Goal: Information Seeking & Learning: Check status

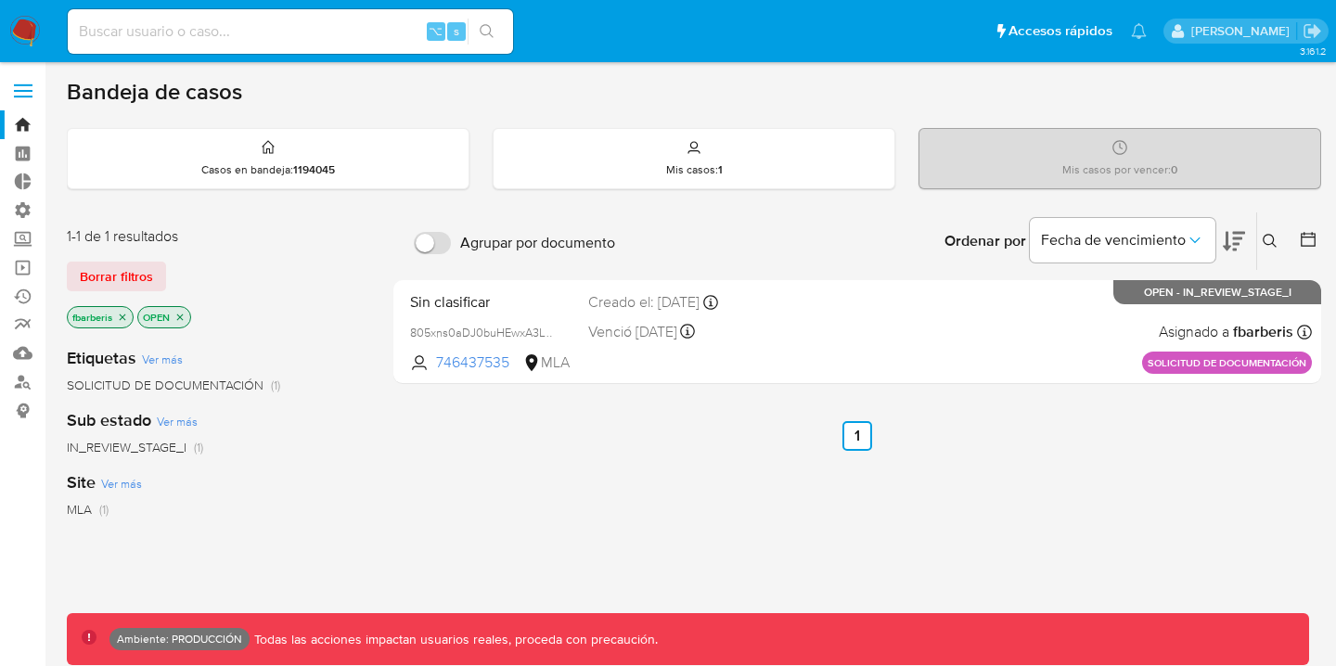
click at [201, 18] on div "⌥ s" at bounding box center [290, 31] width 445 height 45
click at [174, 34] on input at bounding box center [290, 31] width 445 height 24
paste input "2585164288"
type input "2585164288"
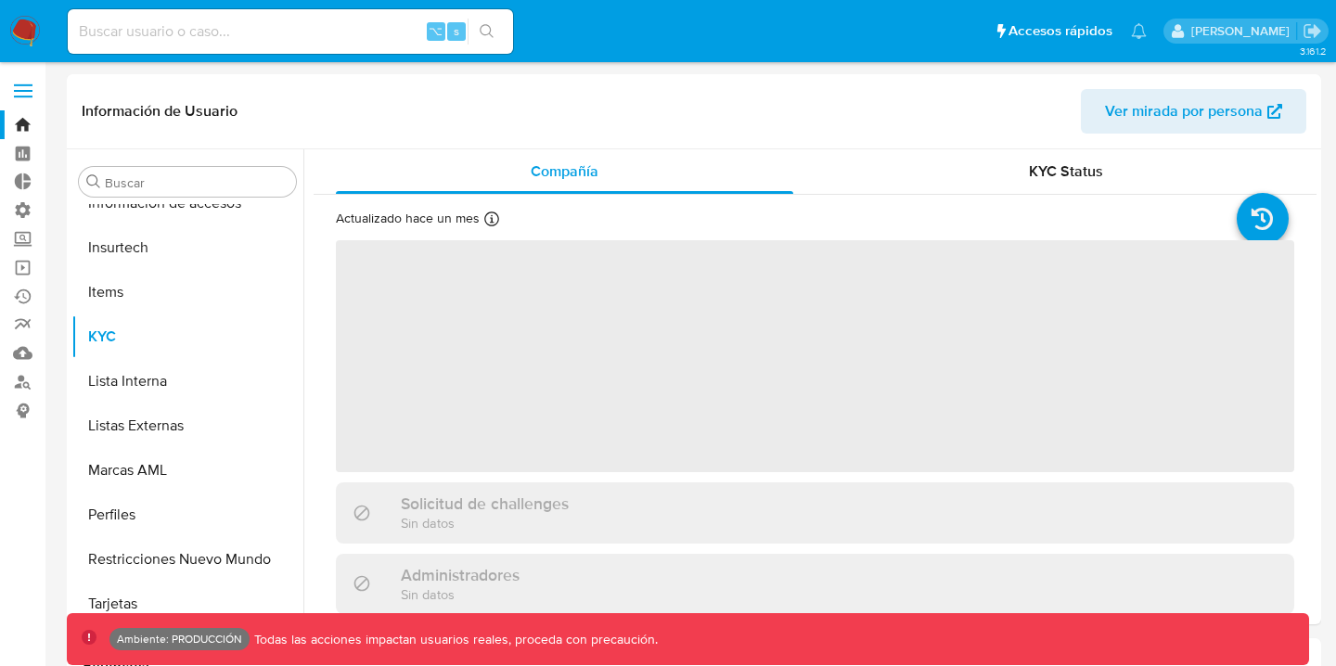
scroll to position [873, 0]
select select "10"
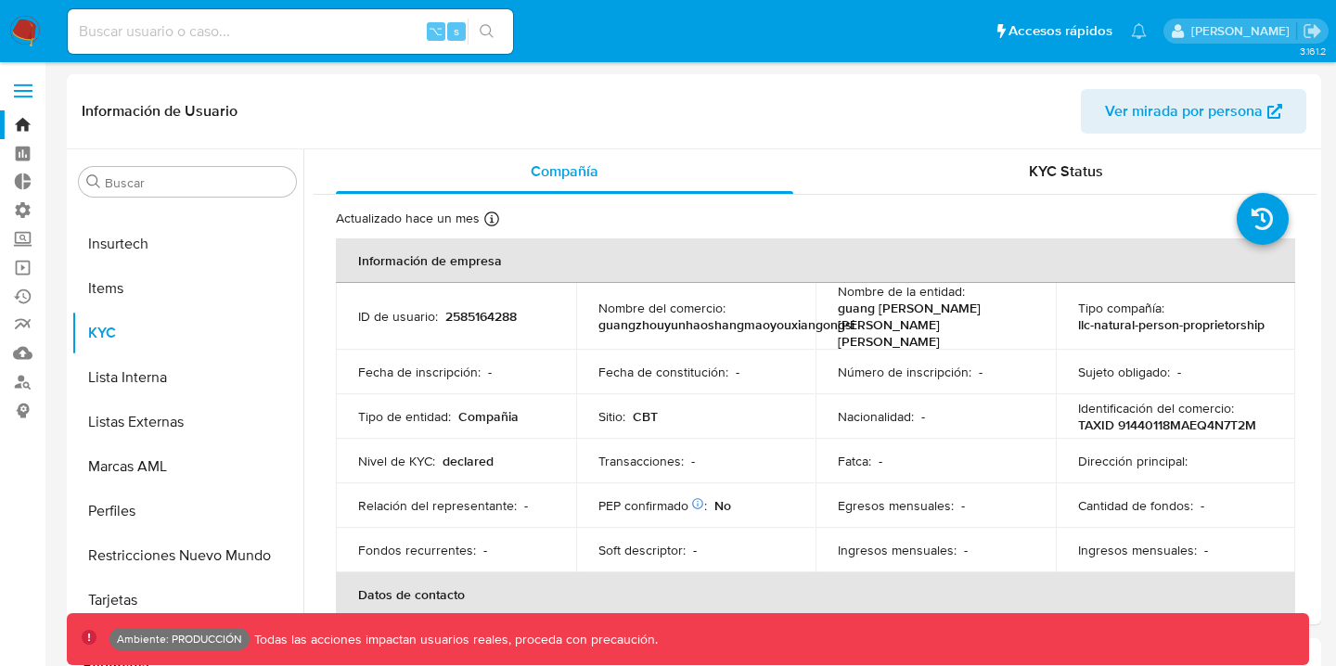
click at [199, 39] on input at bounding box center [290, 31] width 445 height 24
paste input "2585164288"
type input "2585164288"
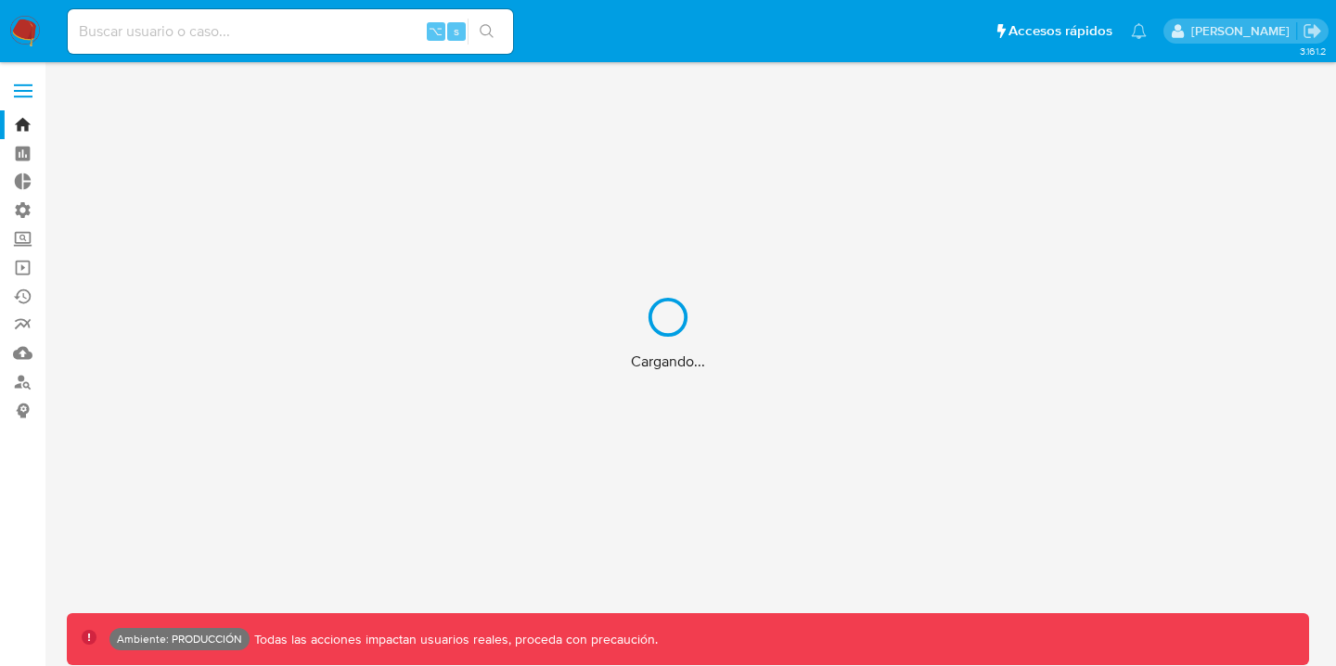
click at [32, 97] on div "Cargando..." at bounding box center [668, 333] width 1336 height 666
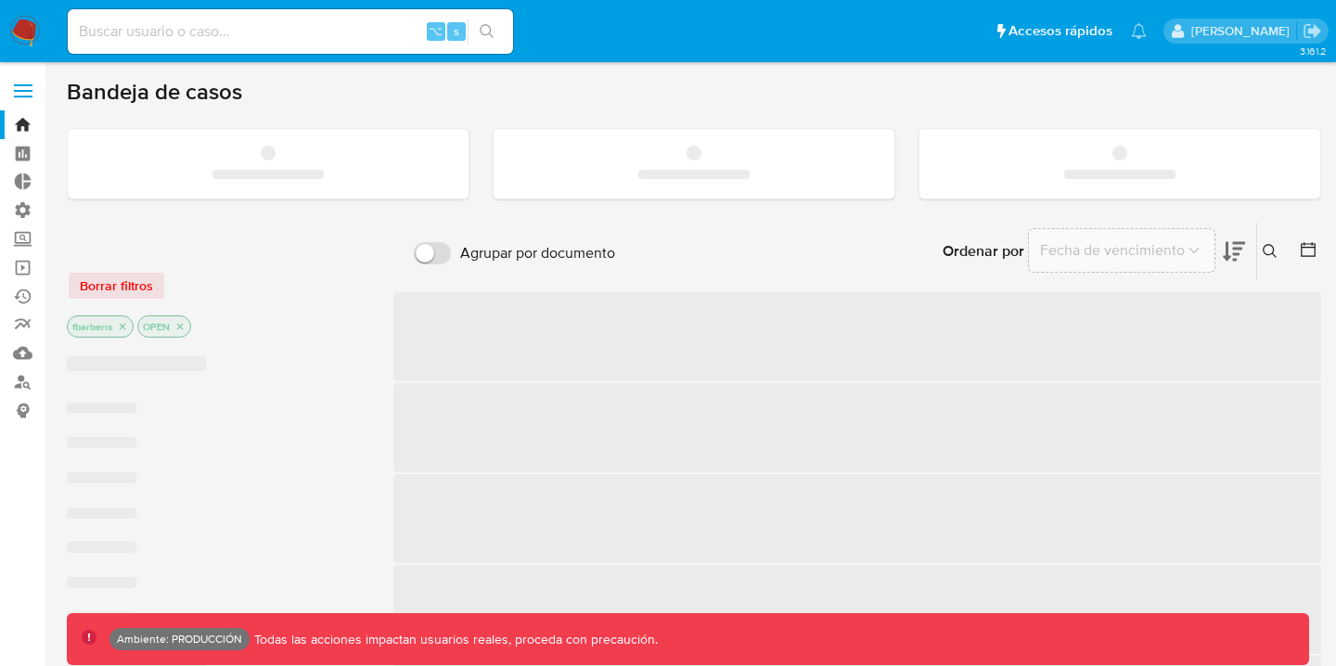
click at [21, 86] on label at bounding box center [23, 90] width 46 height 39
click at [0, 0] on input "checkbox" at bounding box center [0, 0] width 0 height 0
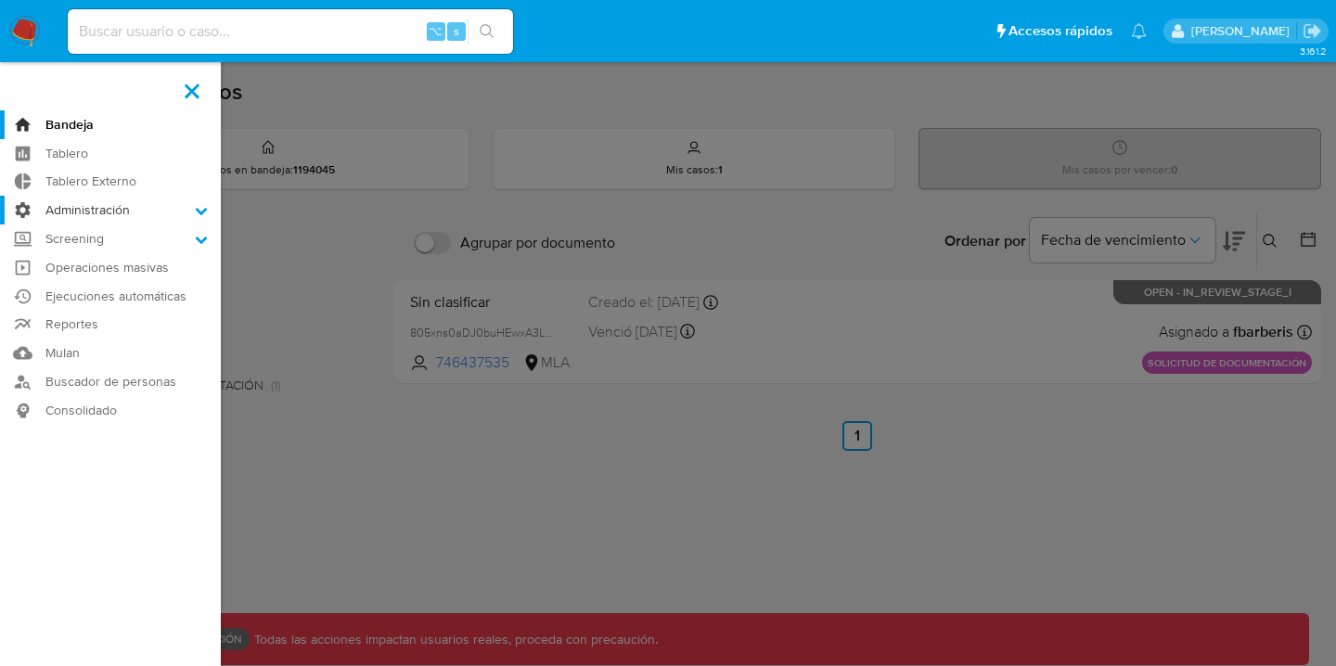
click at [185, 204] on label "Administración" at bounding box center [110, 210] width 221 height 29
click at [0, 0] on input "Administración" at bounding box center [0, 0] width 0 height 0
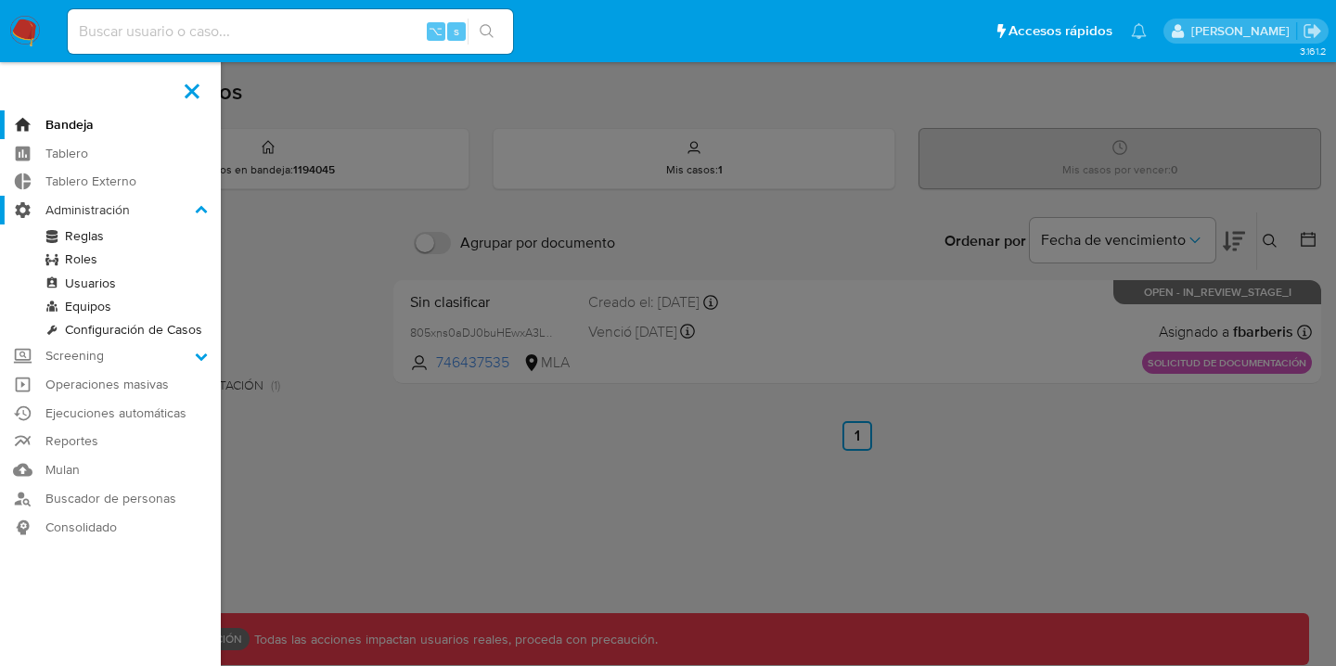
click at [150, 213] on label "Administración" at bounding box center [110, 210] width 221 height 29
click at [0, 0] on input "Administración" at bounding box center [0, 0] width 0 height 0
click at [194, 357] on label "Screening" at bounding box center [110, 356] width 221 height 29
click at [0, 0] on input "Screening" at bounding box center [0, 0] width 0 height 0
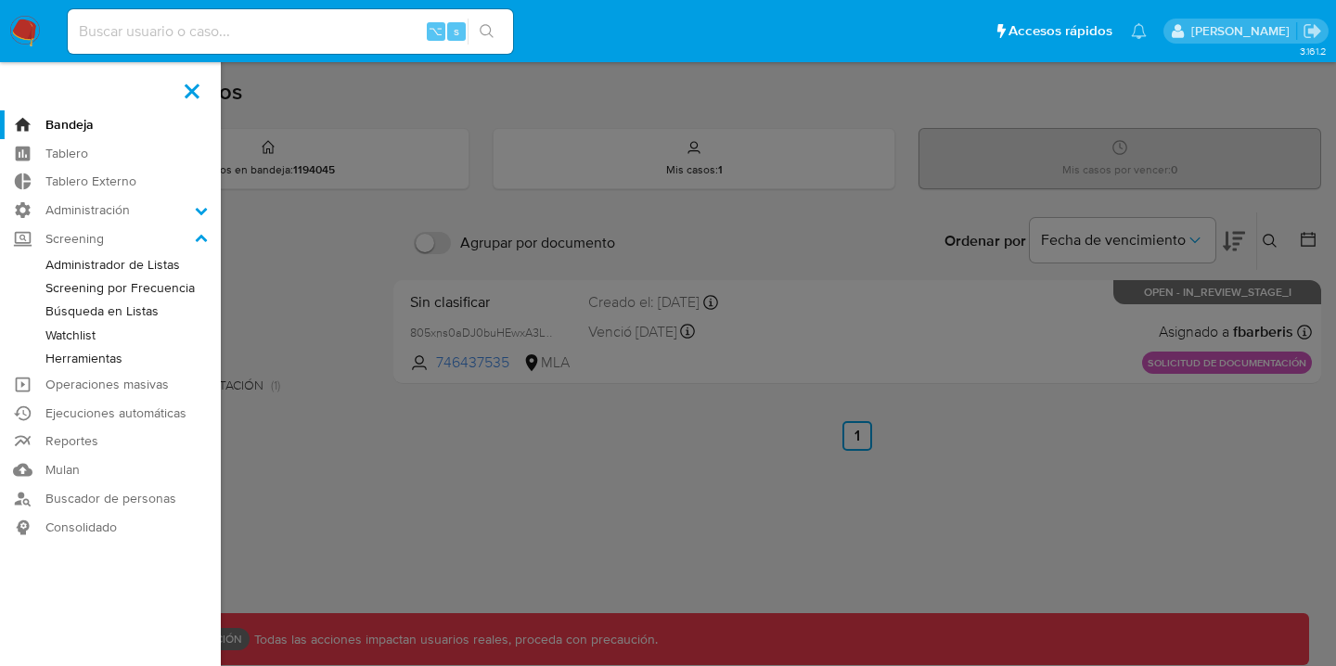
click at [148, 264] on link "Administrador de Listas" at bounding box center [110, 264] width 221 height 23
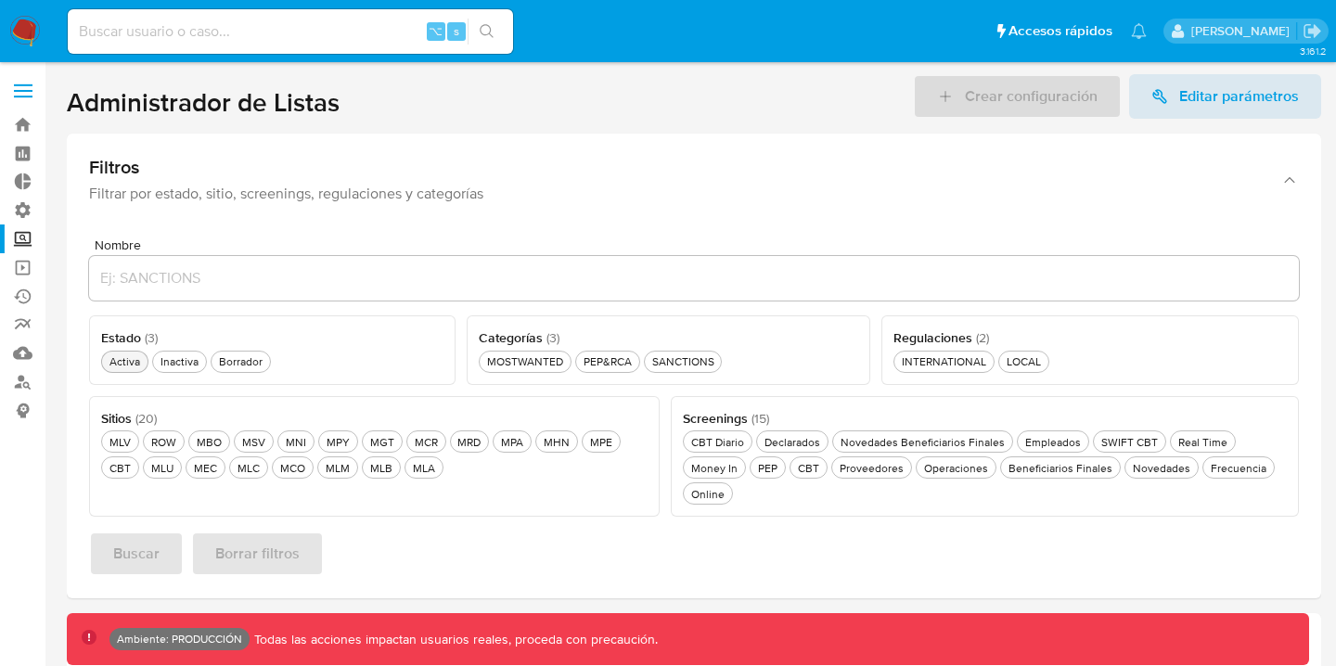
click at [125, 359] on div "Activa Activa" at bounding box center [125, 362] width 38 height 16
click at [705, 443] on div "CBT Diario CBT Diario" at bounding box center [718, 442] width 60 height 16
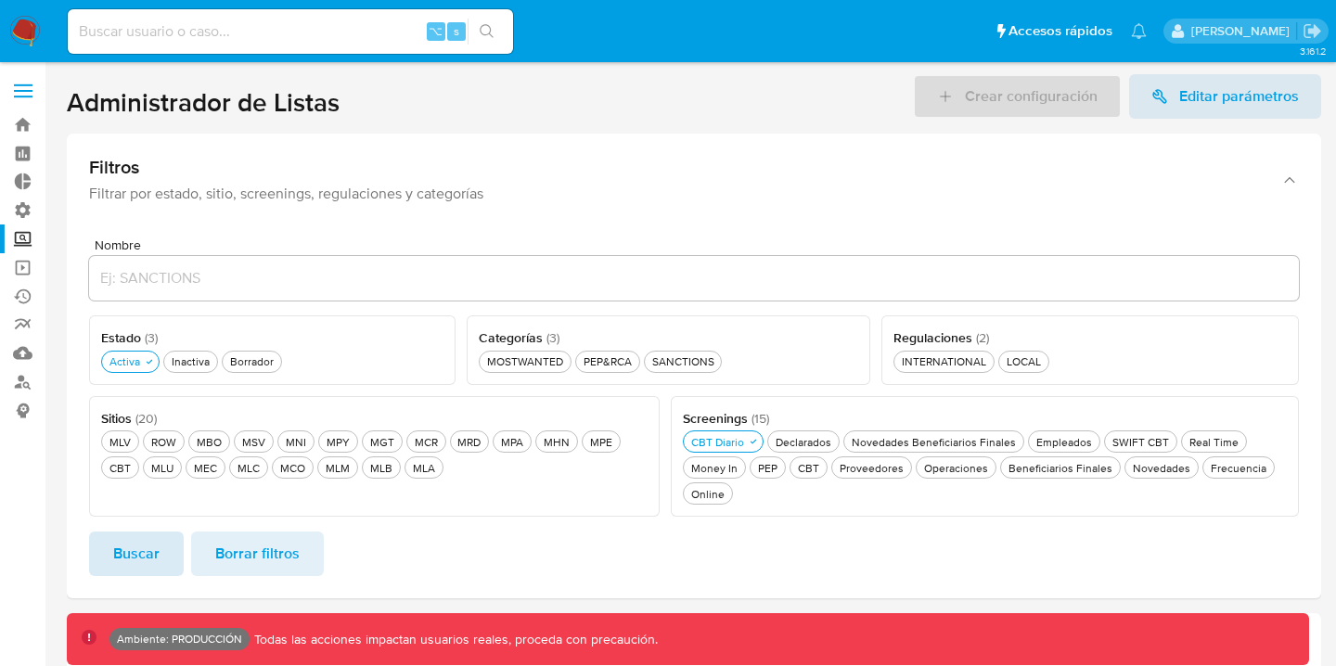
click at [123, 553] on span "Buscar" at bounding box center [136, 554] width 46 height 41
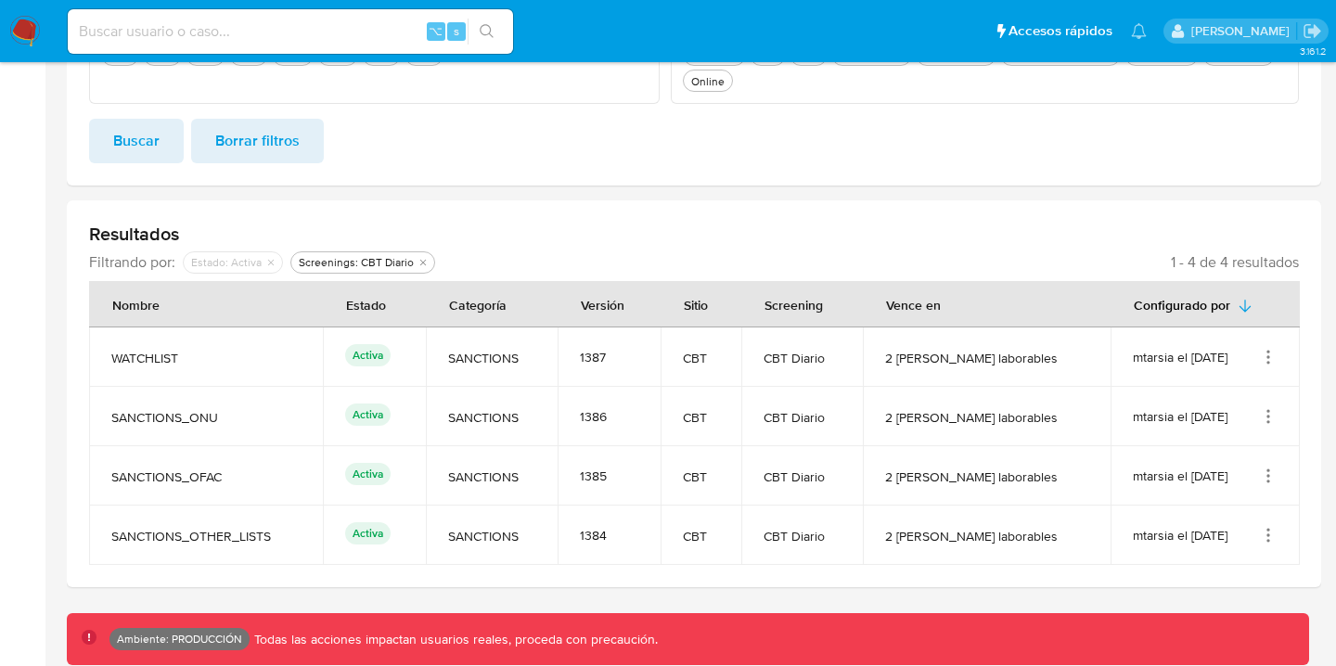
scroll to position [413, 0]
click at [1269, 535] on icon "Acciones" at bounding box center [1269, 536] width 2 height 2
click at [1187, 587] on button "Ver detalles" at bounding box center [1194, 578] width 167 height 49
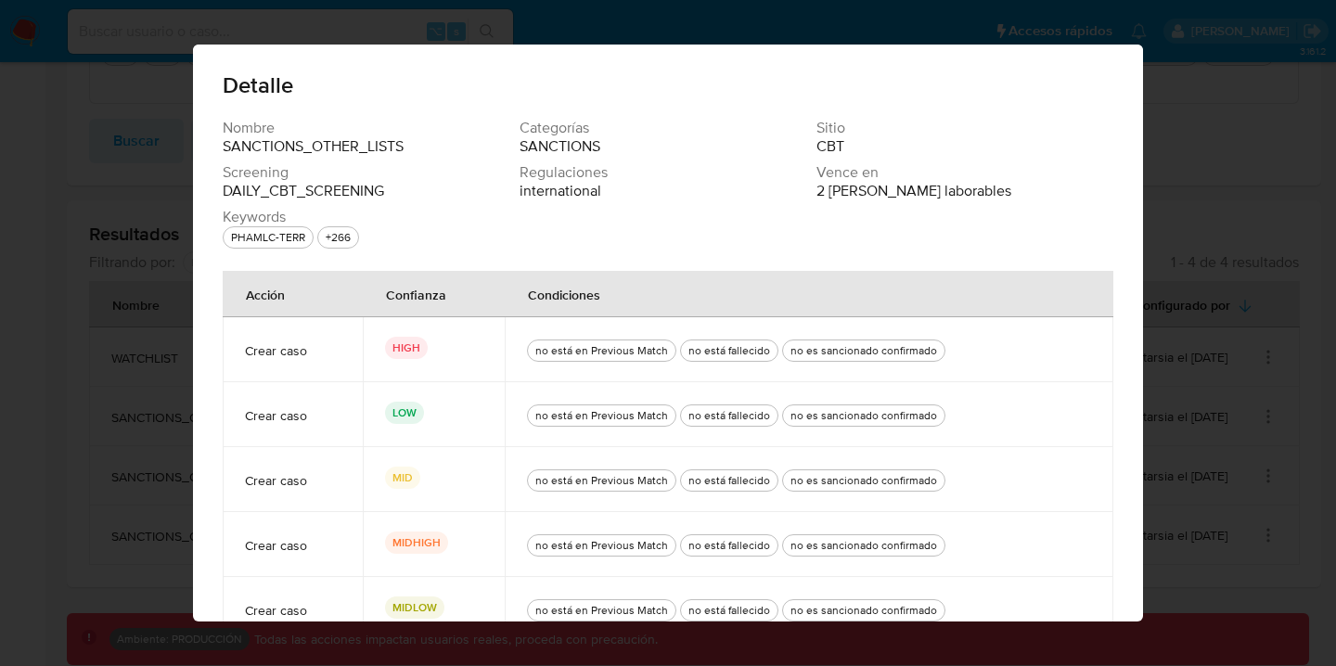
scroll to position [80, 0]
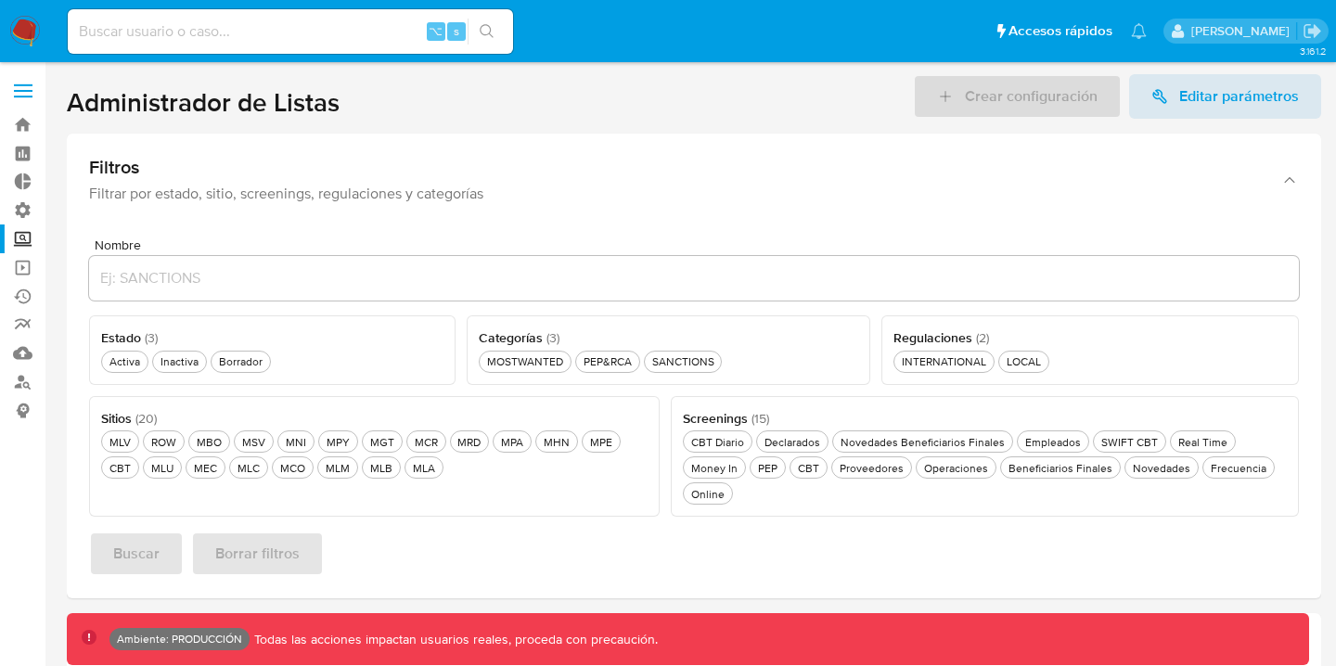
click at [19, 91] on span at bounding box center [23, 91] width 19 height 3
click at [0, 0] on input "checkbox" at bounding box center [0, 0] width 0 height 0
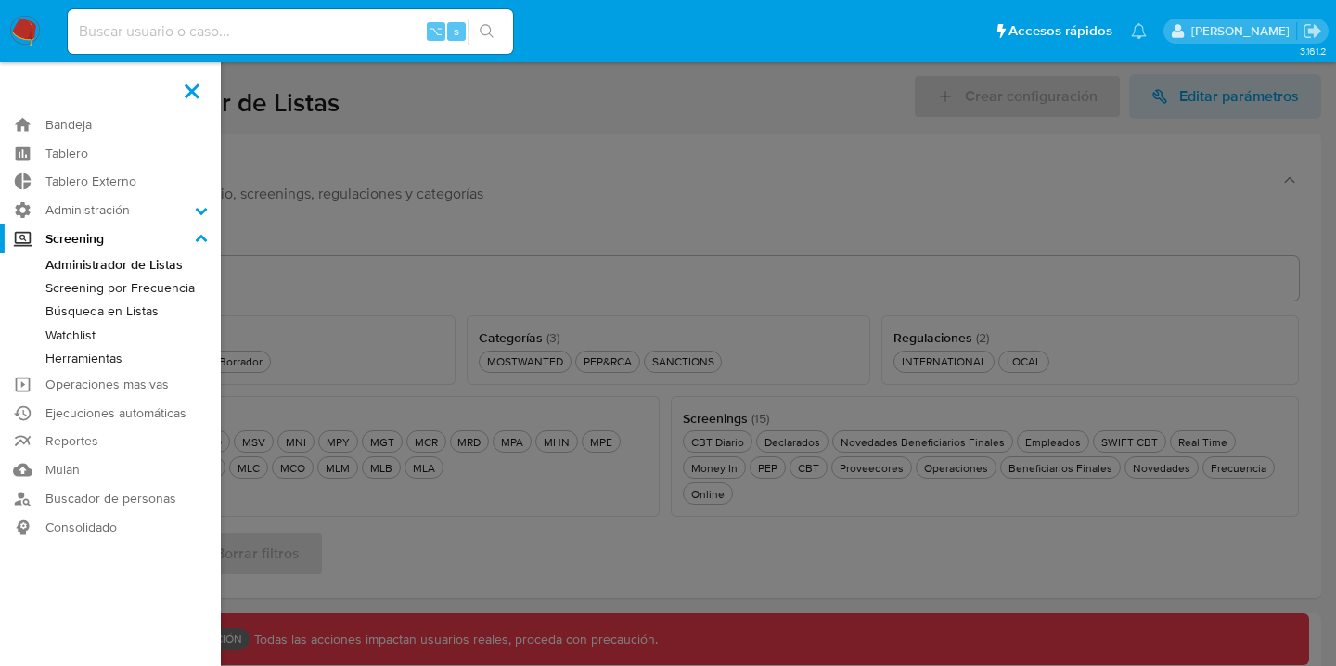
click at [120, 316] on link "Búsqueda en Listas" at bounding box center [110, 311] width 221 height 23
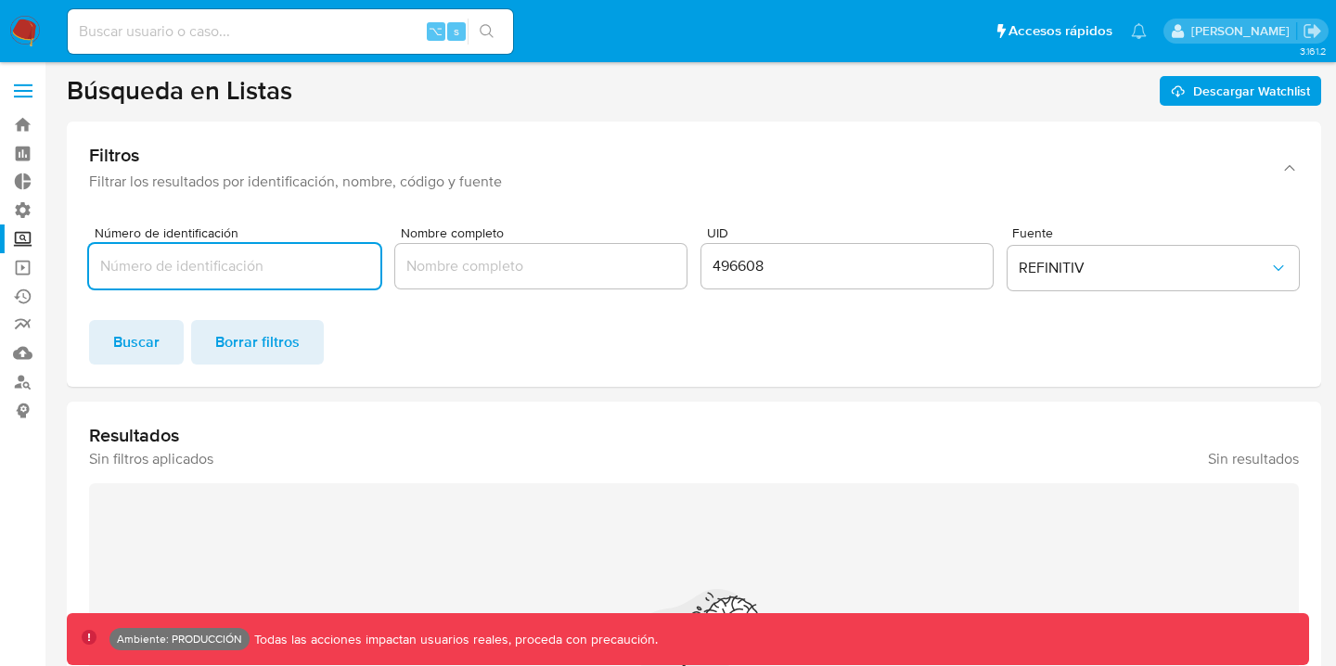
click at [740, 267] on input "496608" at bounding box center [847, 266] width 291 height 24
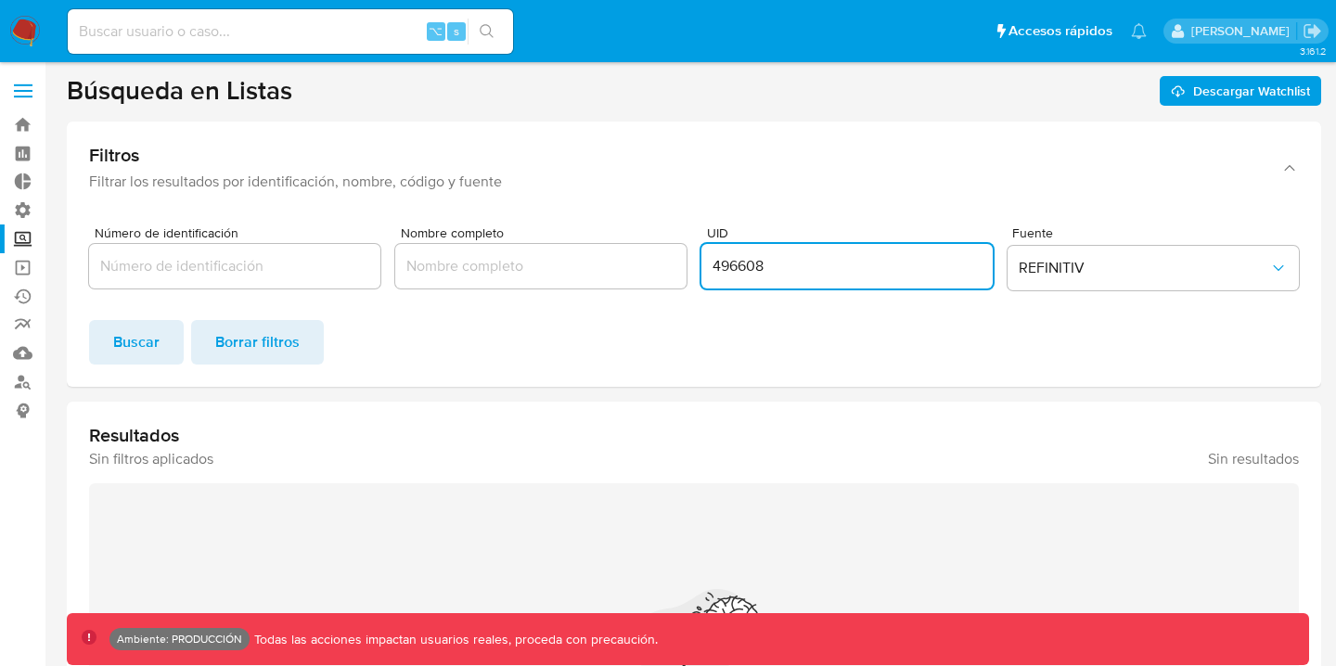
click at [740, 267] on input "496608" at bounding box center [847, 266] width 291 height 24
type input "8059895"
click at [164, 332] on button "Buscar" at bounding box center [136, 342] width 95 height 45
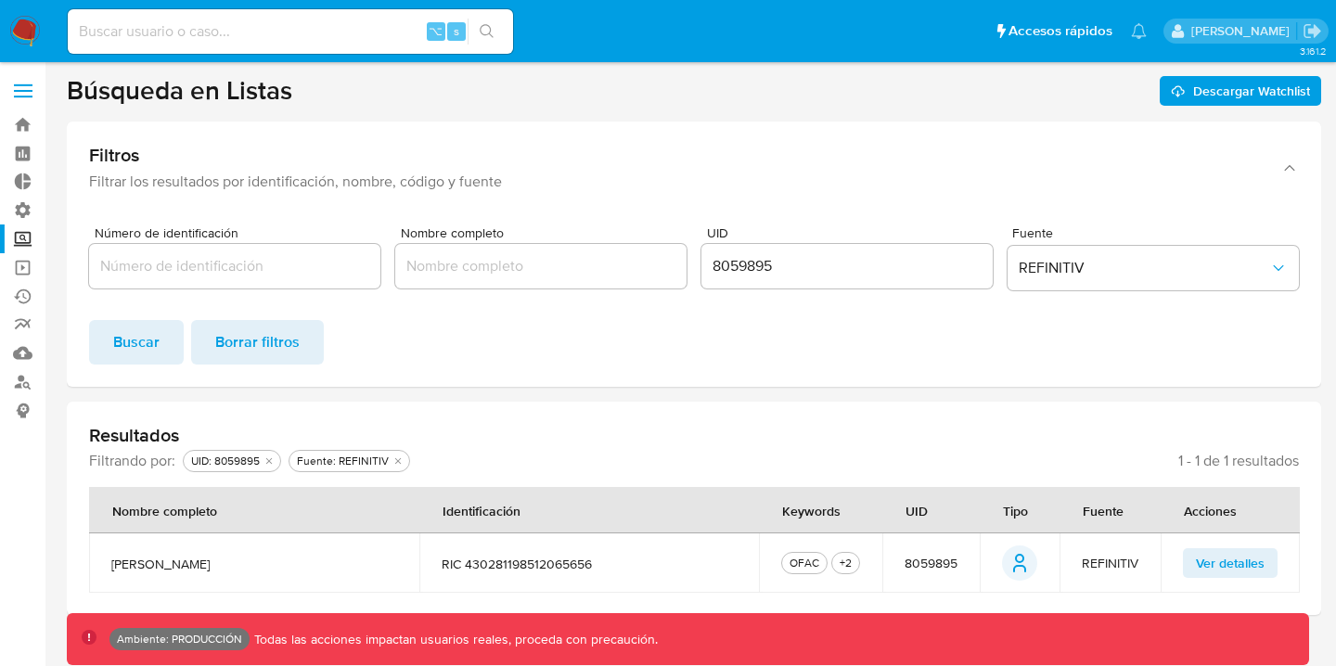
scroll to position [28, 0]
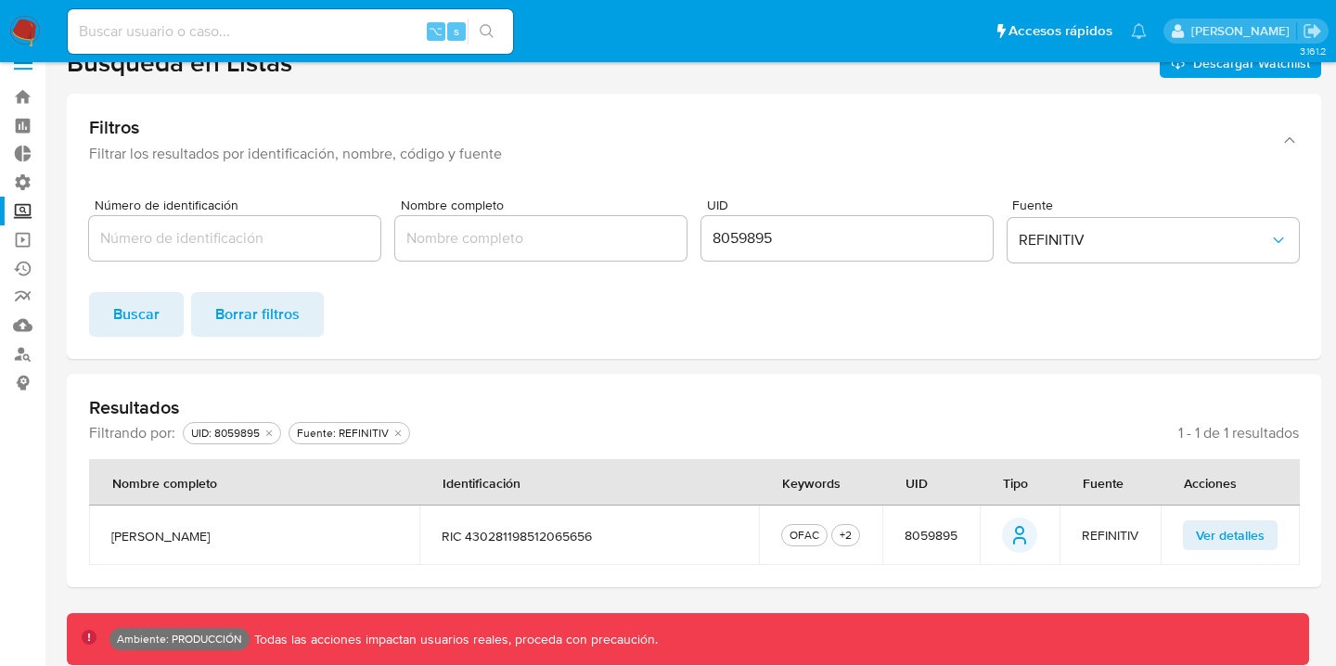
click at [1259, 540] on span "Ver detalles" at bounding box center [1230, 535] width 69 height 26
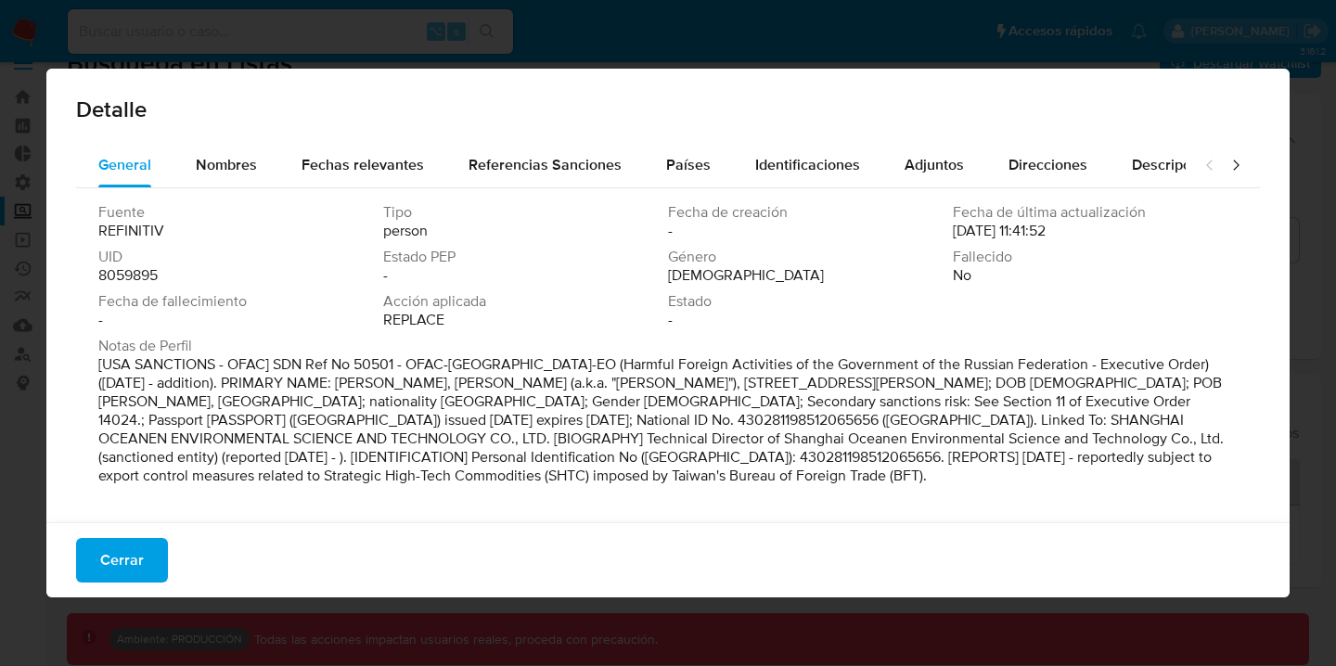
drag, startPoint x: 951, startPoint y: 276, endPoint x: 989, endPoint y: 275, distance: 38.1
click at [989, 275] on div "Fuente REFINITIV Tipo person Fecha de creación - Fecha de última actualización …" at bounding box center [668, 270] width 1140 height 134
click at [986, 283] on div "Fallecido No" at bounding box center [1095, 266] width 285 height 37
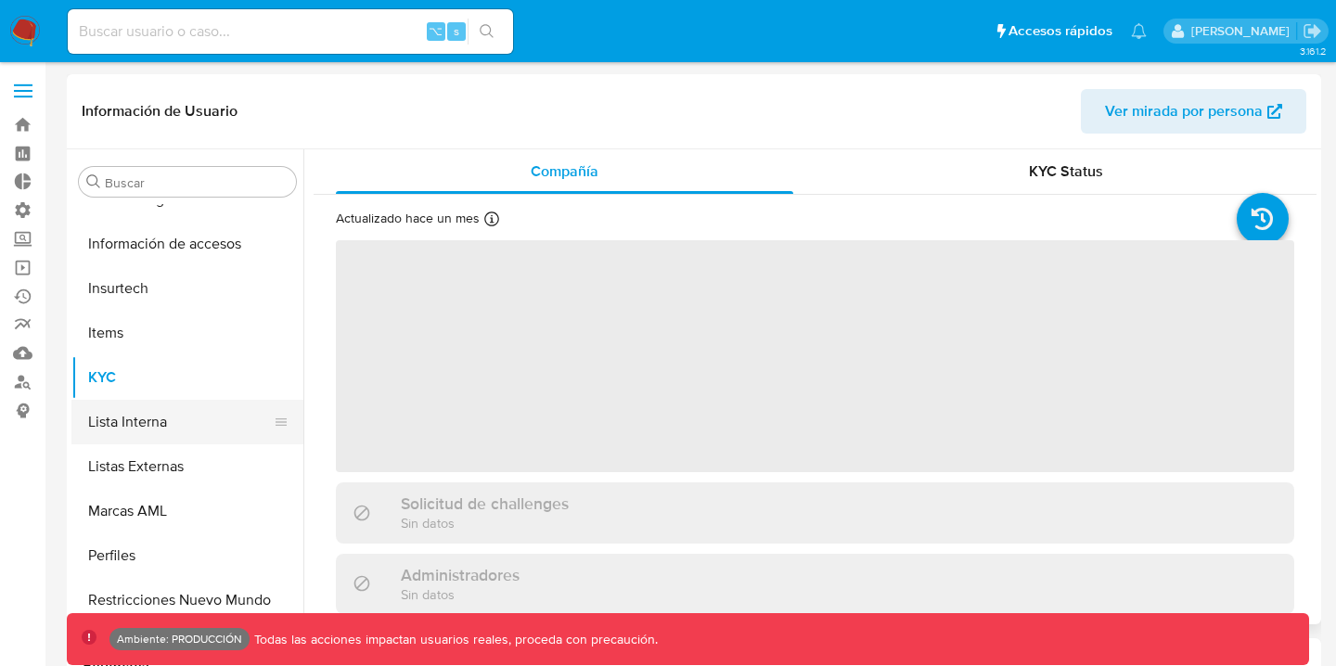
select select "10"
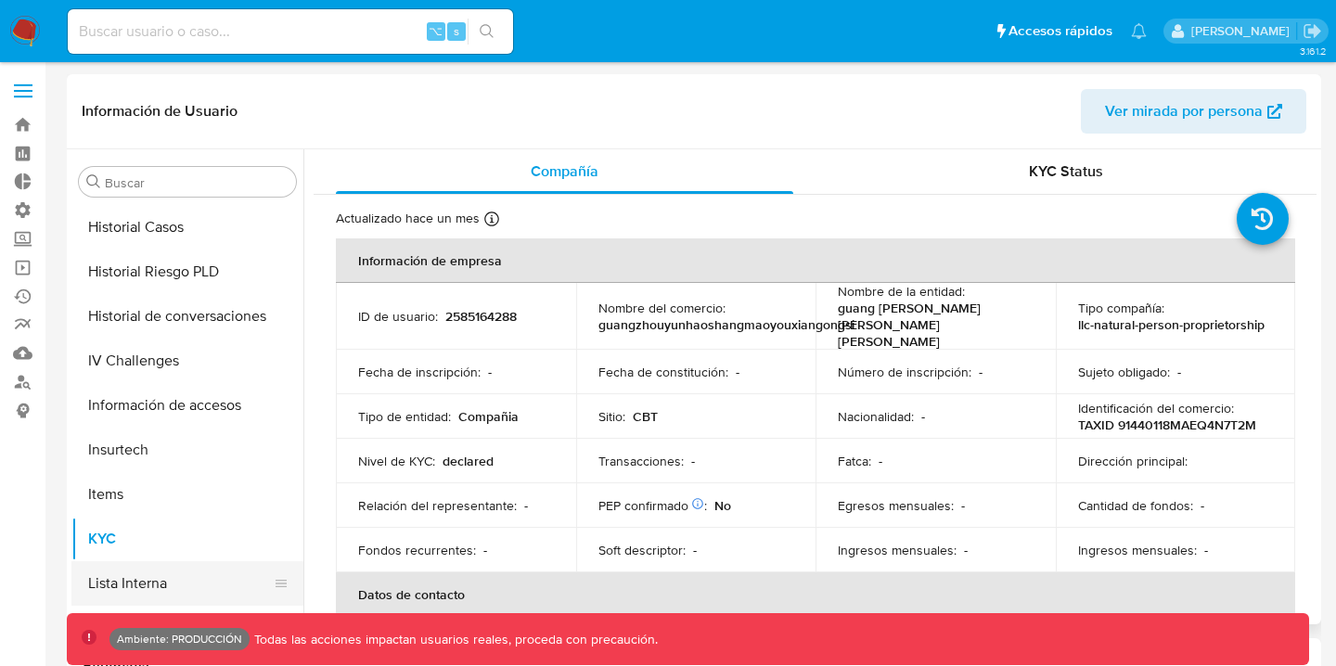
scroll to position [662, 0]
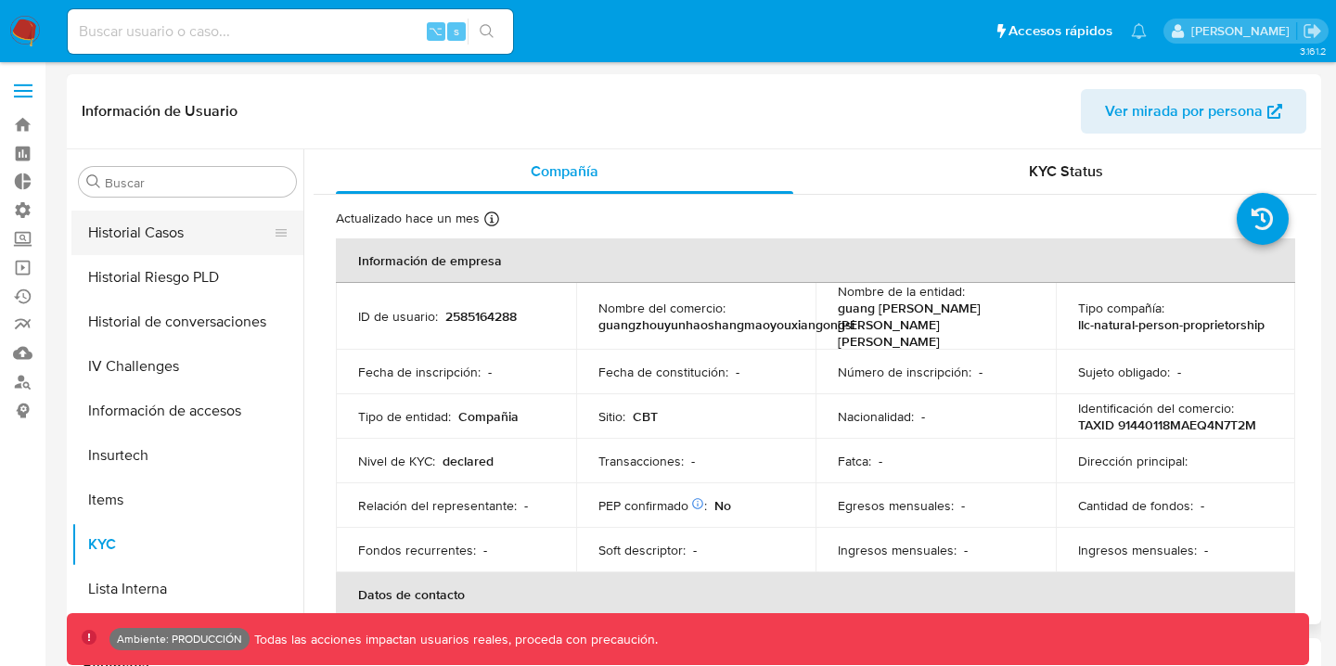
click at [173, 215] on button "Historial Casos" at bounding box center [179, 233] width 217 height 45
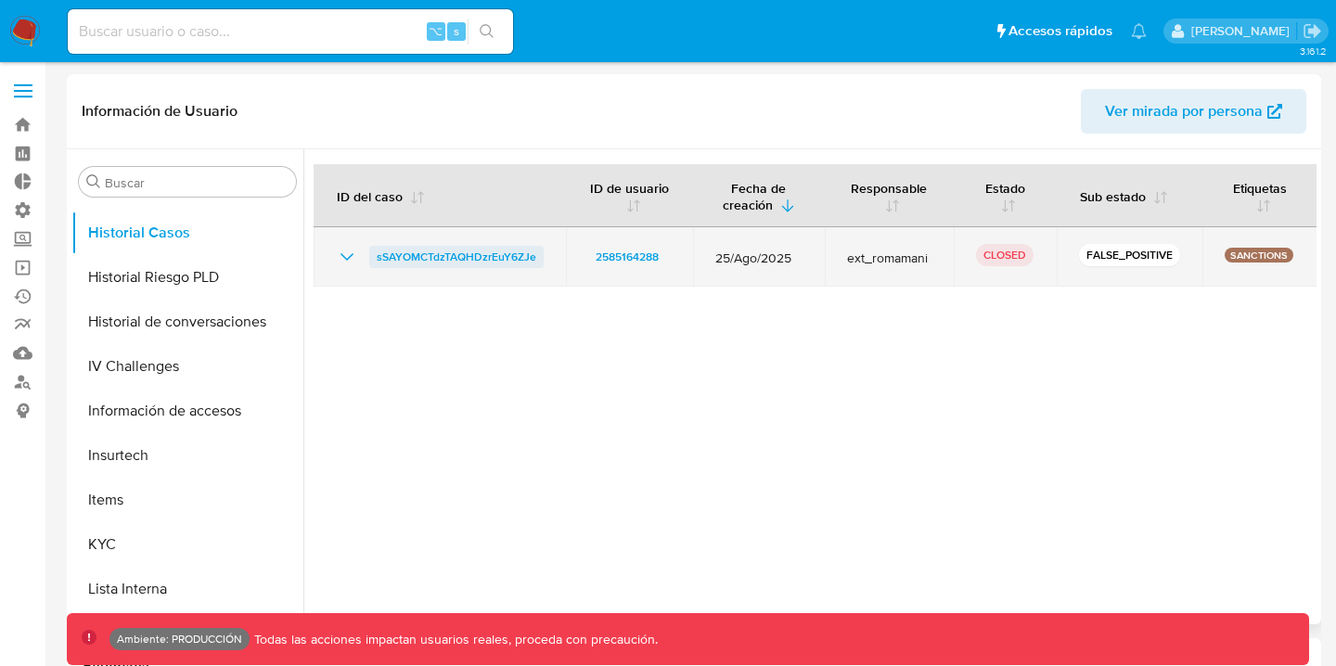
click at [464, 258] on span "sSAYOMCTdzTAQHDzrEuY6ZJe" at bounding box center [457, 257] width 160 height 22
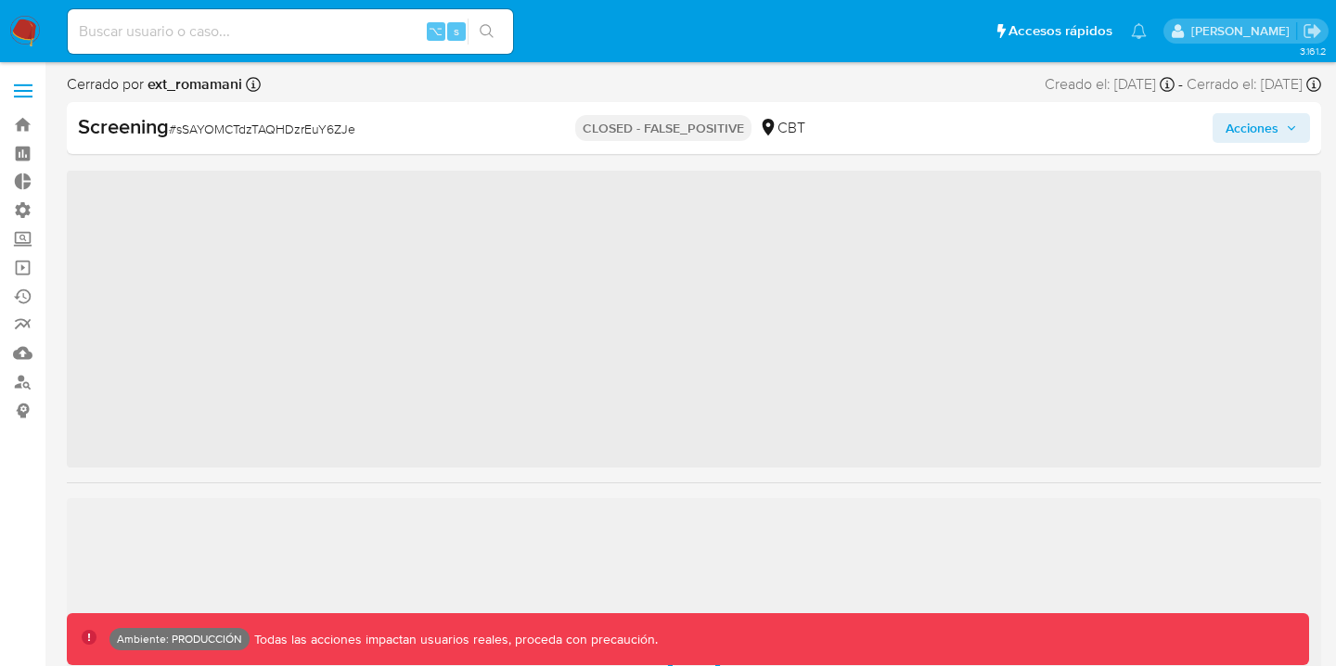
scroll to position [873, 0]
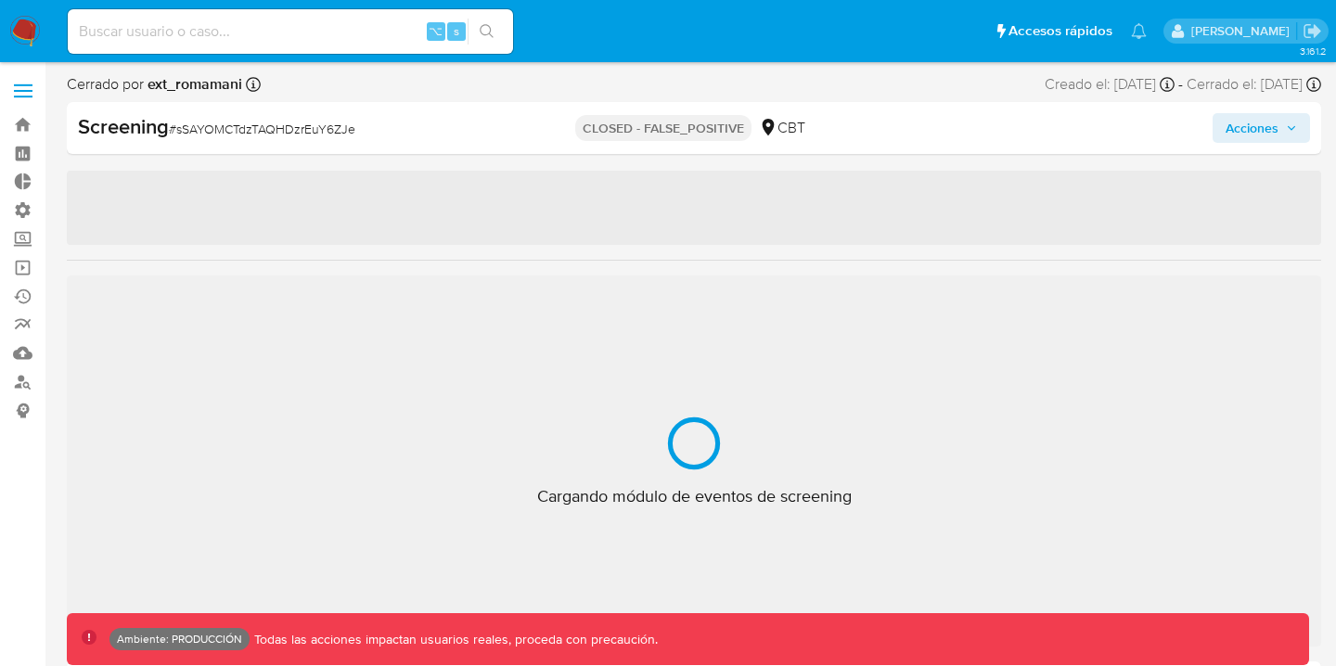
select select "10"
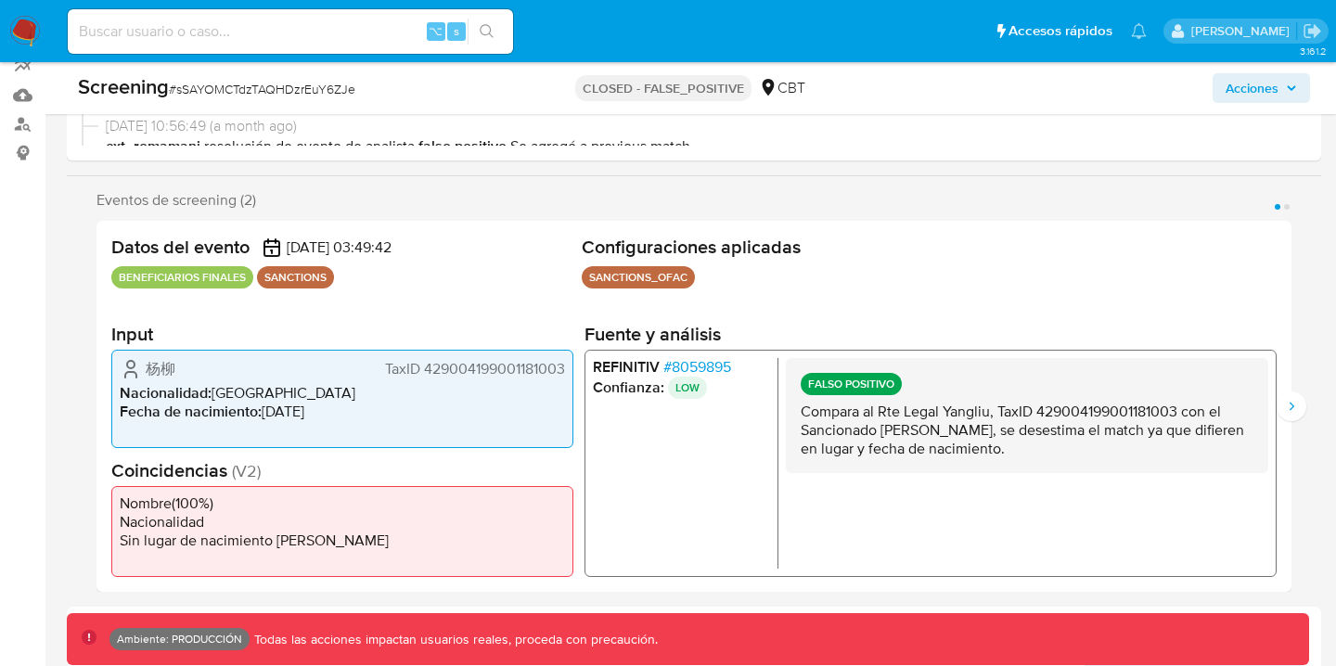
scroll to position [257, 0]
drag, startPoint x: 143, startPoint y: 369, endPoint x: 177, endPoint y: 369, distance: 34.3
click at [177, 369] on div "[PERSON_NAME] 429004199001181003" at bounding box center [342, 370] width 445 height 22
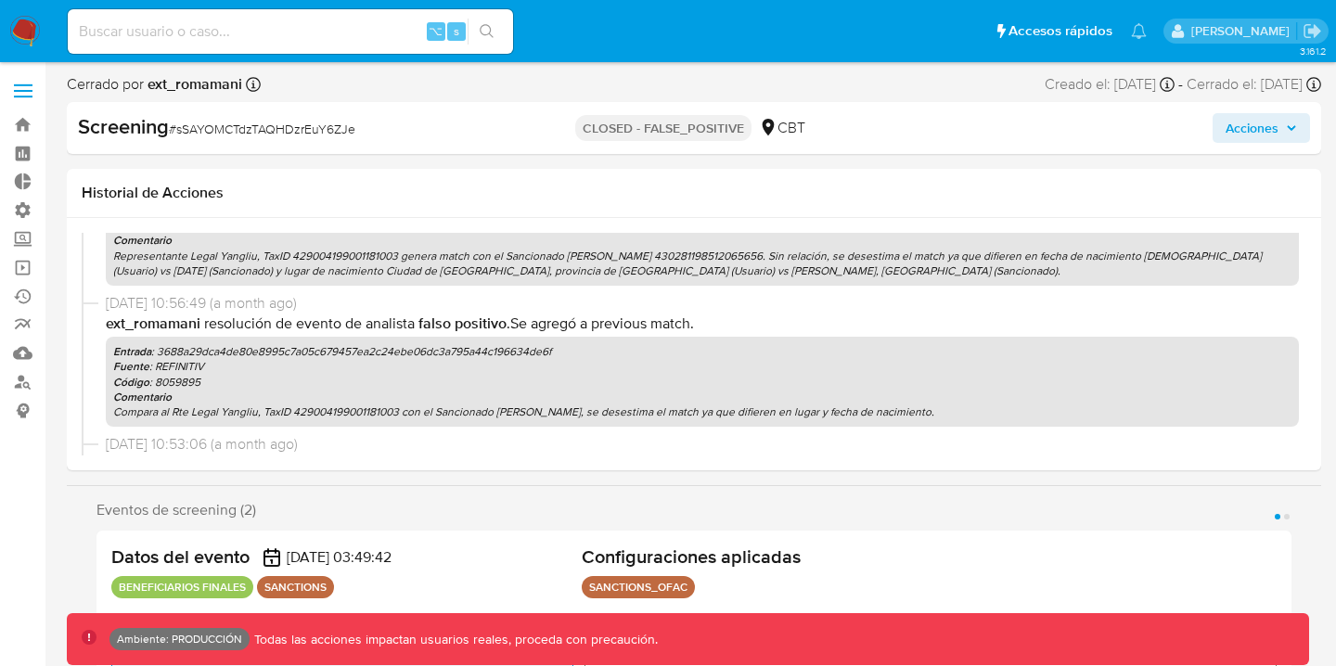
scroll to position [247, 0]
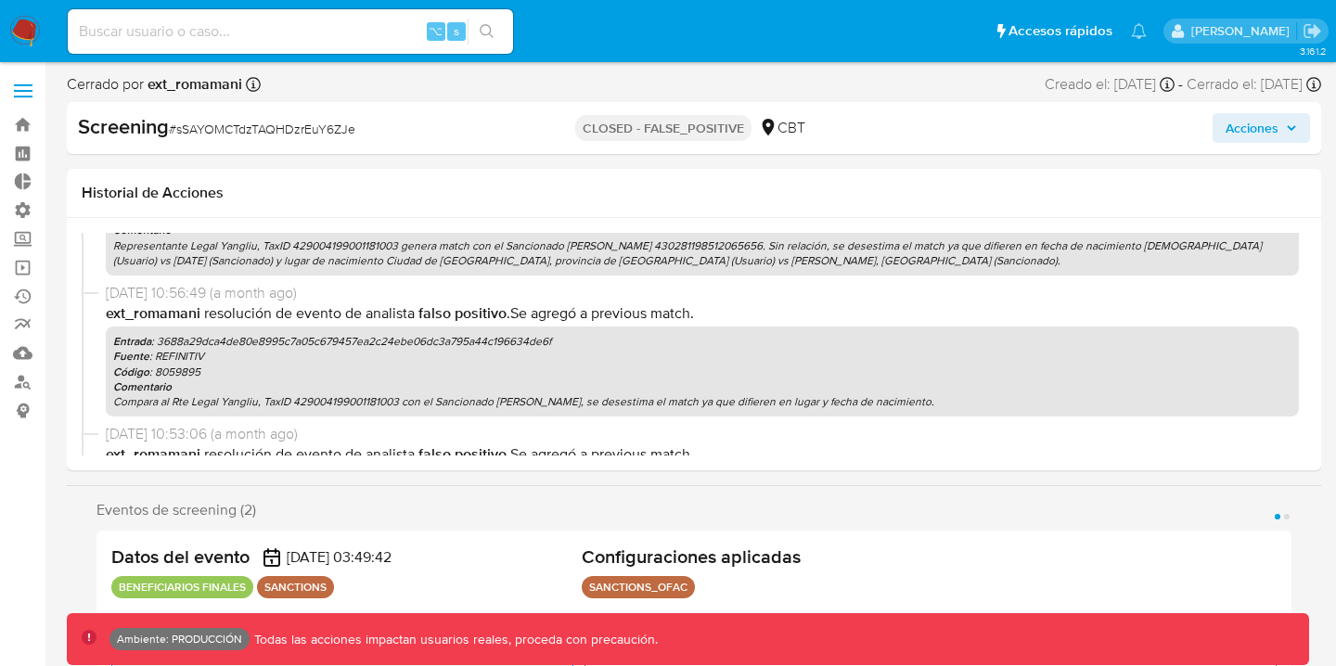
click at [426, 342] on p "Entrada : 3688a29dca4de80e8995c7a05c679457ea2c24ebe06dc3a795a44c196634de6f" at bounding box center [702, 341] width 1179 height 15
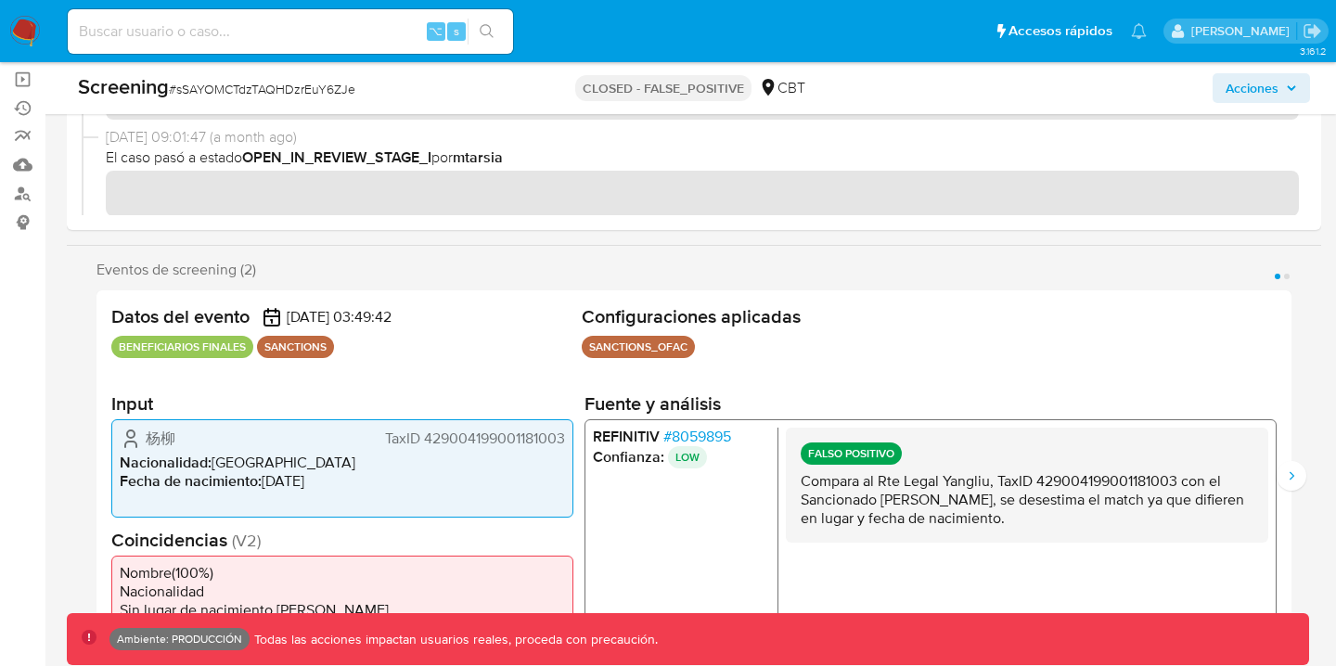
scroll to position [251, 0]
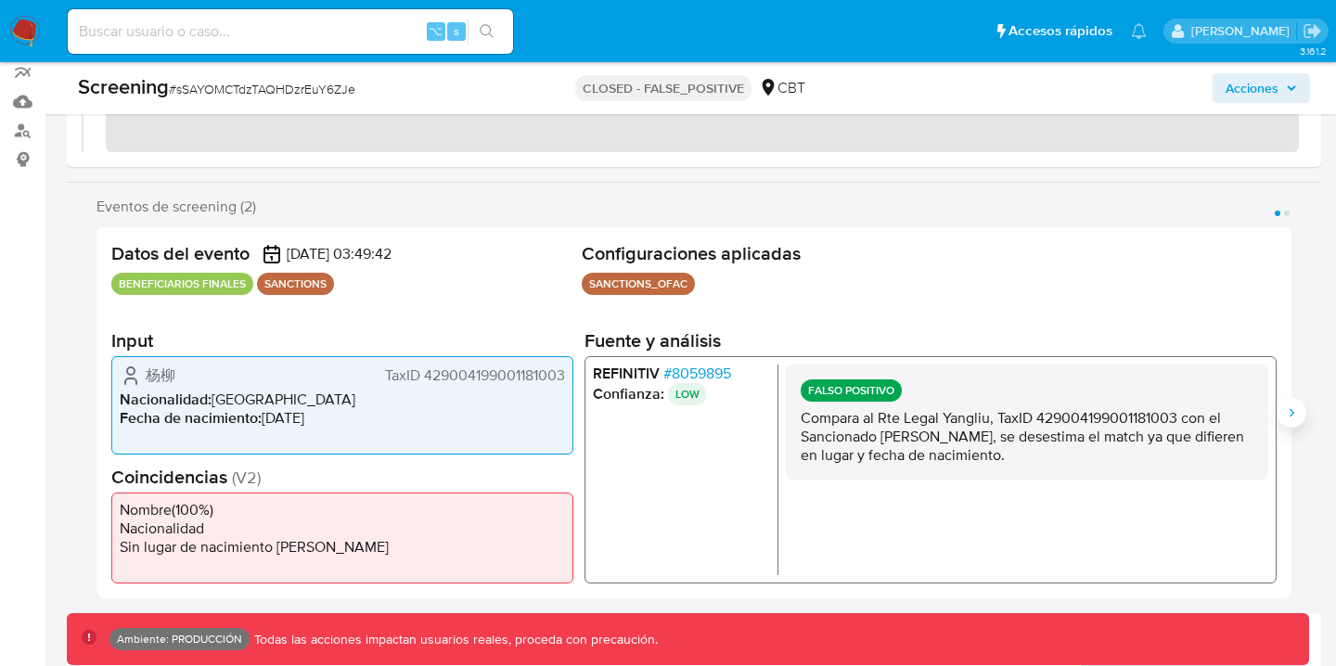
click at [1290, 408] on icon "Siguiente" at bounding box center [1292, 412] width 5 height 8
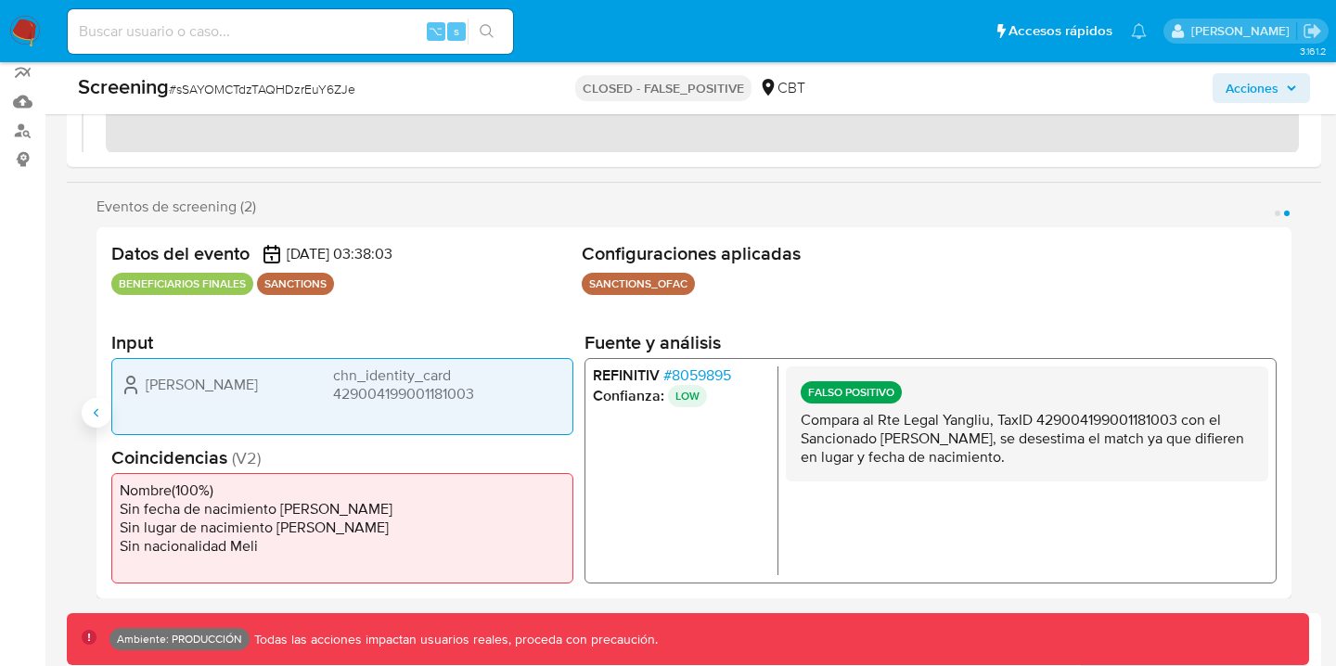
click at [97, 406] on icon "Anterior" at bounding box center [96, 413] width 15 height 15
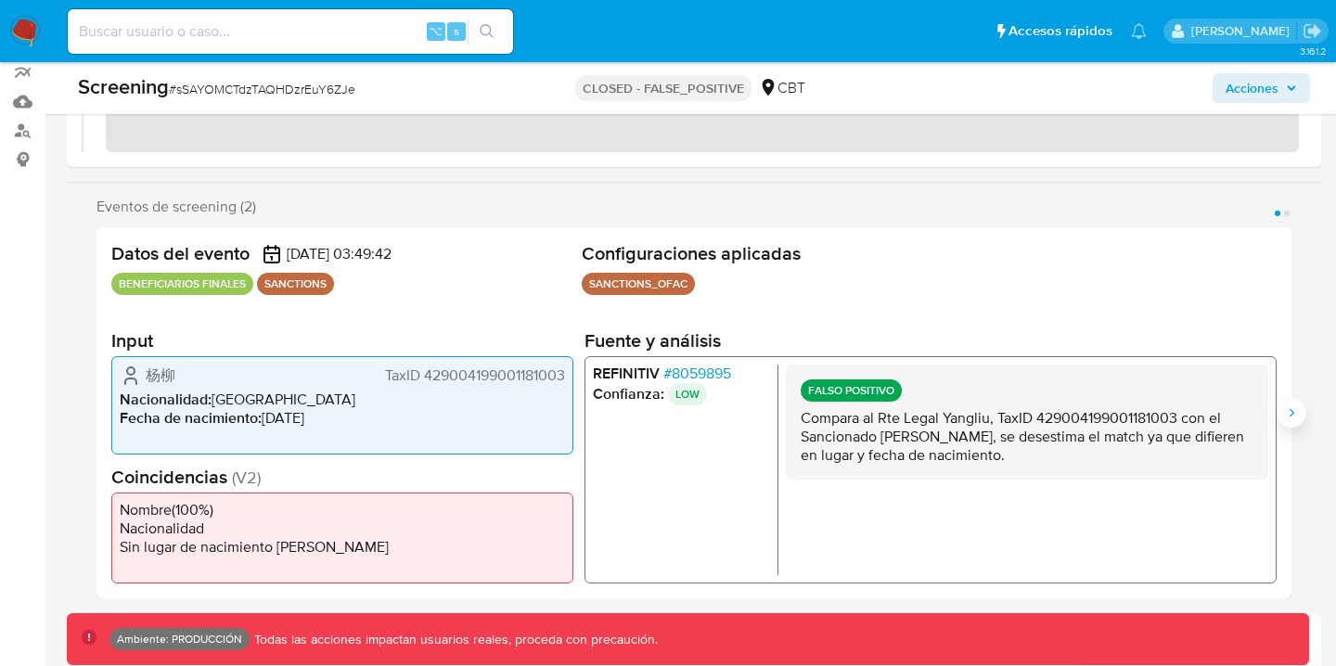
click at [1297, 408] on icon "Siguiente" at bounding box center [1291, 413] width 15 height 15
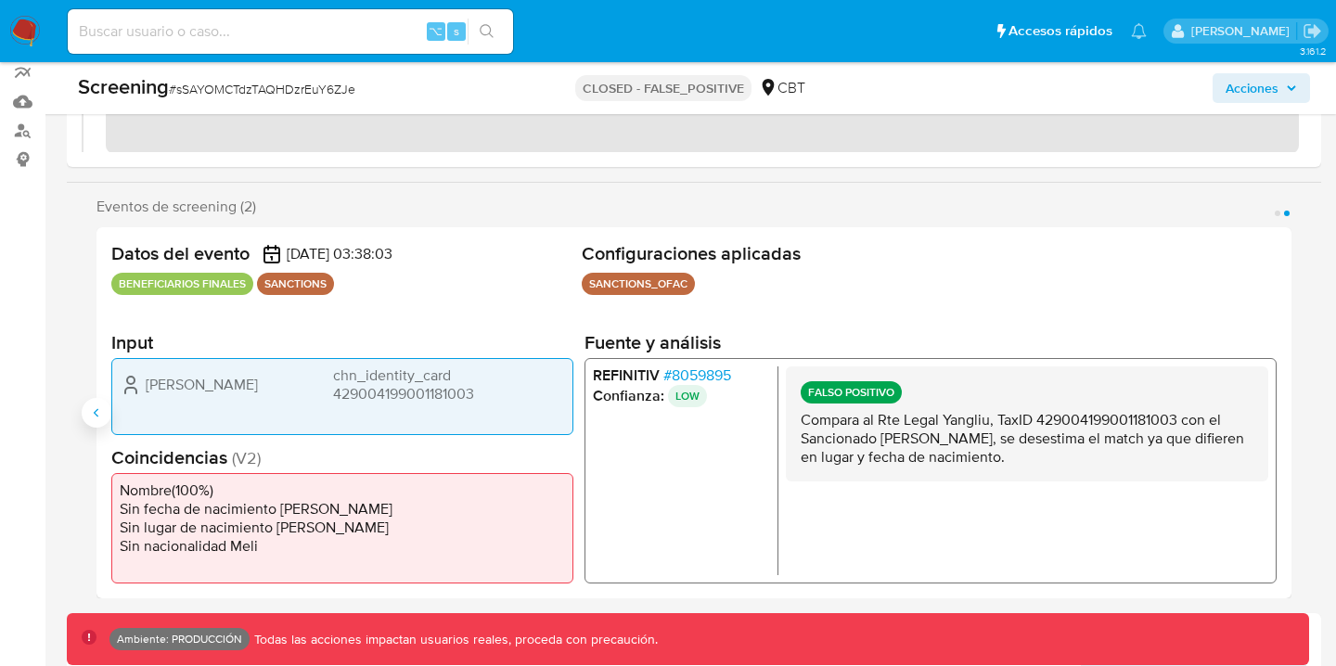
click at [92, 411] on icon "Anterior" at bounding box center [96, 413] width 15 height 15
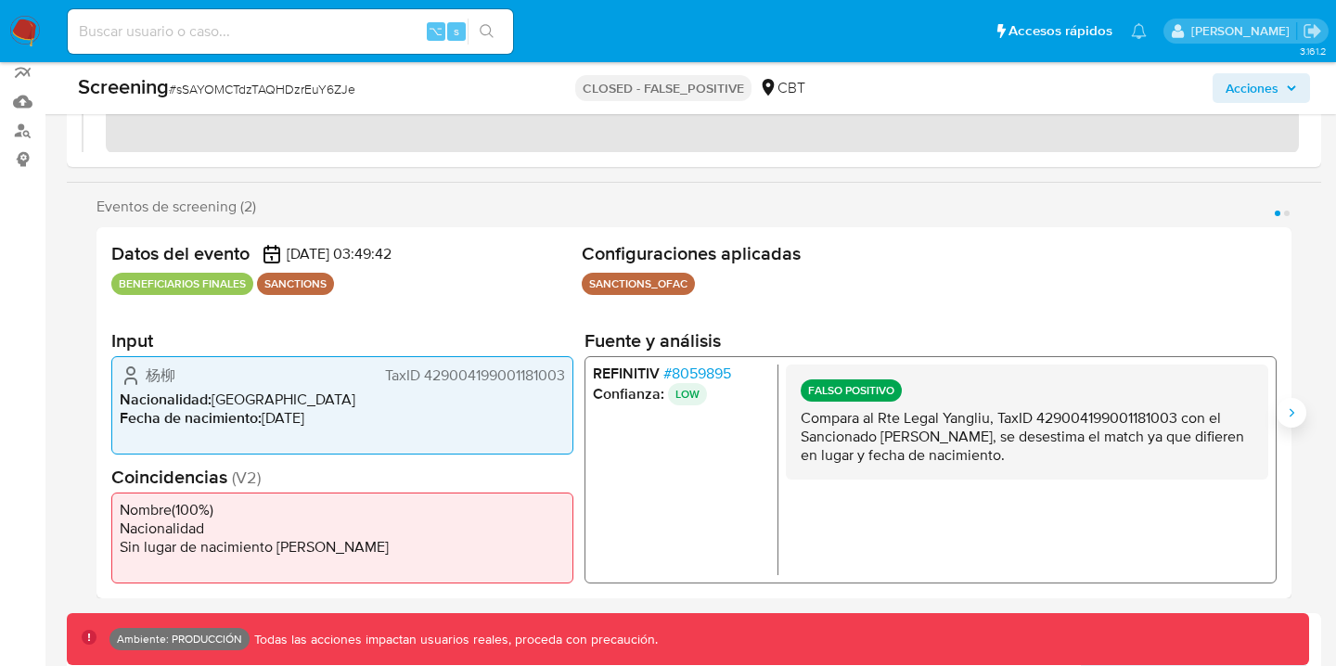
click at [1296, 412] on icon "Siguiente" at bounding box center [1291, 413] width 15 height 15
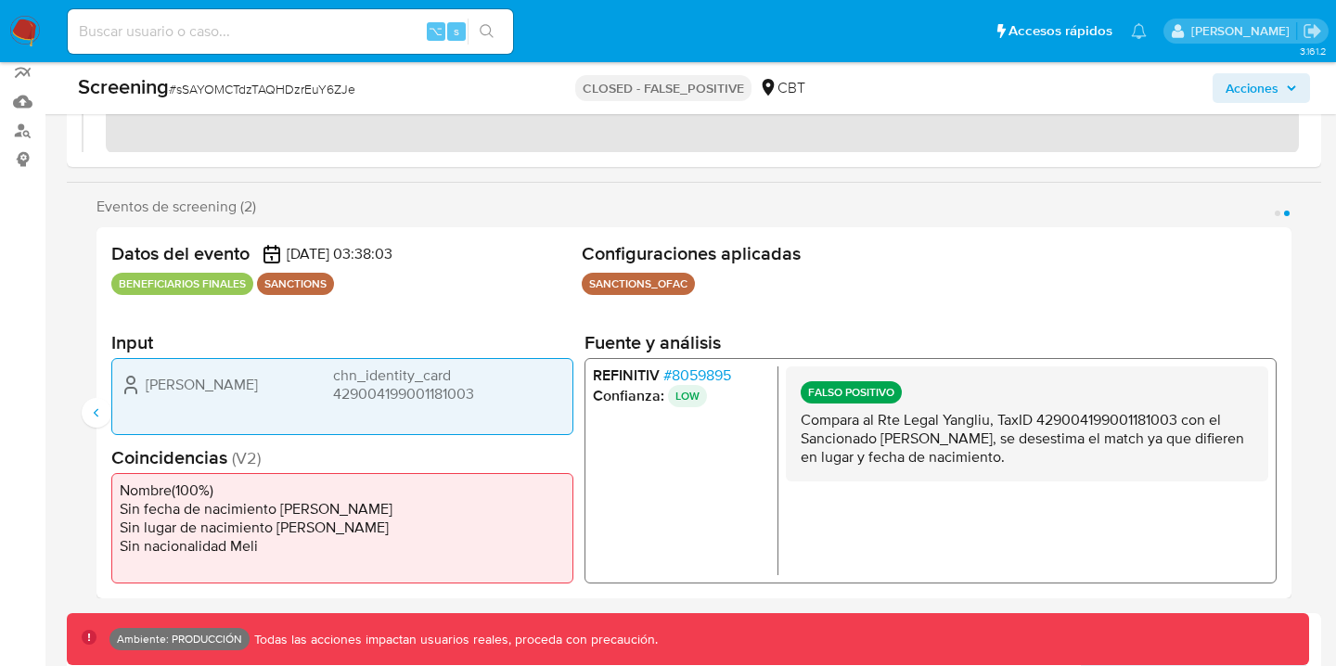
drag, startPoint x: 145, startPoint y: 382, endPoint x: 245, endPoint y: 382, distance: 100.2
click at [245, 382] on div "Liu Yang chn_identity_card 429004199001181003" at bounding box center [342, 384] width 445 height 37
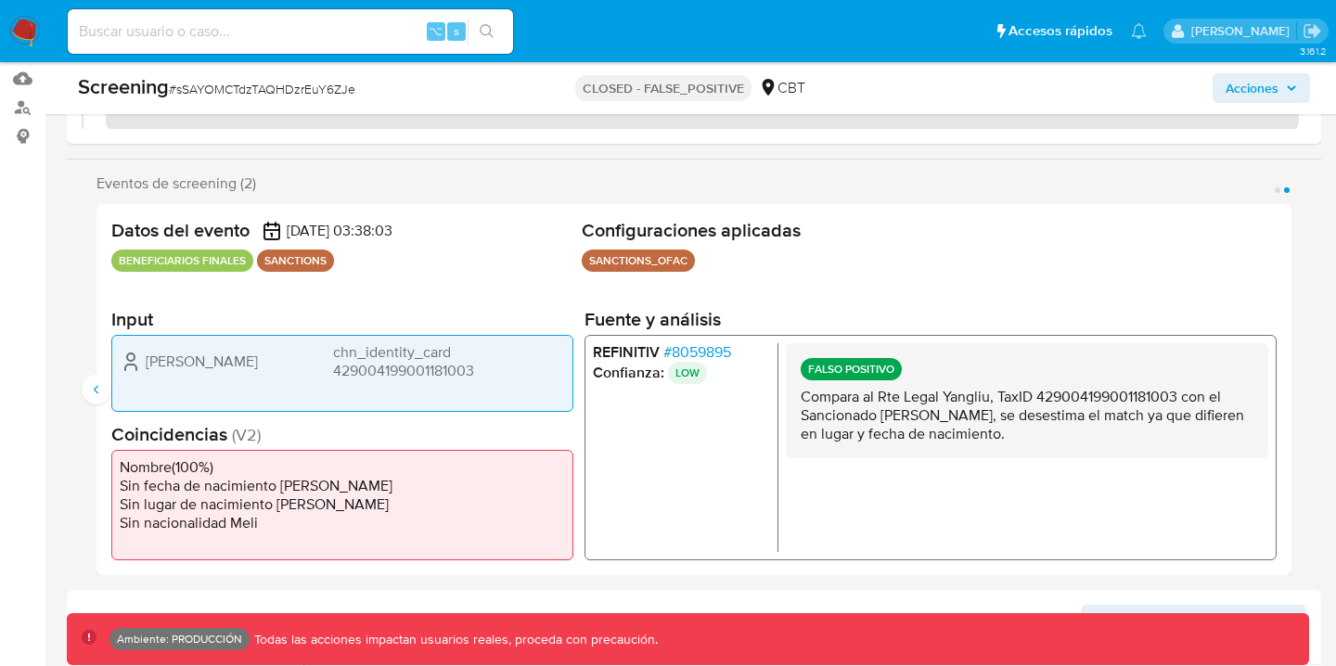
scroll to position [210, 0]
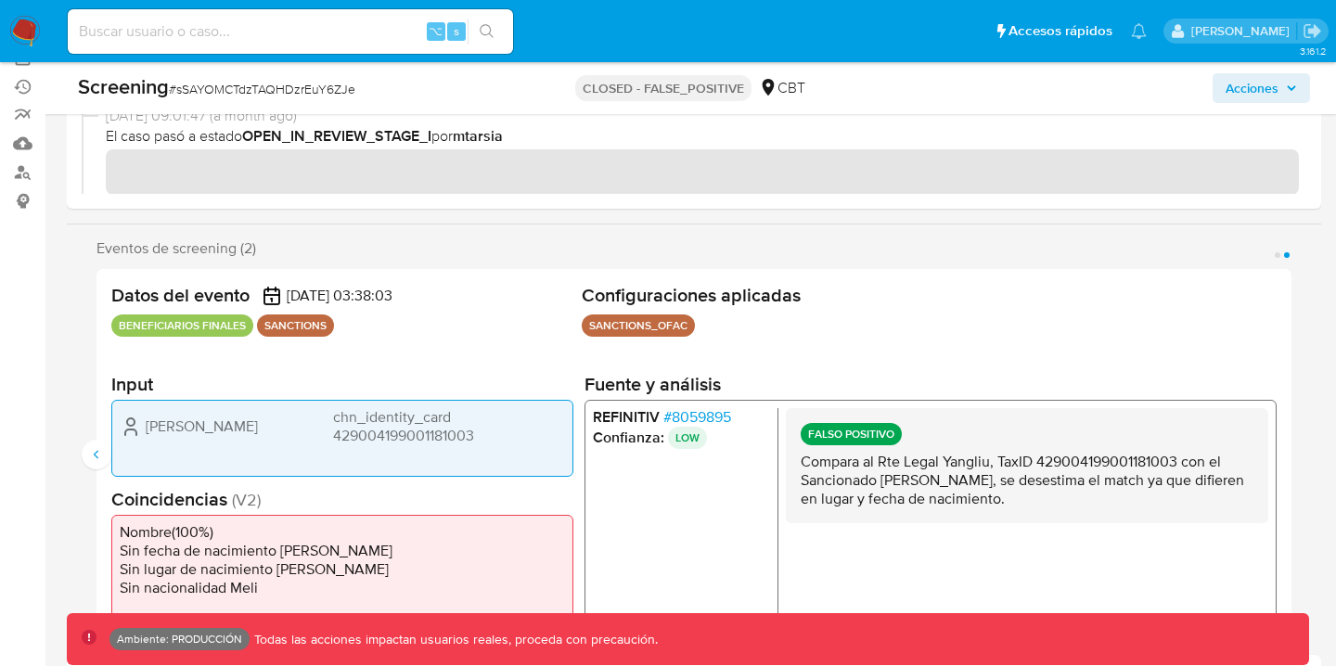
click at [1273, 248] on div "Eventos de screening (2) Página 1 Página 2" at bounding box center [694, 248] width 1195 height 19
click at [1279, 252] on button "Página 1" at bounding box center [1278, 255] width 6 height 6
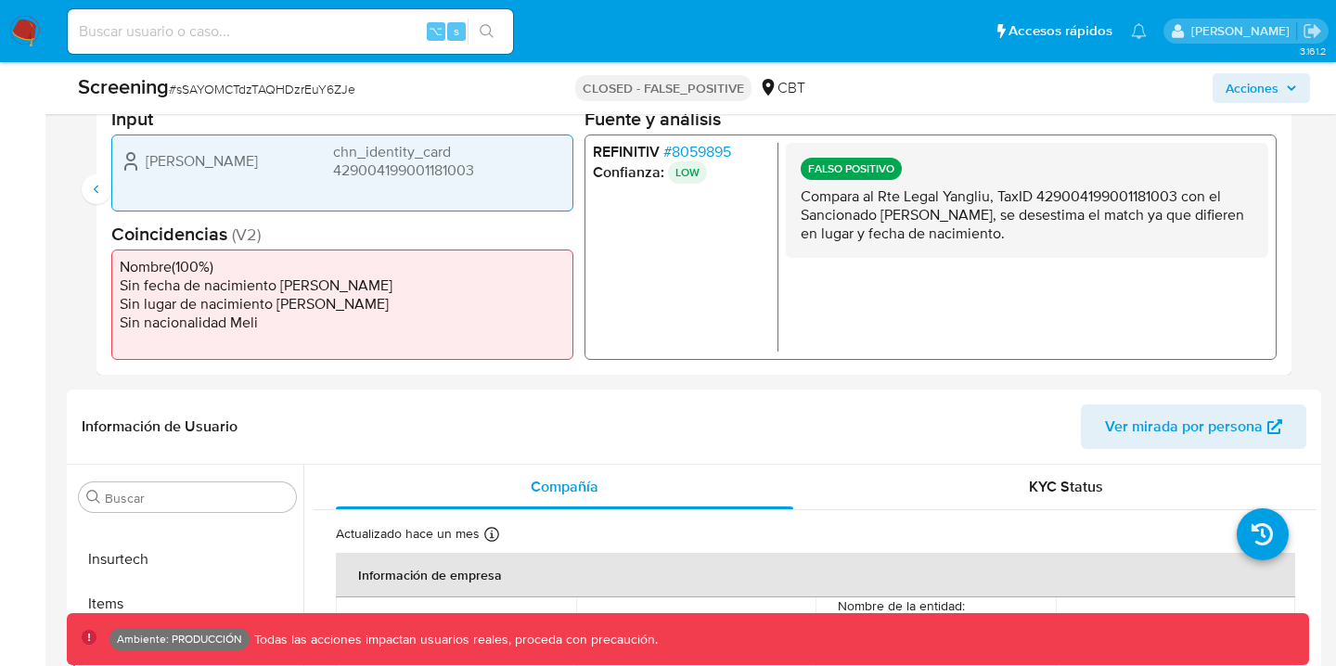
scroll to position [426, 0]
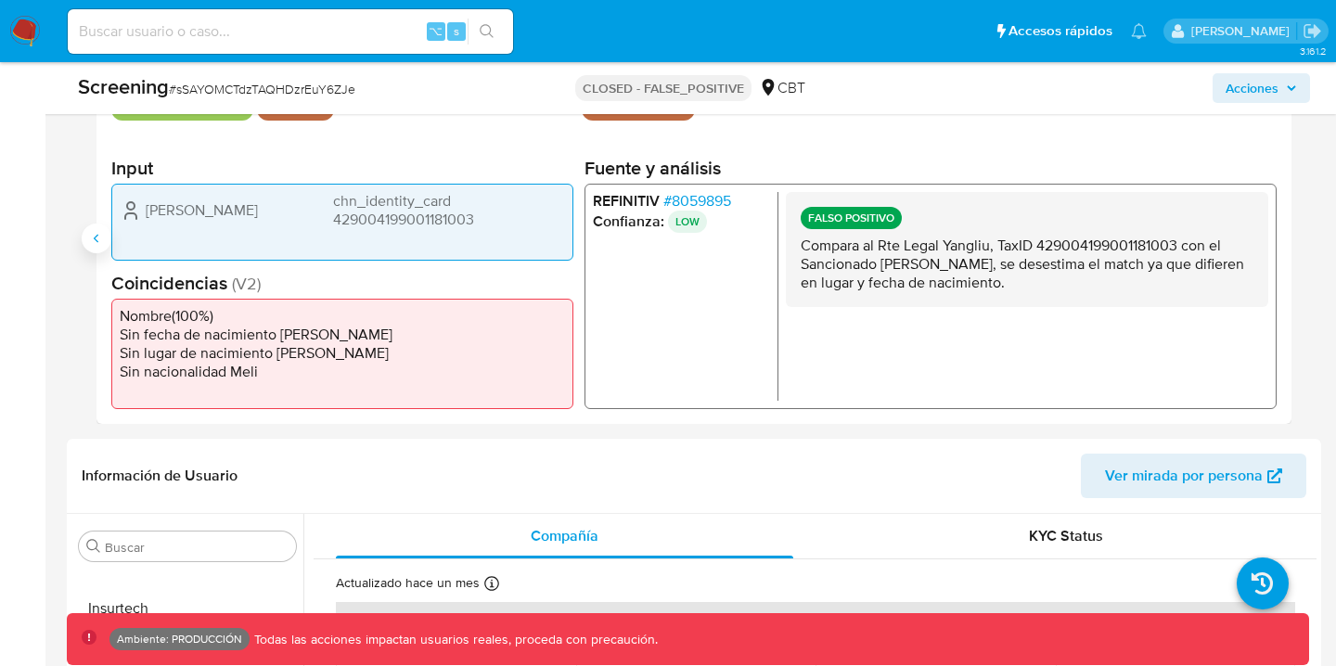
click at [86, 240] on button "Anterior" at bounding box center [97, 239] width 30 height 30
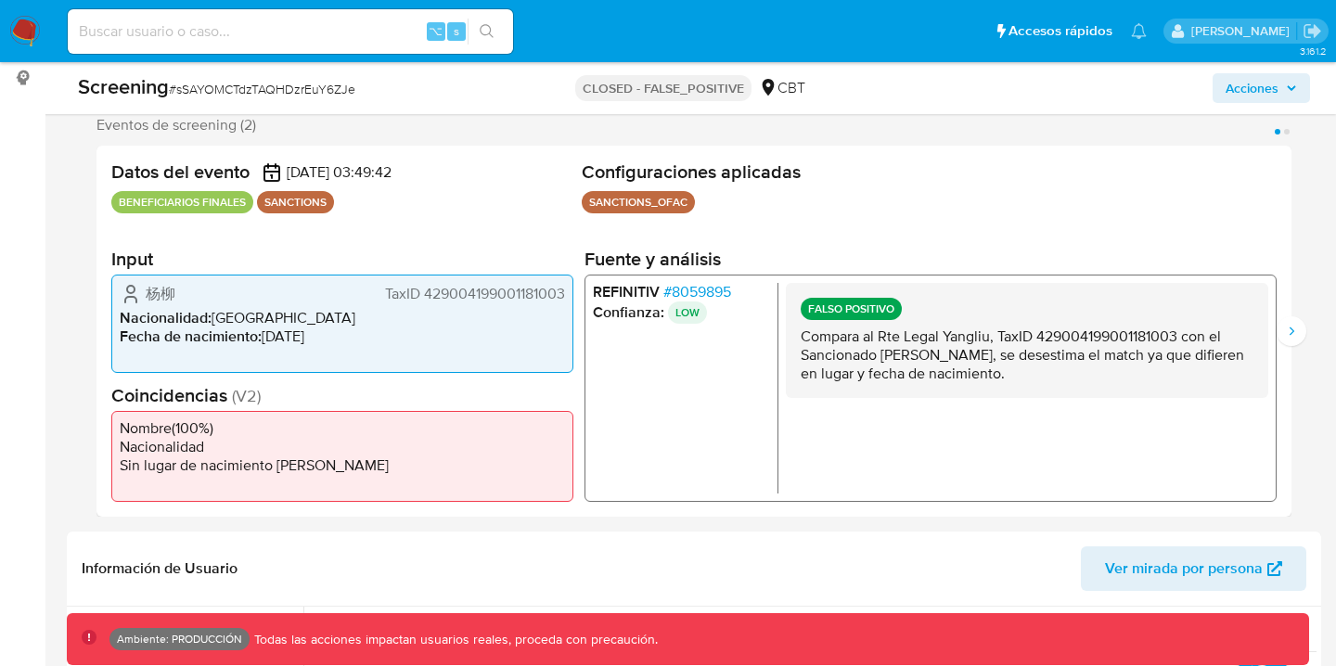
scroll to position [331, 0]
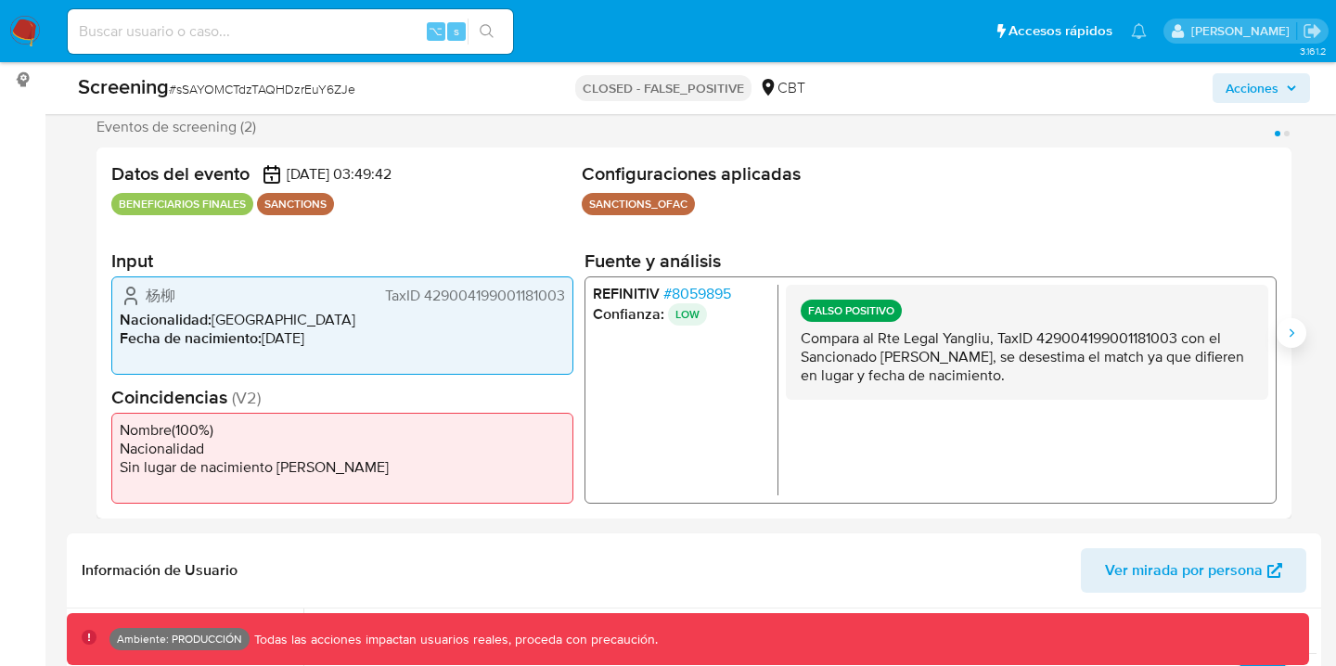
click at [1298, 329] on icon "Siguiente" at bounding box center [1291, 333] width 15 height 15
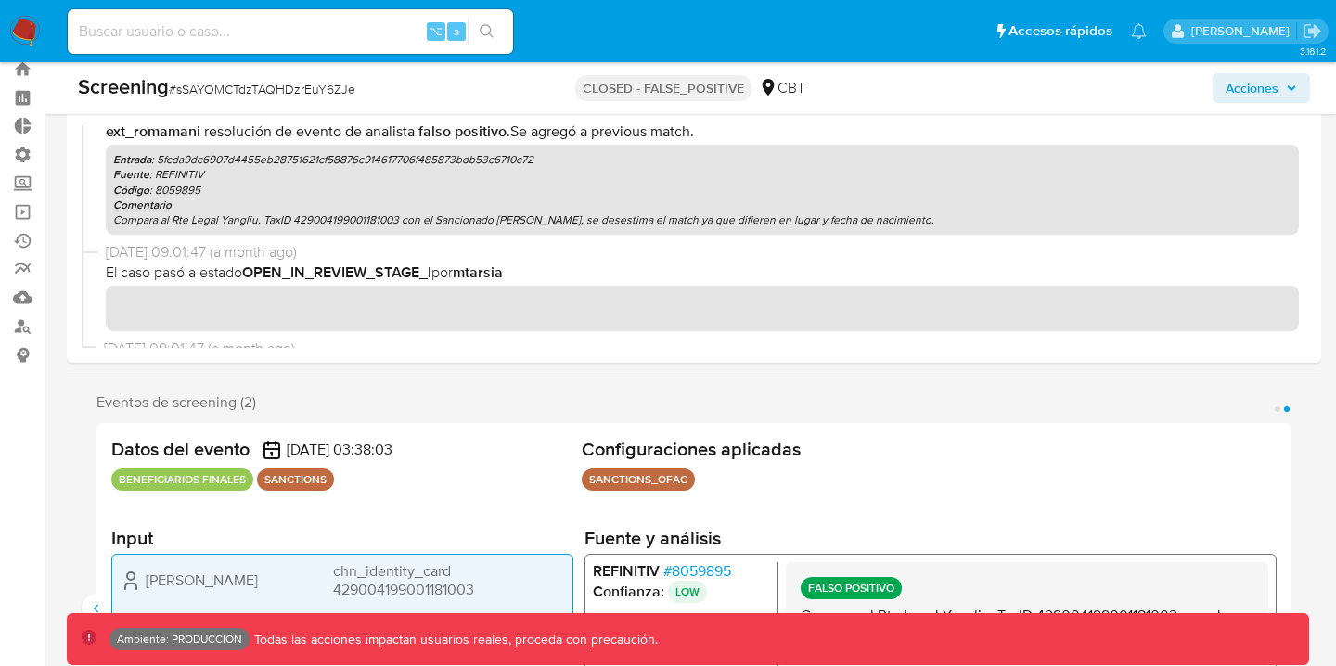
scroll to position [473, 0]
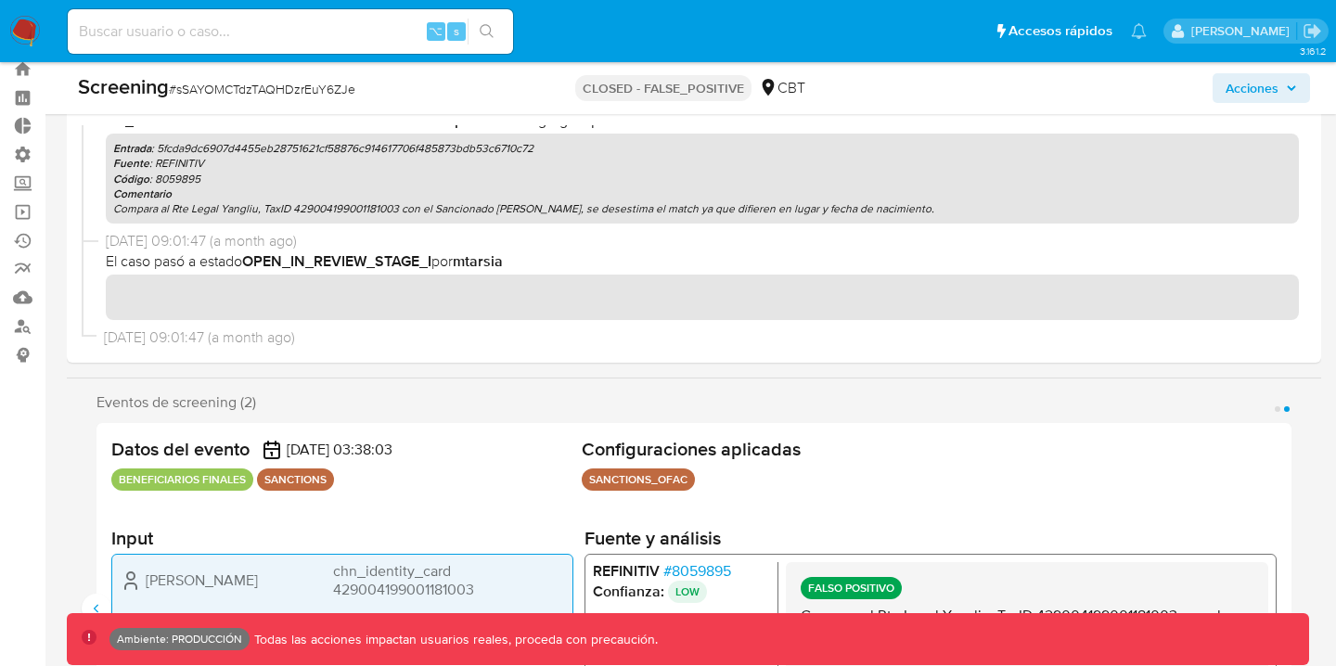
click at [226, 147] on p "Entrada : 5fcda9dc6907d4455eb28751621cf58876c914617706f485873bdb53c6710c72" at bounding box center [702, 148] width 1179 height 15
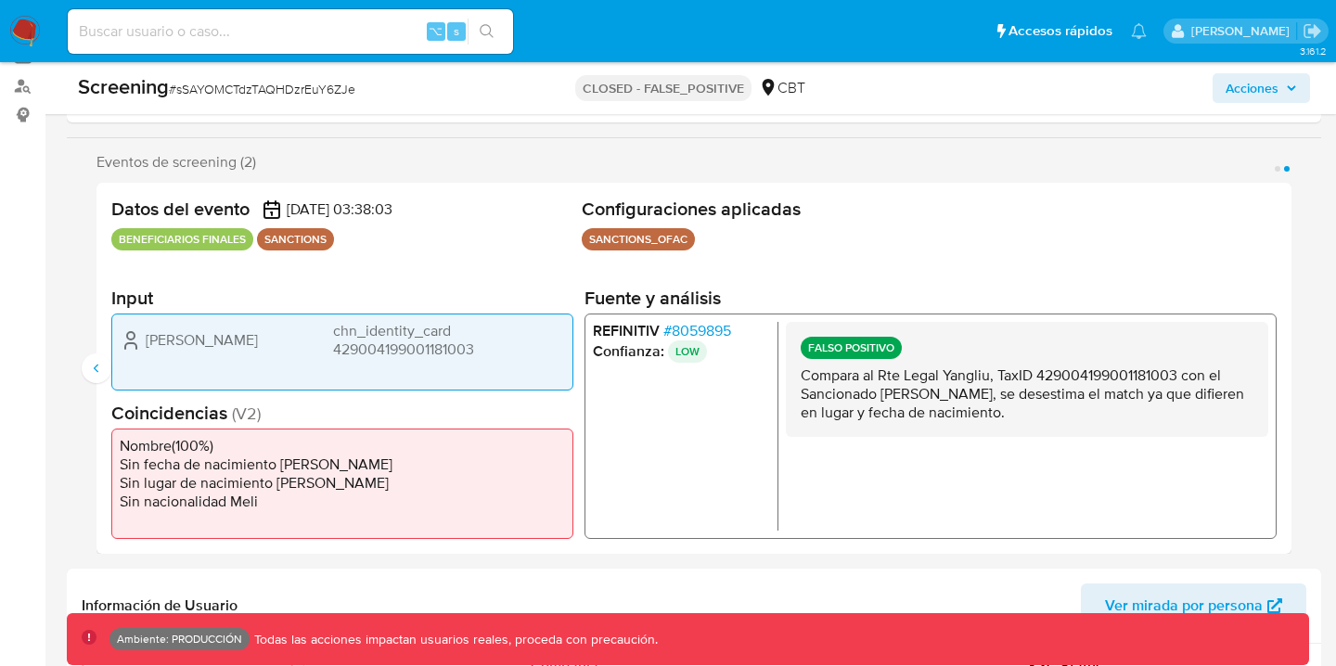
scroll to position [299, 0]
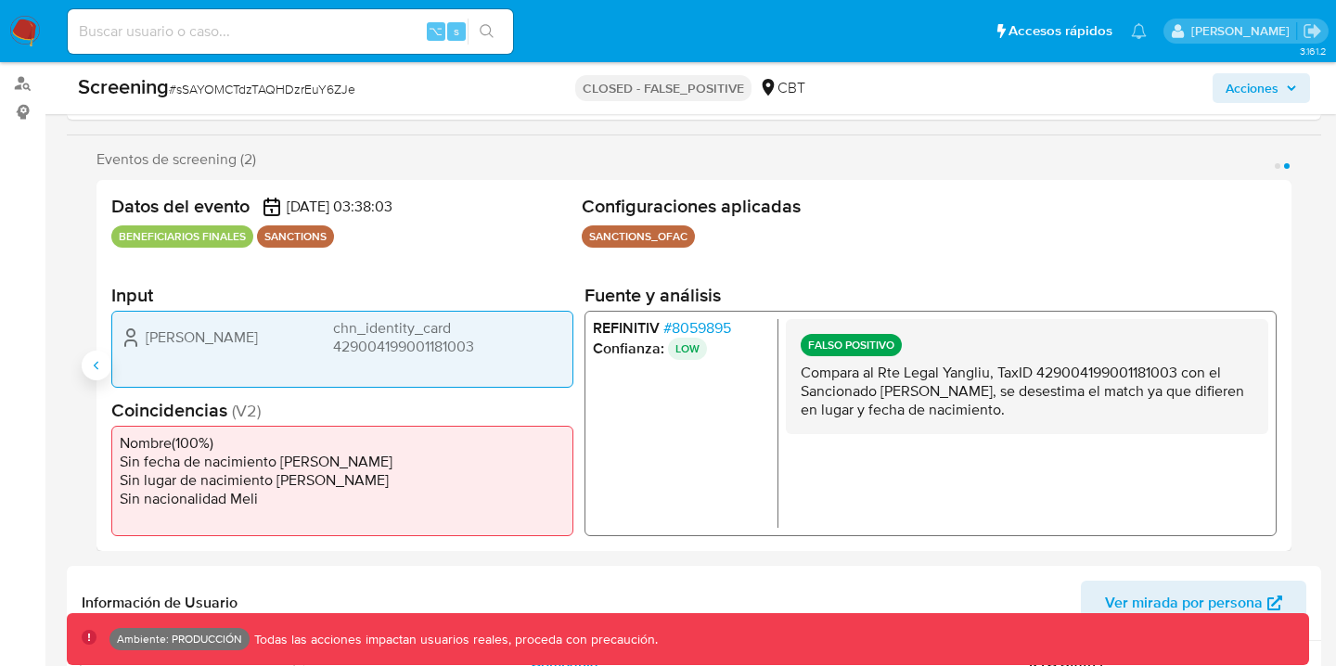
click at [88, 367] on button "Anterior" at bounding box center [97, 366] width 30 height 30
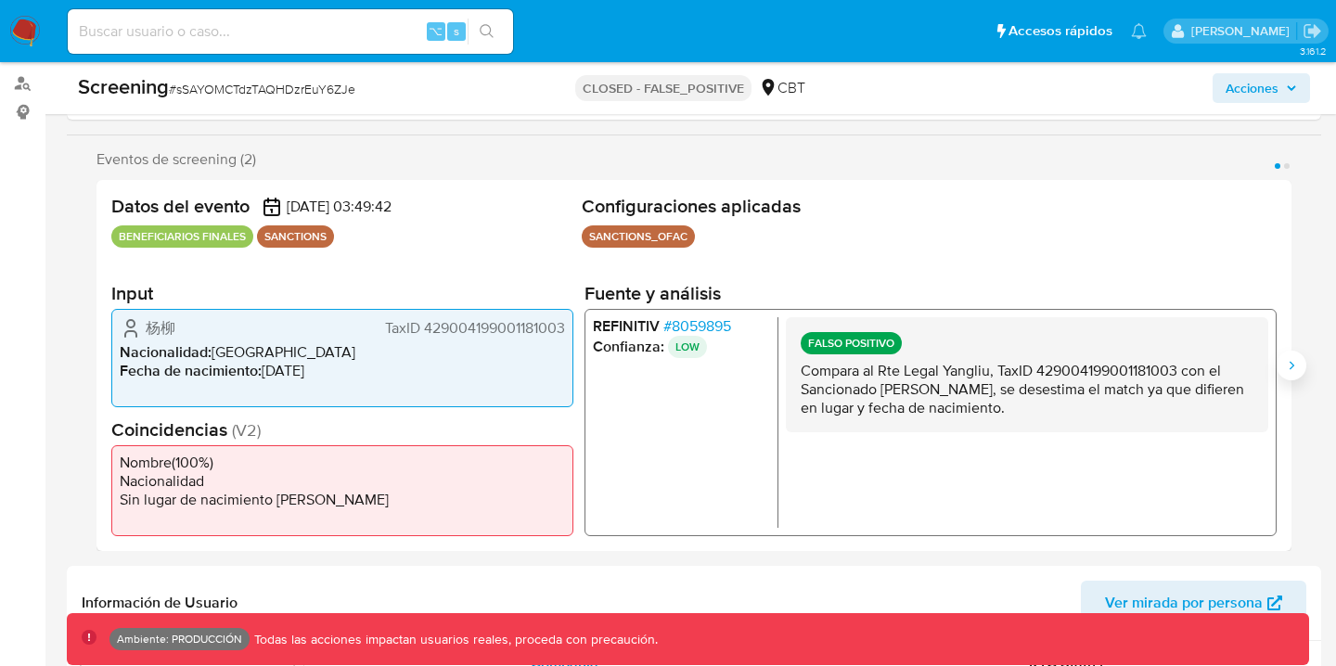
click at [1300, 372] on button "Siguiente" at bounding box center [1292, 366] width 30 height 30
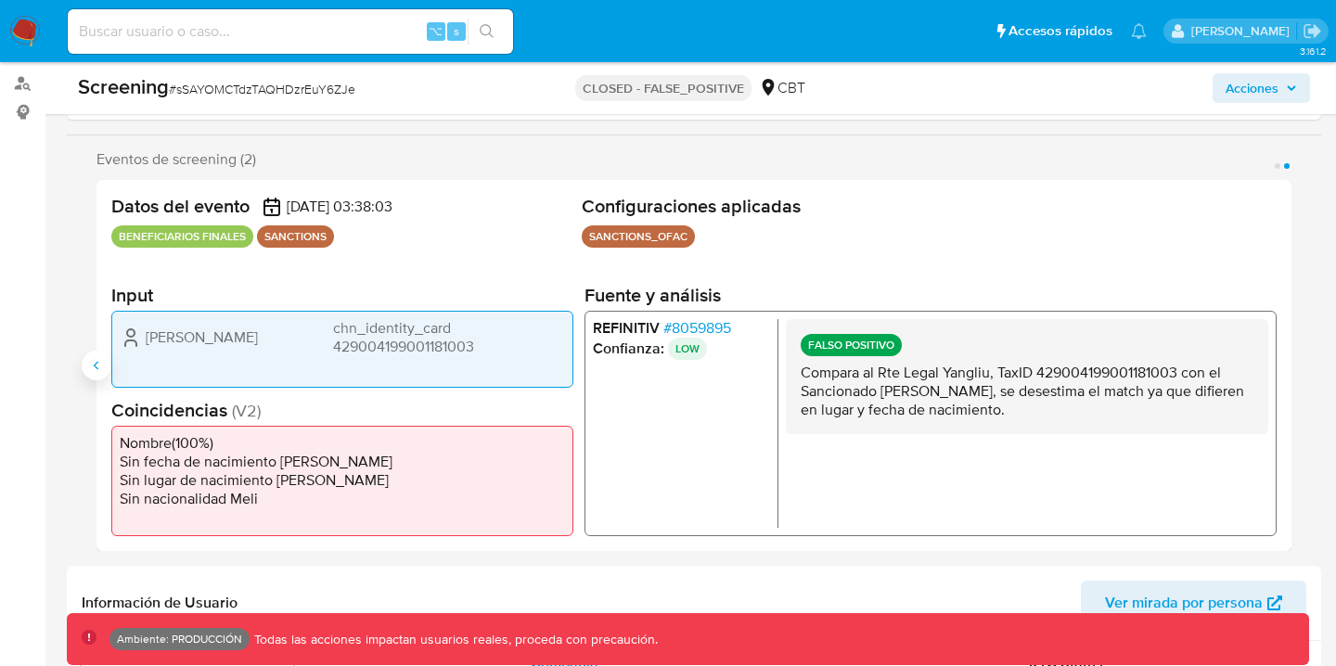
click at [91, 365] on icon "Anterior" at bounding box center [96, 365] width 15 height 15
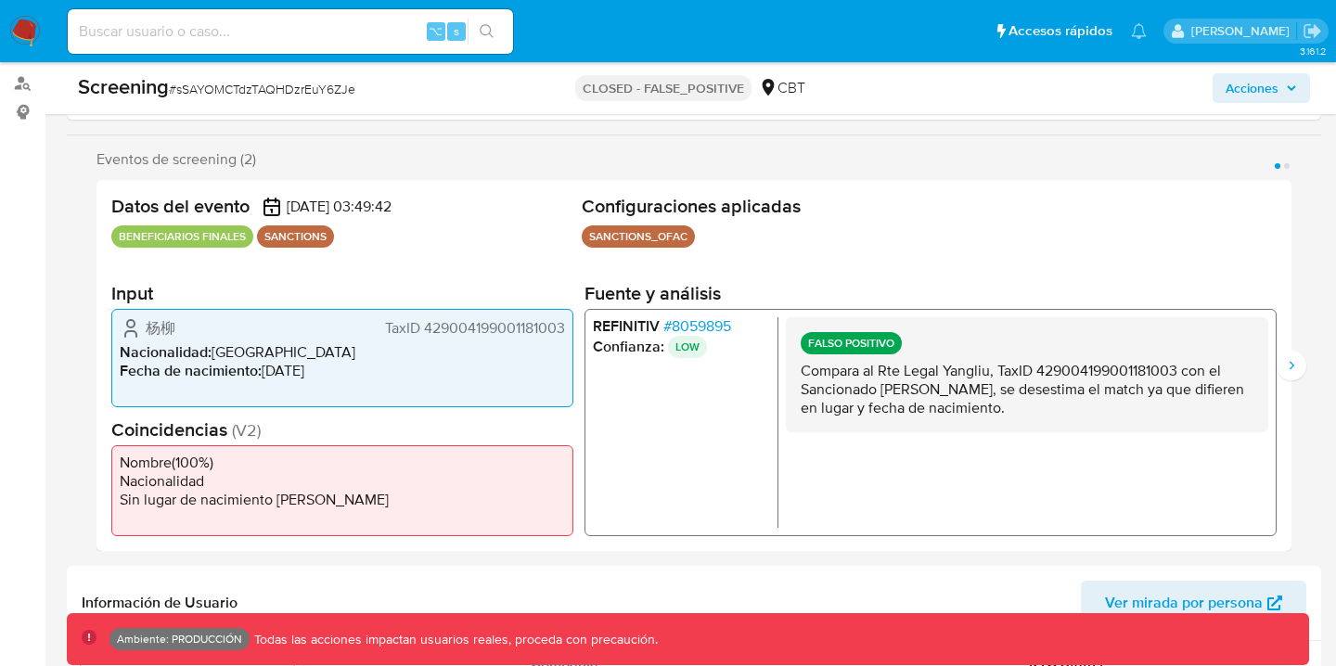
drag, startPoint x: 146, startPoint y: 325, endPoint x: 179, endPoint y: 328, distance: 33.5
click at [179, 328] on div "杨柳 TaxID 429004199001181003" at bounding box center [342, 328] width 445 height 22
drag, startPoint x: 147, startPoint y: 329, endPoint x: 181, endPoint y: 329, distance: 34.4
click at [181, 329] on div "杨柳 TaxID 429004199001181003" at bounding box center [342, 328] width 445 height 22
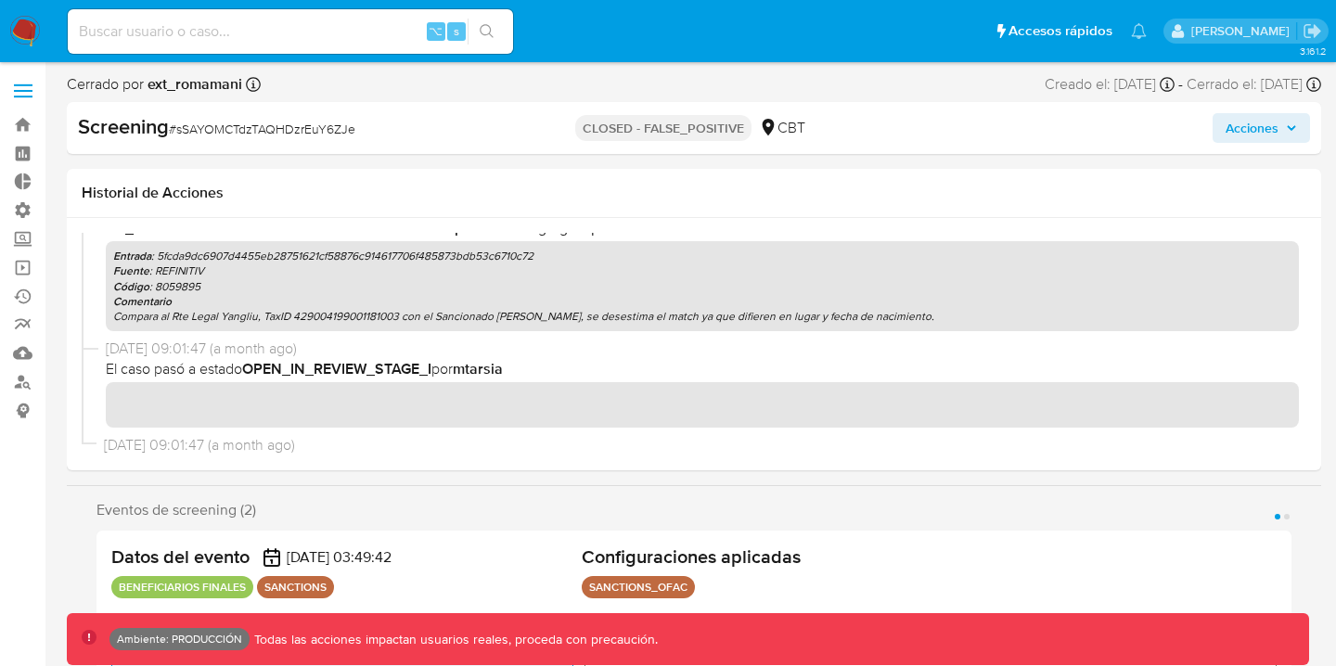
scroll to position [439, 0]
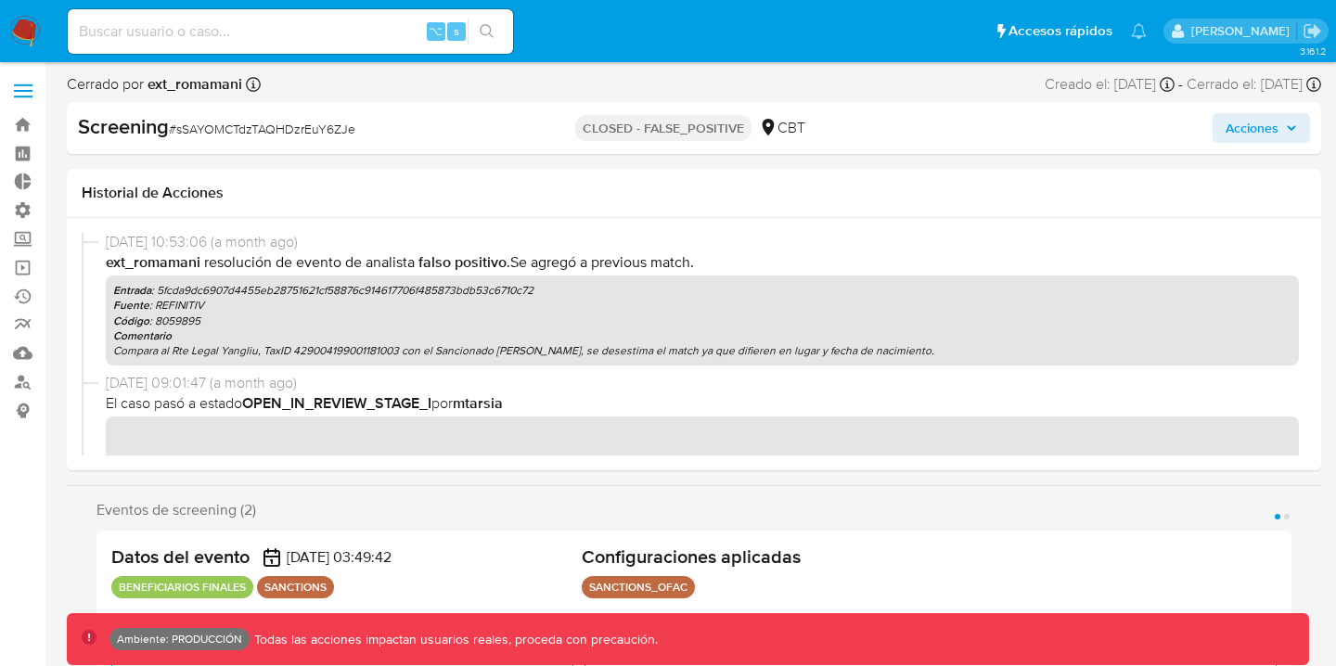
drag, startPoint x: 114, startPoint y: 293, endPoint x: 536, endPoint y: 301, distance: 422.3
click at [536, 302] on div "Entrada : 5fcda9dc6907d4455eb28751621cf58876c914617706f485873bdb53c6710c72 Fuen…" at bounding box center [702, 321] width 1193 height 90
click at [367, 289] on p "Entrada : 5fcda9dc6907d4455eb28751621cf58876c914617706f485873bdb53c6710c72" at bounding box center [702, 290] width 1179 height 15
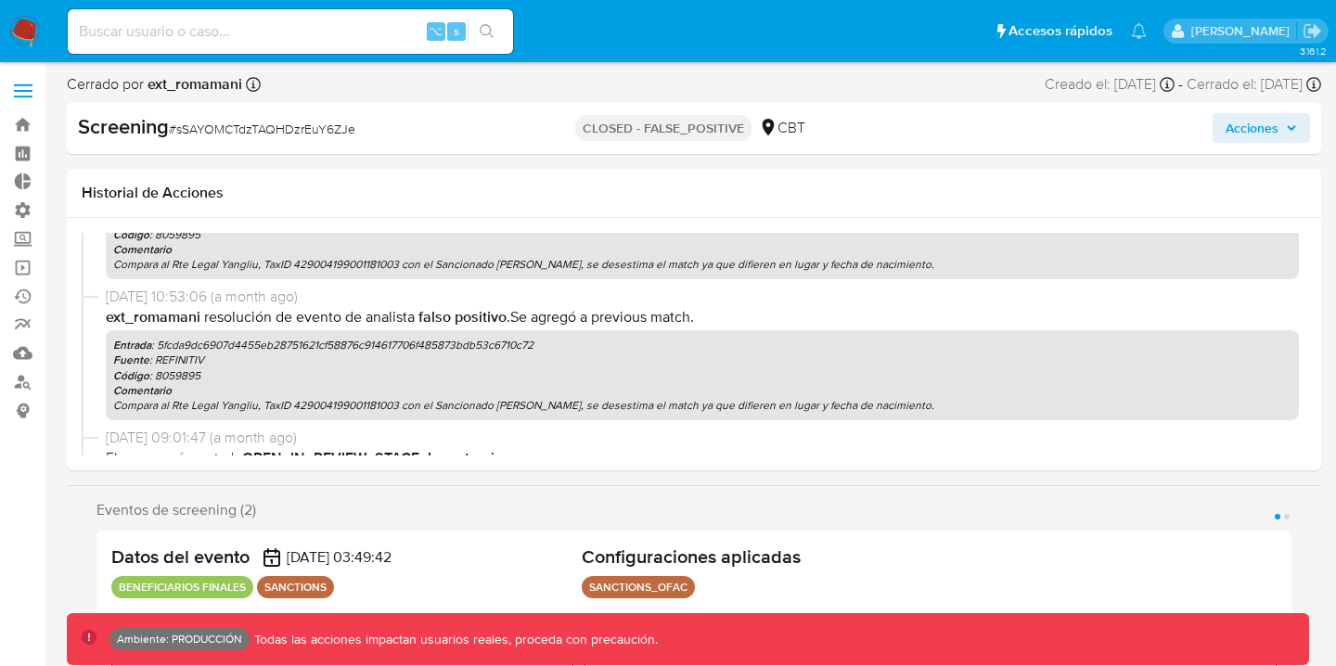
scroll to position [386, 0]
click at [260, 344] on p "Entrada : 5fcda9dc6907d4455eb28751621cf58876c914617706f485873bdb53c6710c72" at bounding box center [702, 343] width 1179 height 15
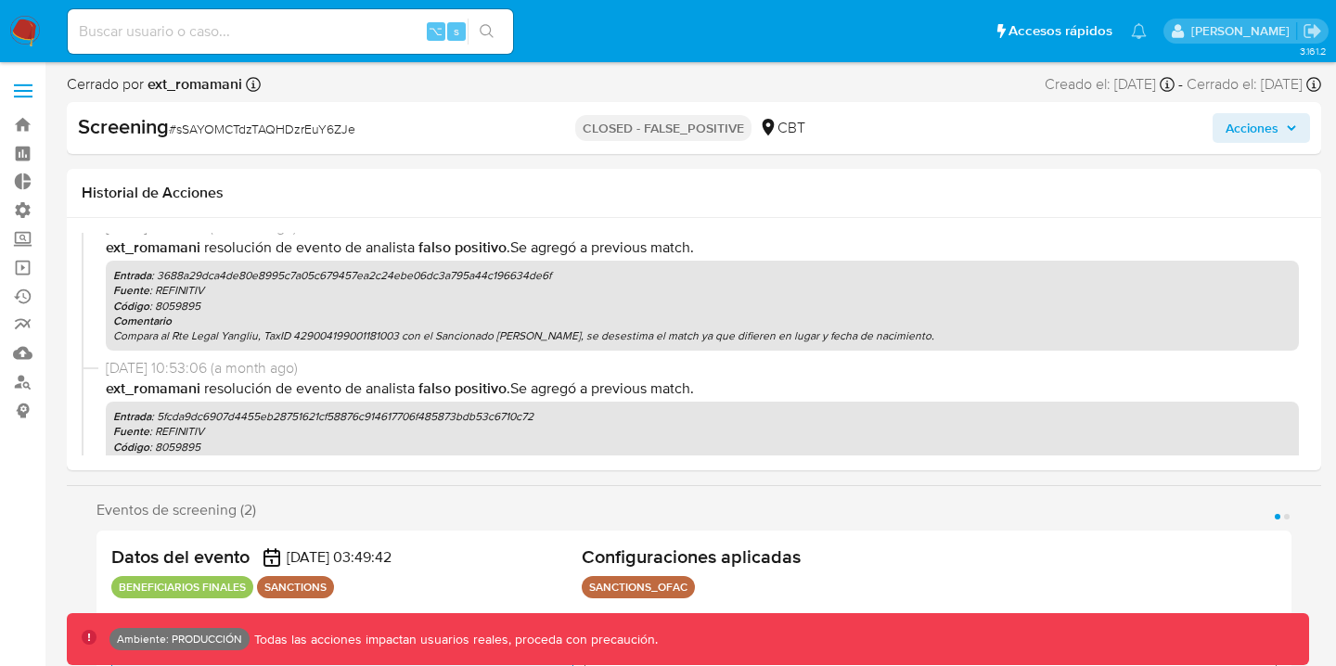
scroll to position [322, 0]
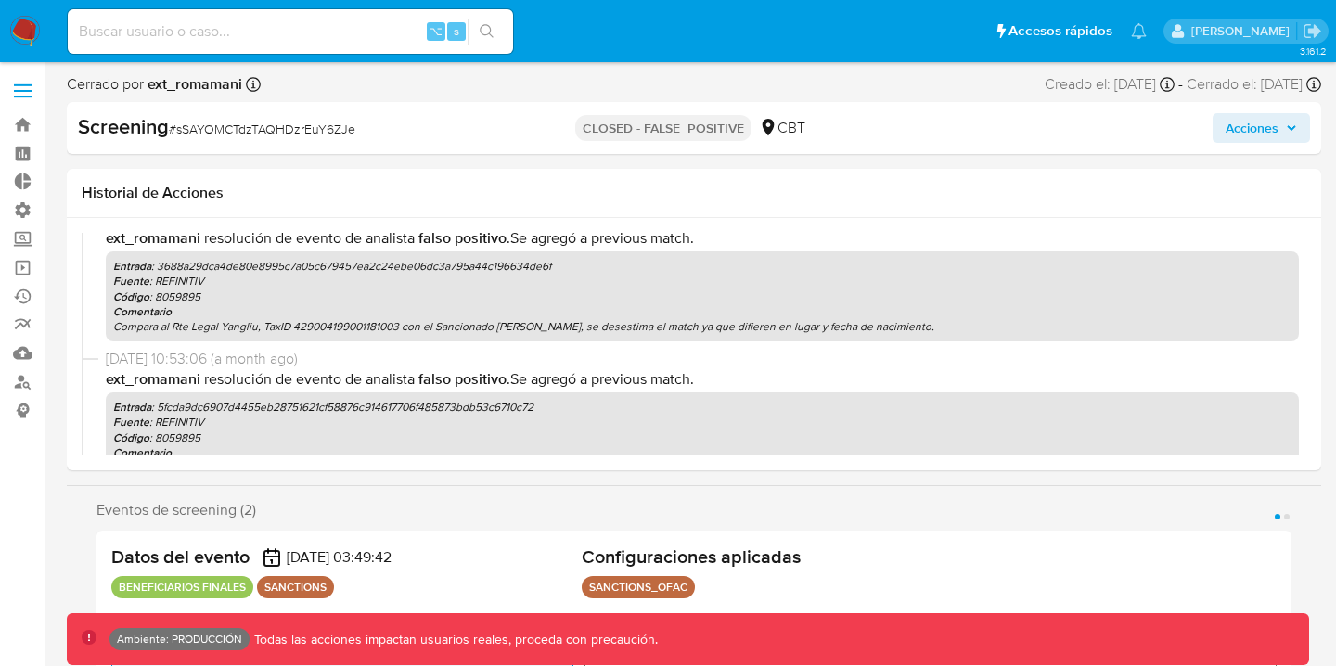
click at [359, 267] on p "Entrada : 3688a29dca4de80e8995c7a05c679457ea2c24ebe06dc3a795a44c196634de6f" at bounding box center [702, 266] width 1179 height 15
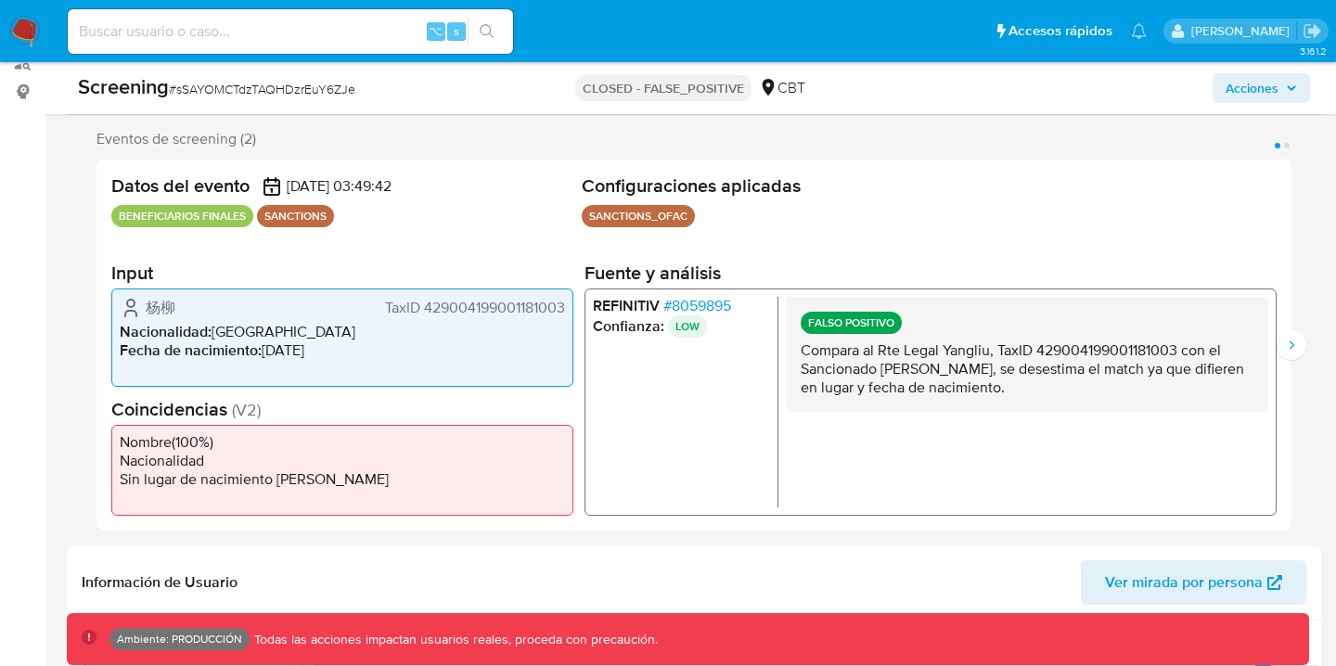
scroll to position [337, 0]
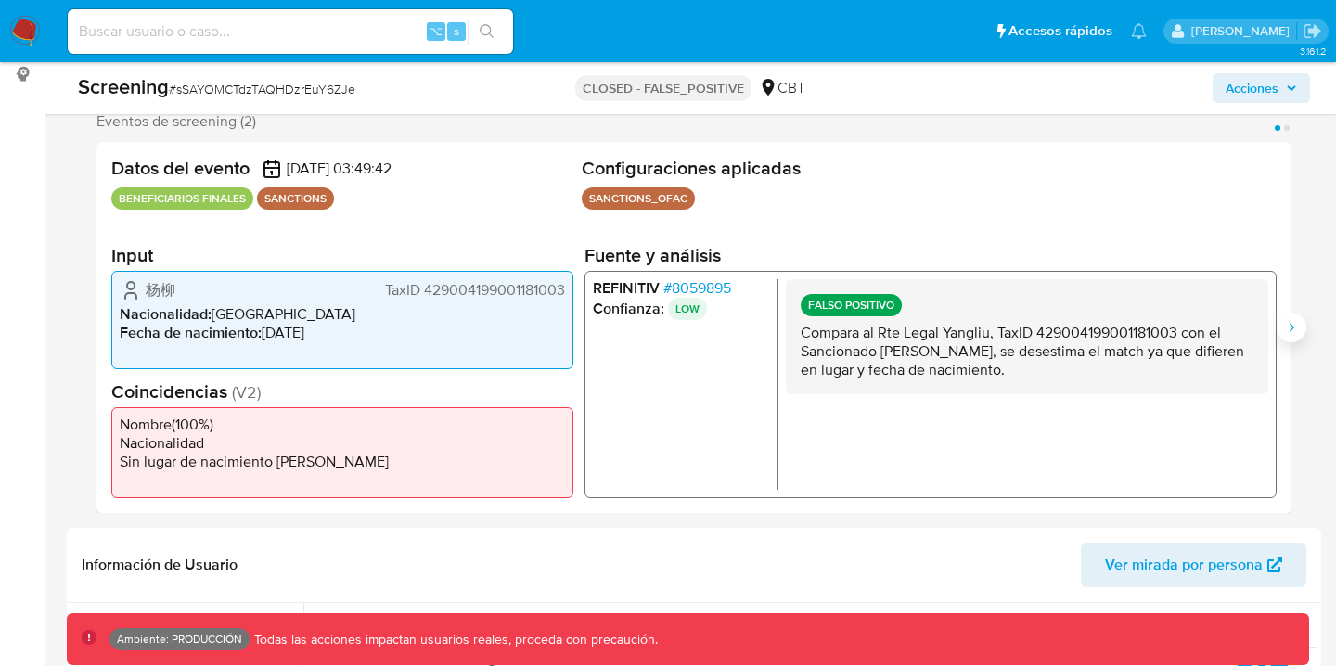
click at [1302, 324] on button "Siguiente" at bounding box center [1292, 328] width 30 height 30
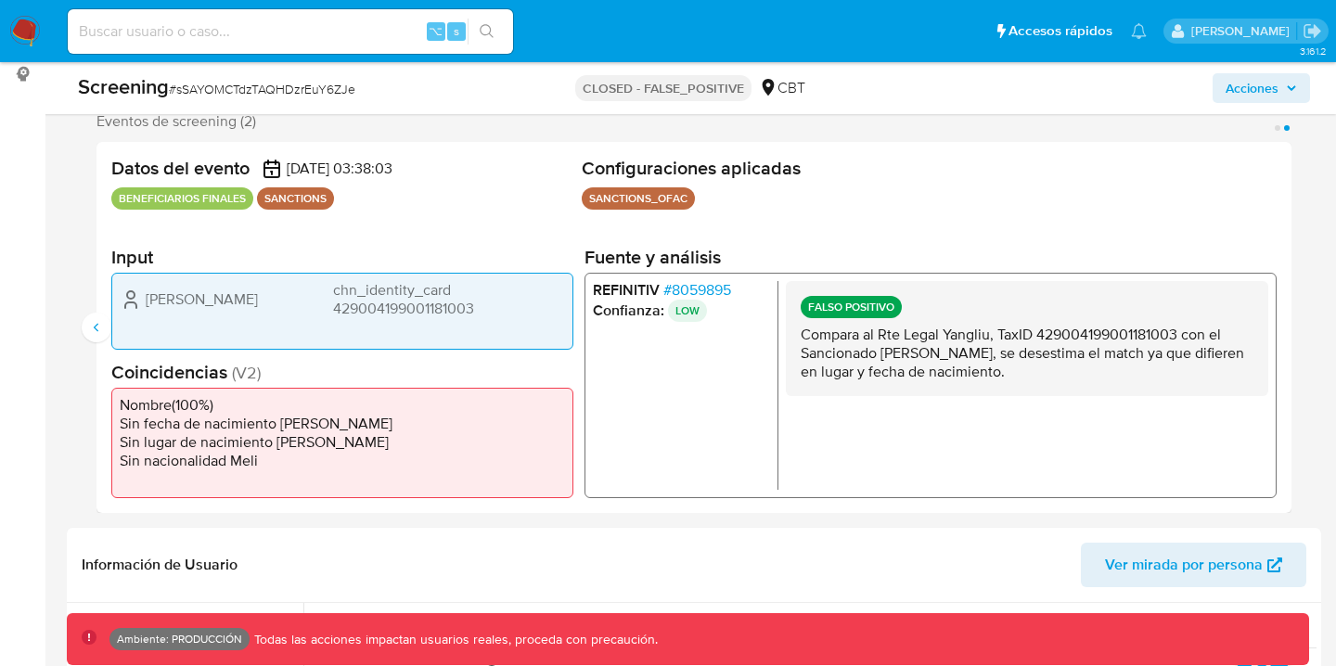
drag, startPoint x: 147, startPoint y: 299, endPoint x: 199, endPoint y: 299, distance: 52.0
click at [200, 300] on span "Liu Yang" at bounding box center [202, 299] width 112 height 19
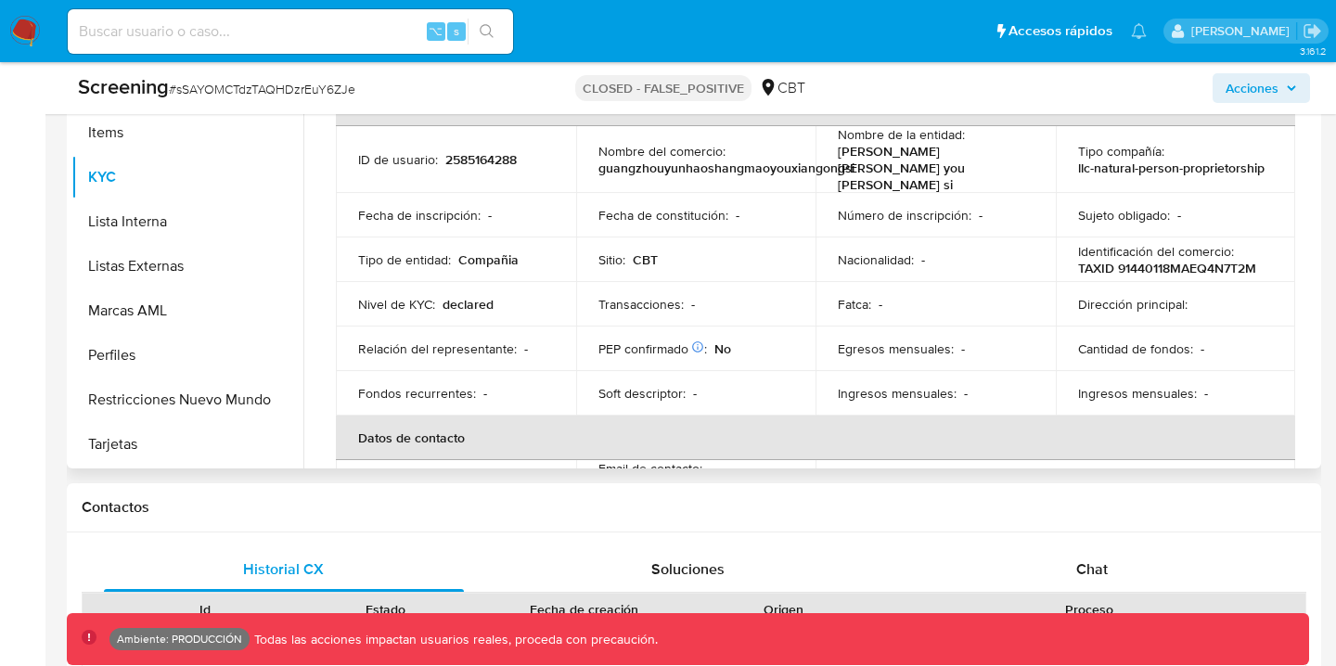
scroll to position [939, 0]
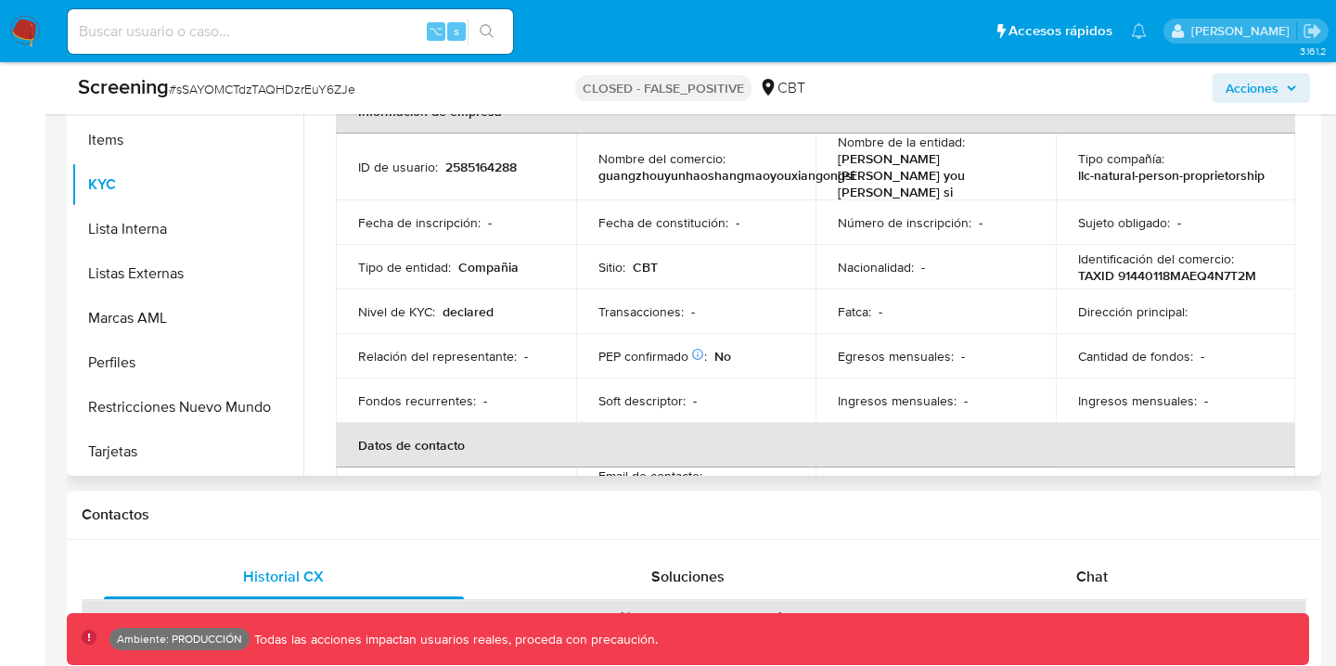
click at [499, 159] on p "2585164288" at bounding box center [480, 167] width 71 height 17
copy p "2585164288"
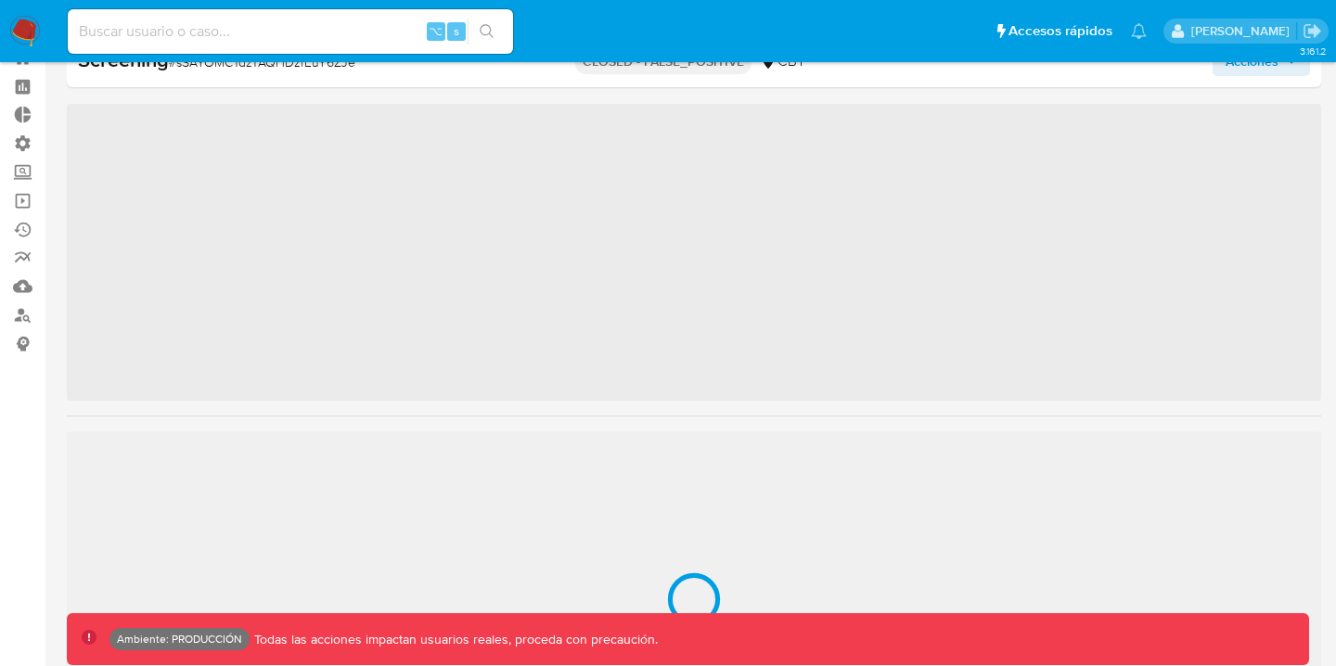
scroll to position [873, 0]
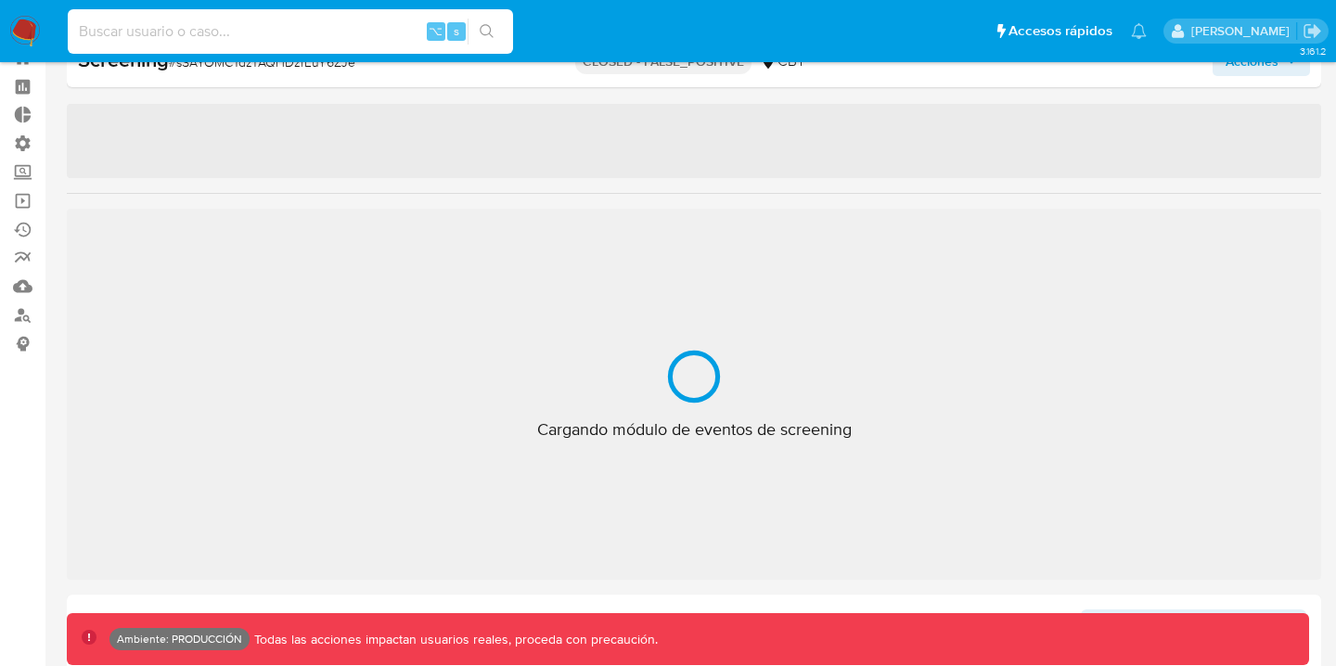
click at [277, 31] on input at bounding box center [290, 31] width 445 height 24
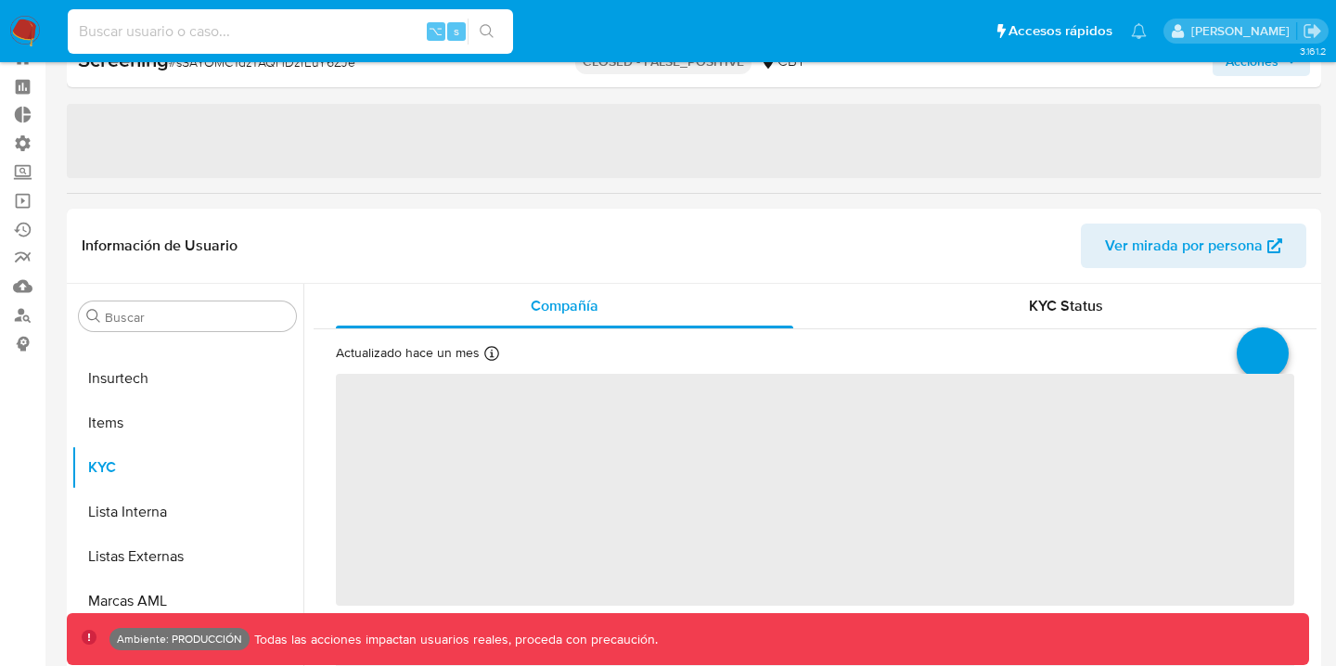
select select "10"
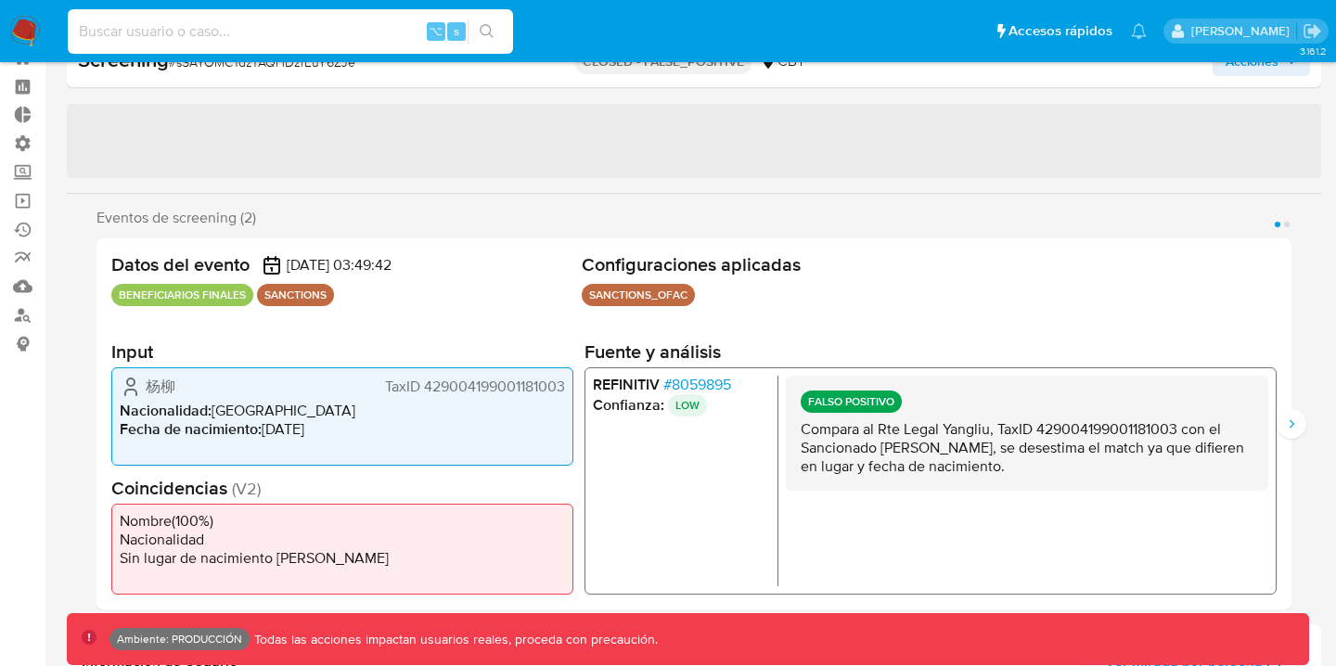
paste input "2670902728"
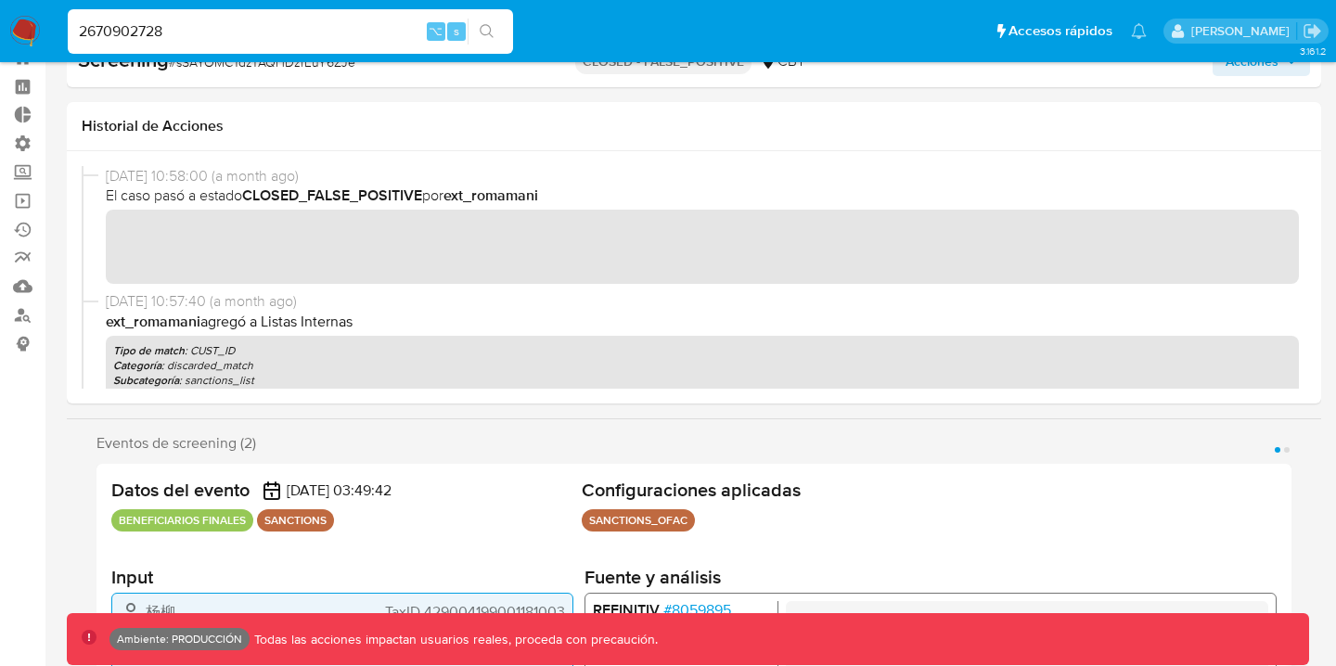
type input "2670902728"
click at [495, 34] on button "search-icon" at bounding box center [487, 32] width 38 height 26
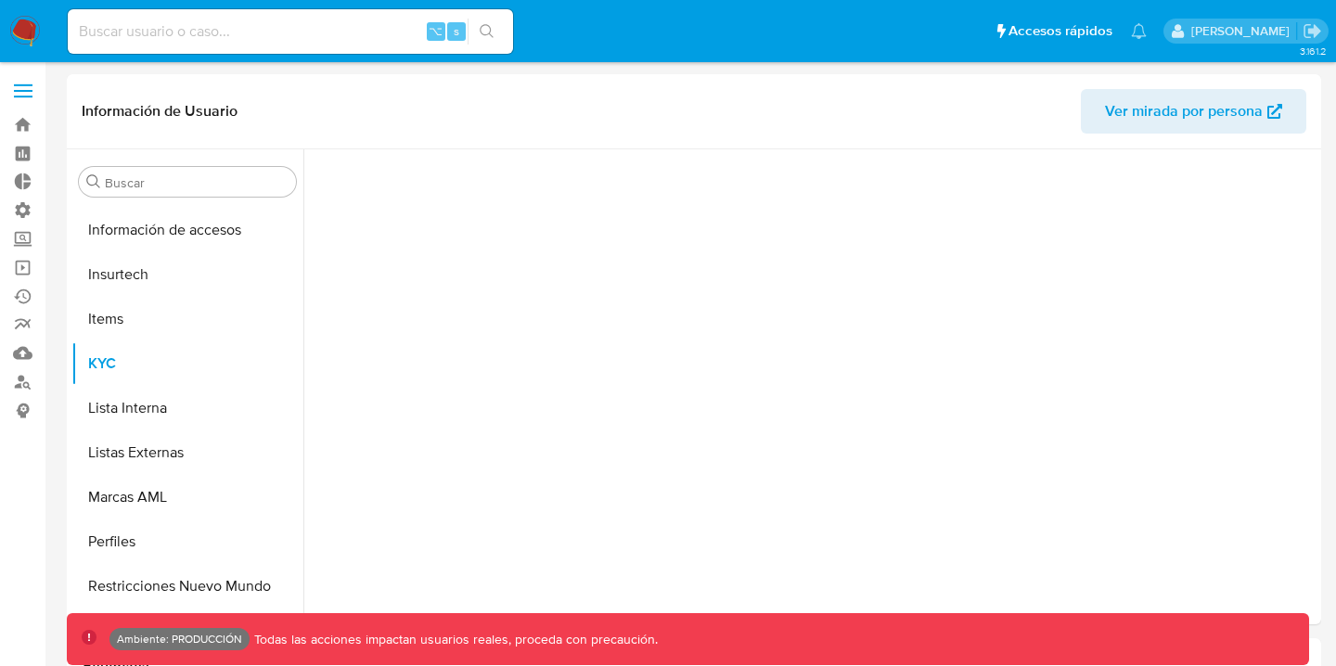
scroll to position [873, 0]
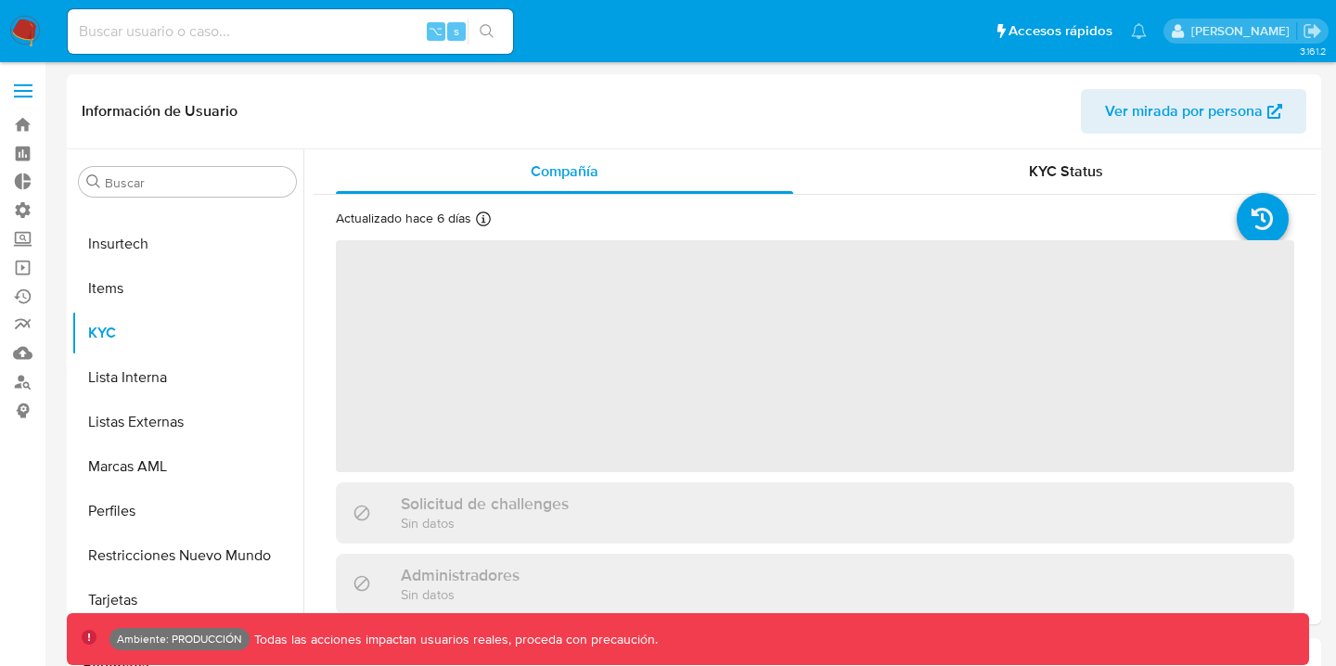
select select "10"
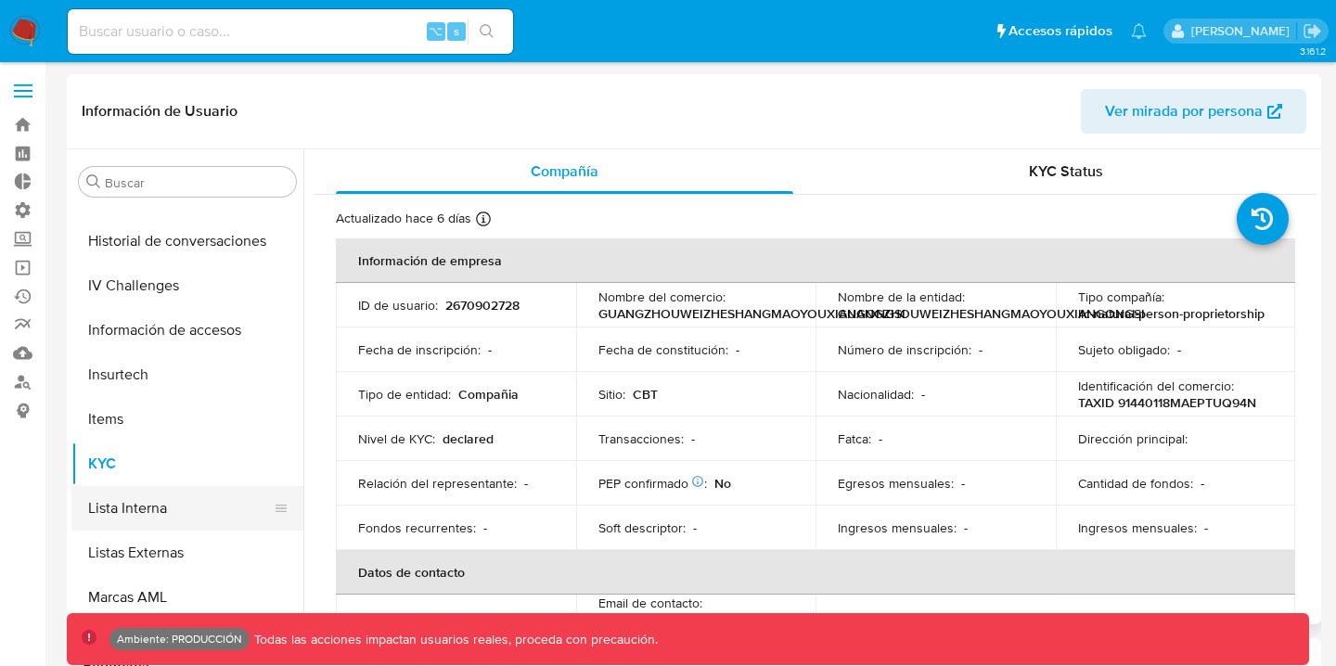
scroll to position [630, 0]
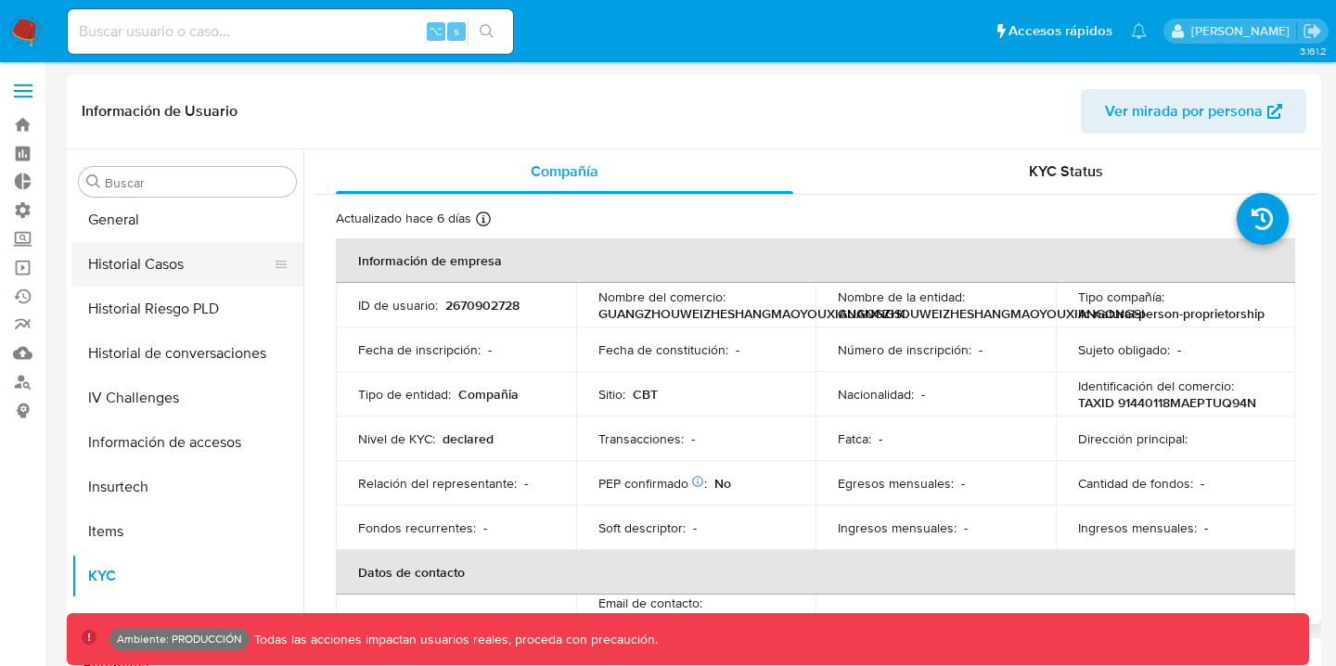
click at [149, 260] on button "Historial Casos" at bounding box center [179, 264] width 217 height 45
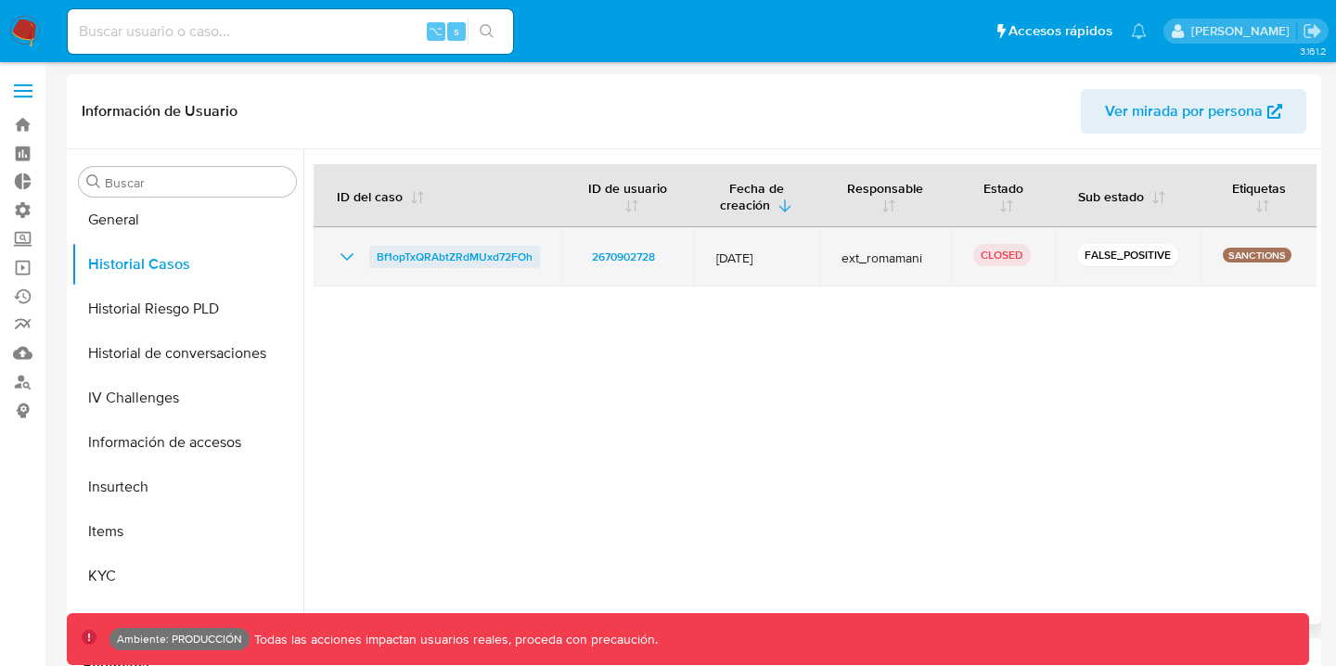
click at [471, 258] on span "Bf1opTxQRAbtZRdMUxd72FOh" at bounding box center [455, 257] width 156 height 22
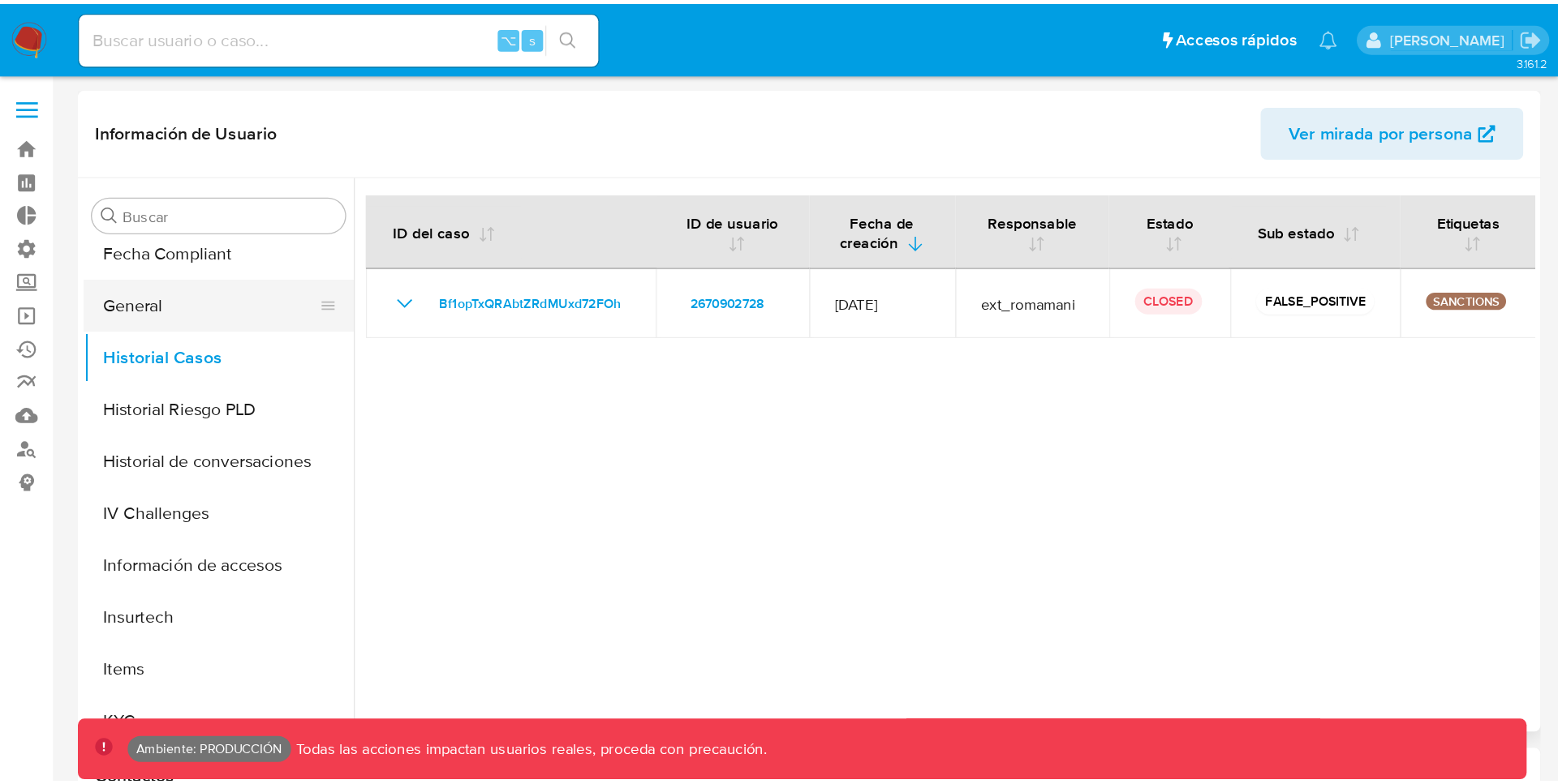
scroll to position [510, 0]
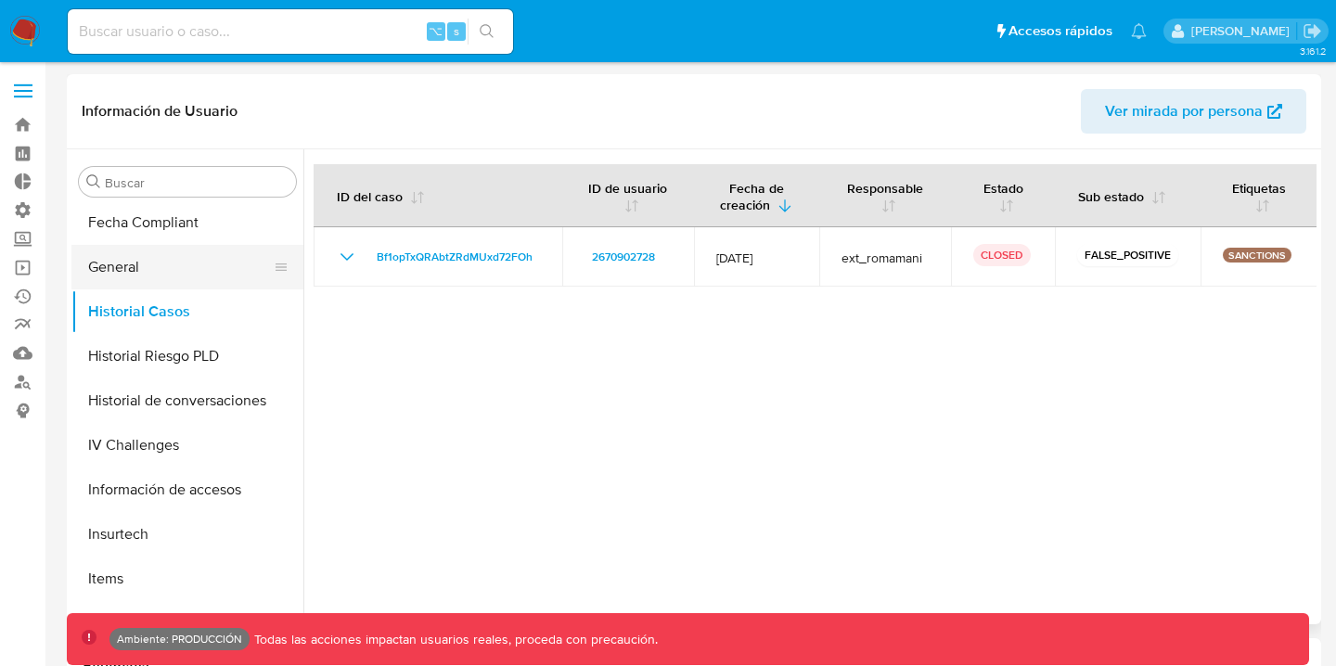
click at [231, 252] on button "General" at bounding box center [179, 267] width 217 height 45
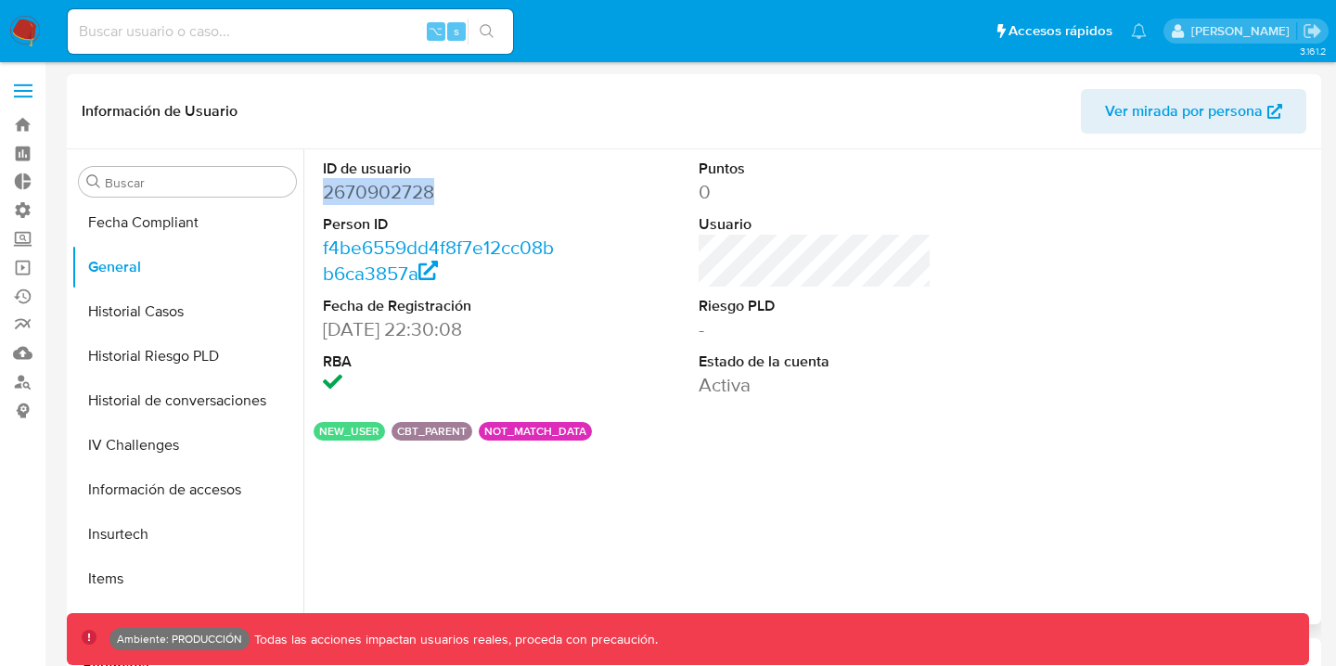
drag, startPoint x: 454, startPoint y: 191, endPoint x: 325, endPoint y: 194, distance: 129.0
click at [325, 194] on dd "2670902728" at bounding box center [439, 192] width 232 height 26
copy dd "2670902728"
click at [160, 317] on button "Historial Casos" at bounding box center [179, 312] width 217 height 45
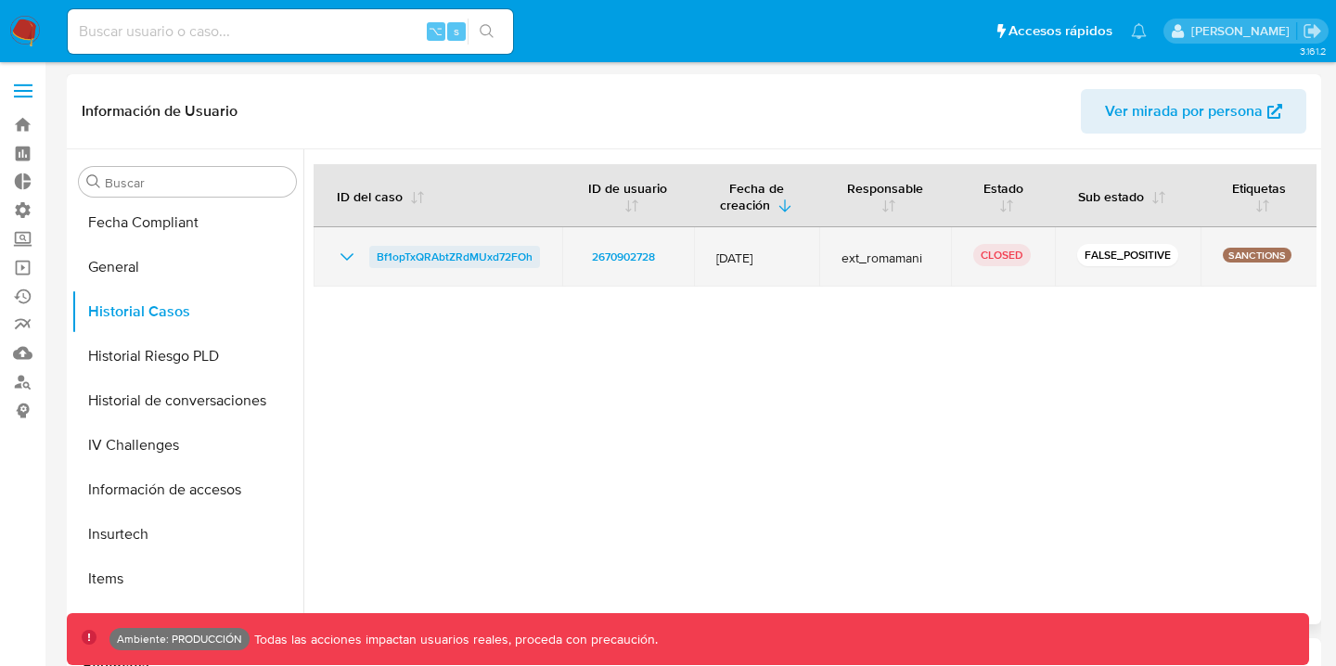
click at [445, 257] on span "Bf1opTxQRAbtZRdMUxd72FOh" at bounding box center [455, 257] width 156 height 22
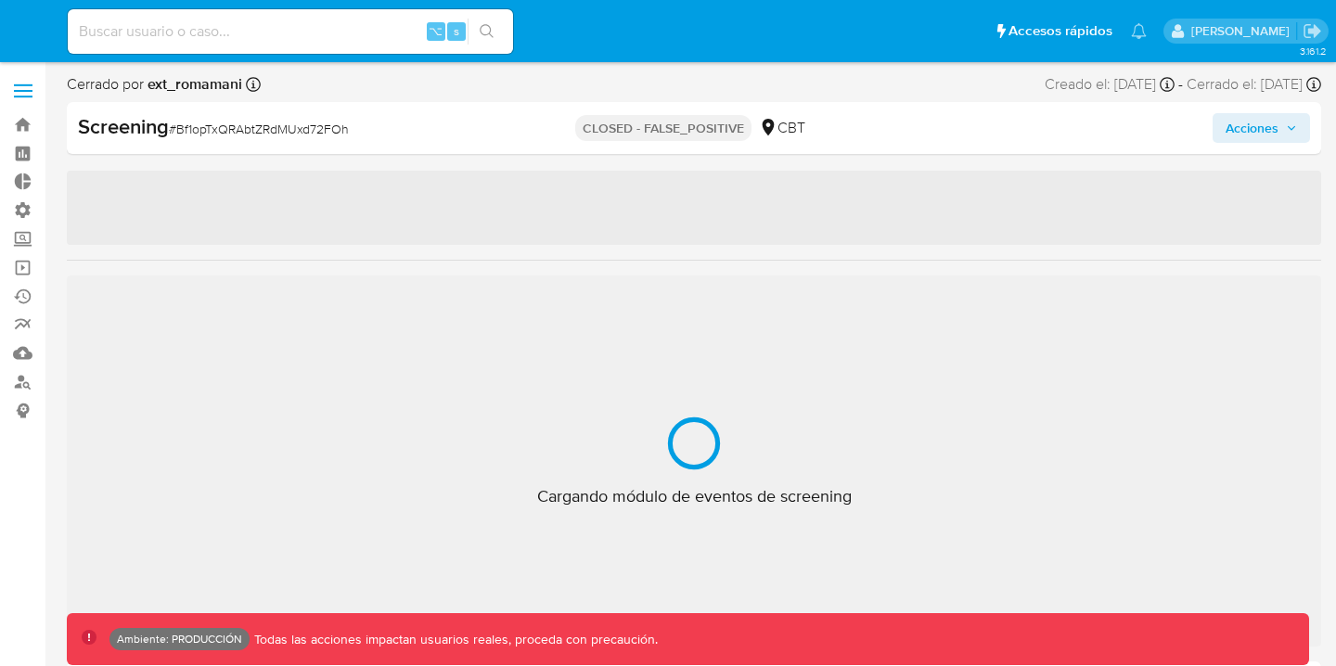
select select "10"
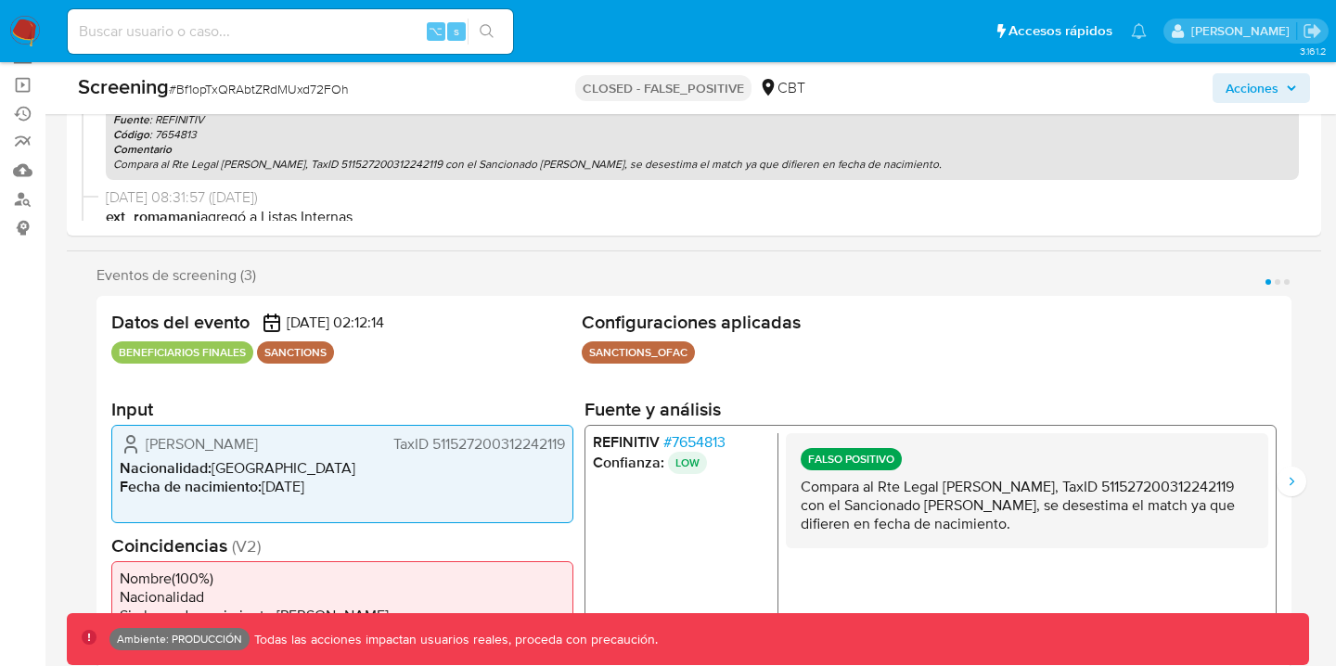
scroll to position [188, 0]
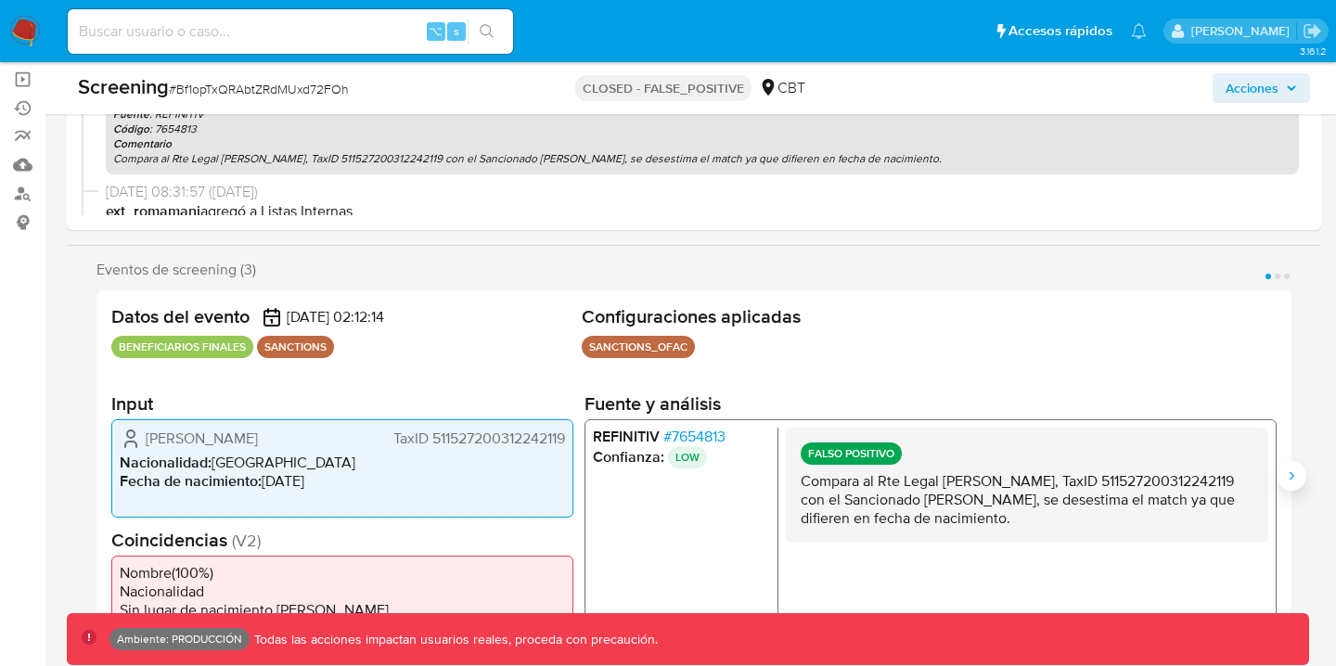
click at [1299, 478] on button "Siguiente" at bounding box center [1292, 476] width 30 height 30
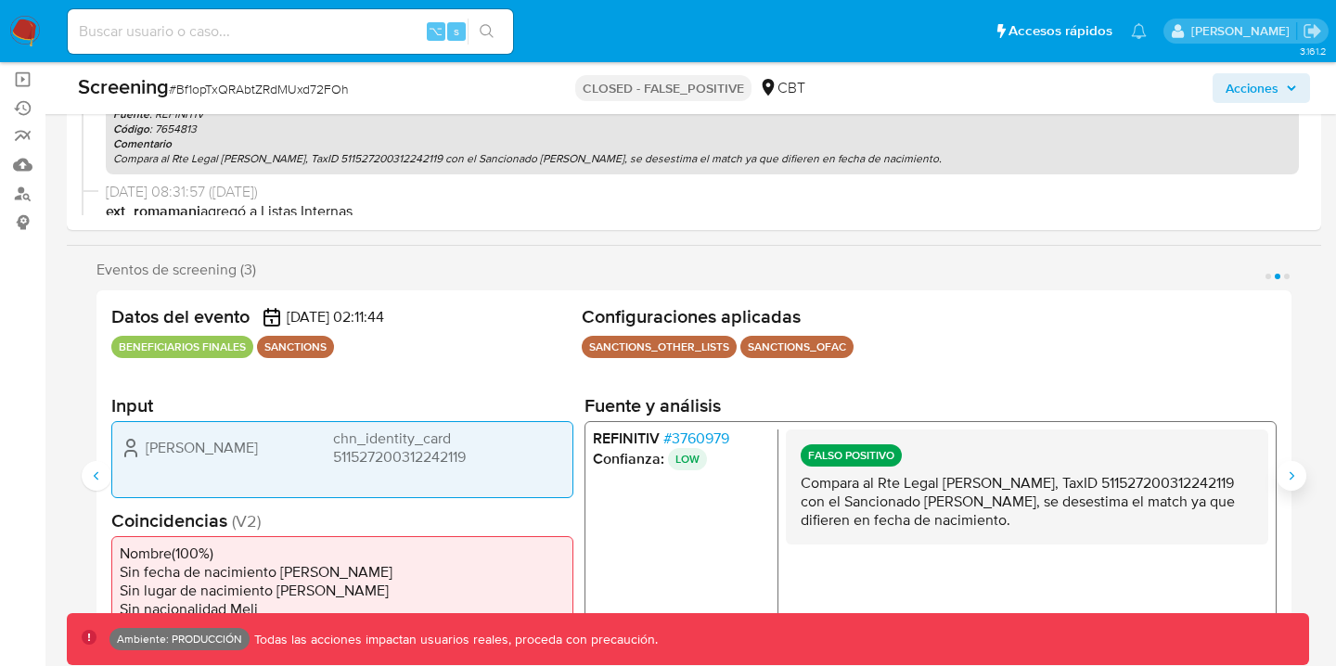
click at [1299, 478] on button "Siguiente" at bounding box center [1292, 476] width 30 height 30
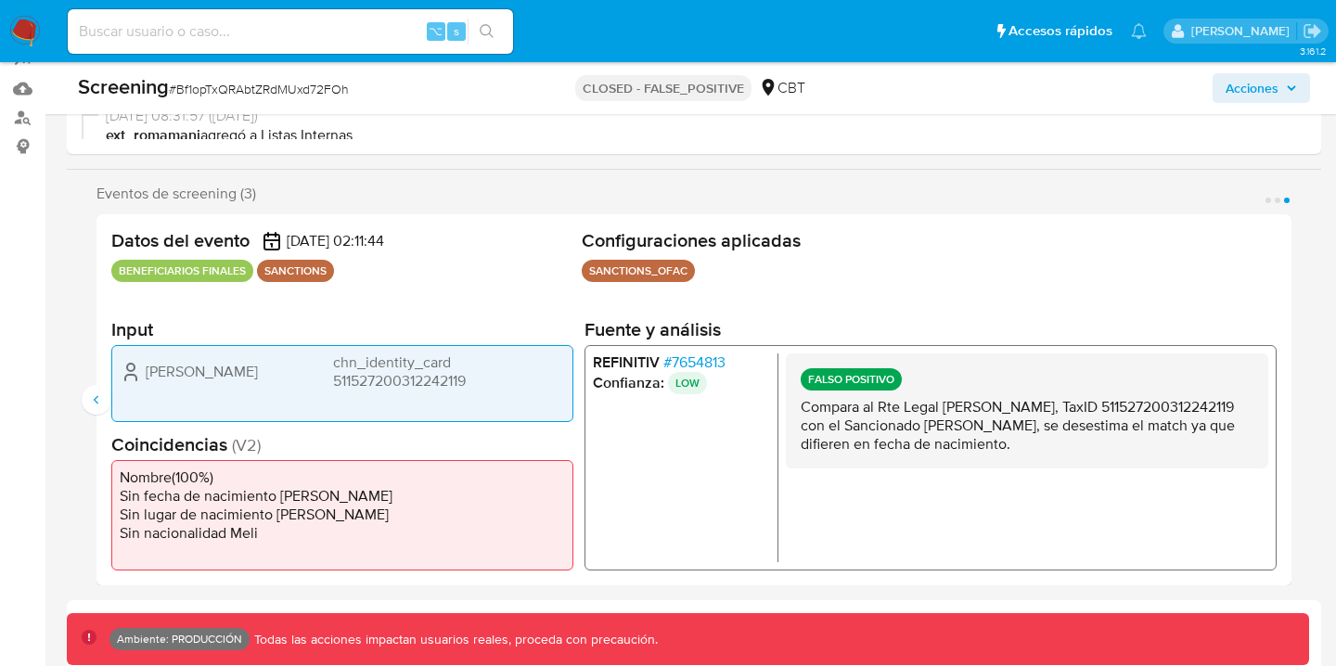
scroll to position [278, 0]
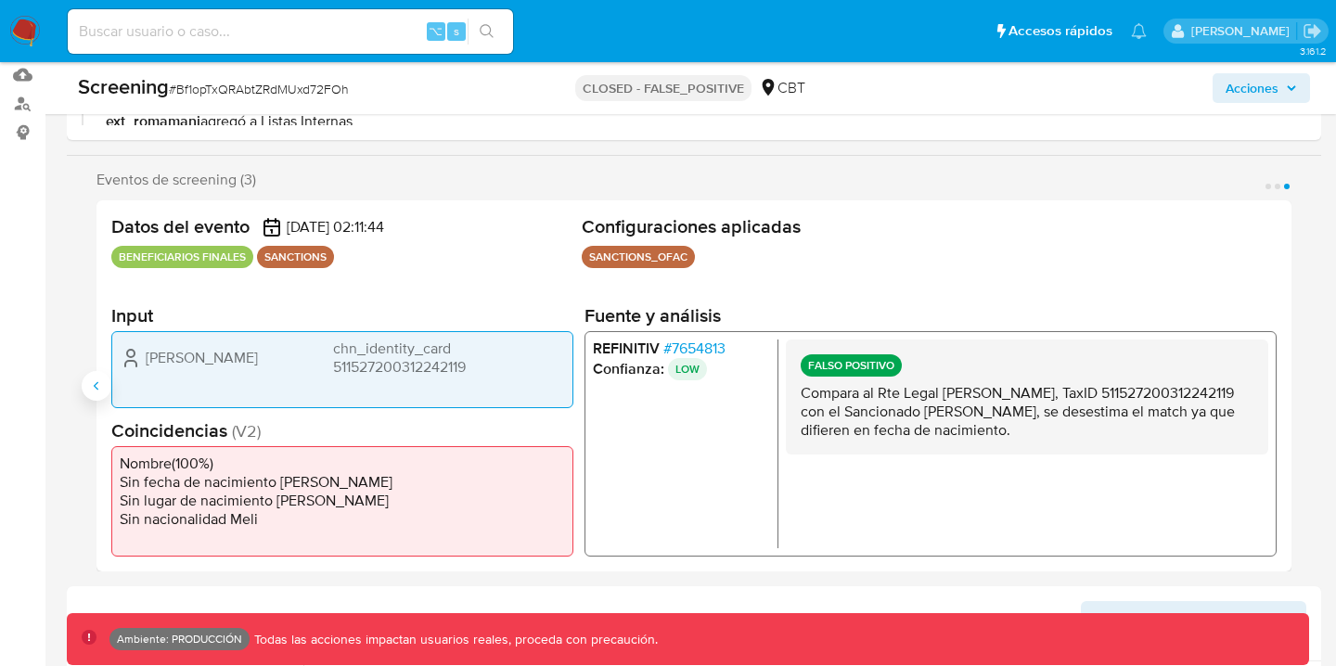
click at [96, 373] on button "Anterior" at bounding box center [97, 386] width 30 height 30
click at [102, 388] on icon "Anterior" at bounding box center [96, 386] width 15 height 15
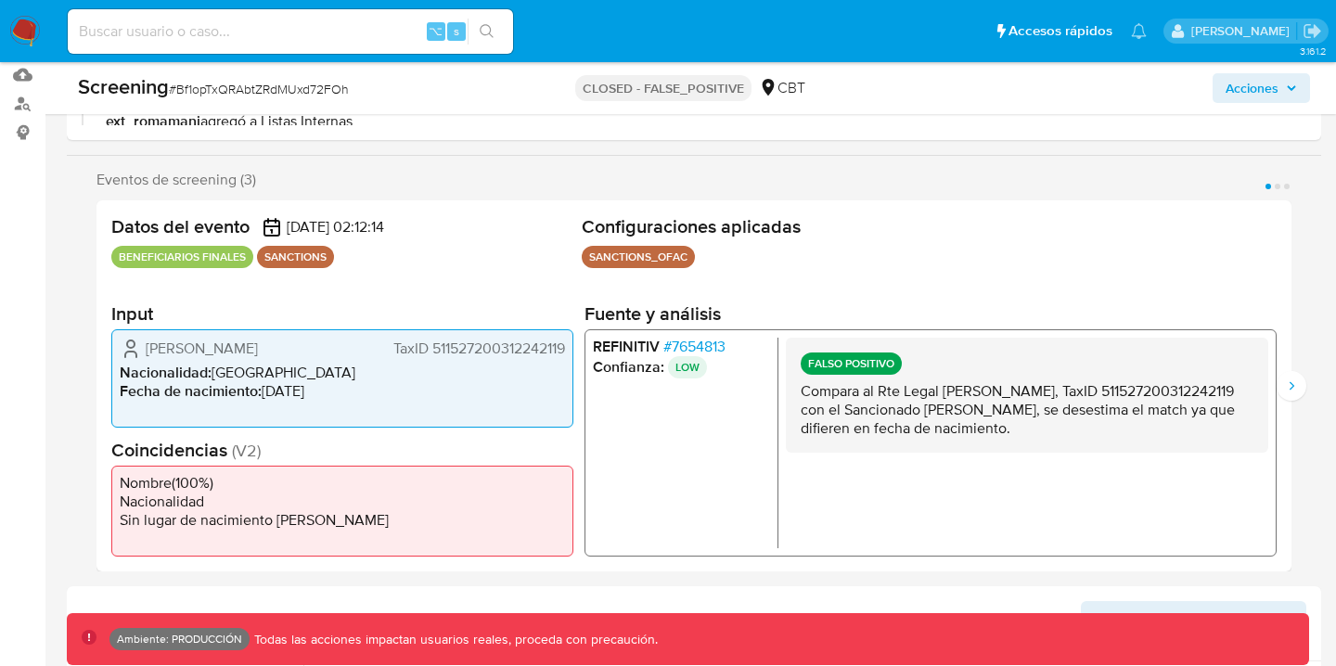
click at [725, 343] on li "REFINITIV # 7654813" at bounding box center [681, 347] width 177 height 19
click at [739, 348] on li "REFINITIV # 7654813" at bounding box center [681, 347] width 177 height 19
drag, startPoint x: 739, startPoint y: 348, endPoint x: 697, endPoint y: 348, distance: 41.8
click at [697, 348] on li "REFINITIV # 7654813" at bounding box center [681, 347] width 177 height 19
click at [722, 477] on ul "REFINITIV # 7654813 Confianza: LOW" at bounding box center [686, 443] width 186 height 211
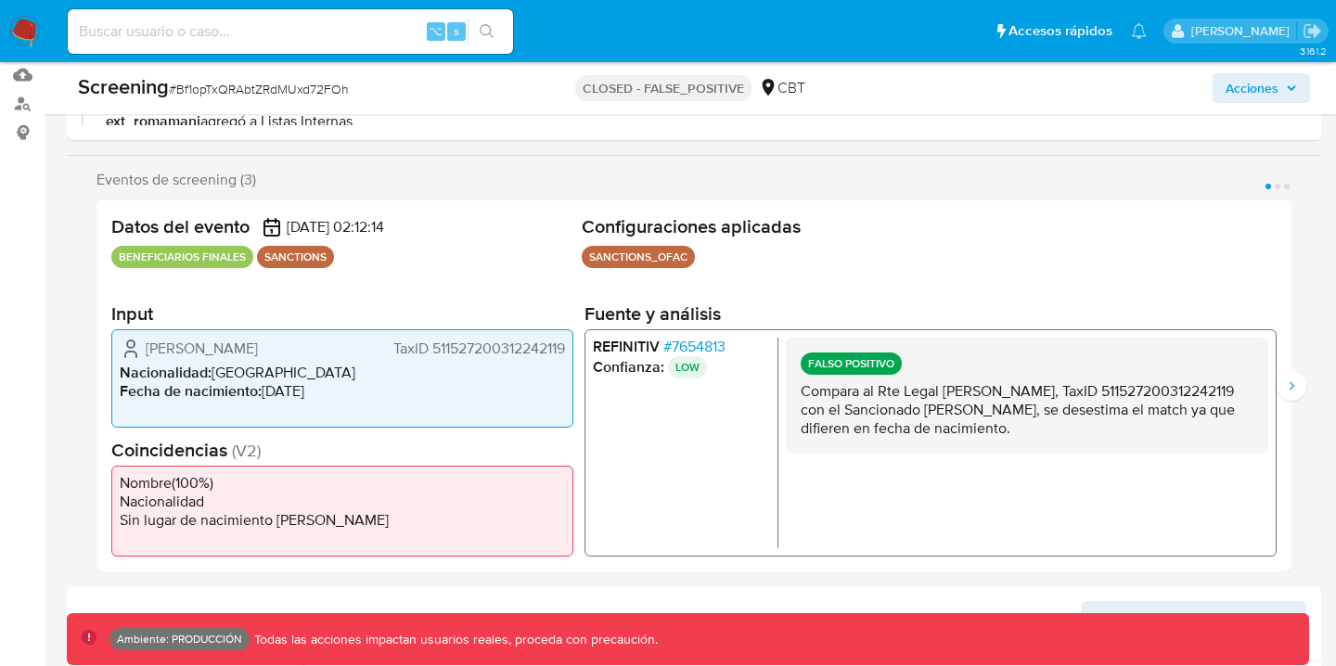
drag, startPoint x: 748, startPoint y: 344, endPoint x: 700, endPoint y: 345, distance: 48.3
click at [700, 345] on li "REFINITIV # 7654813" at bounding box center [681, 347] width 177 height 19
click at [733, 345] on li "REFINITIV # 7654813" at bounding box center [681, 347] width 177 height 19
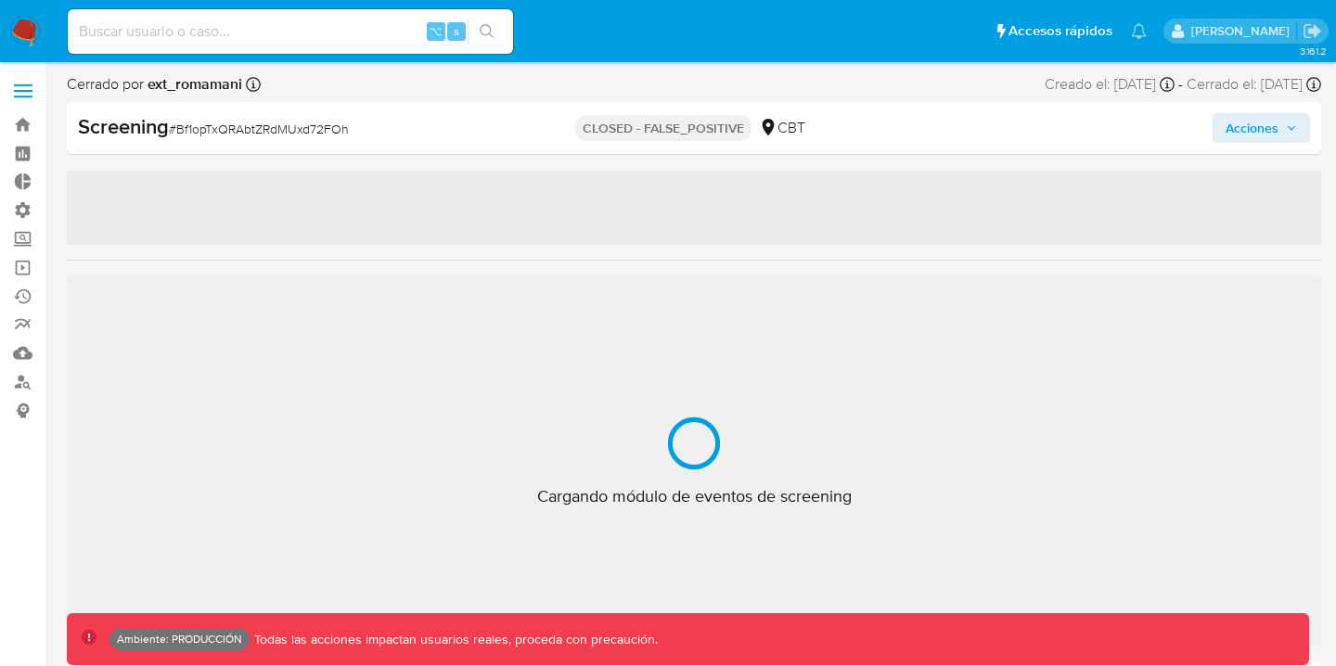
scroll to position [873, 0]
select select "10"
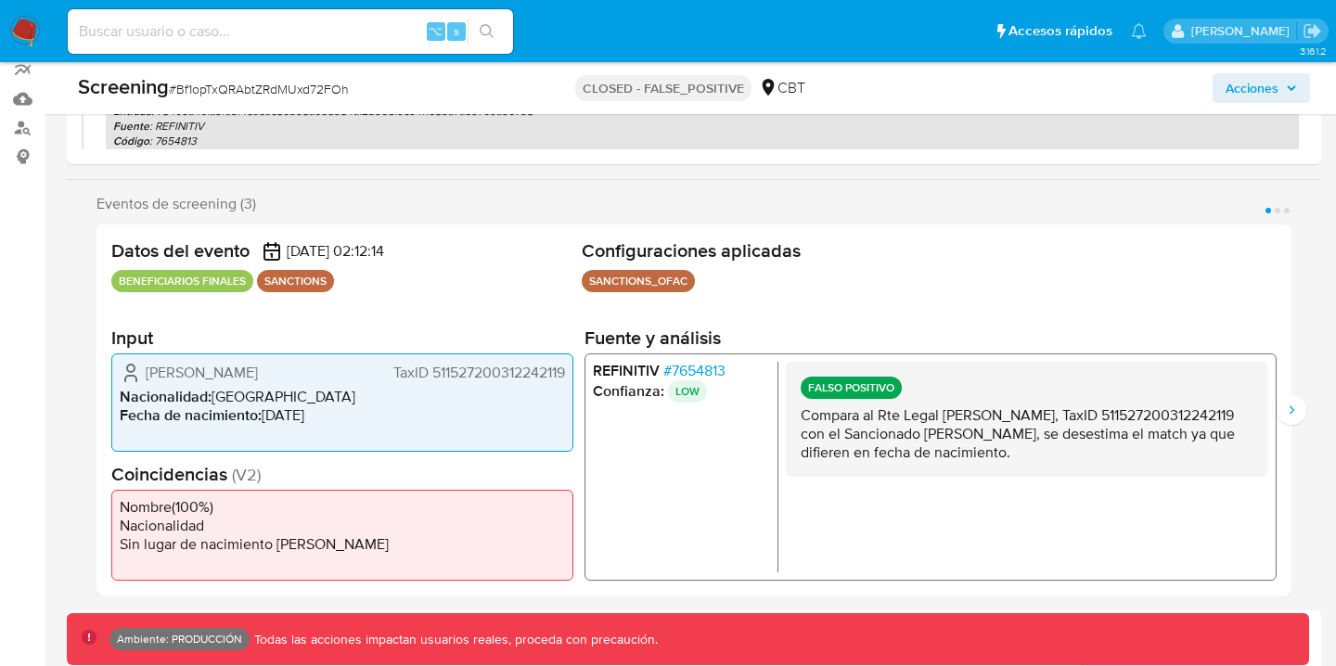
scroll to position [259, 0]
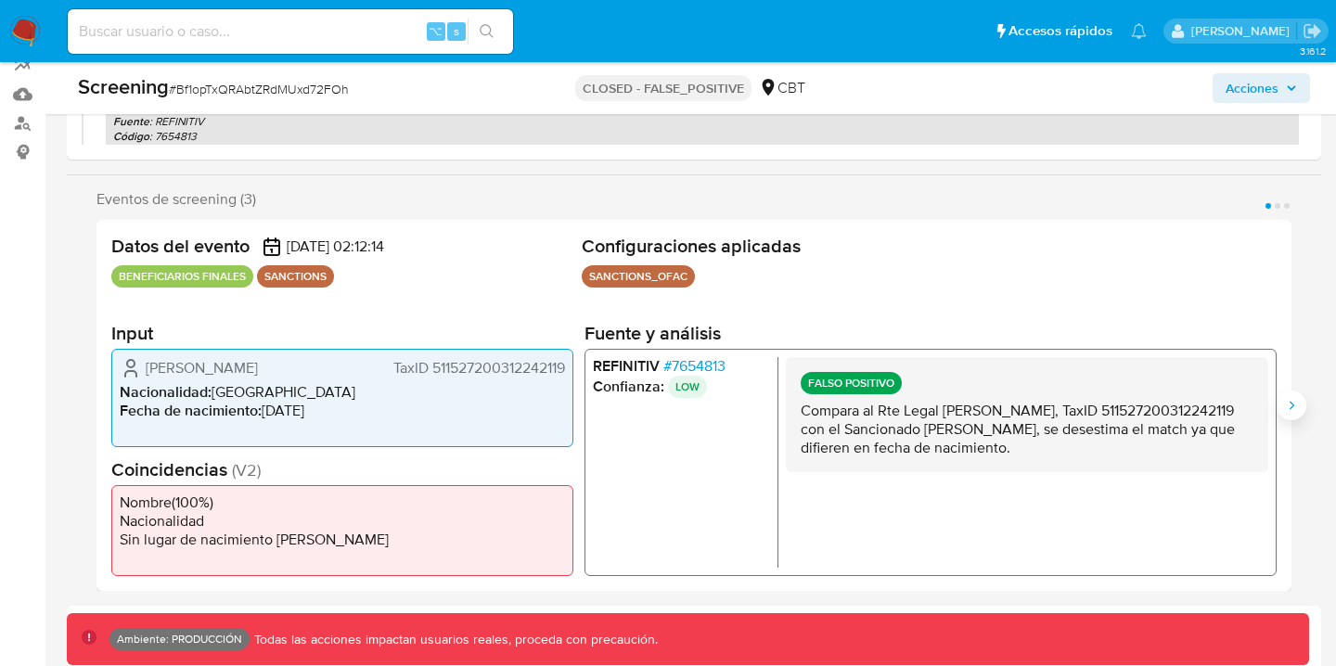
click at [1296, 403] on icon "Siguiente" at bounding box center [1291, 405] width 15 height 15
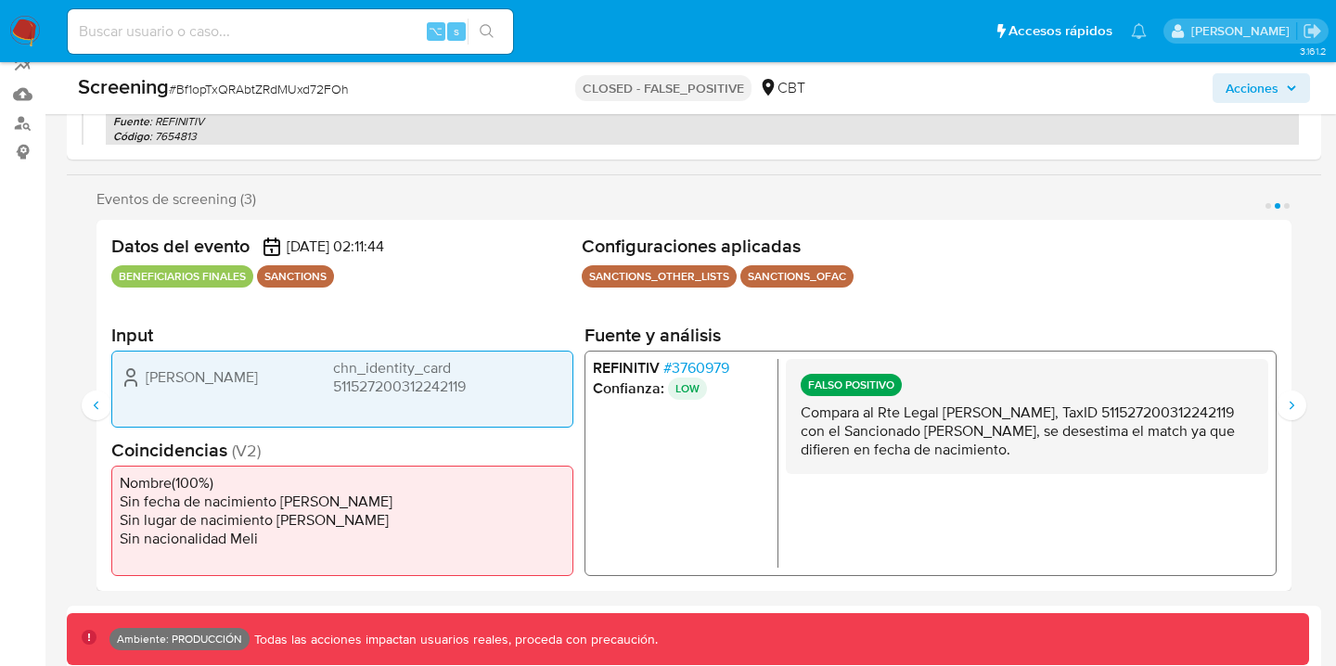
drag, startPoint x: 147, startPoint y: 373, endPoint x: 212, endPoint y: 378, distance: 65.1
click at [212, 378] on span "Wei Zhang" at bounding box center [202, 377] width 112 height 19
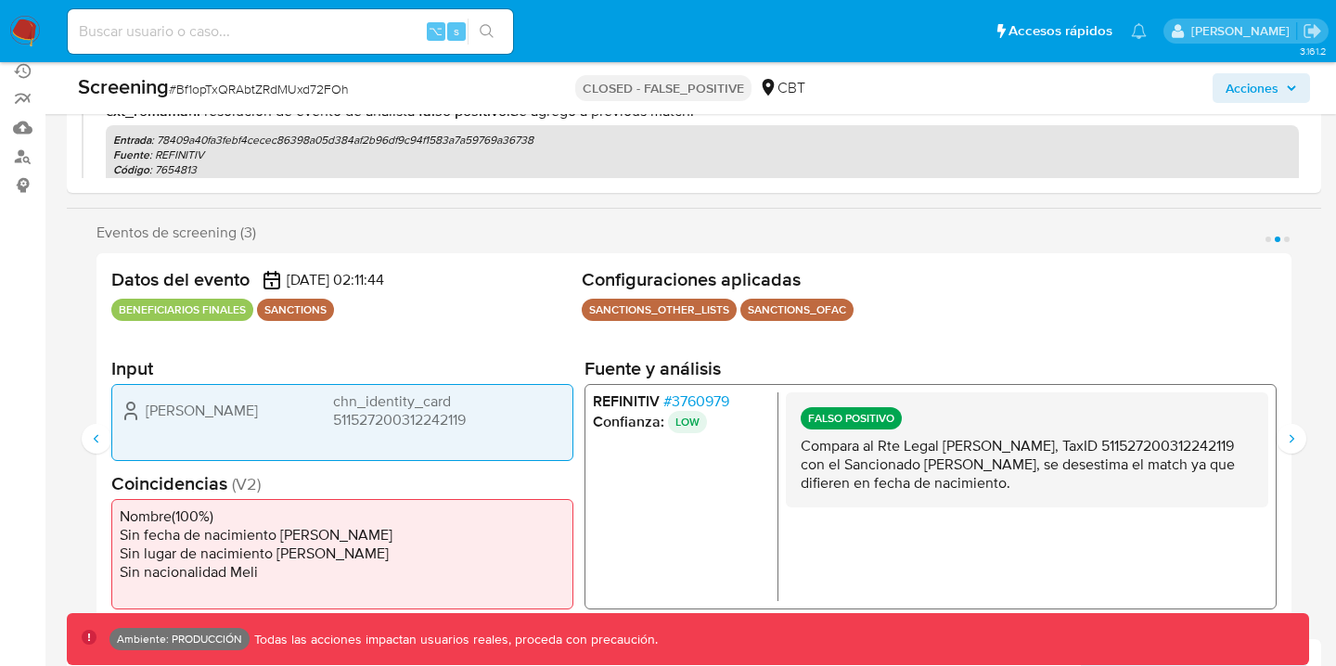
scroll to position [228, 0]
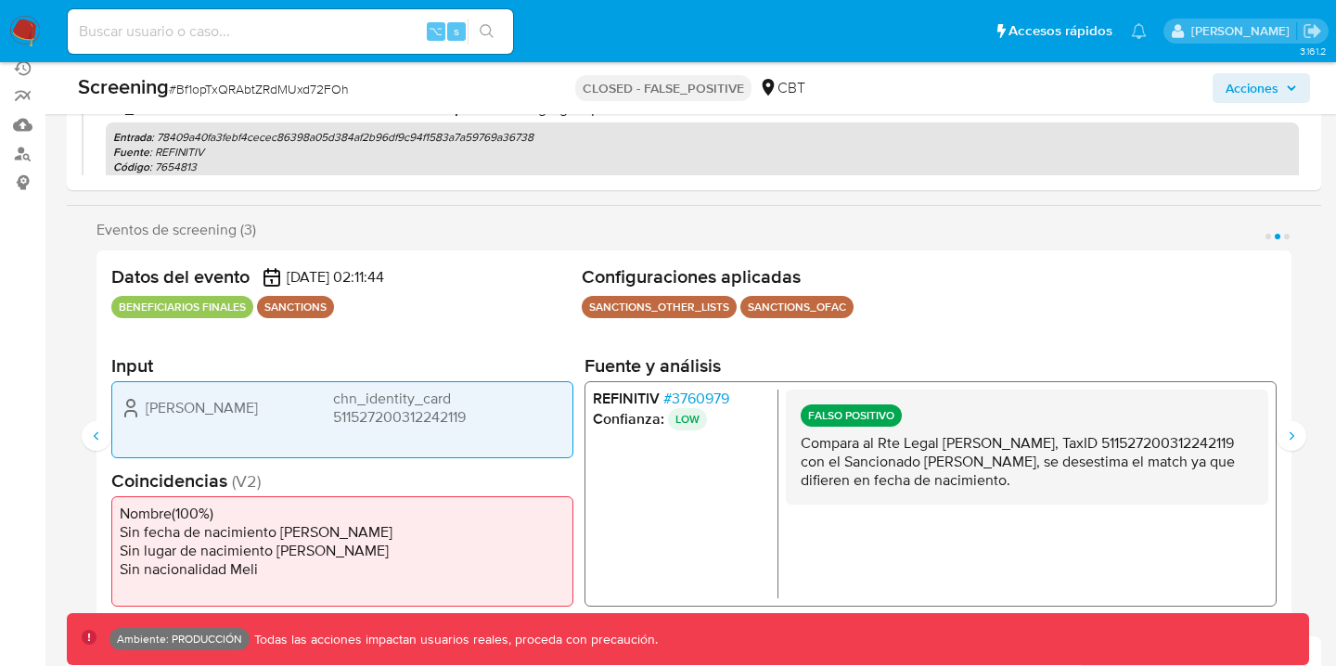
drag, startPoint x: 754, startPoint y: 401, endPoint x: 729, endPoint y: 401, distance: 25.1
click at [729, 401] on li "REFINITIV # 3760979" at bounding box center [681, 398] width 177 height 19
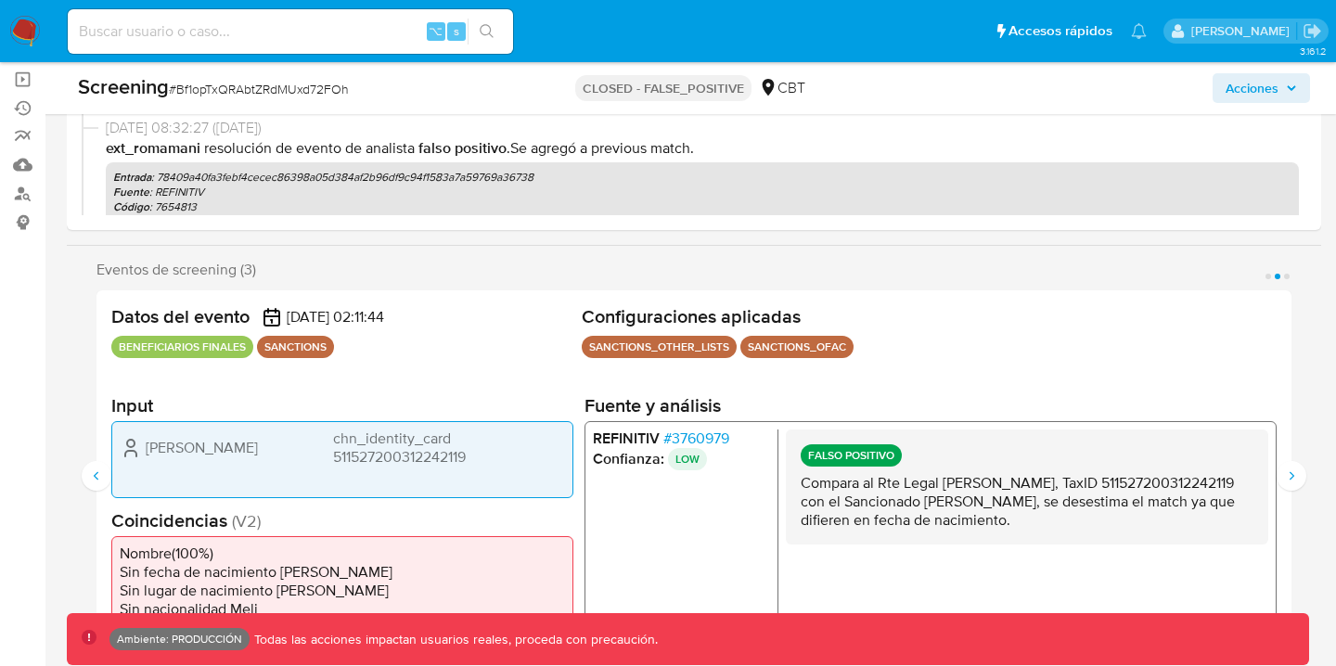
scroll to position [186, 0]
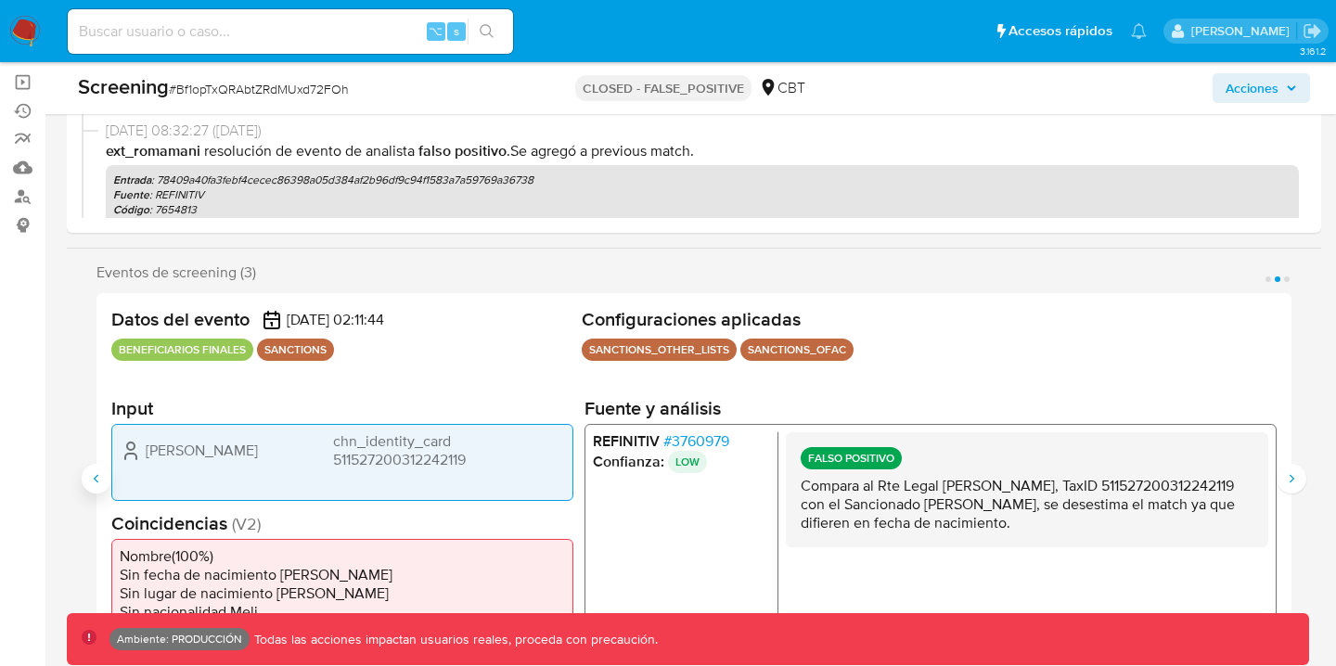
click at [89, 470] on button "Anterior" at bounding box center [97, 479] width 30 height 30
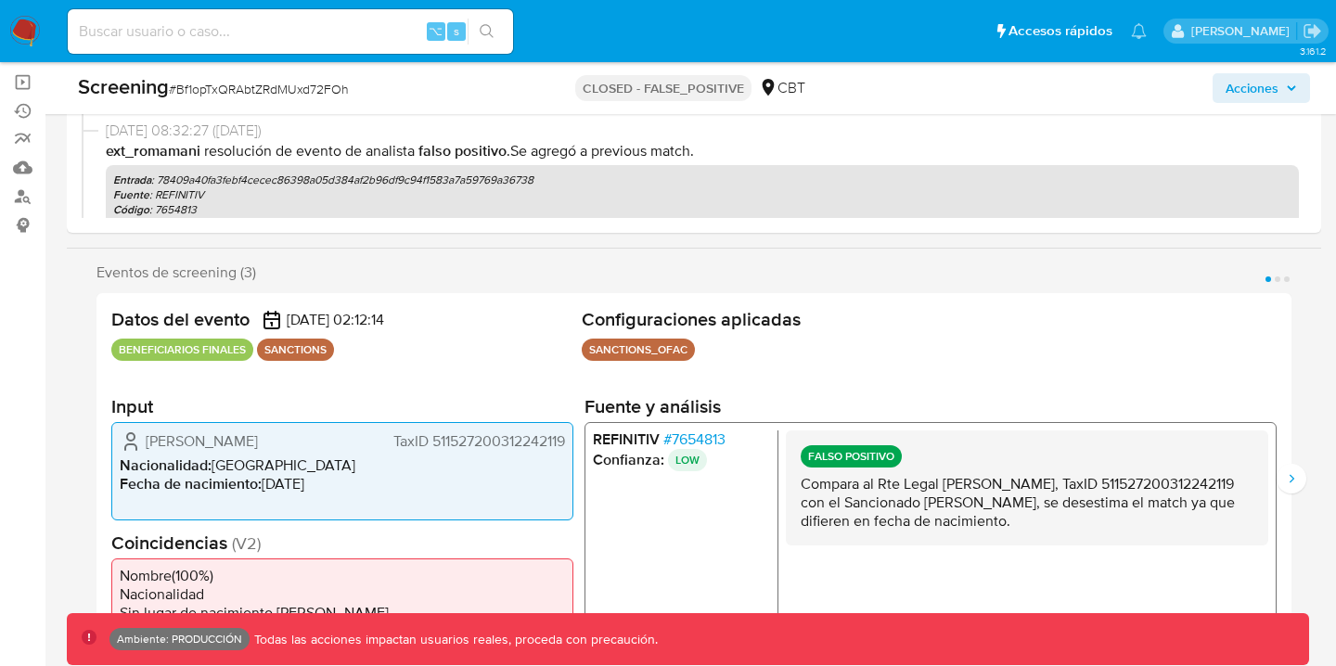
drag, startPoint x: 174, startPoint y: 443, endPoint x: 150, endPoint y: 445, distance: 24.2
click at [149, 445] on span "张伟" at bounding box center [202, 441] width 112 height 19
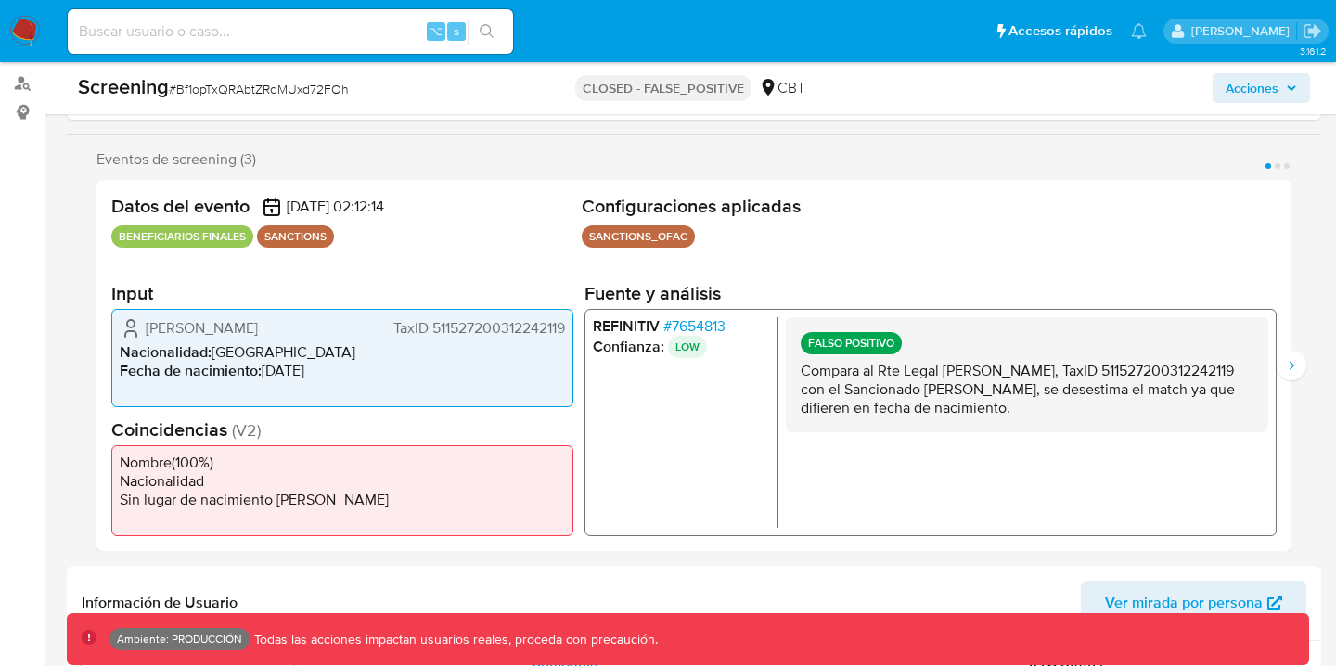
scroll to position [303, 0]
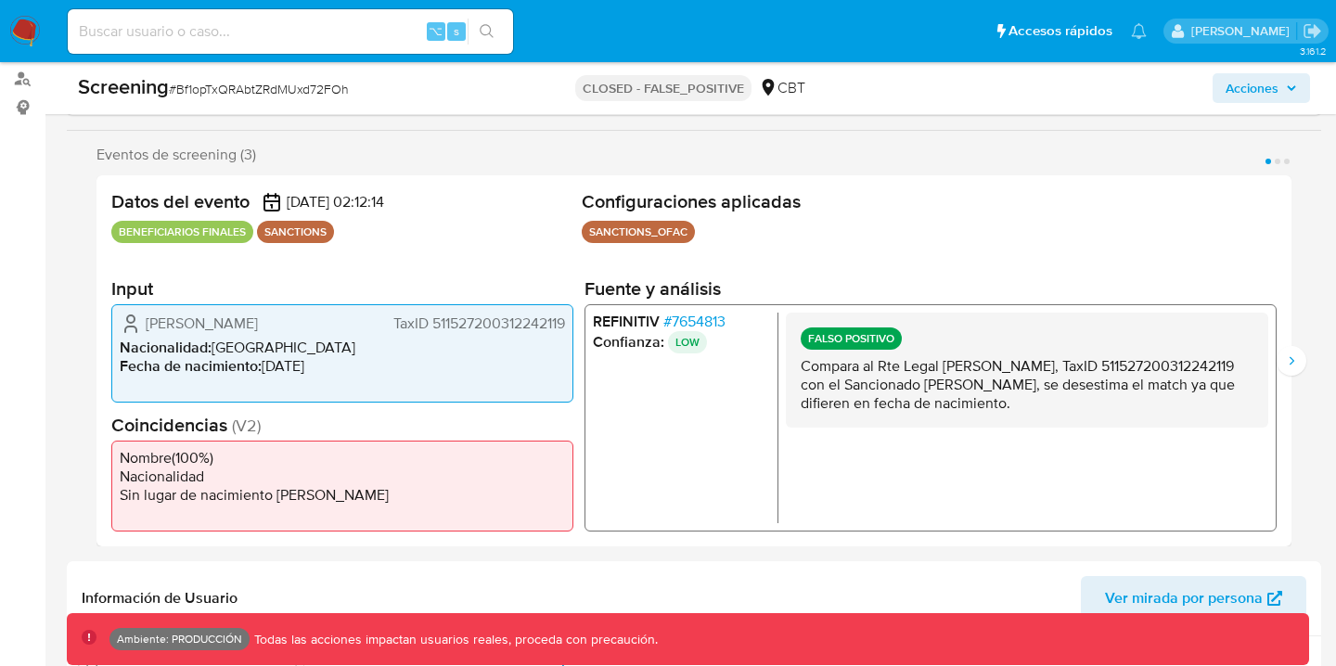
drag, startPoint x: 749, startPoint y: 325, endPoint x: 725, endPoint y: 324, distance: 24.1
click at [725, 324] on li "REFINITIV # 7654813" at bounding box center [681, 322] width 177 height 19
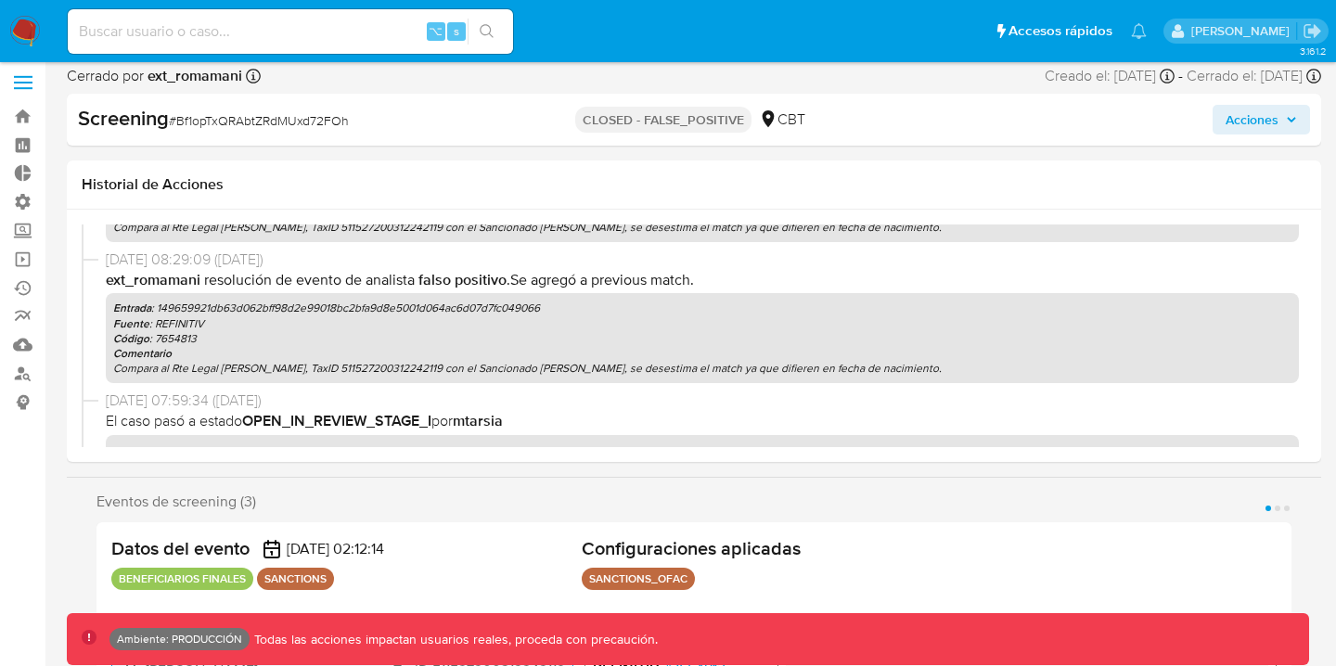
scroll to position [552, 0]
click at [174, 337] on p "Código : 7654813" at bounding box center [702, 340] width 1179 height 15
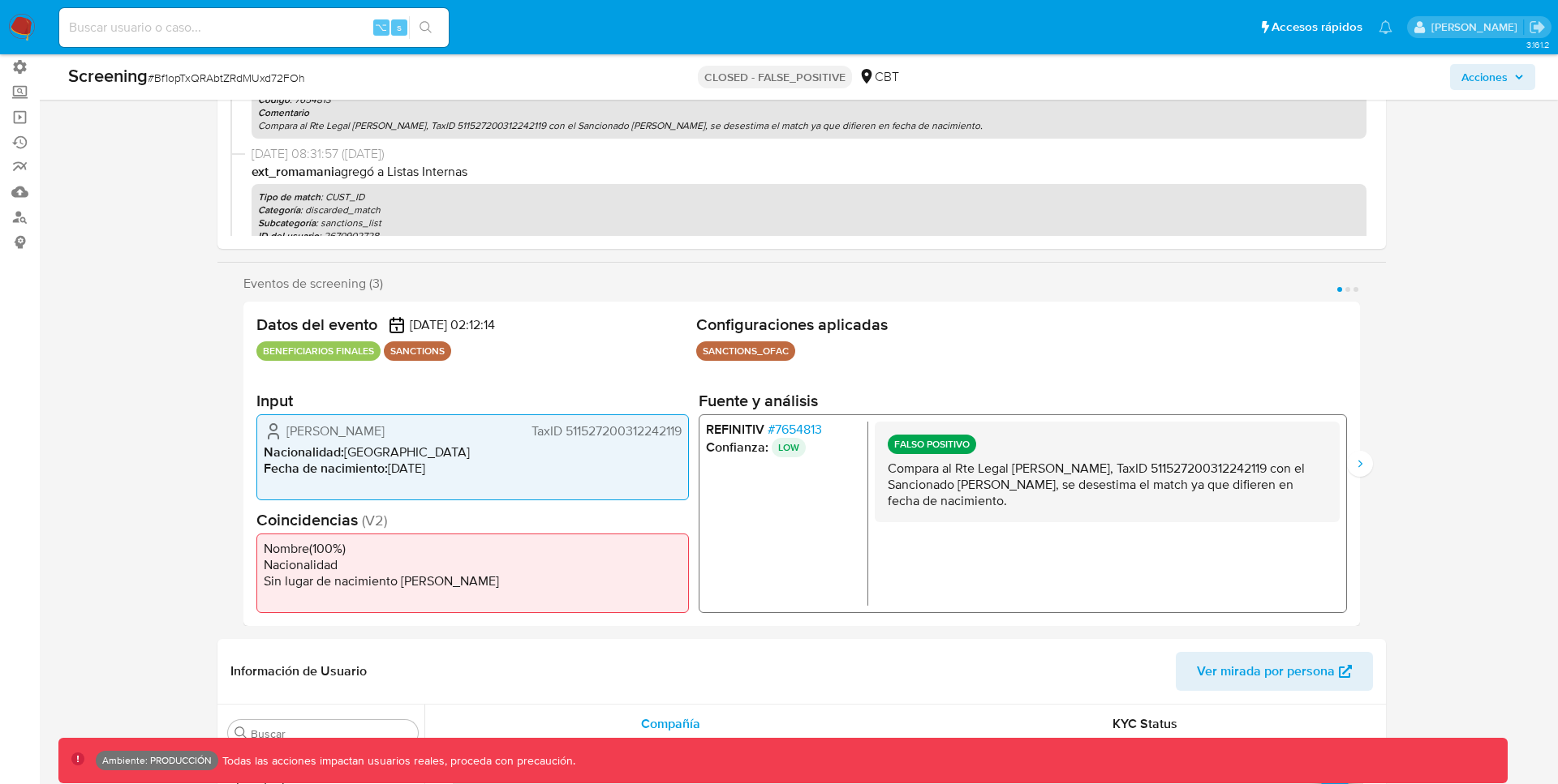
scroll to position [115, 0]
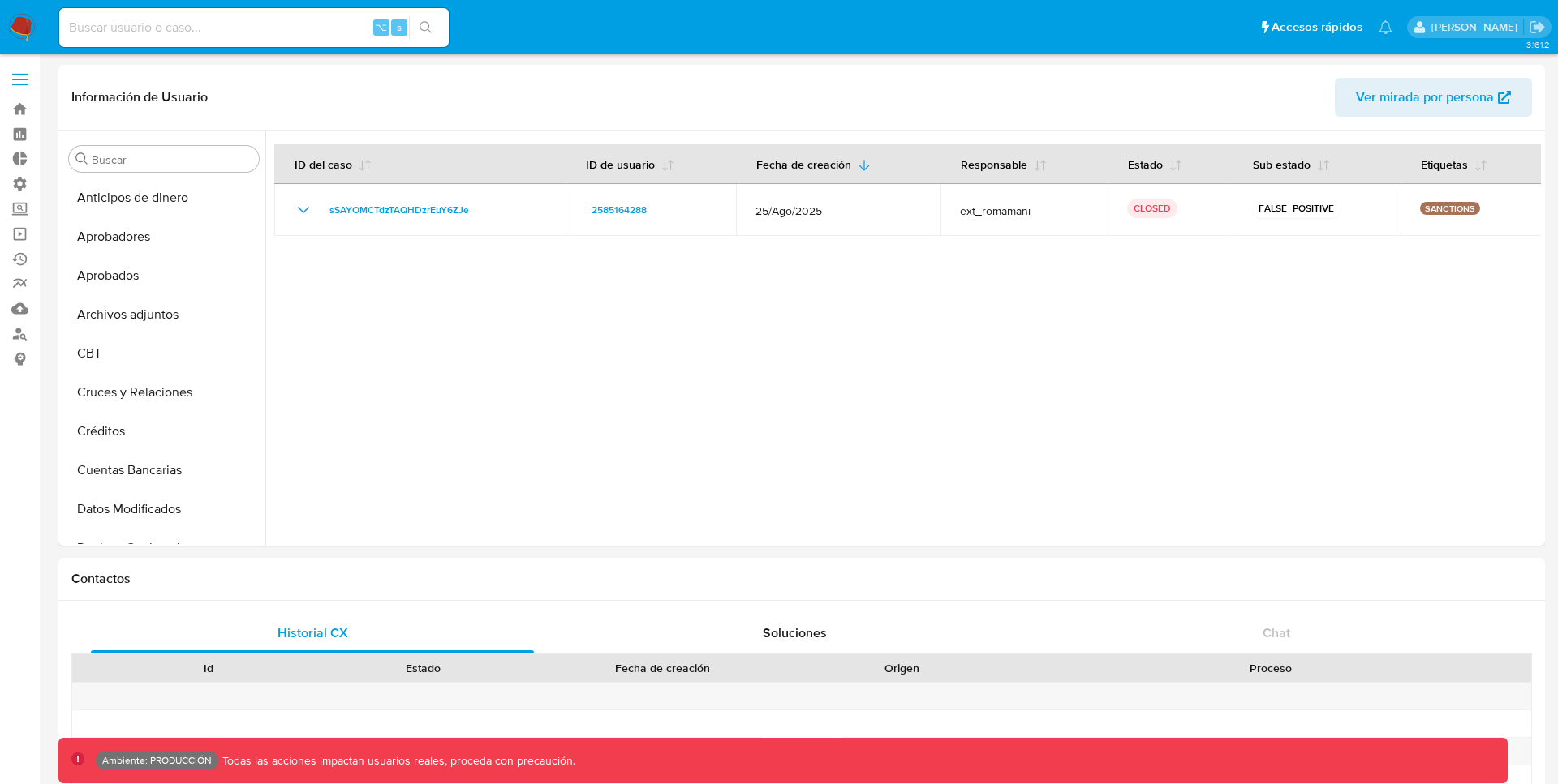
select select "10"
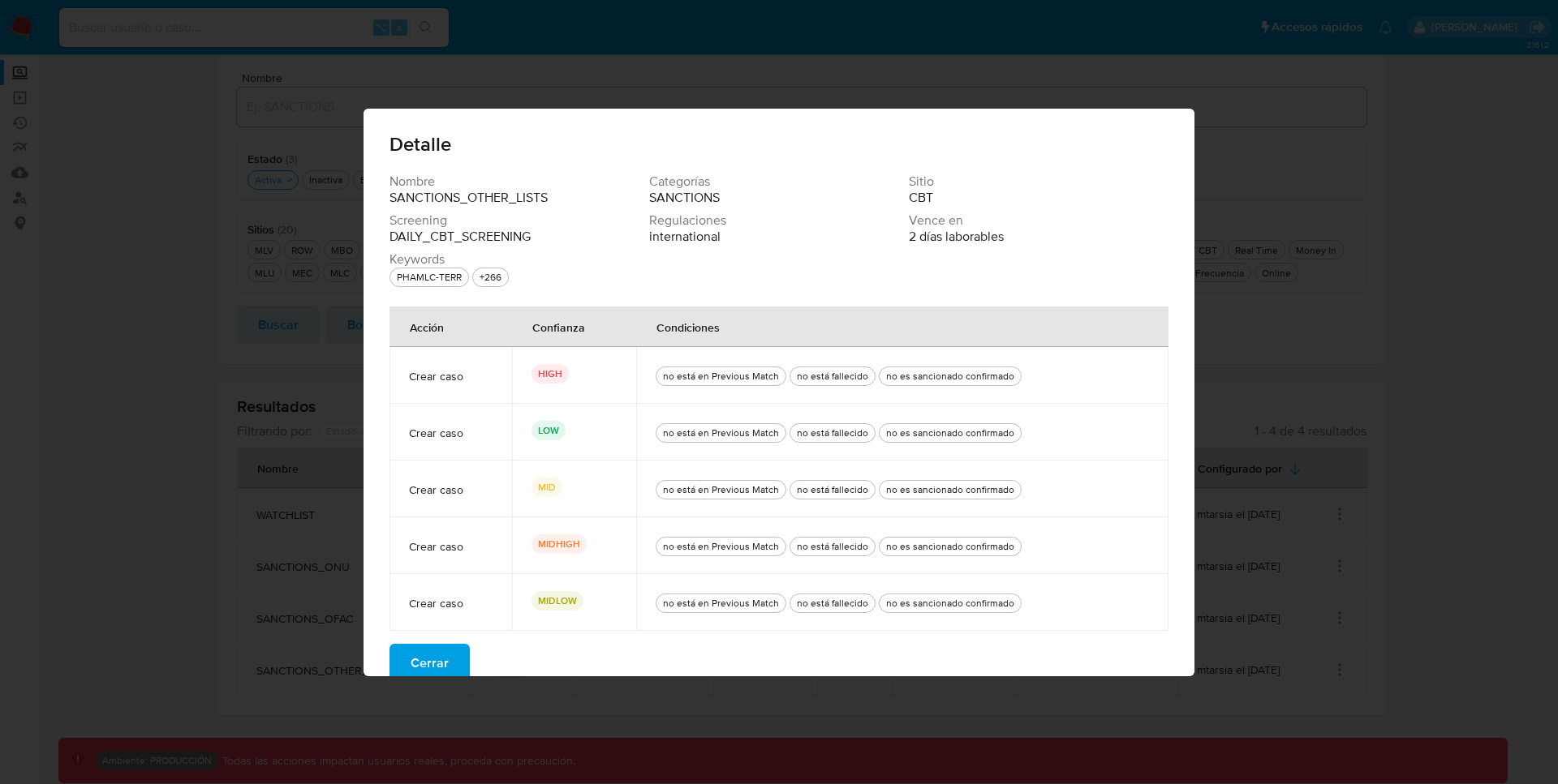
scroll to position [19, 0]
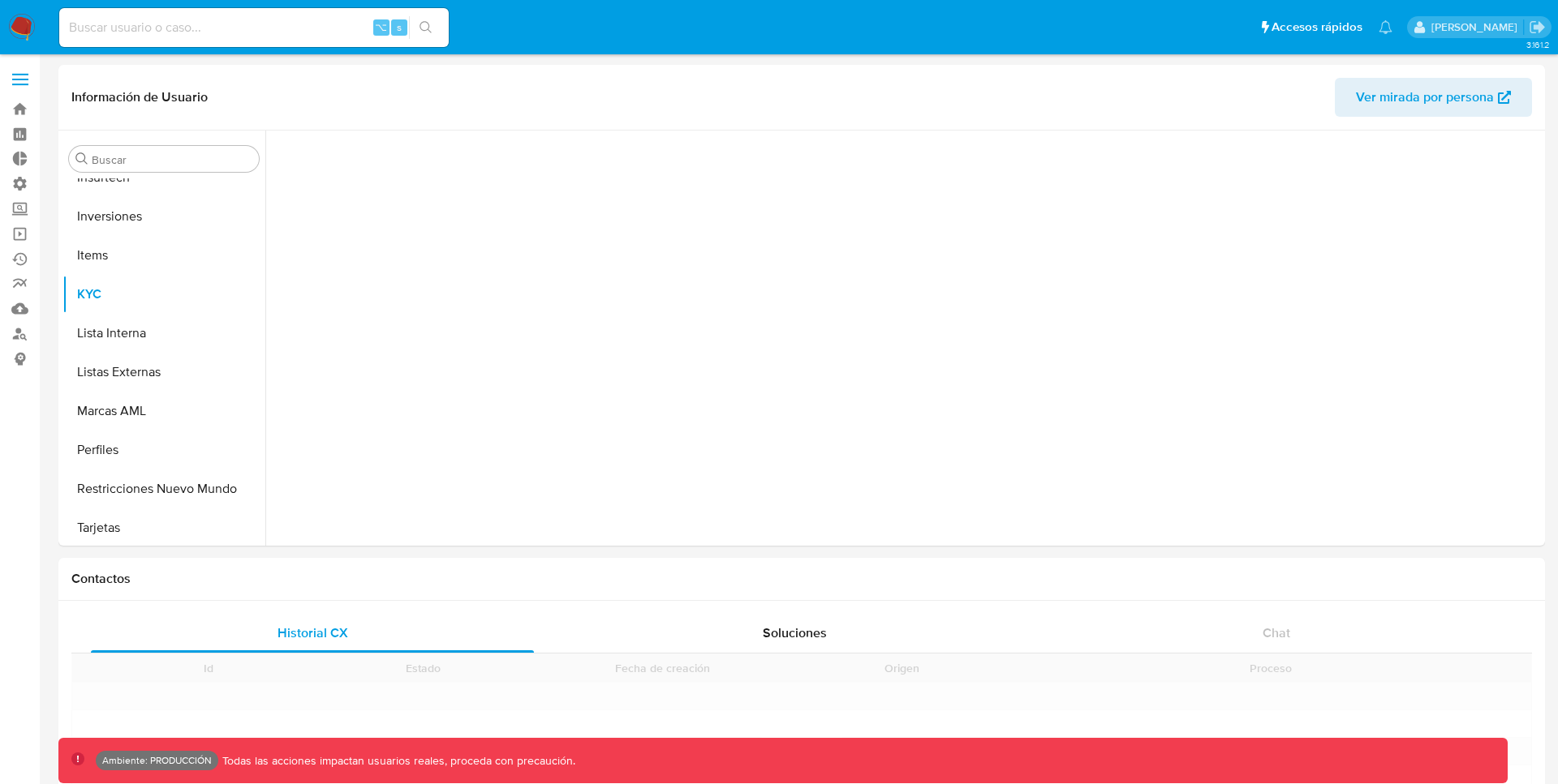
scroll to position [841, 0]
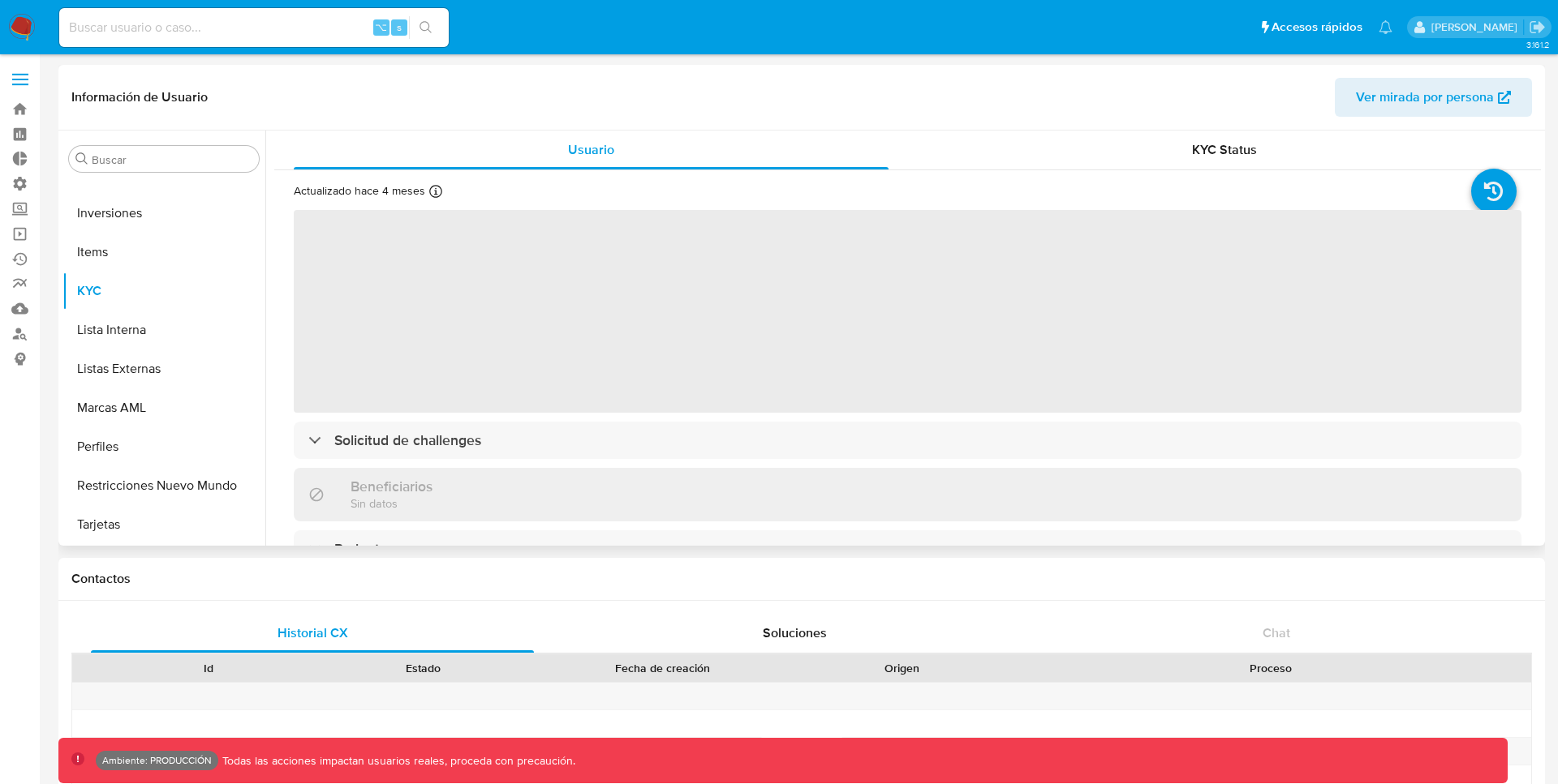
select select "10"
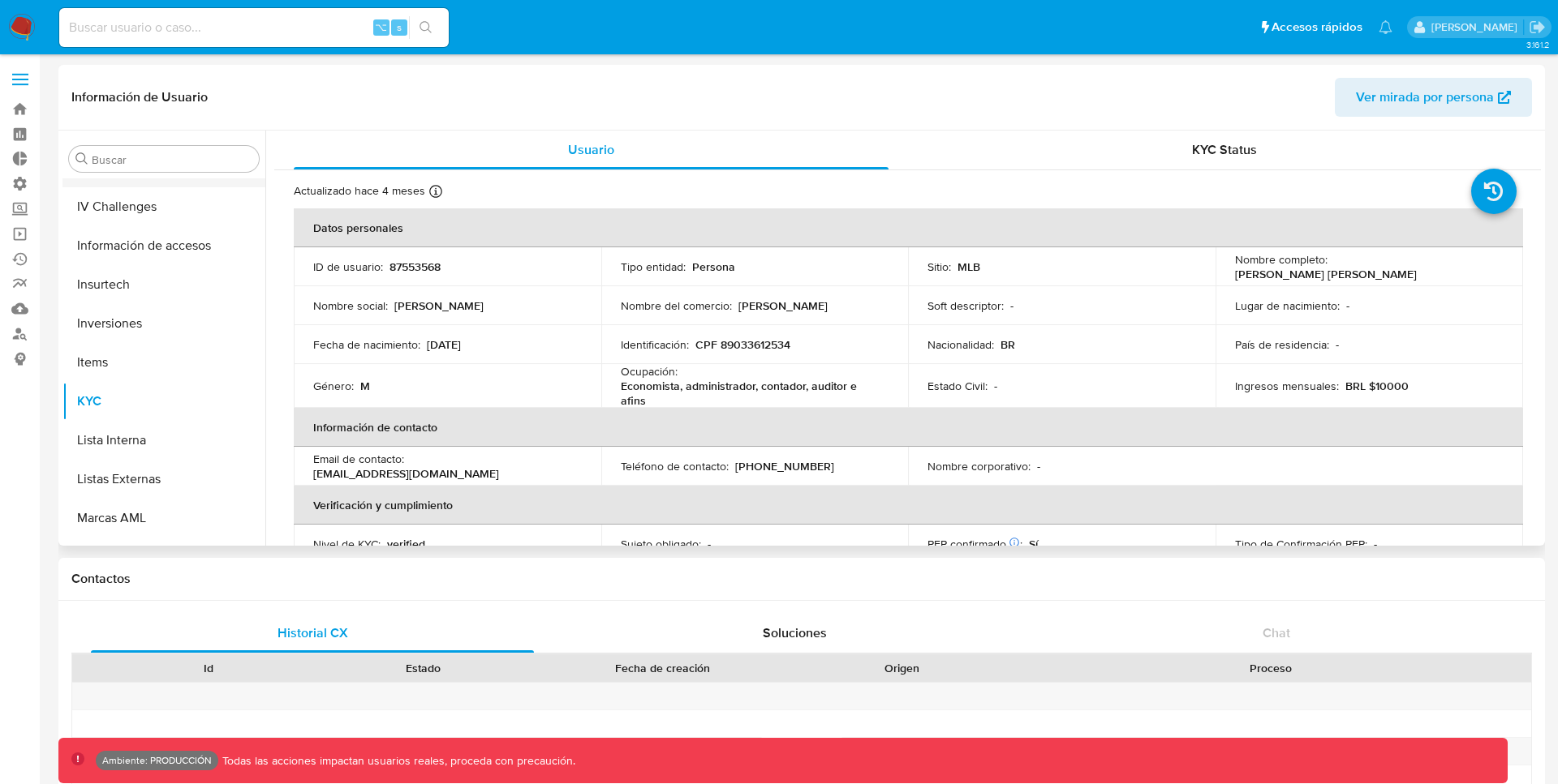
scroll to position [736, 0]
click at [111, 436] on button "Lista Interna" at bounding box center [156, 435] width 190 height 39
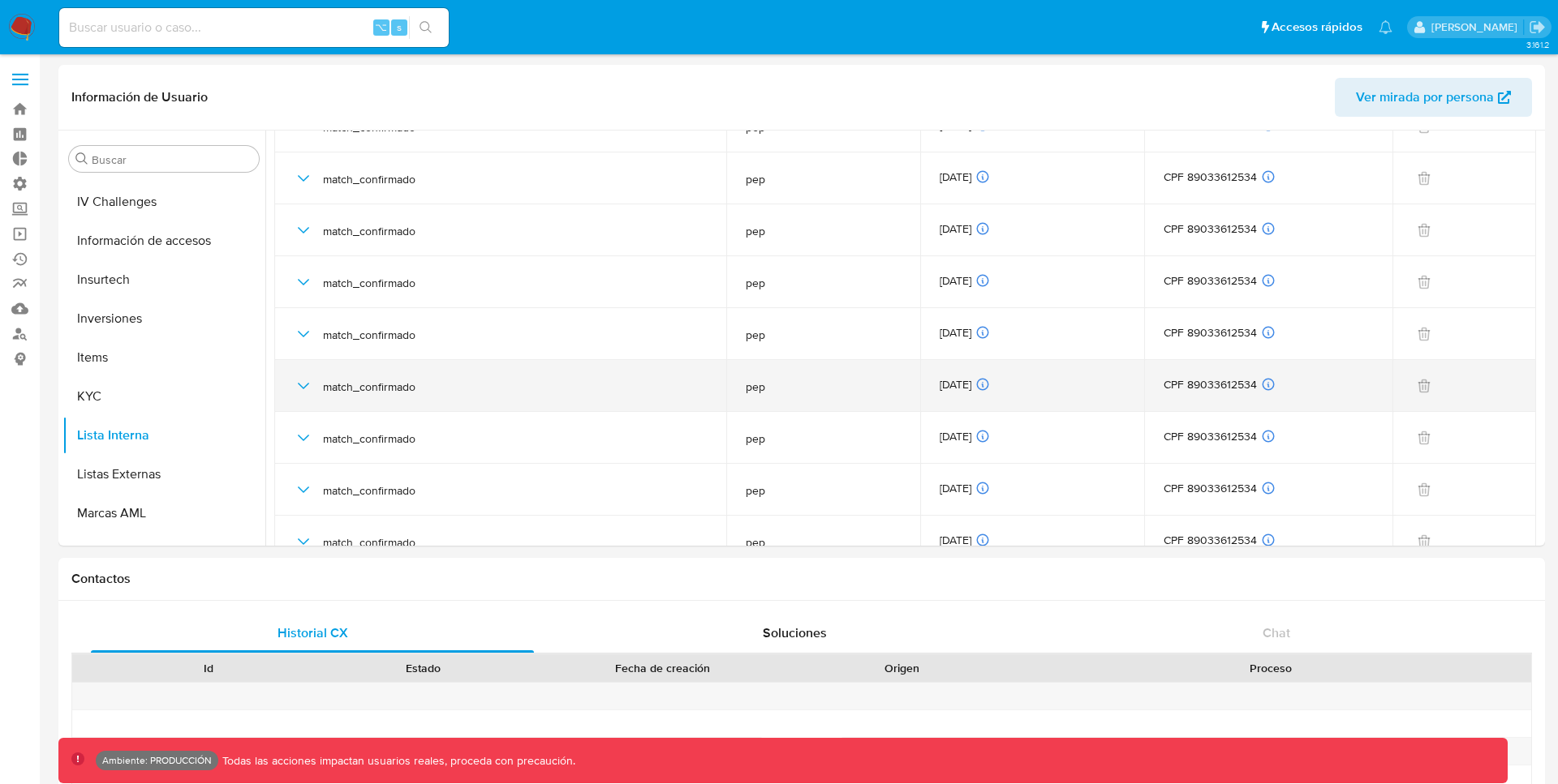
scroll to position [995, 0]
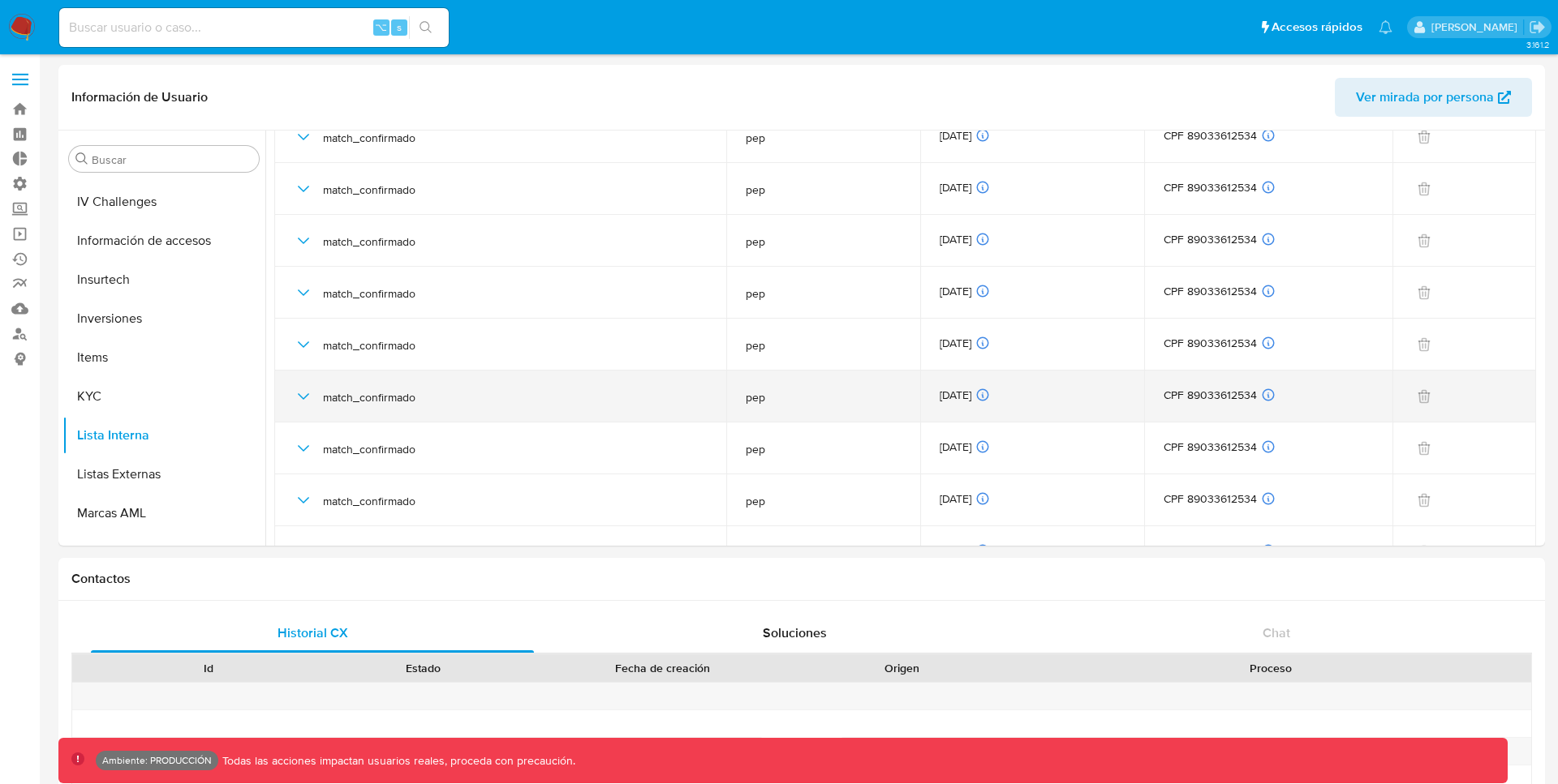
click at [308, 399] on icon "button" at bounding box center [303, 397] width 19 height 19
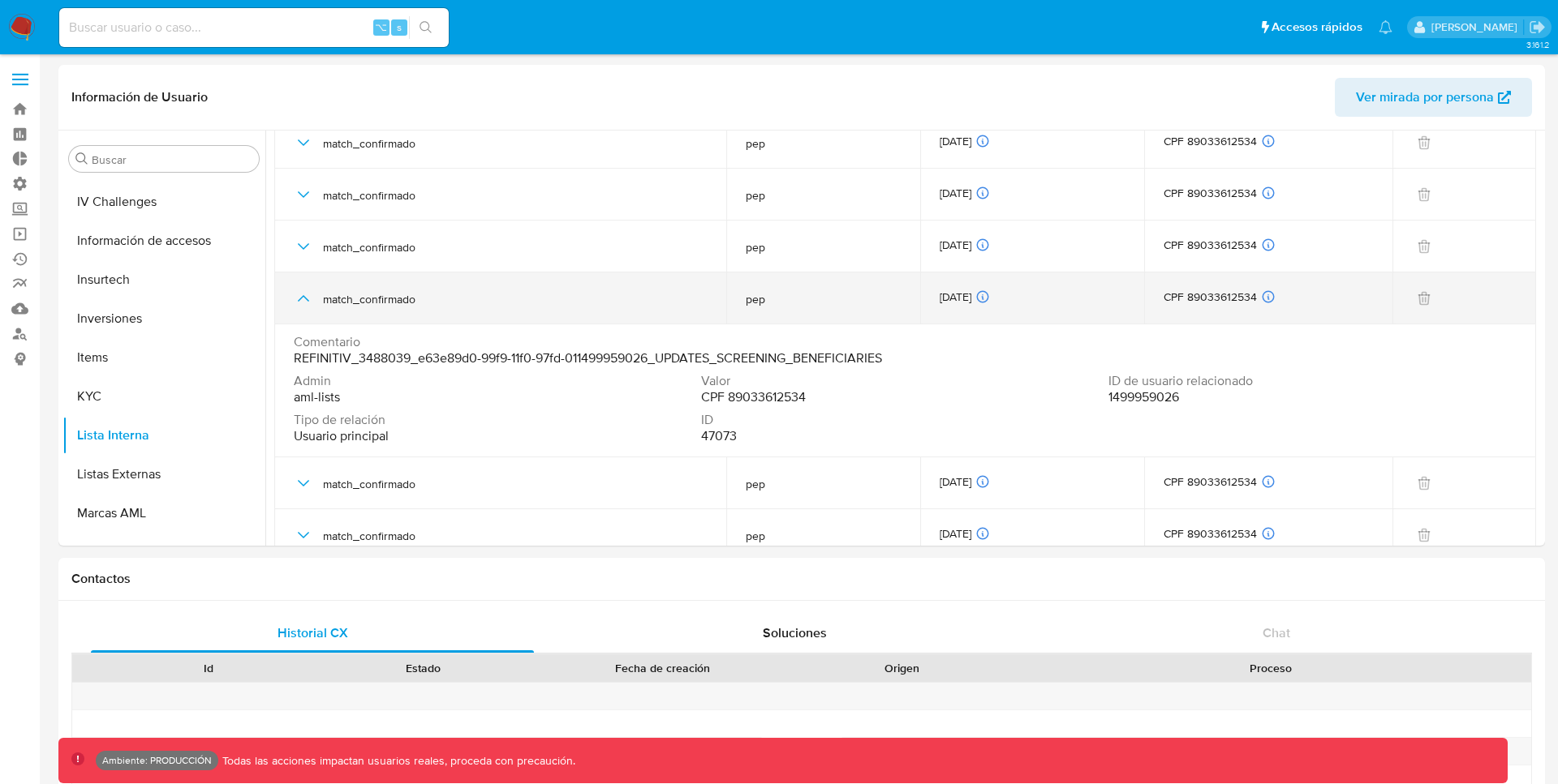
scroll to position [1095, 0]
click at [302, 299] on icon "button" at bounding box center [303, 296] width 19 height 19
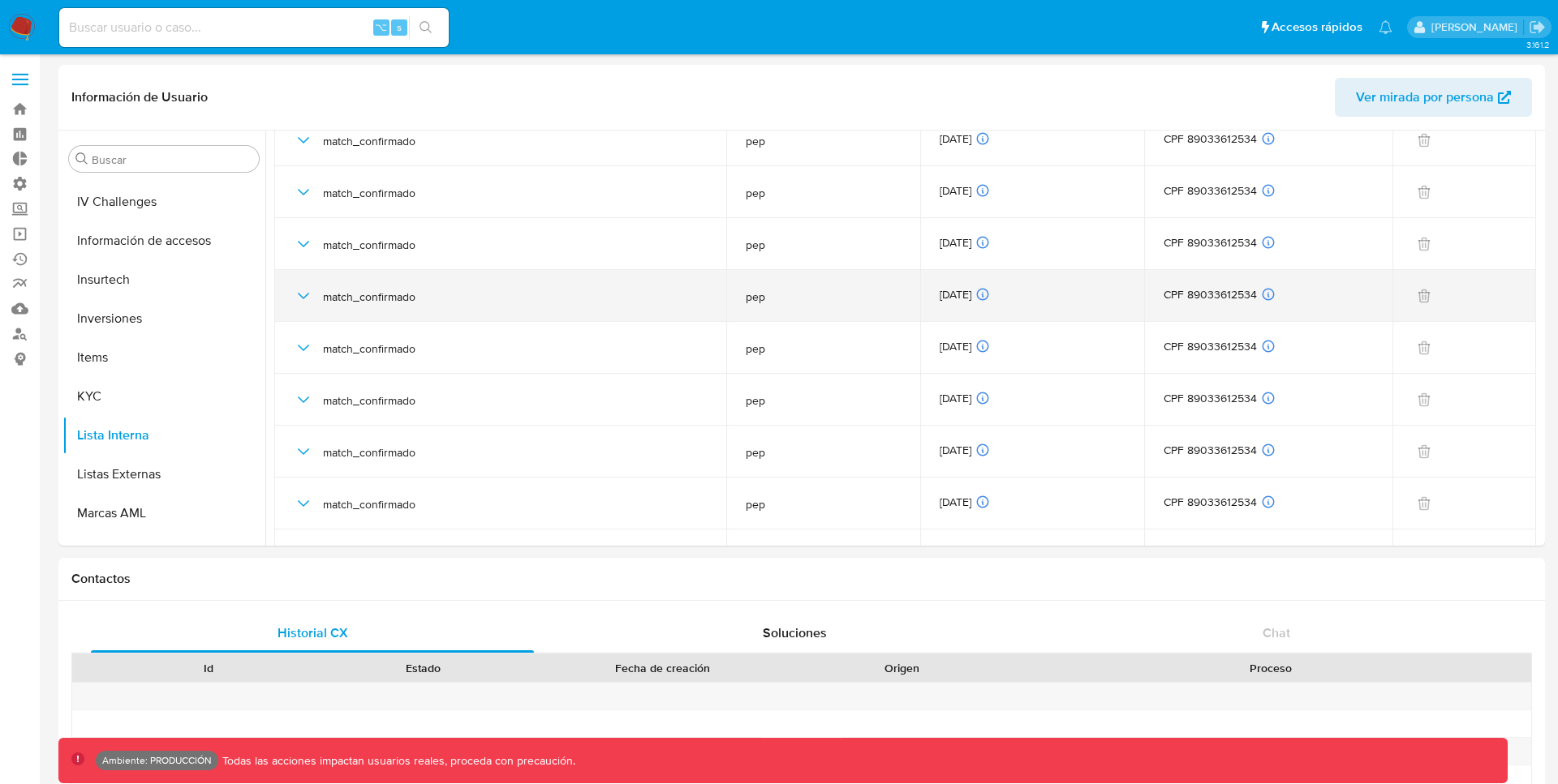
click at [302, 299] on icon "button" at bounding box center [303, 296] width 19 height 19
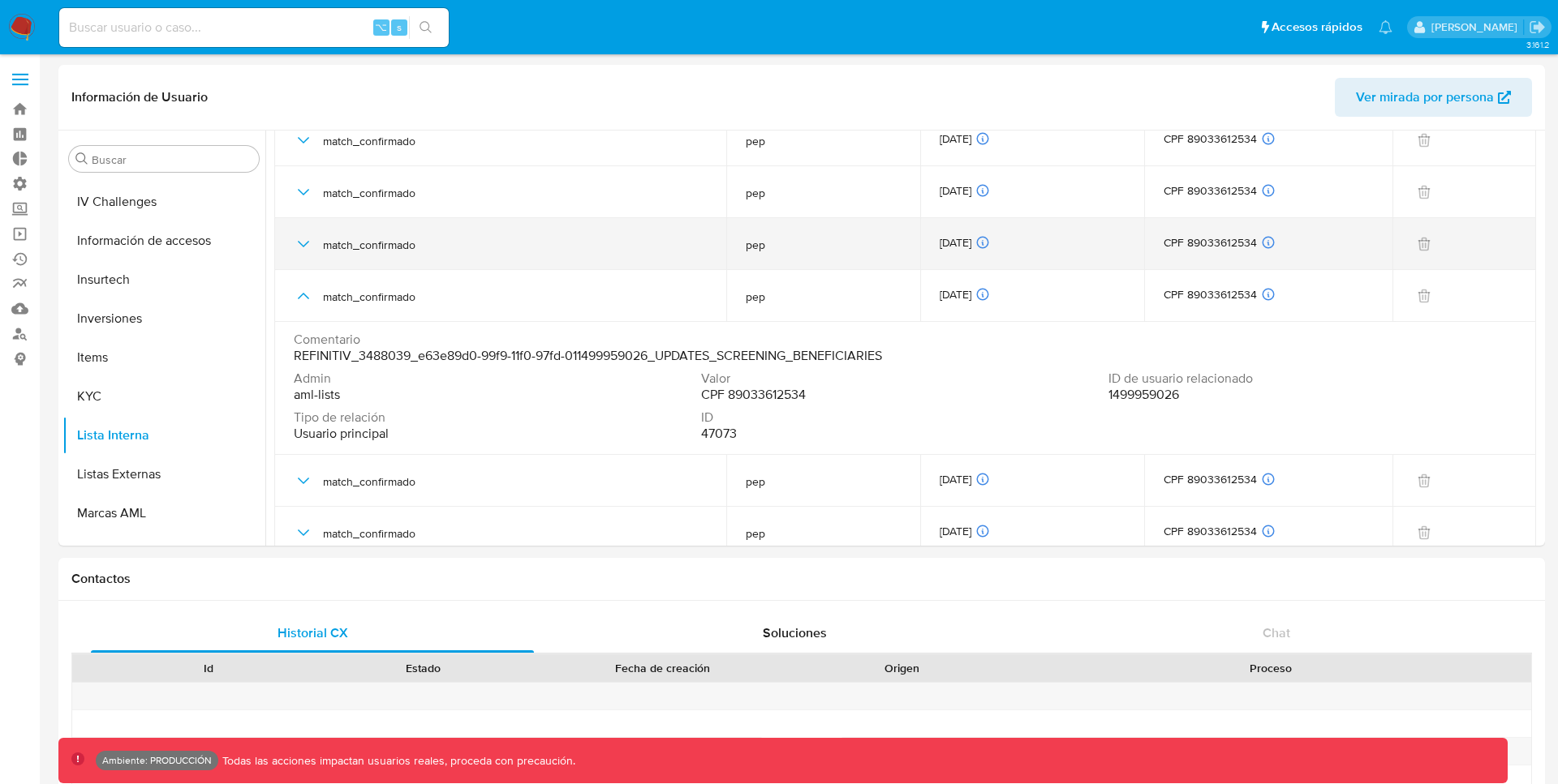
click at [302, 243] on icon "button" at bounding box center [303, 244] width 19 height 19
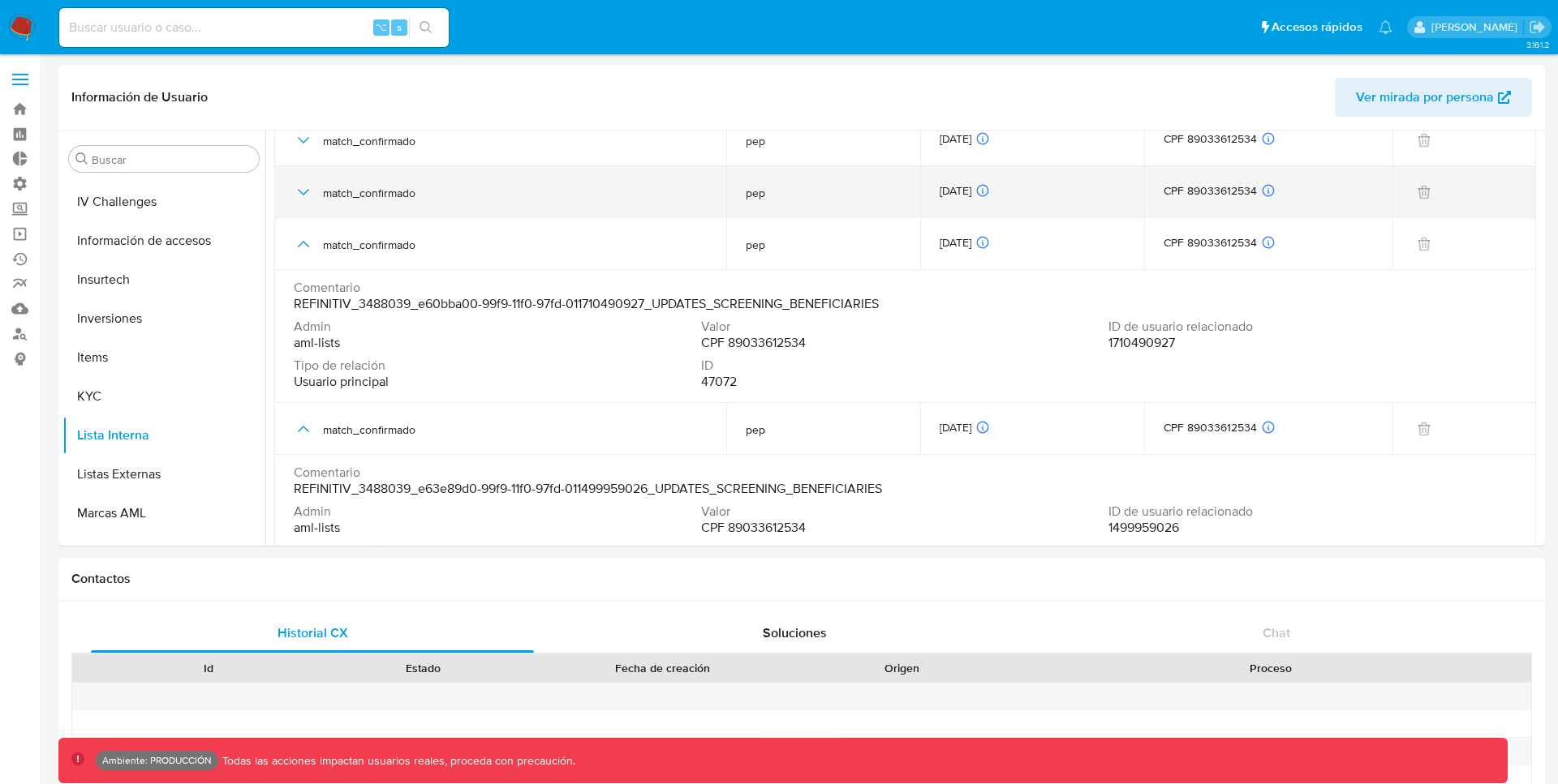
click at [303, 195] on icon "button" at bounding box center [303, 192] width 19 height 19
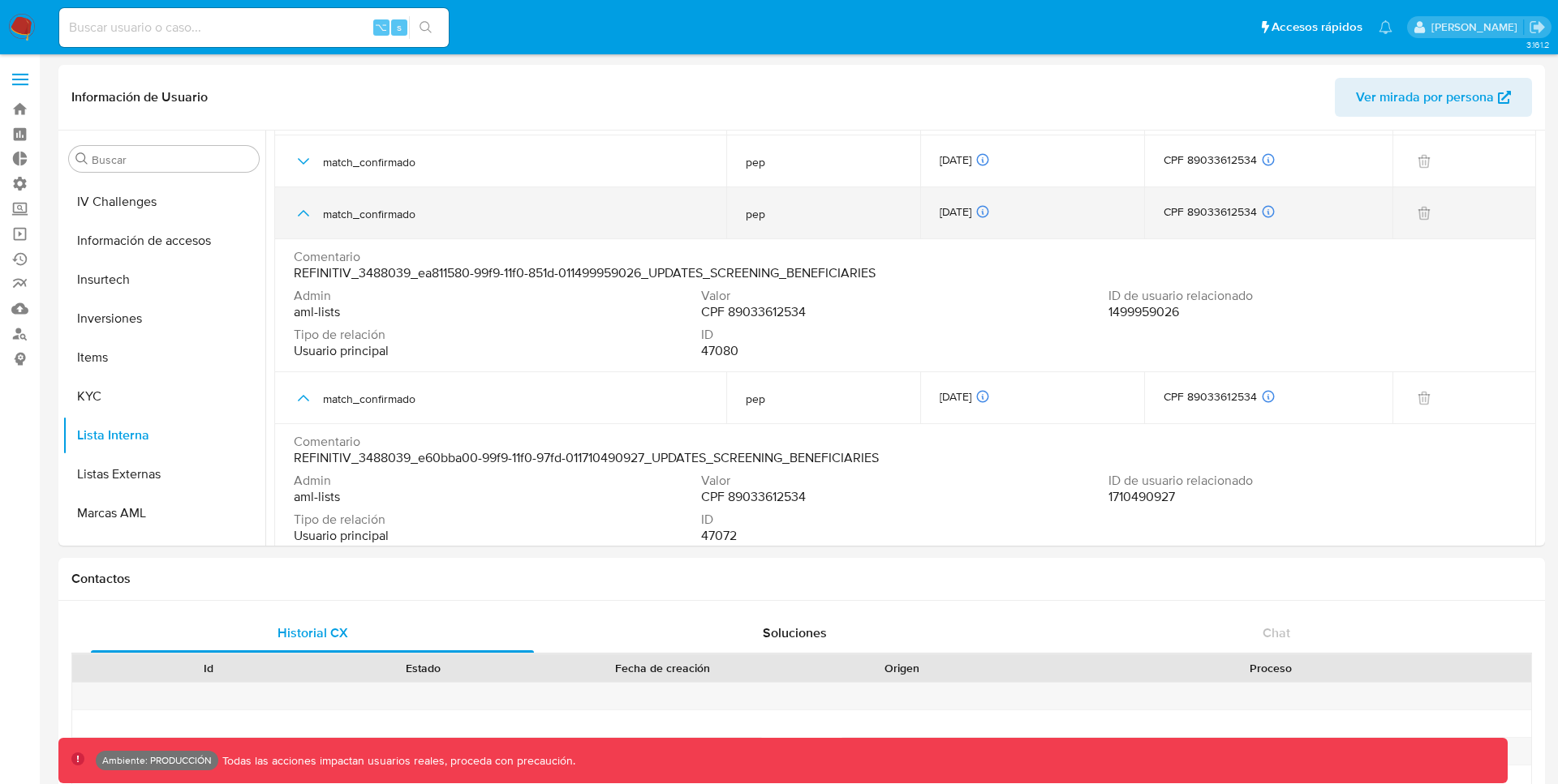
scroll to position [1067, 0]
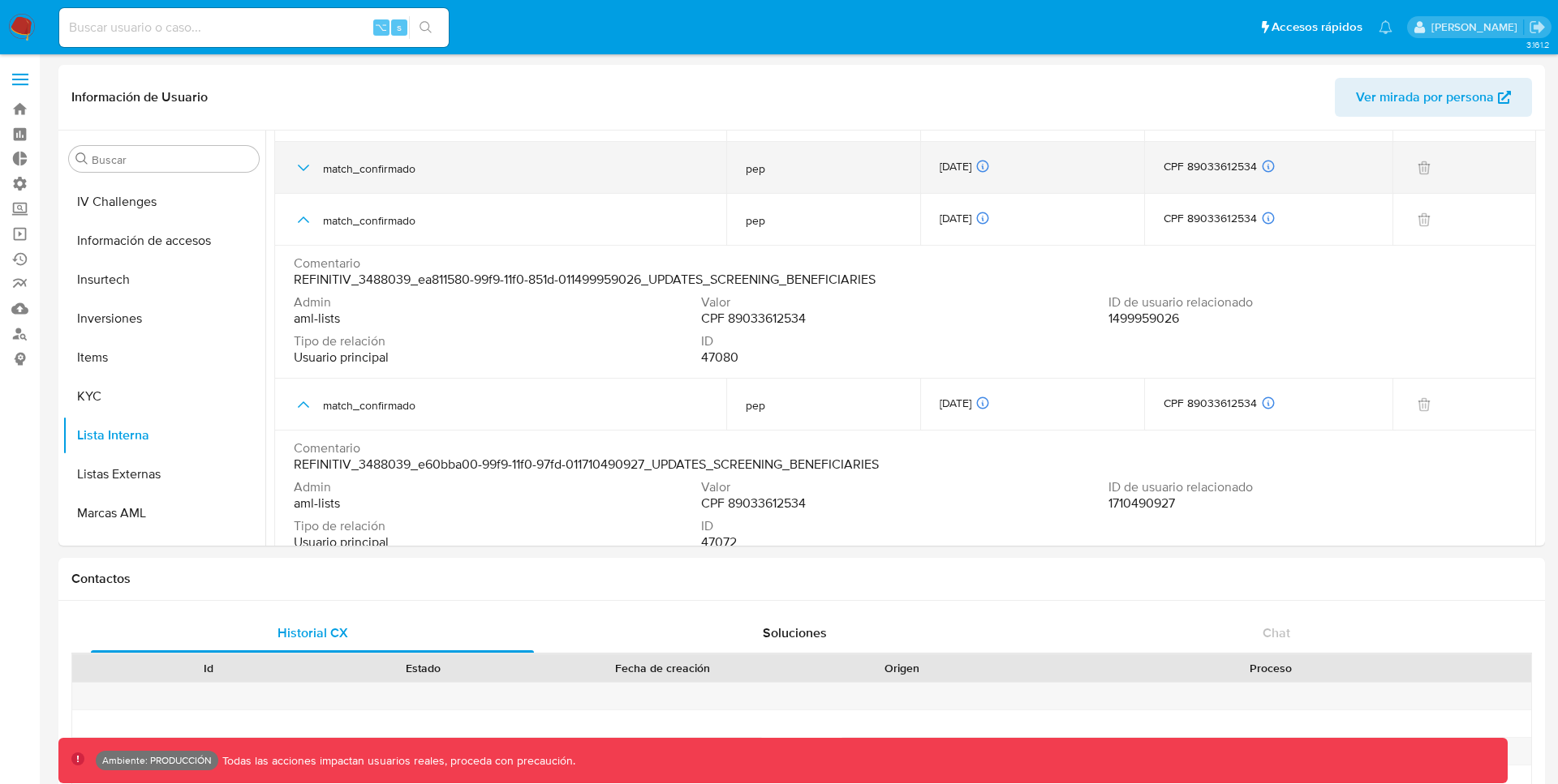
click at [305, 176] on icon "button" at bounding box center [303, 168] width 19 height 19
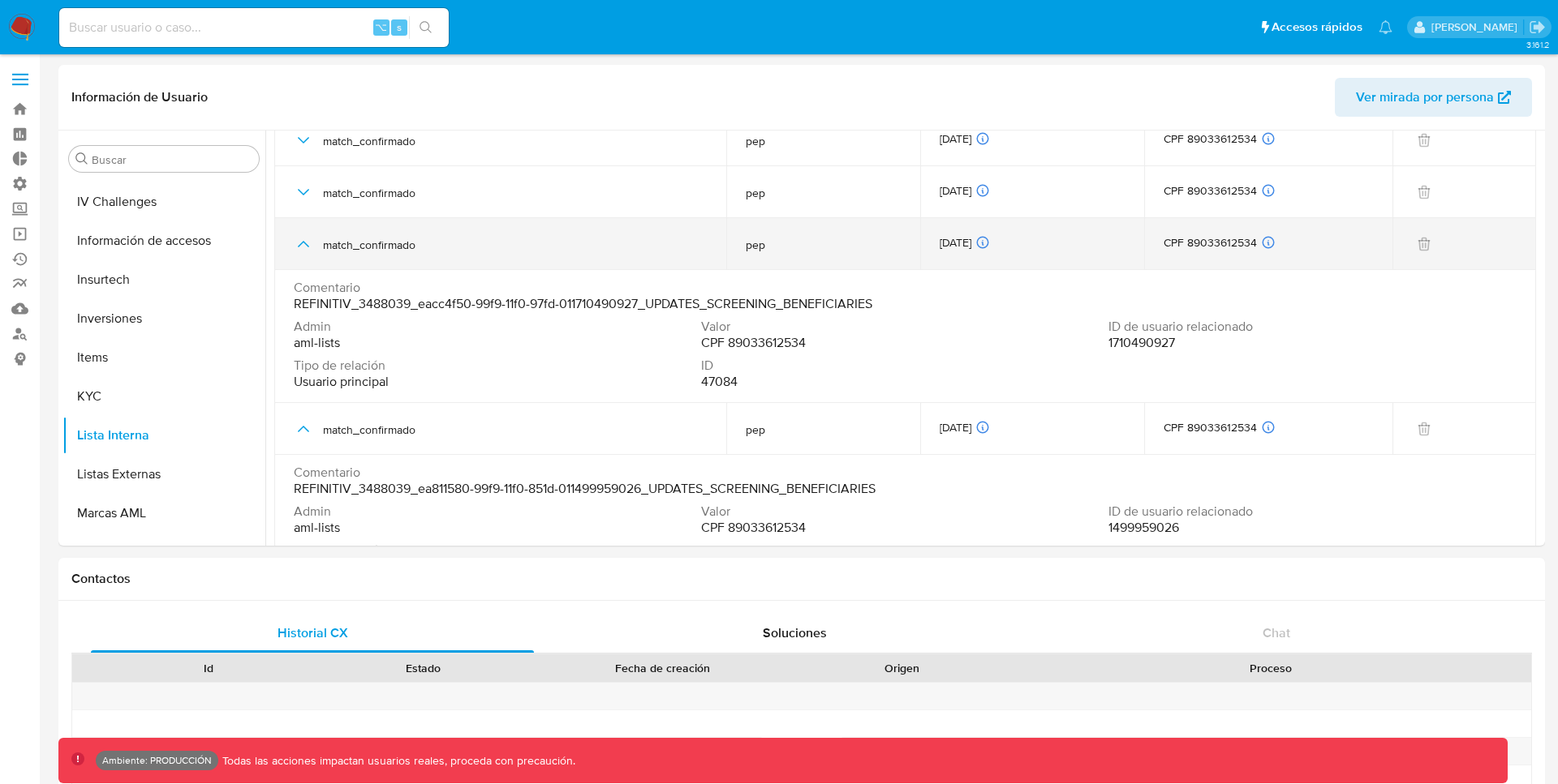
scroll to position [977, 0]
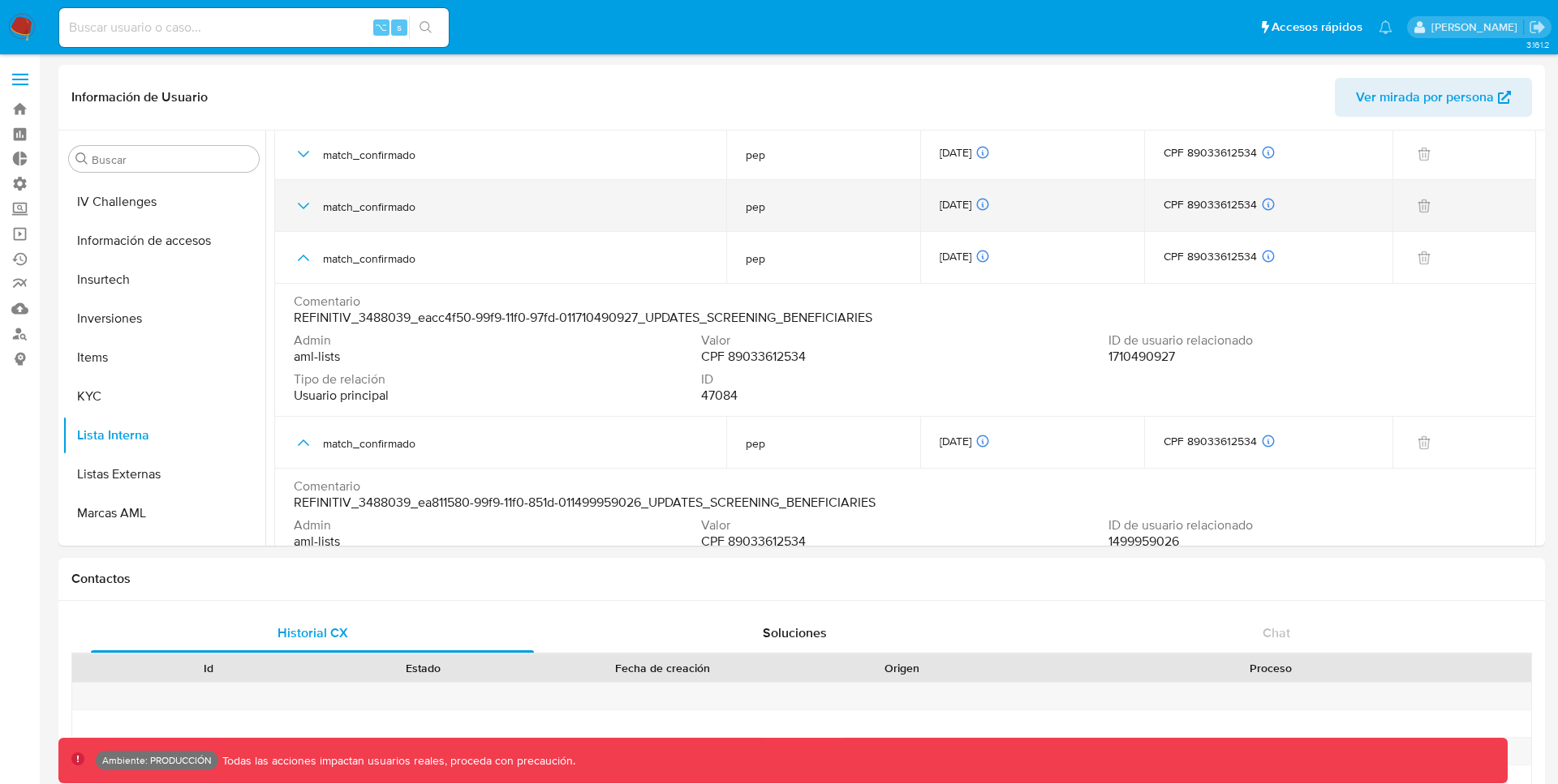
click at [305, 200] on icon "button" at bounding box center [303, 206] width 19 height 19
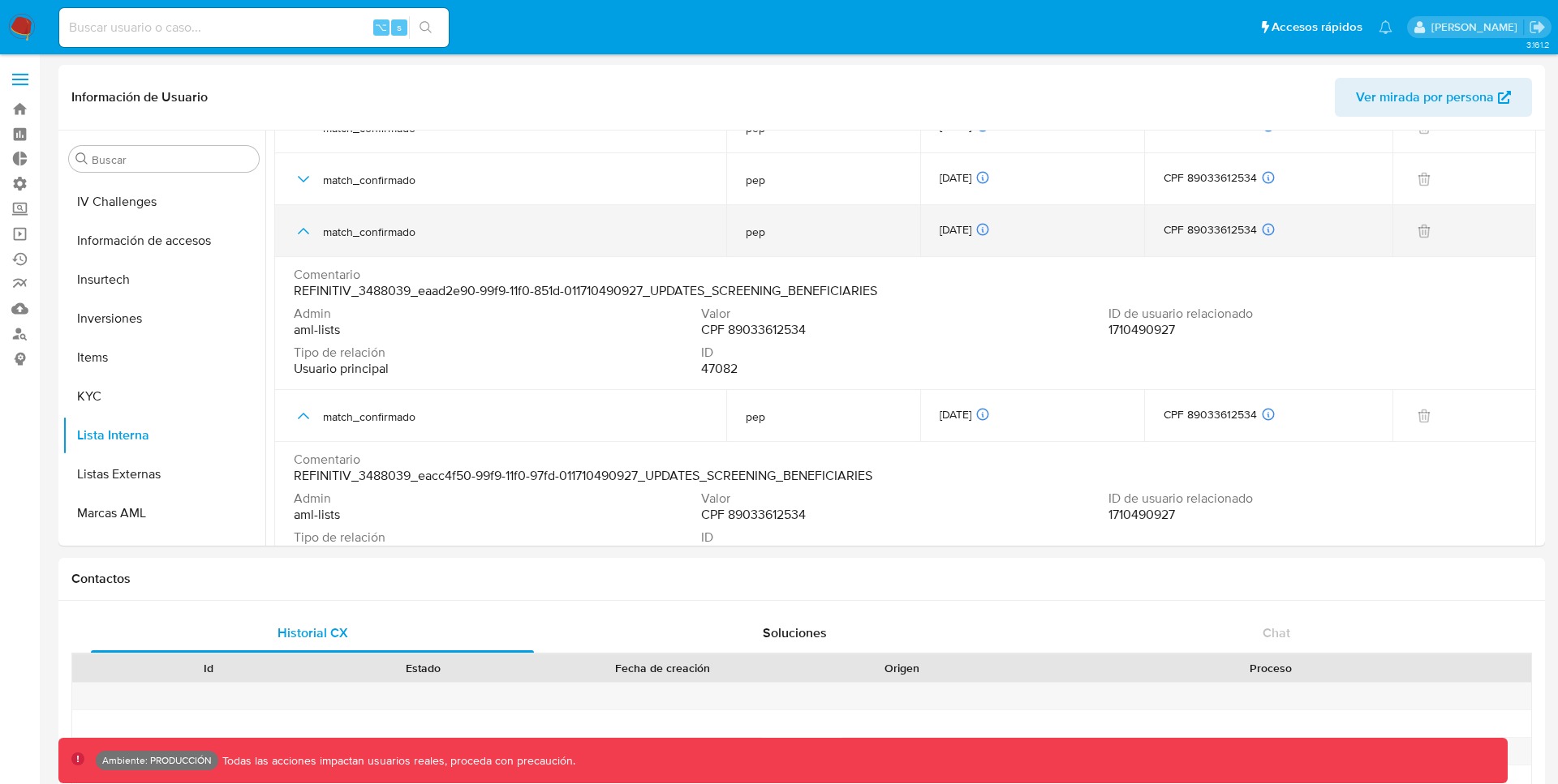
scroll to position [950, 0]
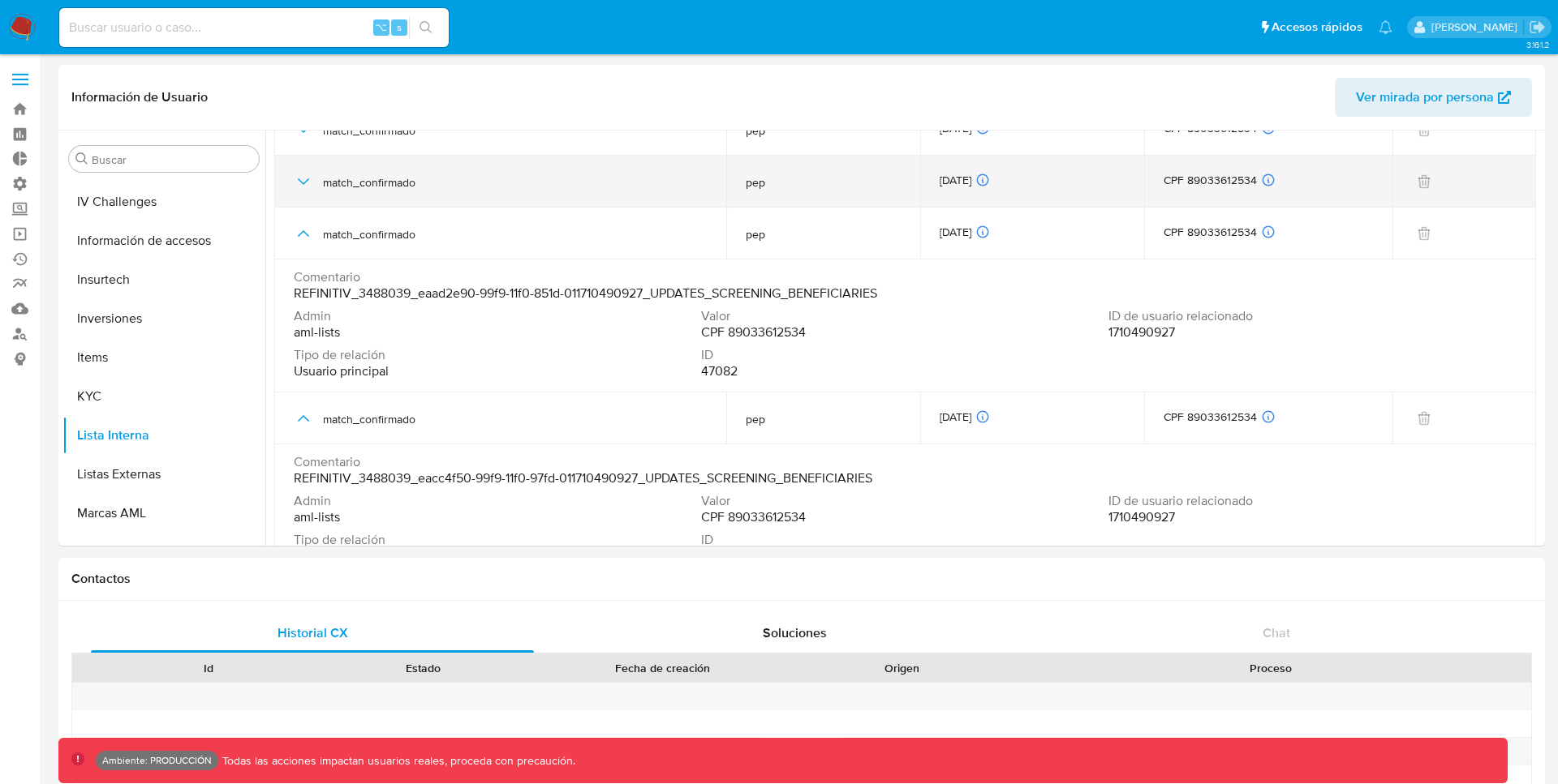
click at [303, 179] on icon "button" at bounding box center [303, 182] width 19 height 19
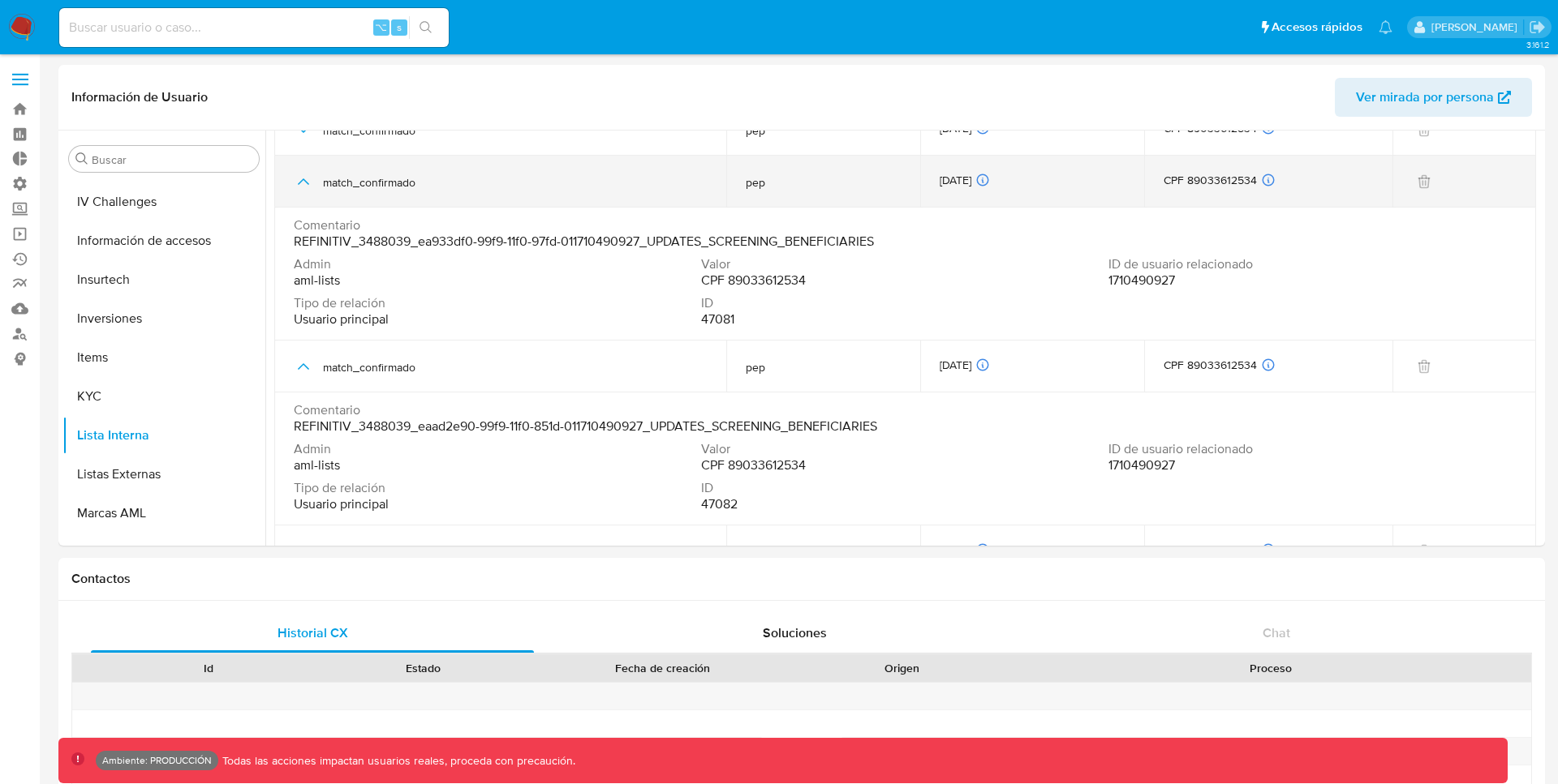
click at [305, 189] on icon "button" at bounding box center [303, 182] width 19 height 19
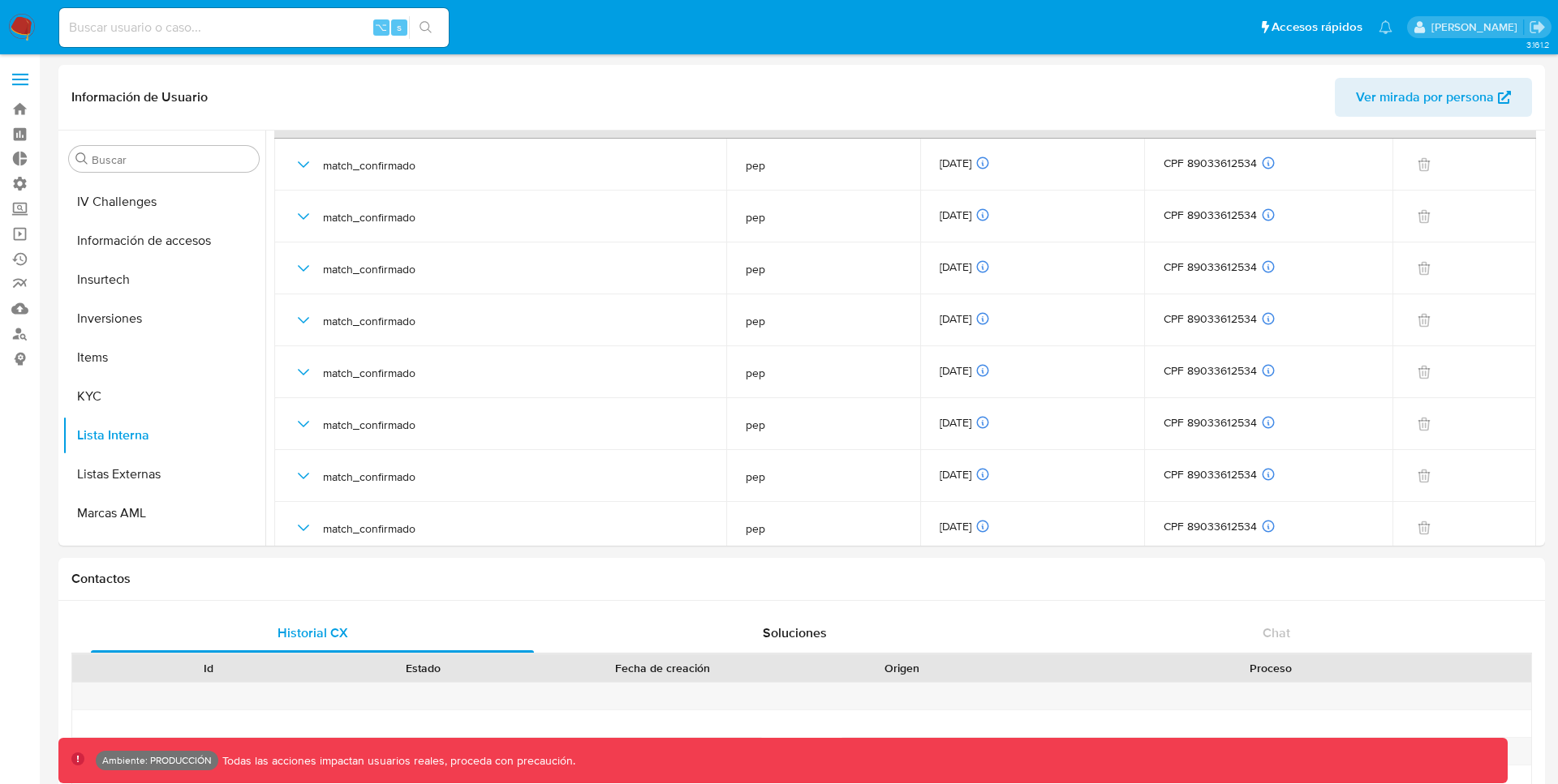
scroll to position [0, 0]
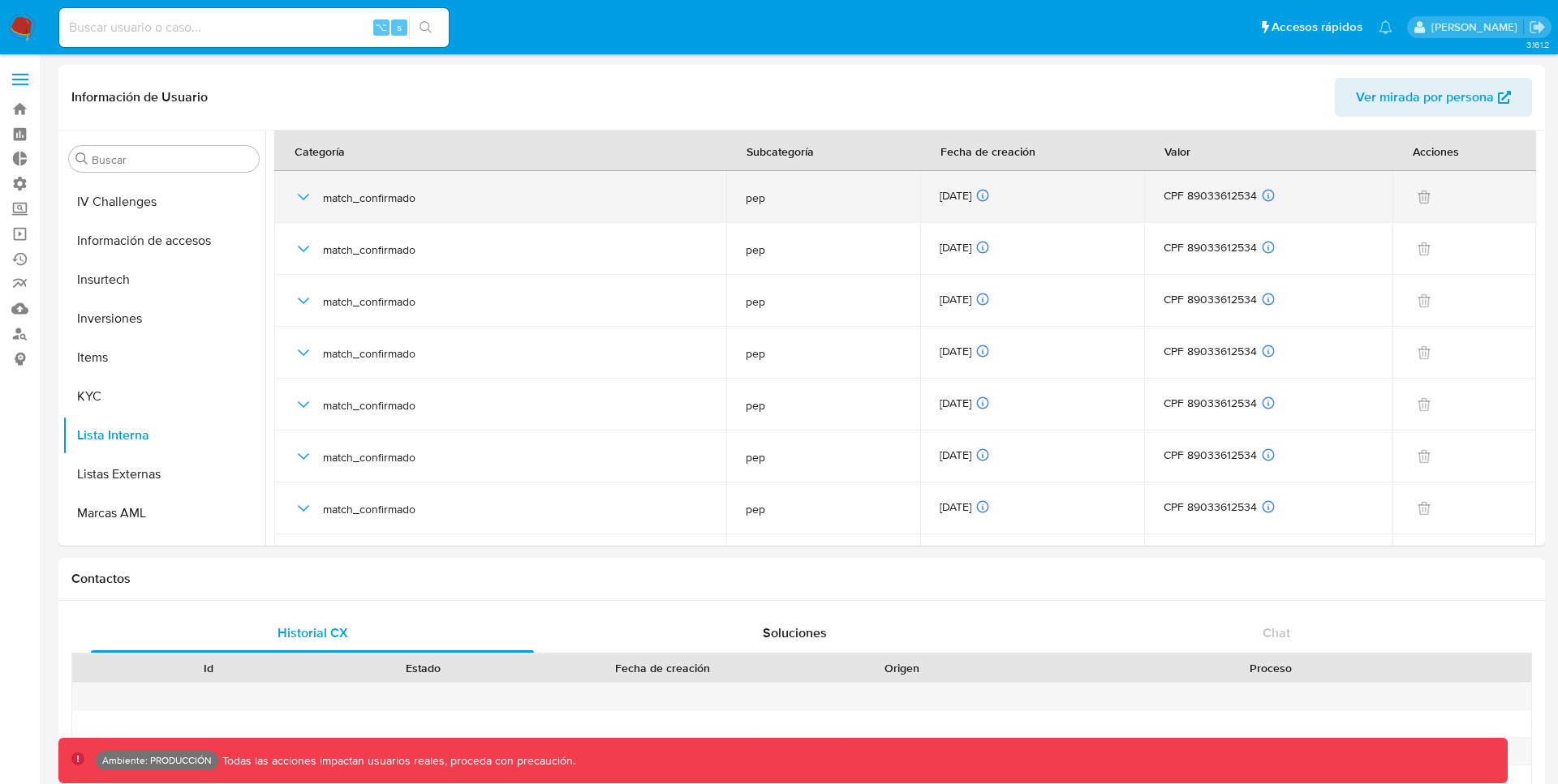
click at [303, 190] on icon "button" at bounding box center [303, 197] width 19 height 19
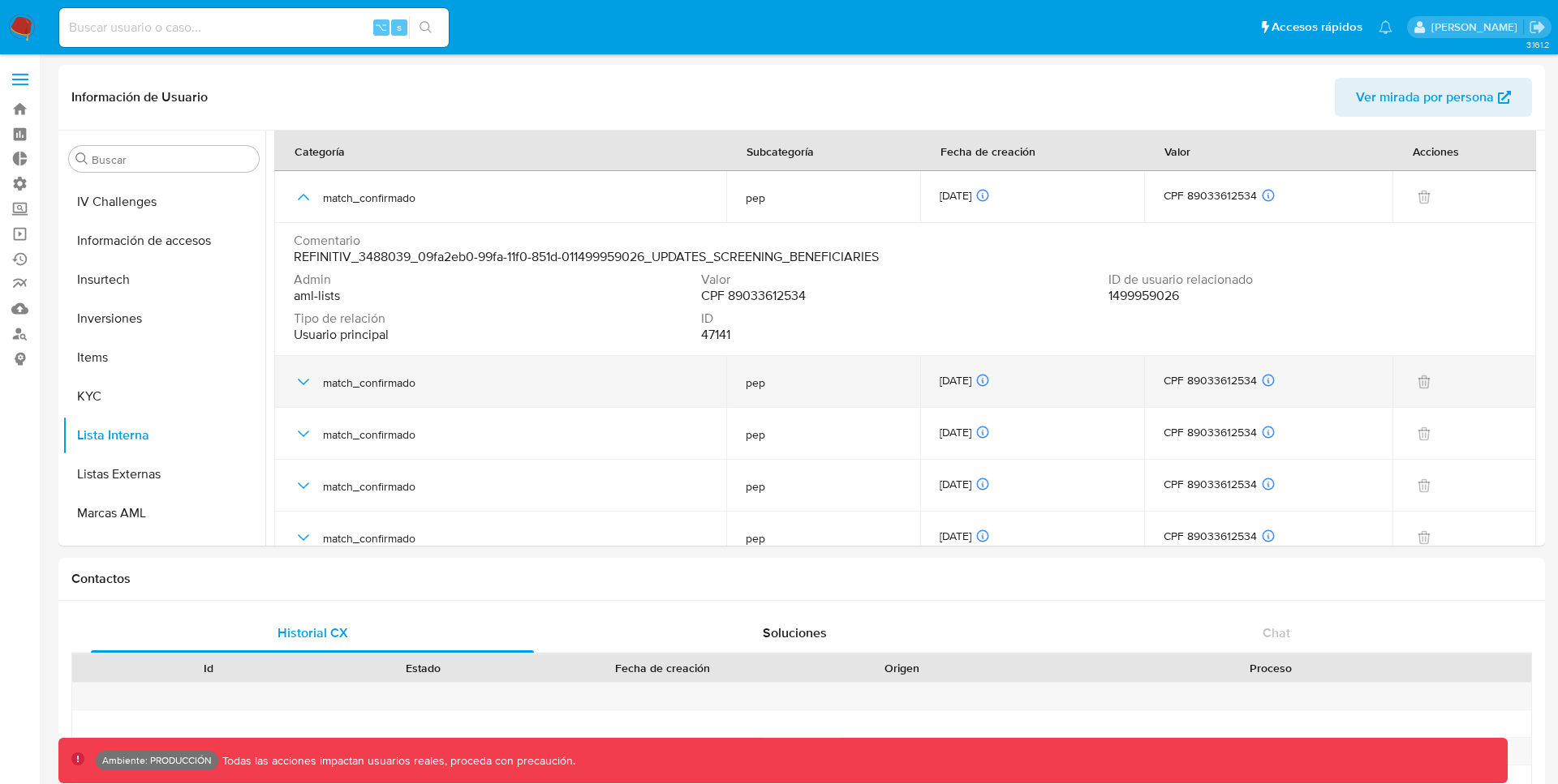
click at [301, 380] on icon "button" at bounding box center [303, 382] width 19 height 19
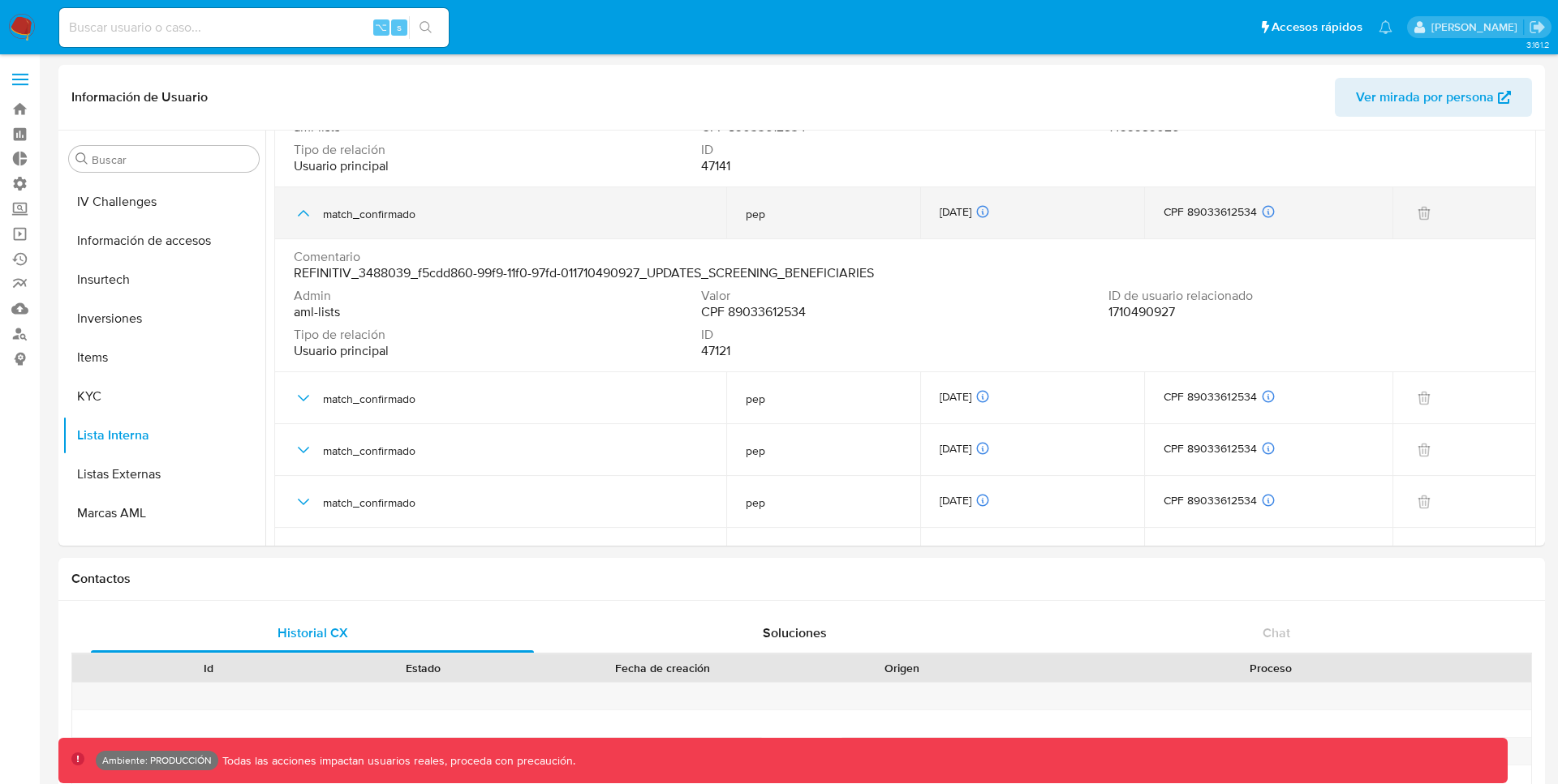
scroll to position [211, 0]
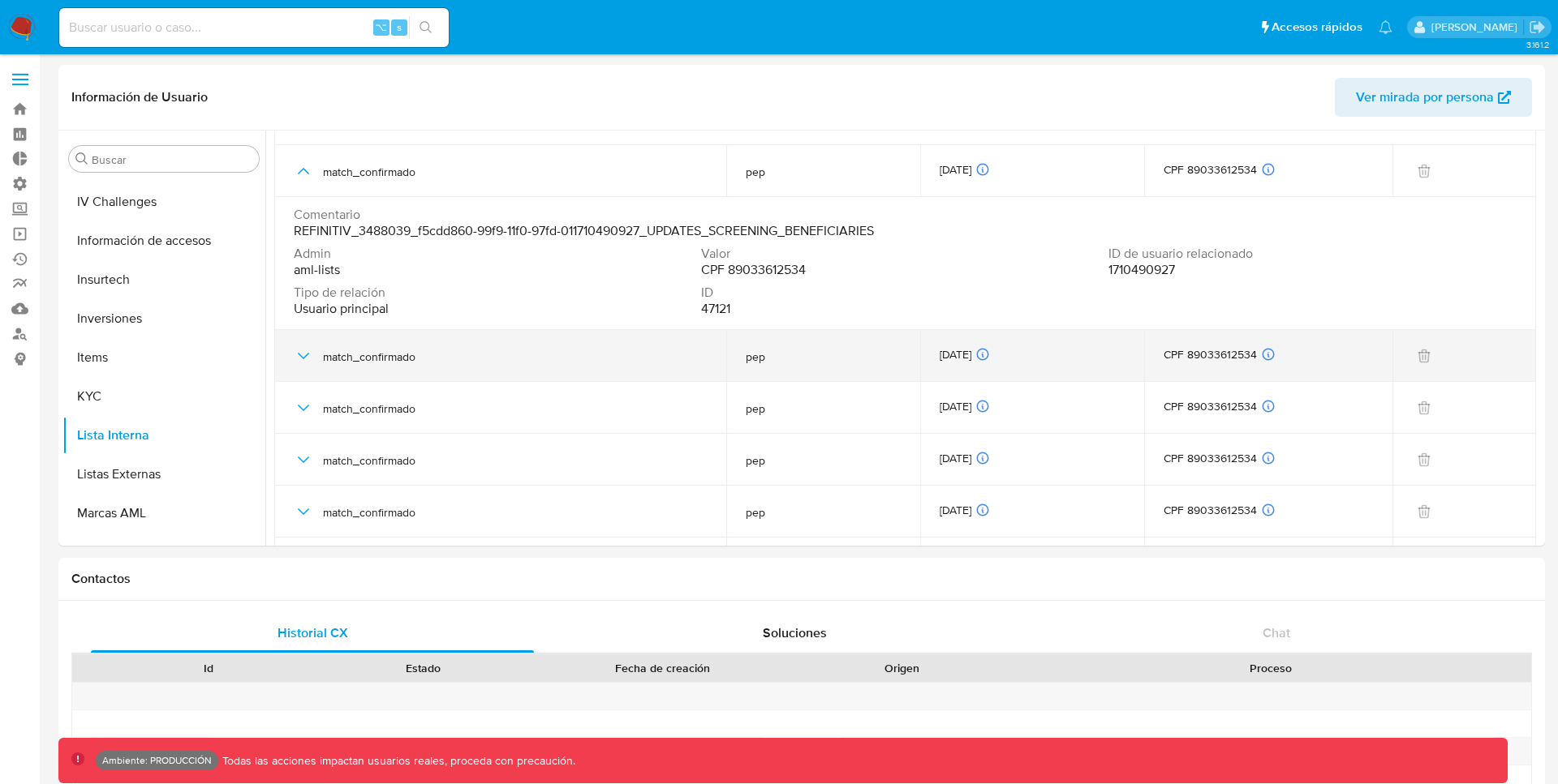
click at [297, 362] on icon "button" at bounding box center [303, 356] width 19 height 19
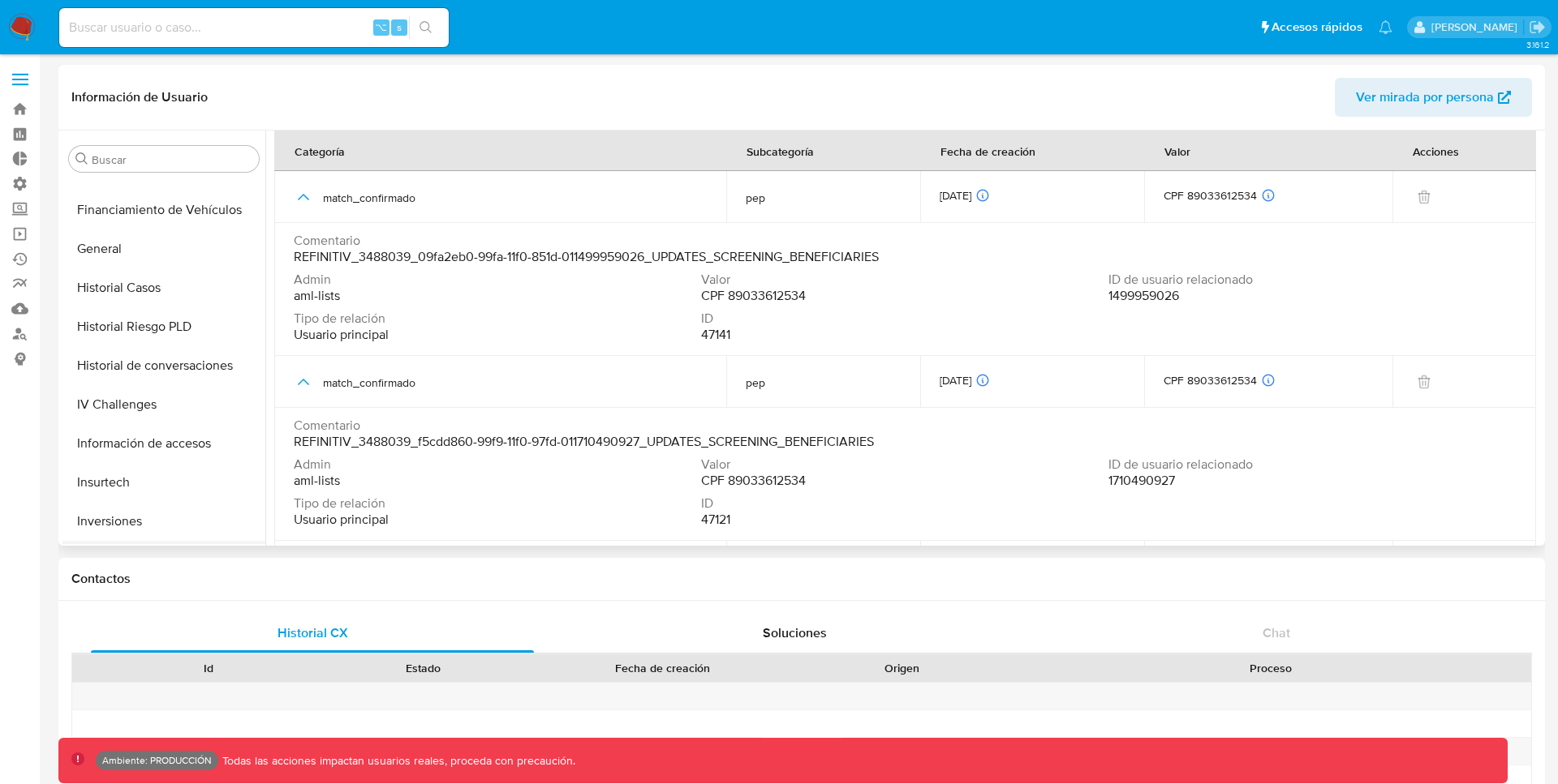
scroll to position [532, 0]
click at [139, 288] on button "Historial Casos" at bounding box center [156, 288] width 190 height 39
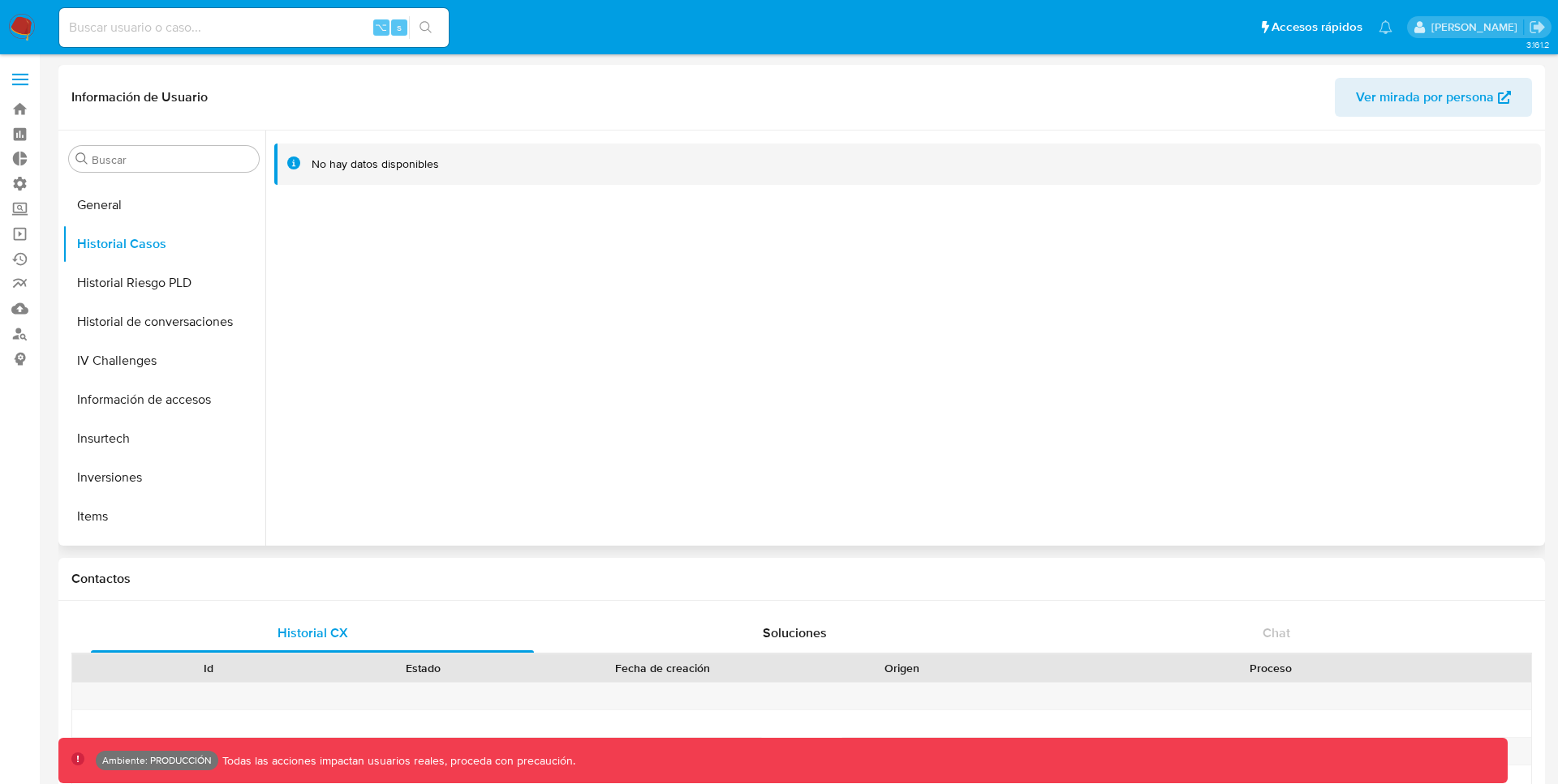
scroll to position [773, 0]
click at [142, 395] on button "Lista Interna" at bounding box center [156, 398] width 190 height 39
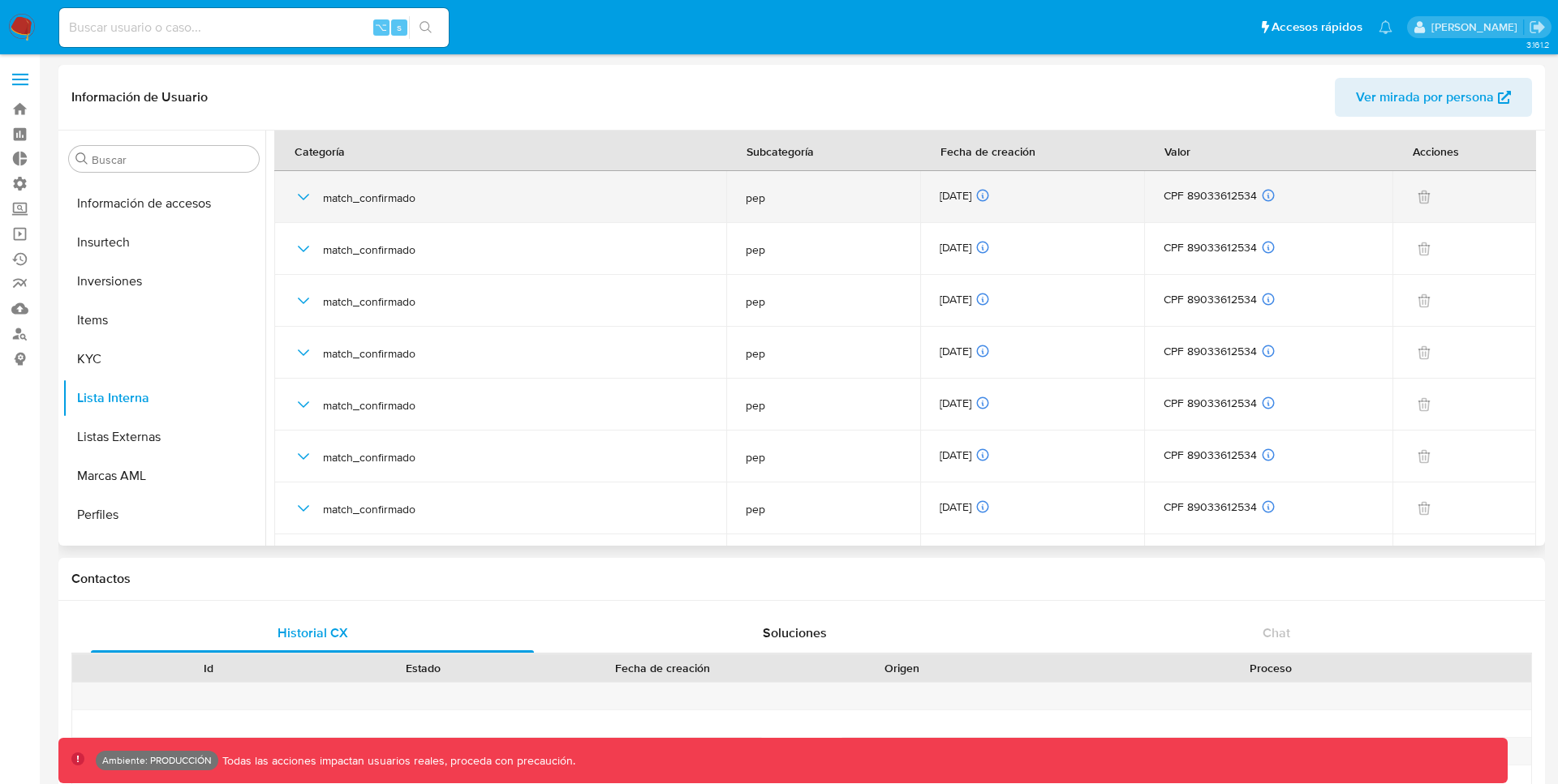
click at [306, 198] on icon "button" at bounding box center [303, 197] width 19 height 19
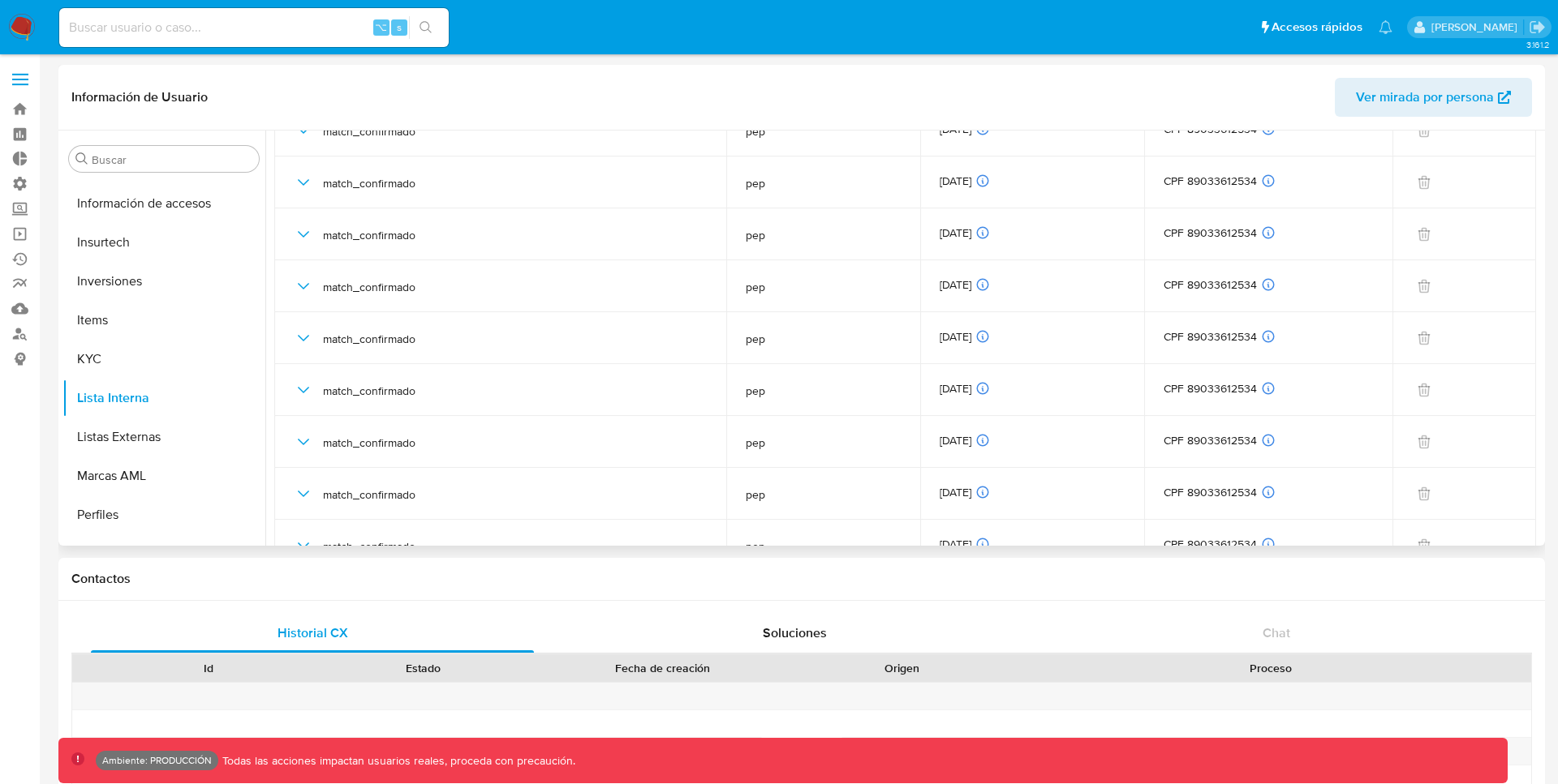
scroll to position [1980, 0]
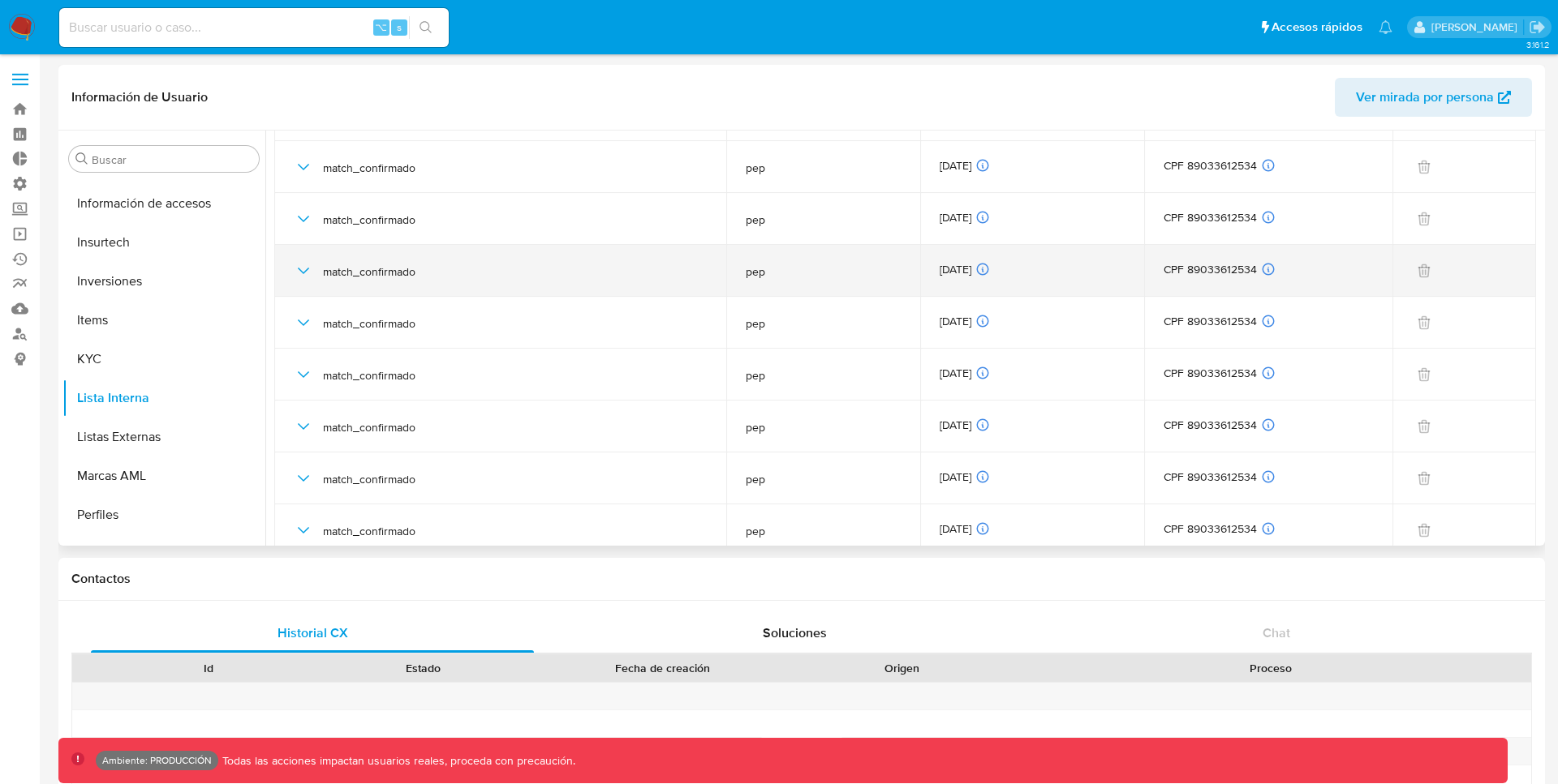
click at [300, 269] on icon "button" at bounding box center [303, 271] width 19 height 19
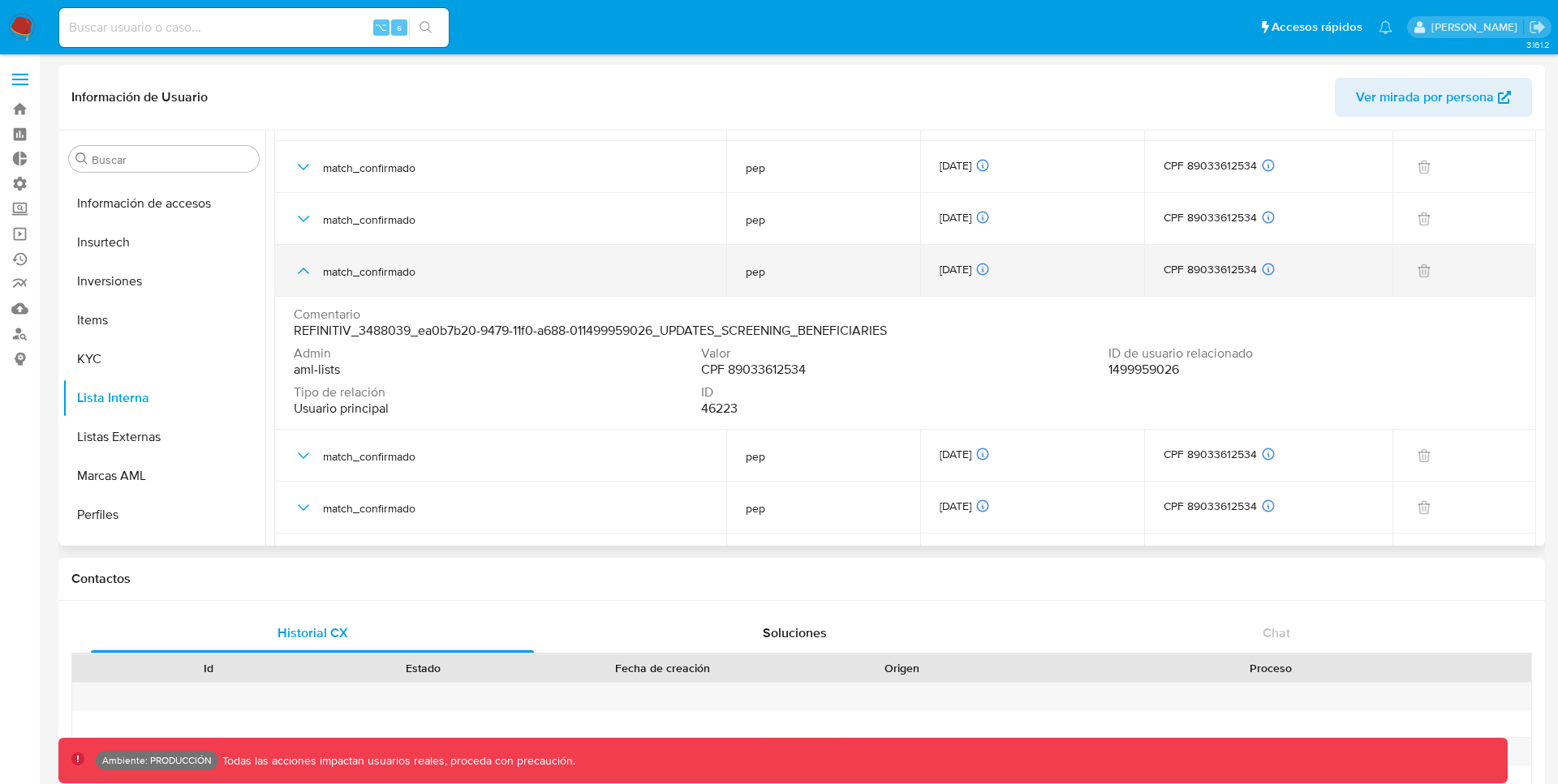
click at [300, 269] on icon "button" at bounding box center [303, 271] width 19 height 19
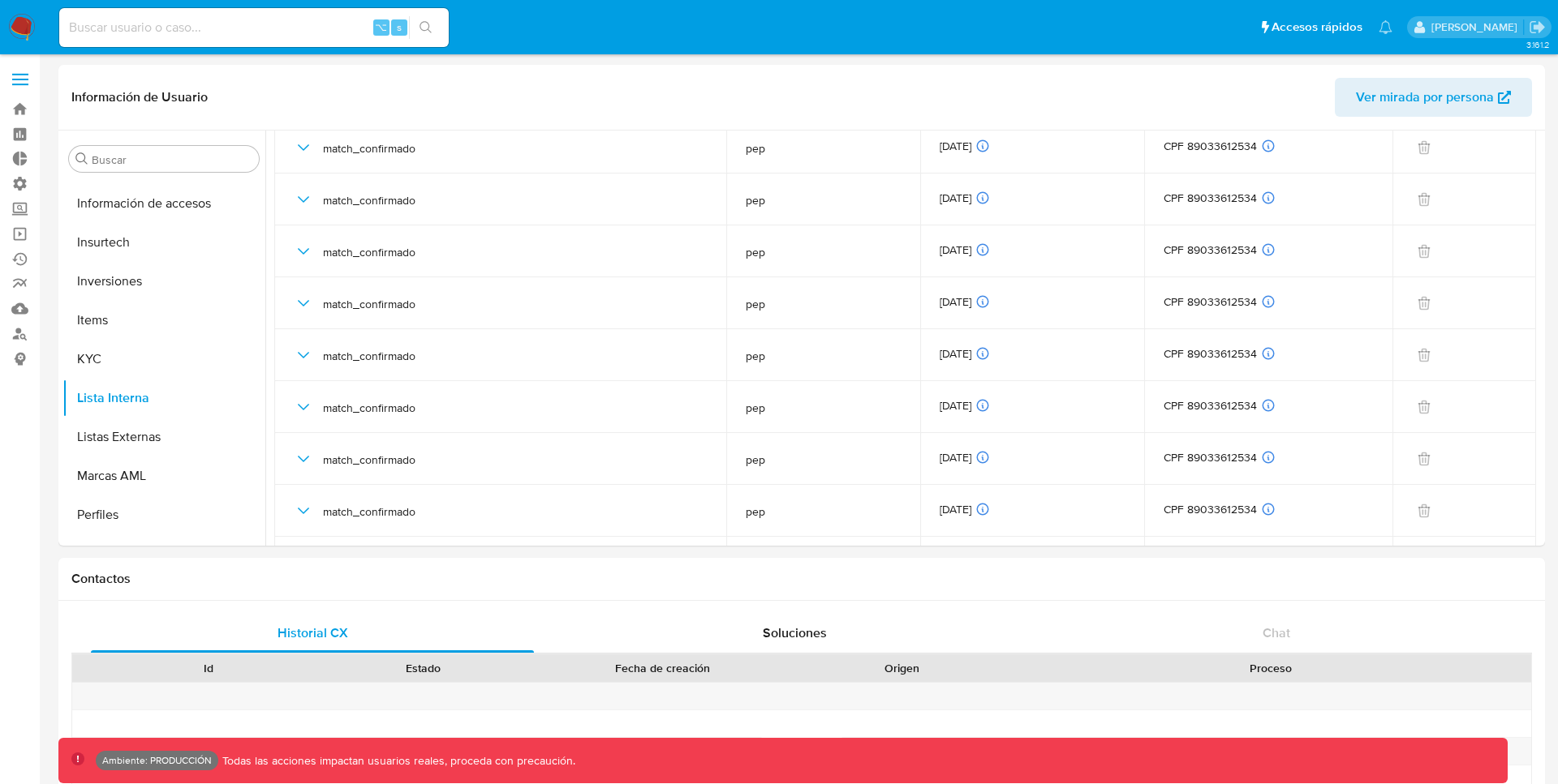
scroll to position [2619, 0]
click at [258, 33] on input at bounding box center [254, 27] width 389 height 21
paste input "1421342305"
type input "1421342305"
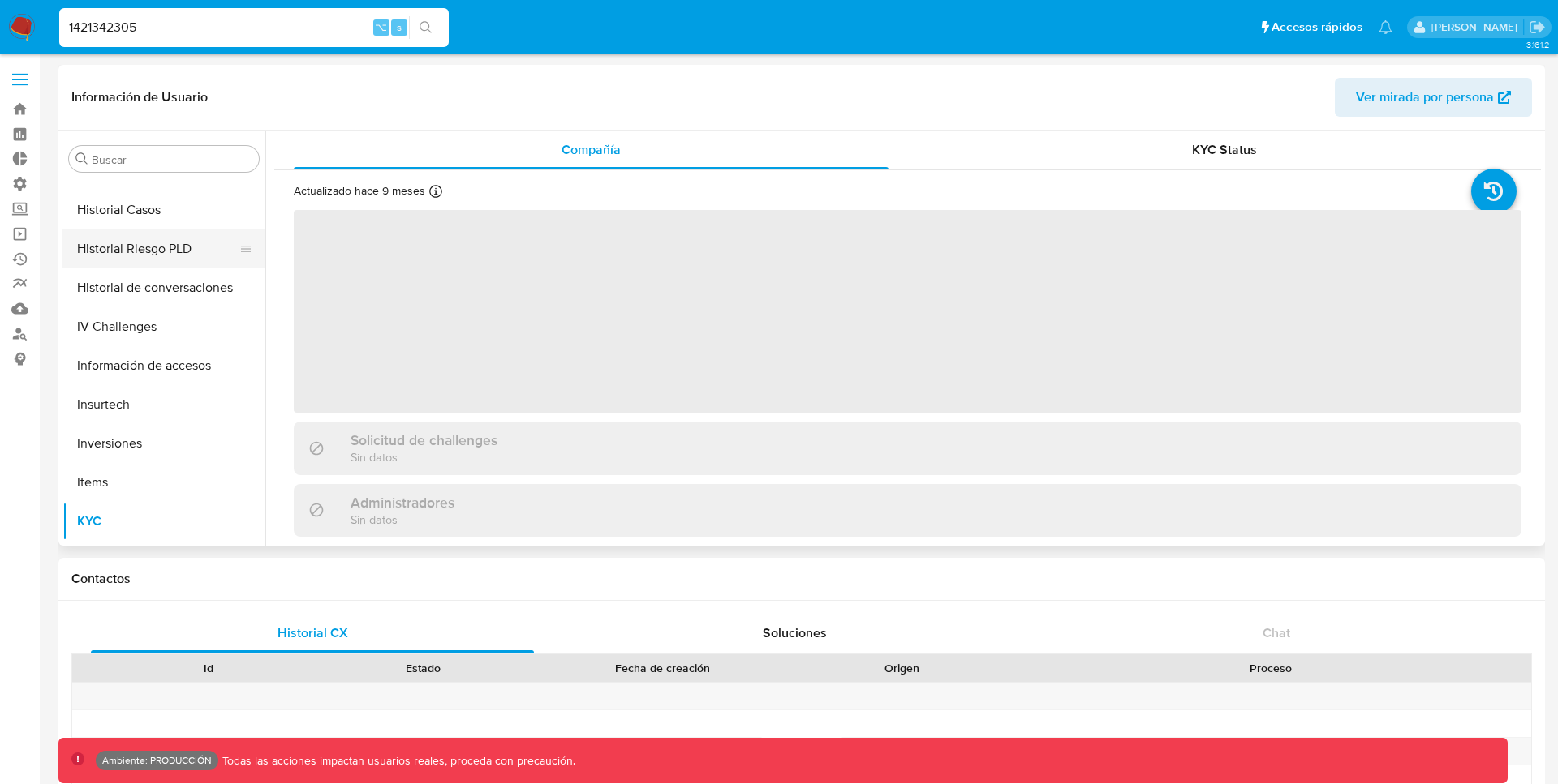
select select "10"
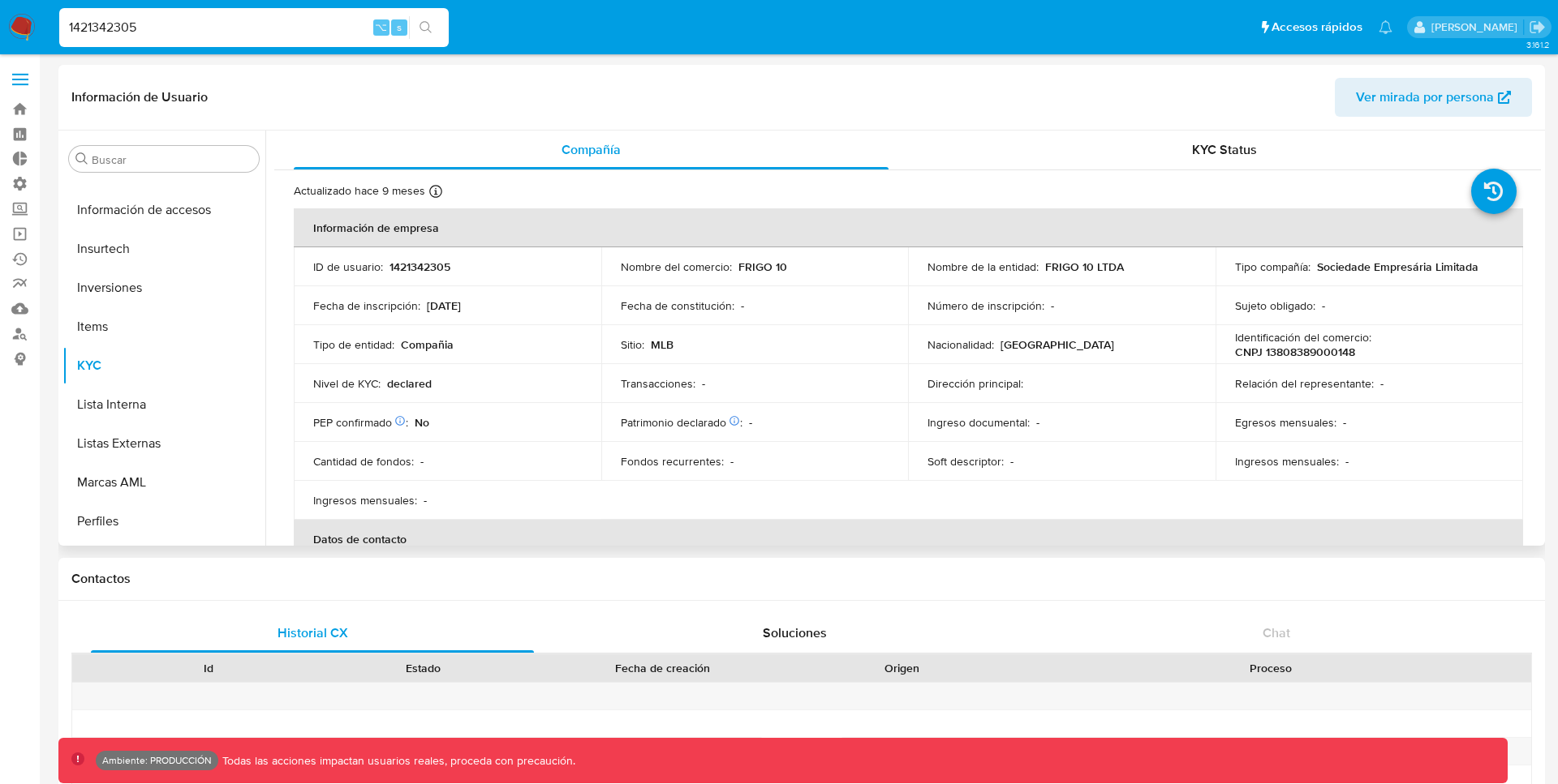
scroll to position [788, 0]
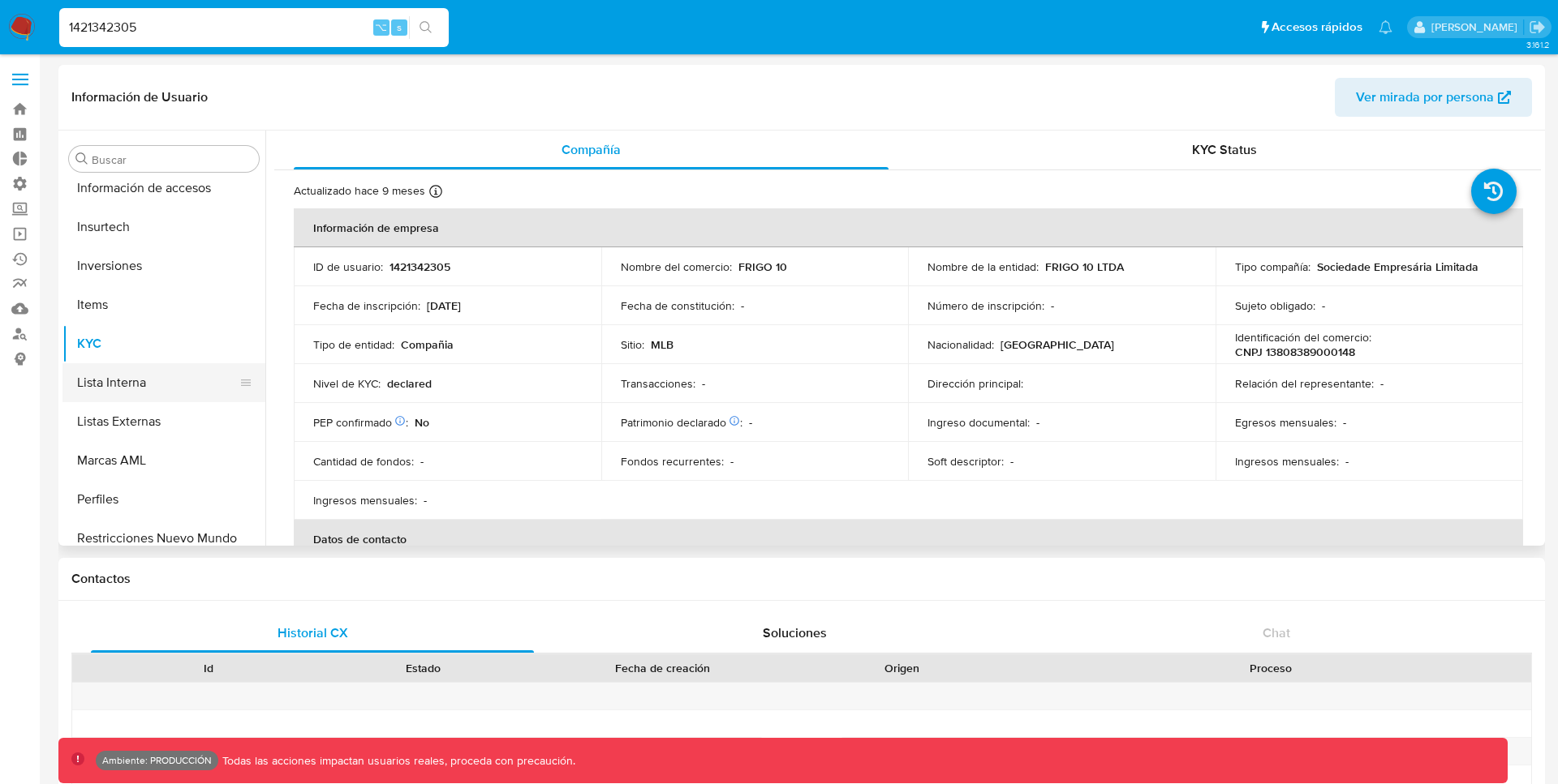
click at [143, 376] on button "Lista Interna" at bounding box center [156, 383] width 190 height 39
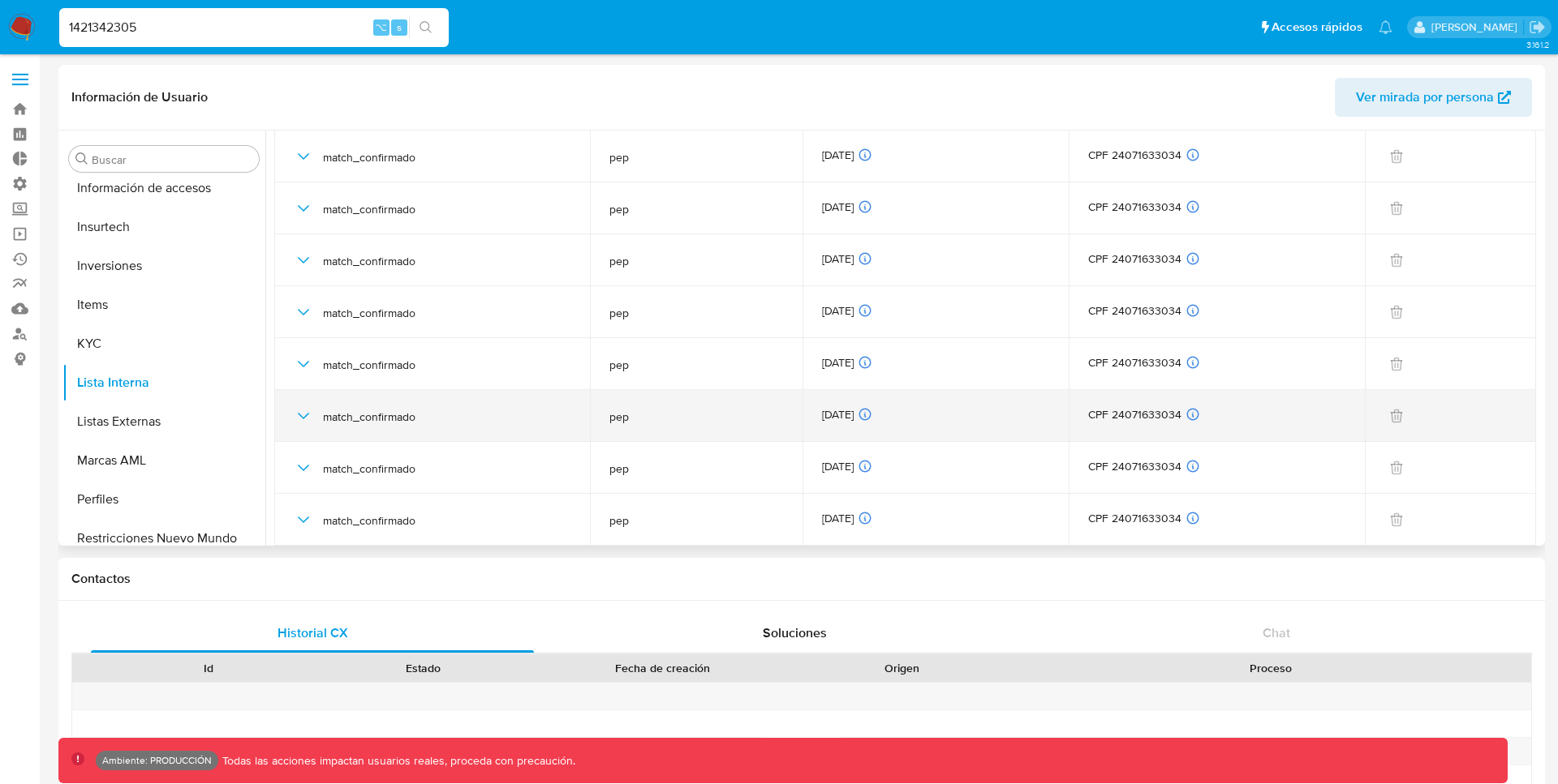
scroll to position [0, 0]
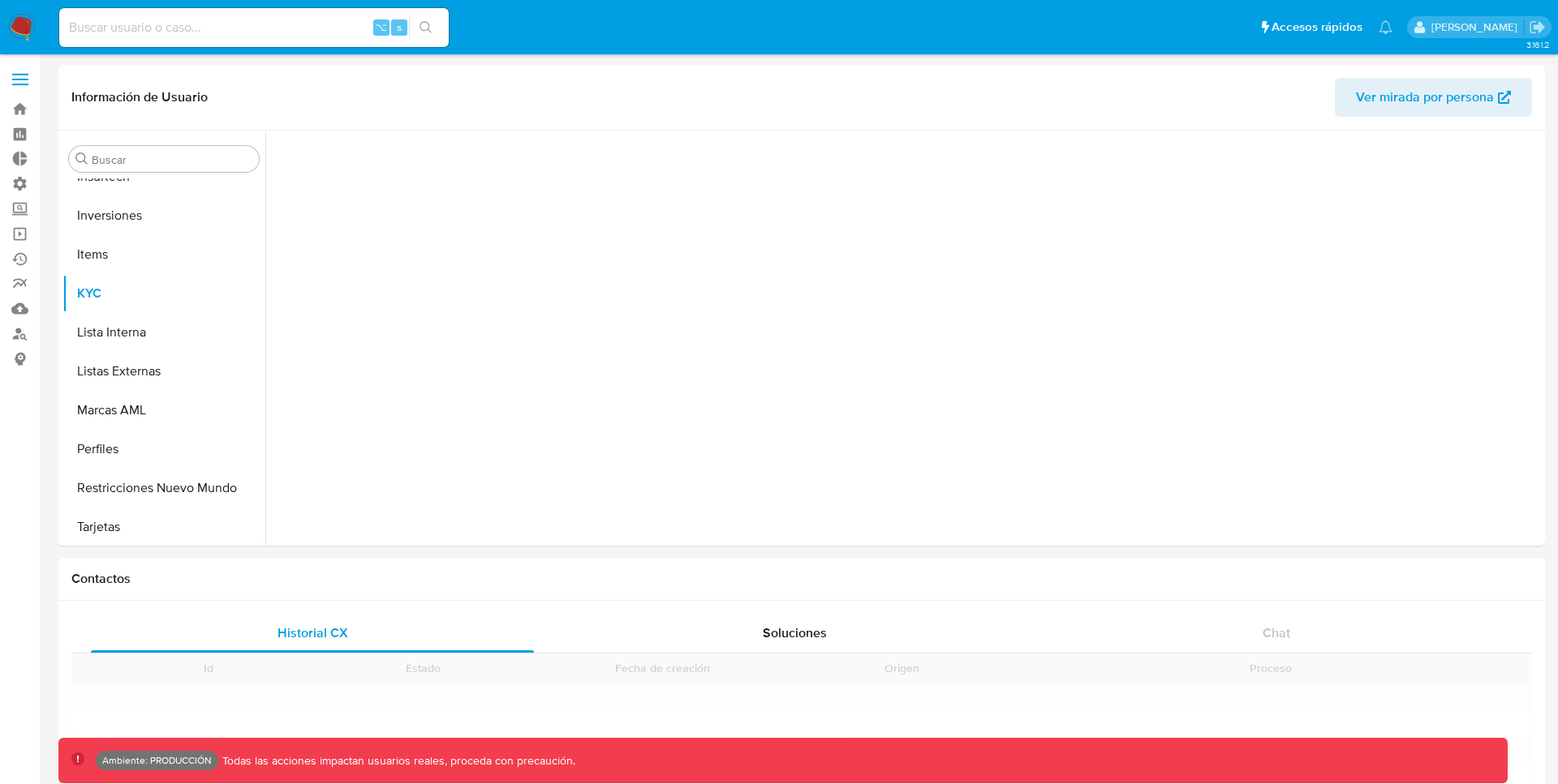
scroll to position [841, 0]
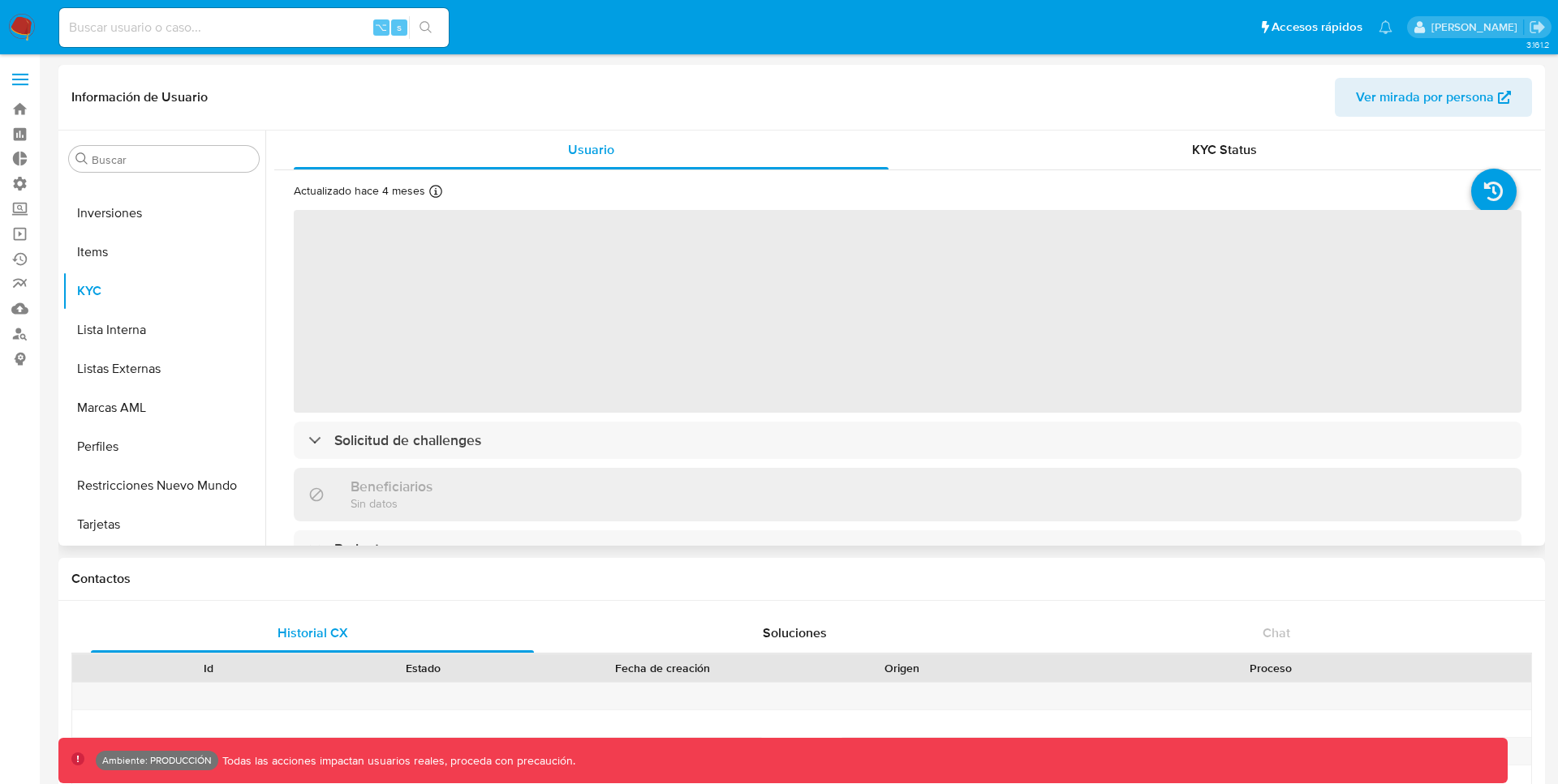
select select "10"
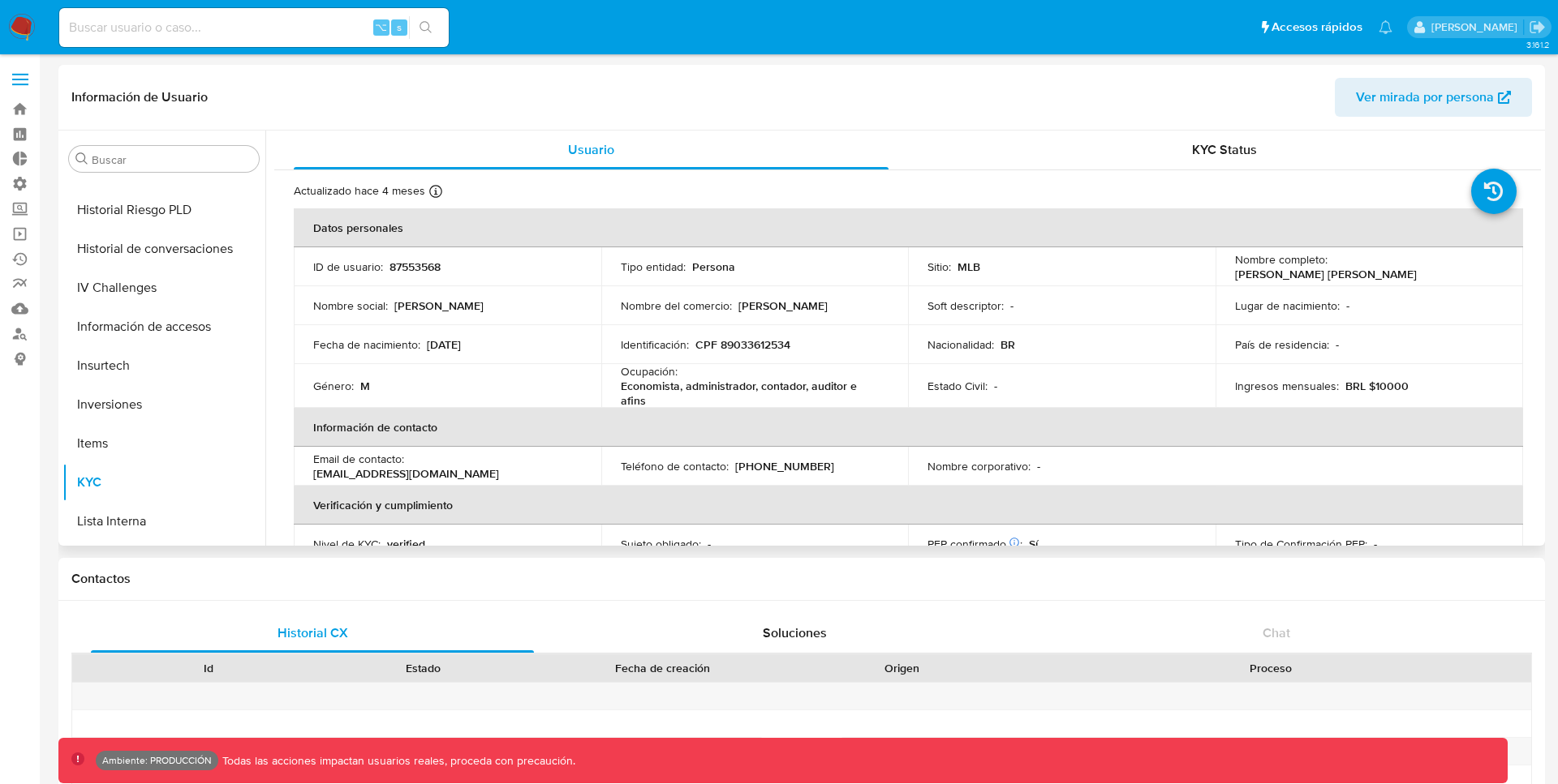
scroll to position [829, 0]
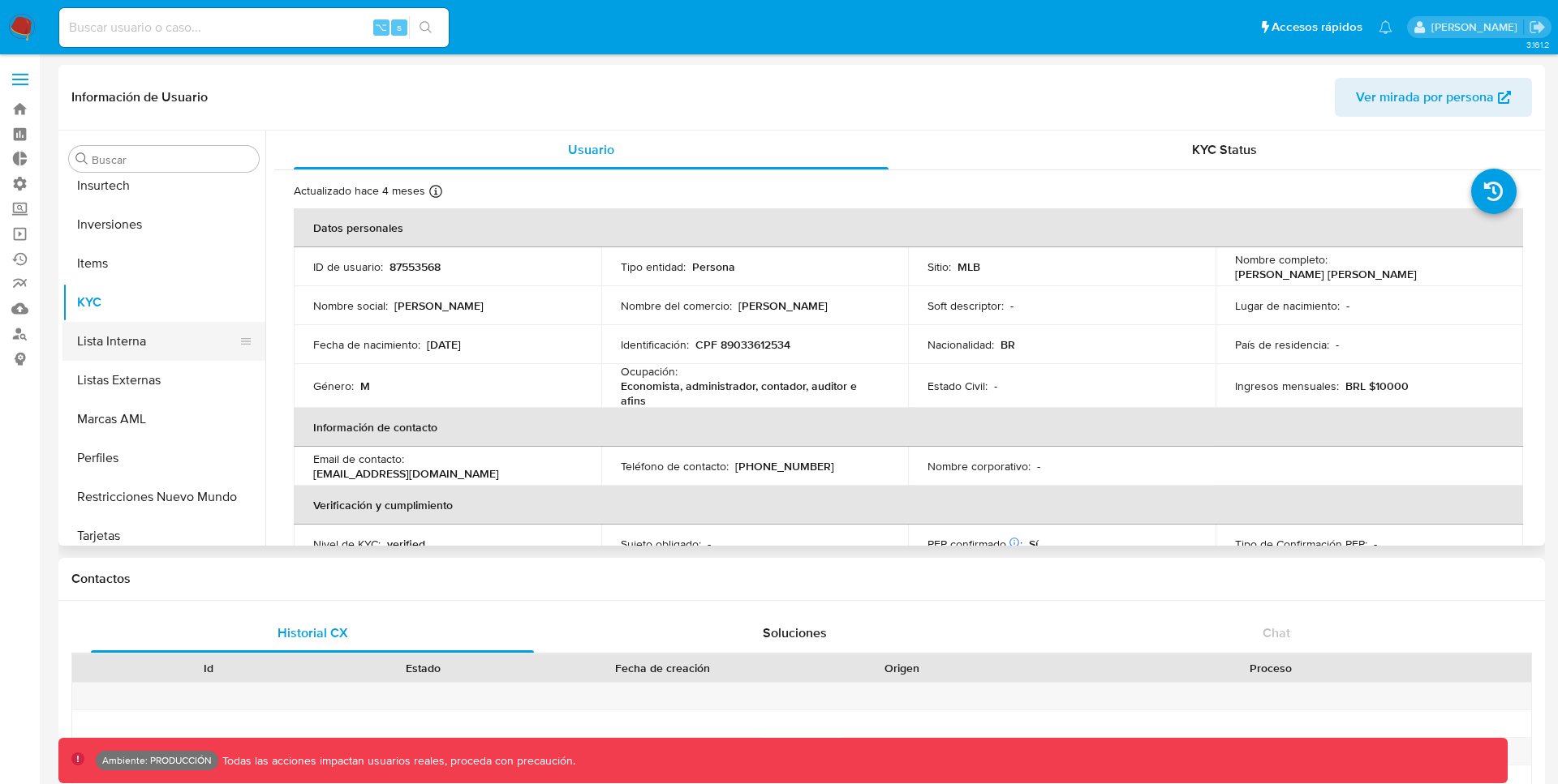
click at [128, 337] on button "Lista Interna" at bounding box center [156, 341] width 190 height 39
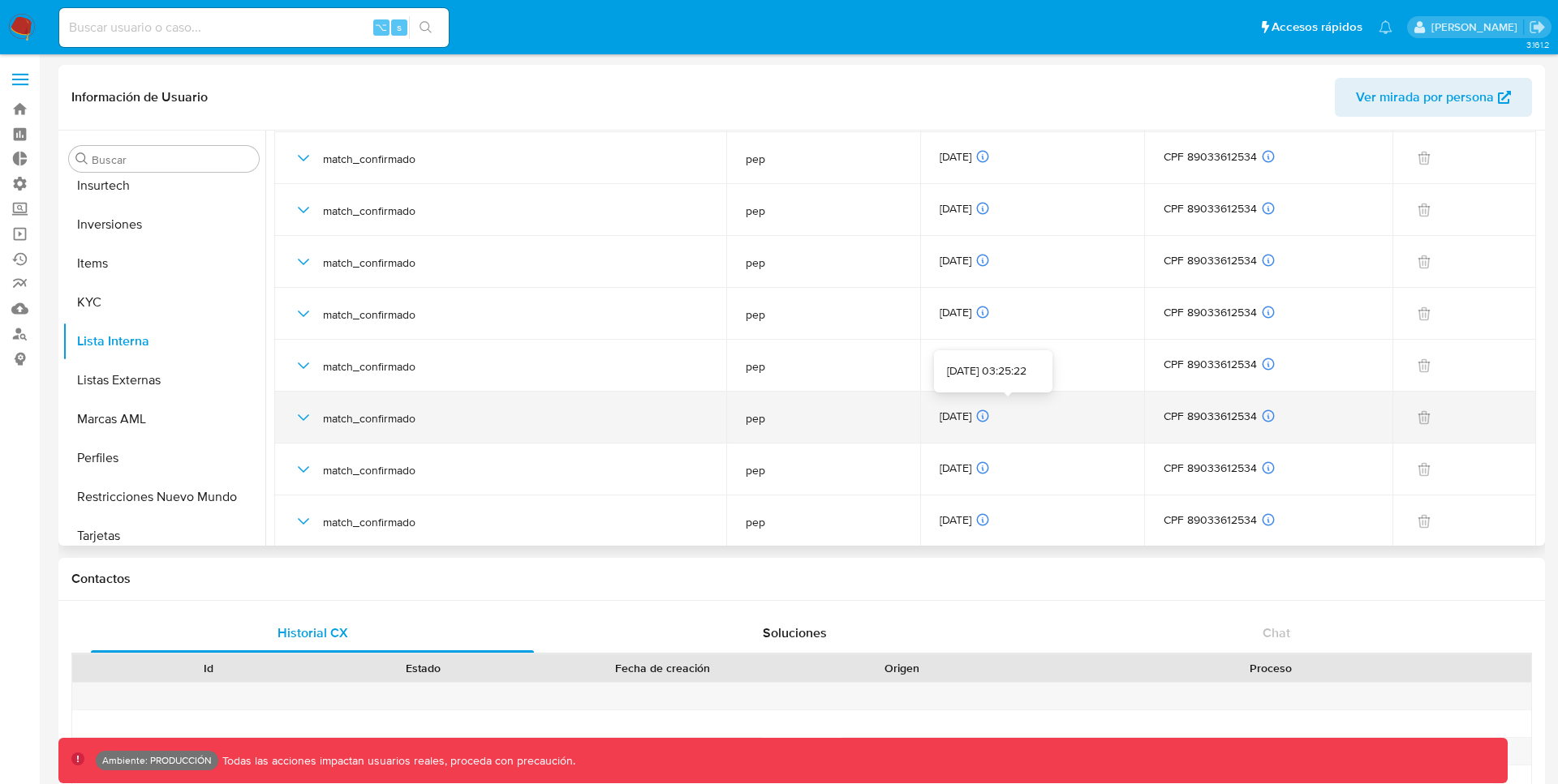
scroll to position [94, 0]
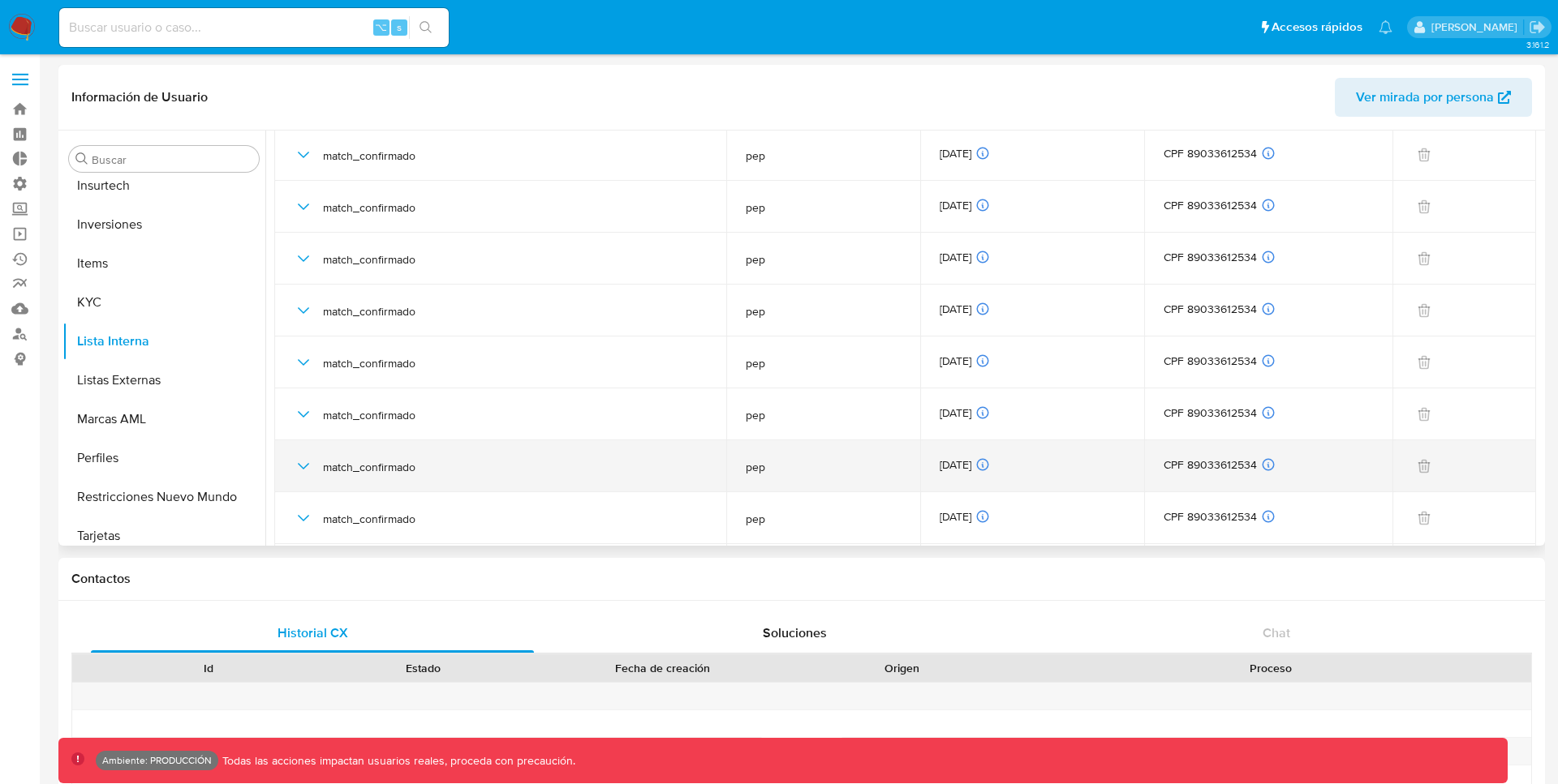
click at [303, 465] on icon "button" at bounding box center [303, 466] width 19 height 19
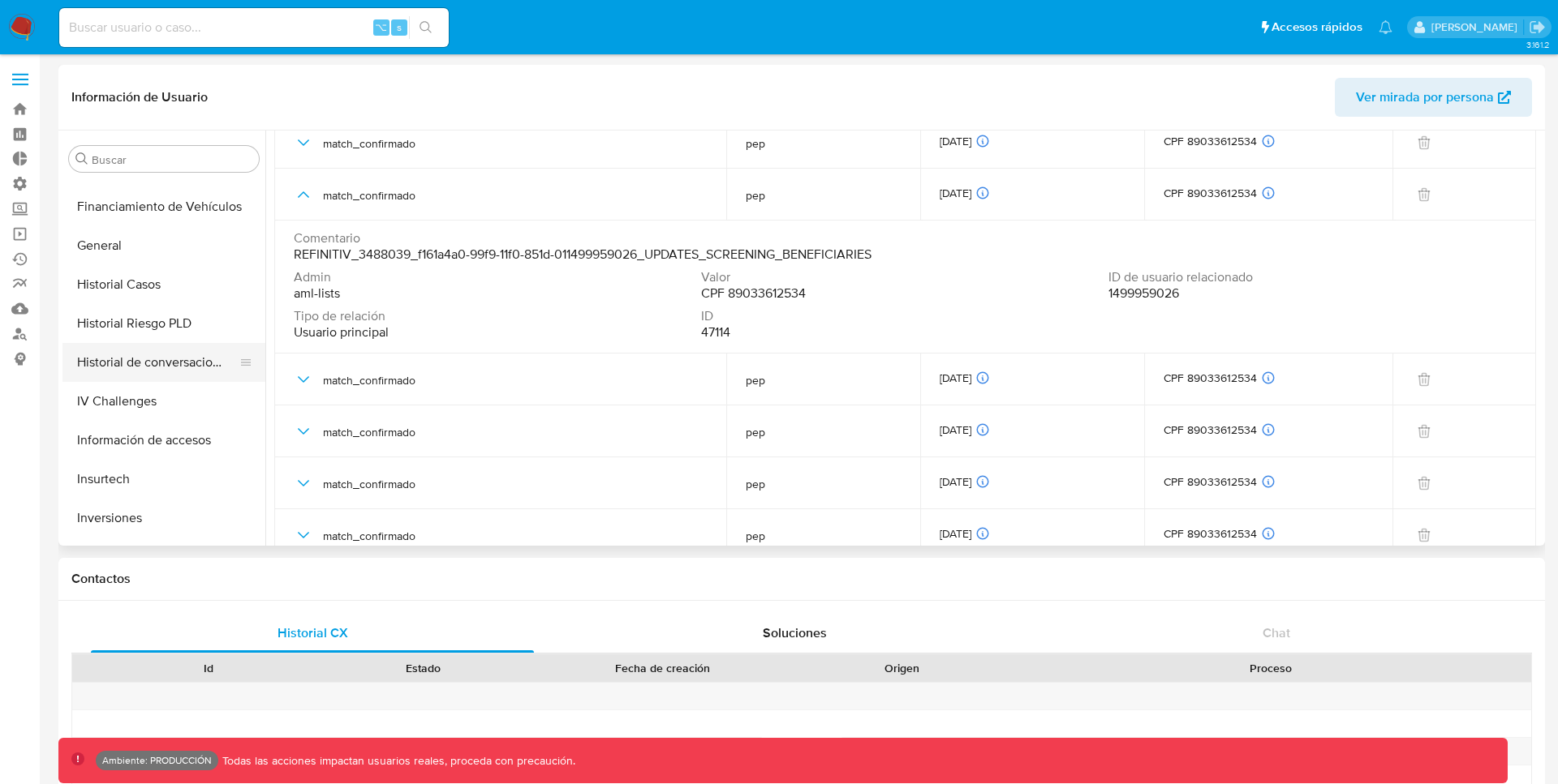
scroll to position [533, 0]
click at [124, 281] on button "Historial Casos" at bounding box center [156, 288] width 190 height 39
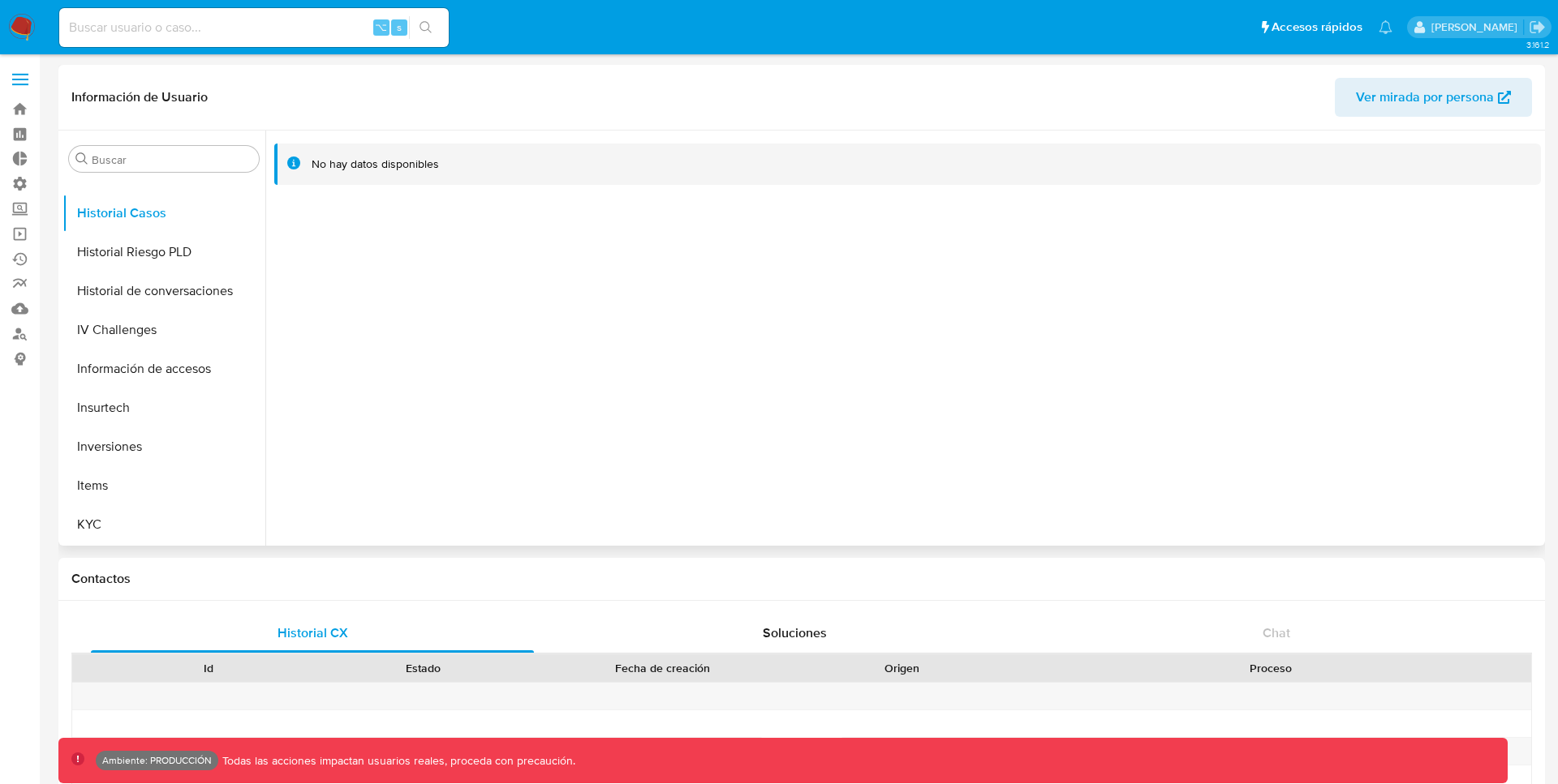
scroll to position [819, 0]
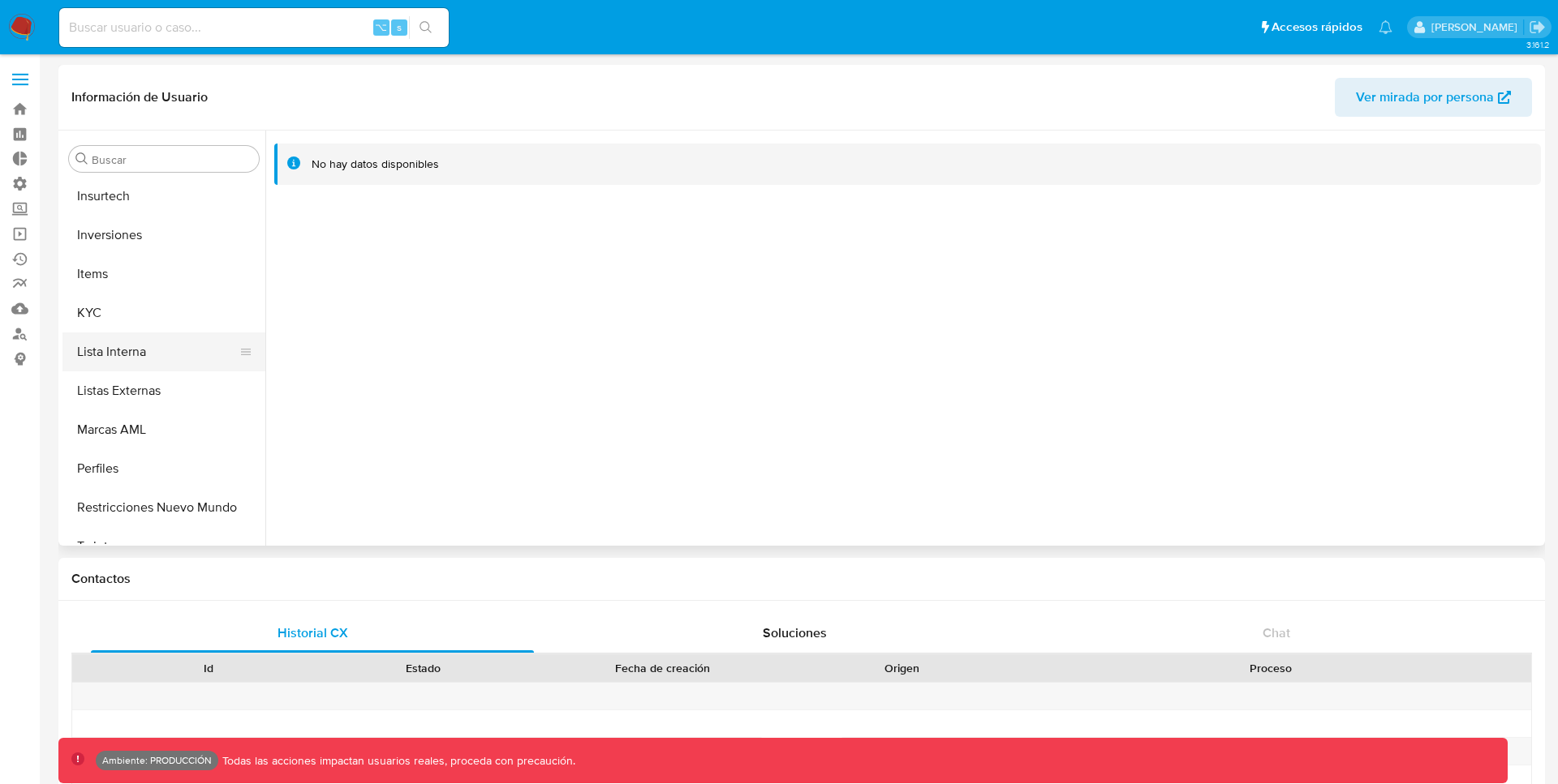
click at [115, 343] on button "Lista Interna" at bounding box center [156, 351] width 190 height 39
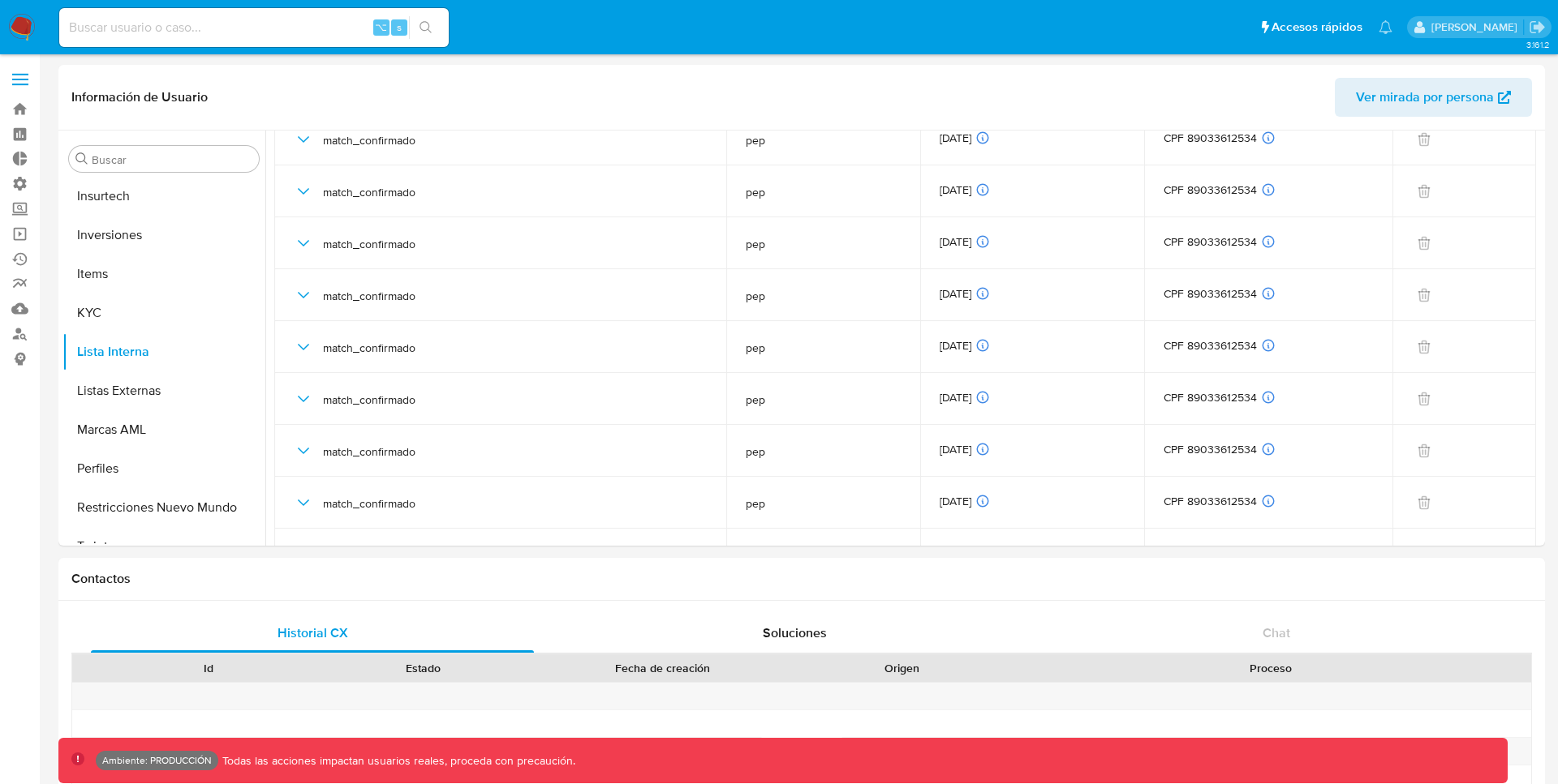
scroll to position [3278, 0]
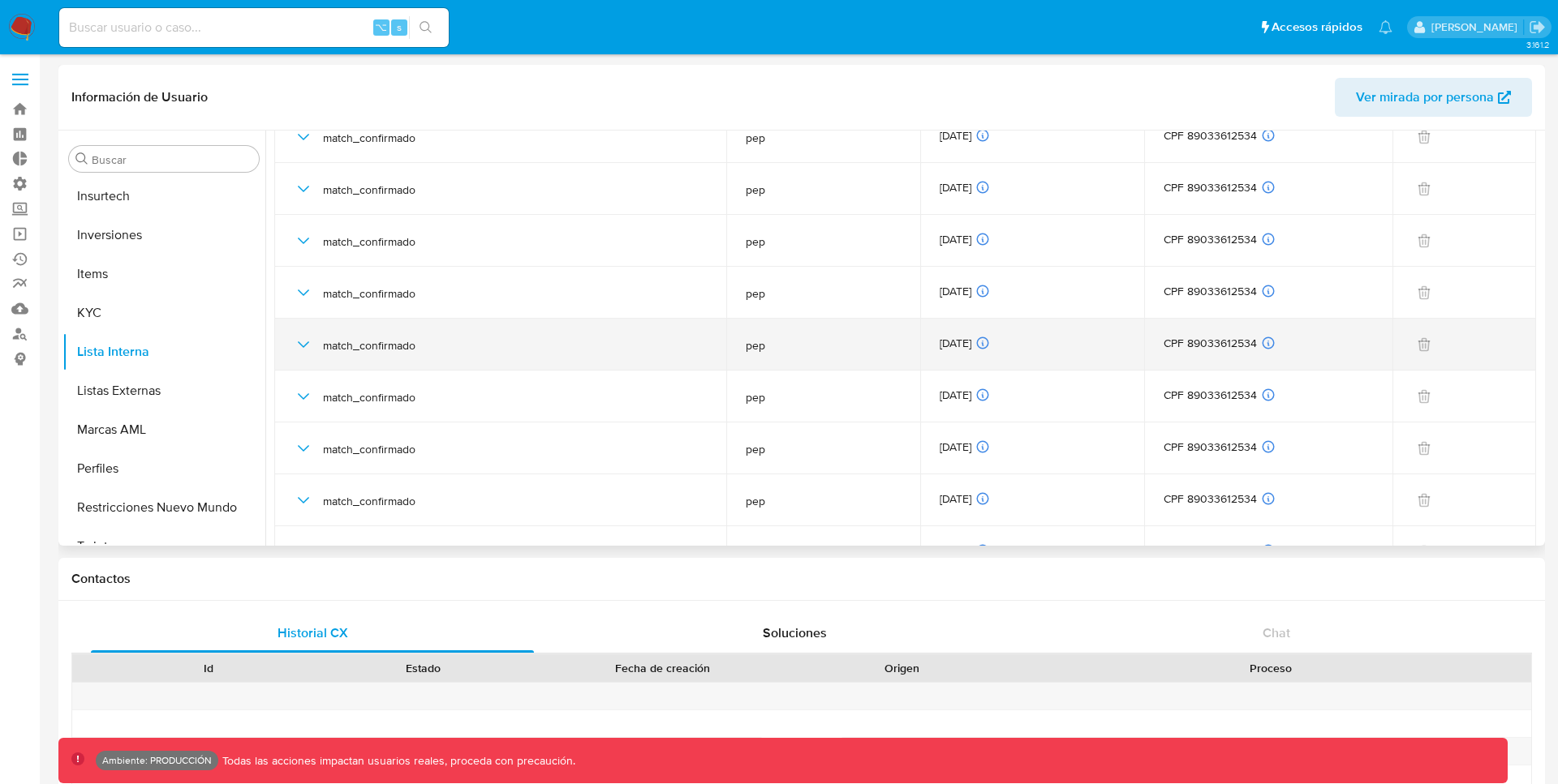
click at [298, 349] on icon "button" at bounding box center [303, 344] width 19 height 19
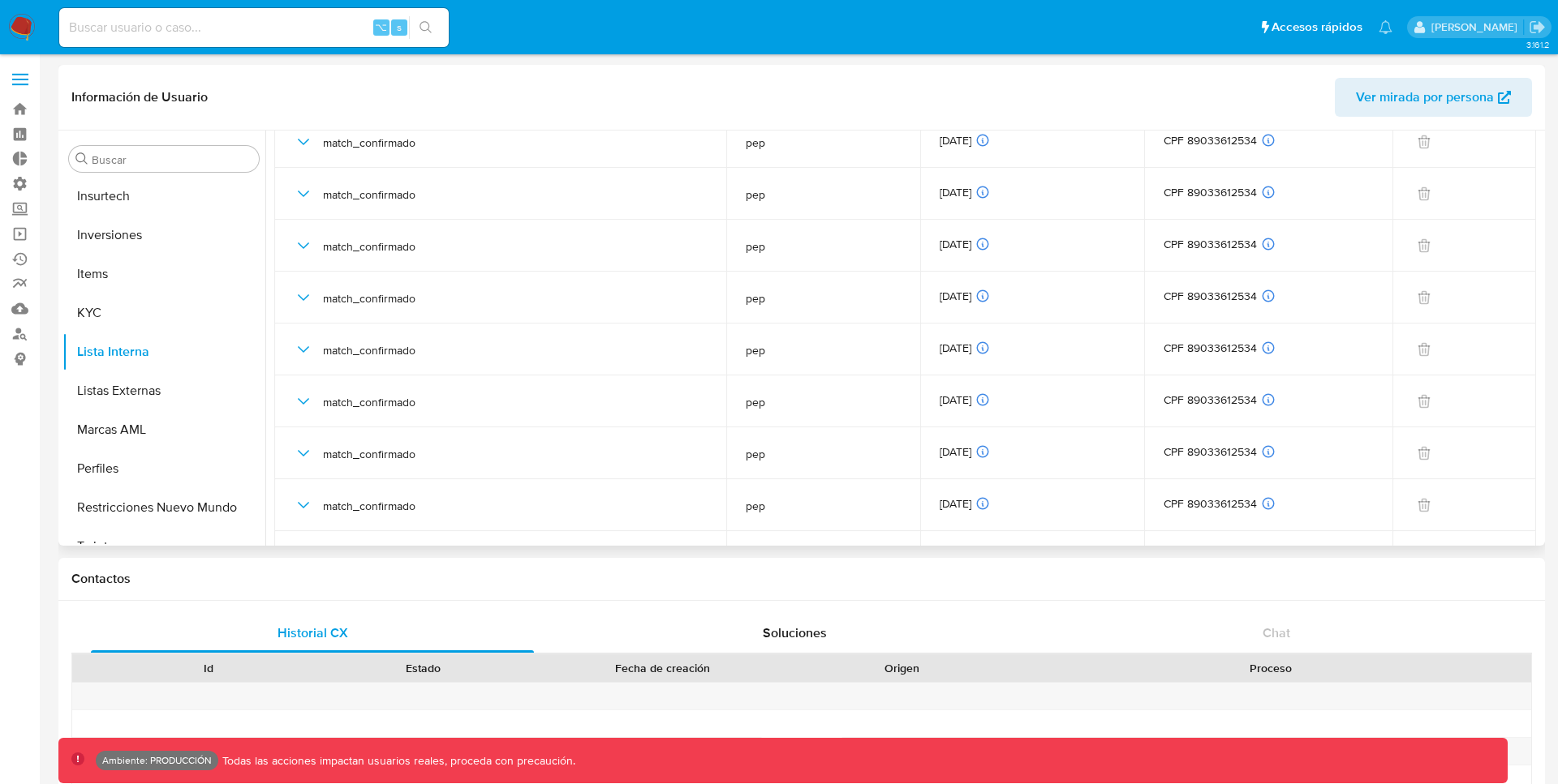
scroll to position [1352, 0]
click at [298, 349] on icon "button" at bounding box center [303, 350] width 19 height 19
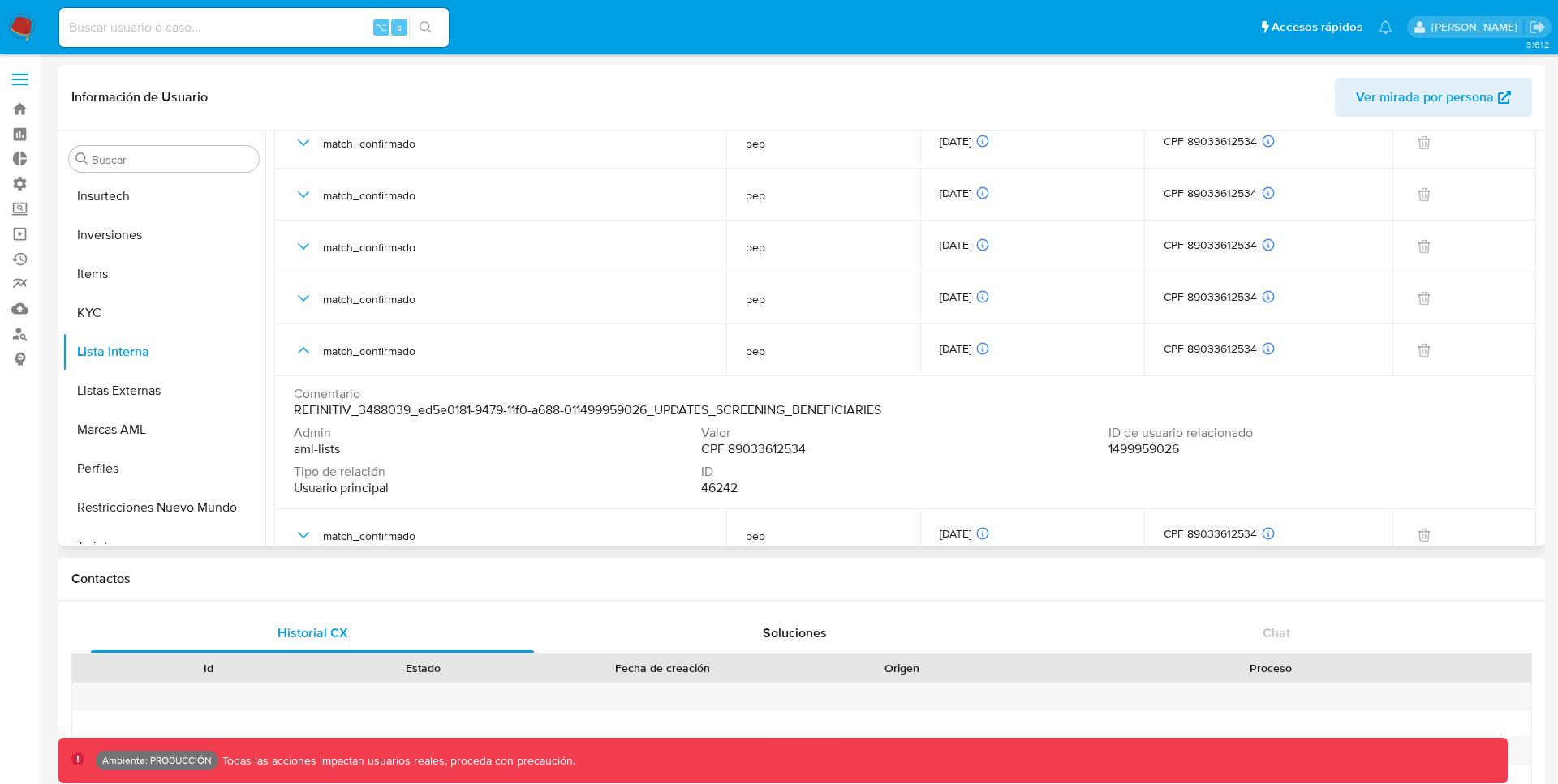
click at [1151, 454] on span "1499959026" at bounding box center [1144, 449] width 71 height 17
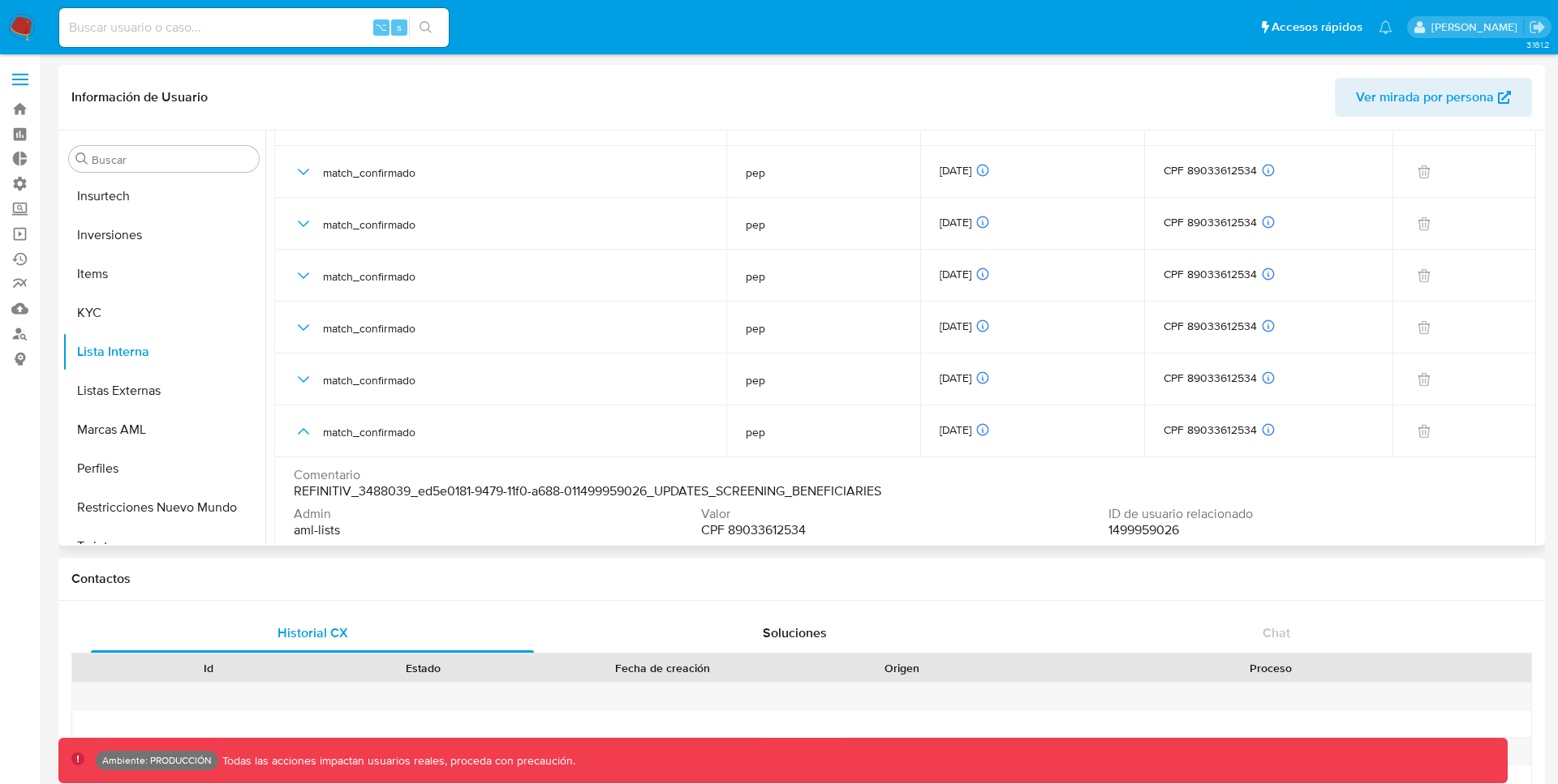
scroll to position [1274, 0]
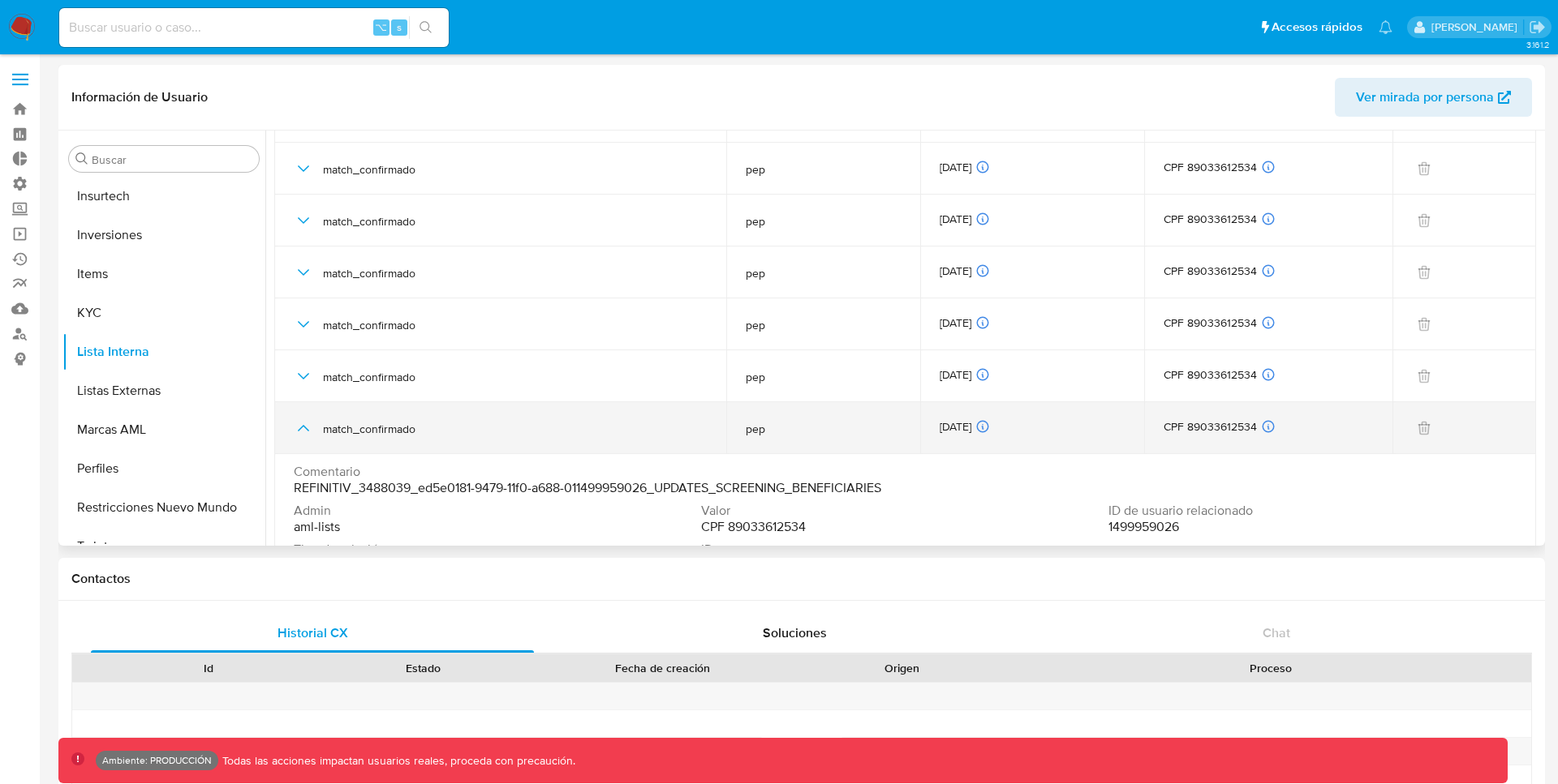
click at [303, 430] on icon "button" at bounding box center [303, 428] width 19 height 19
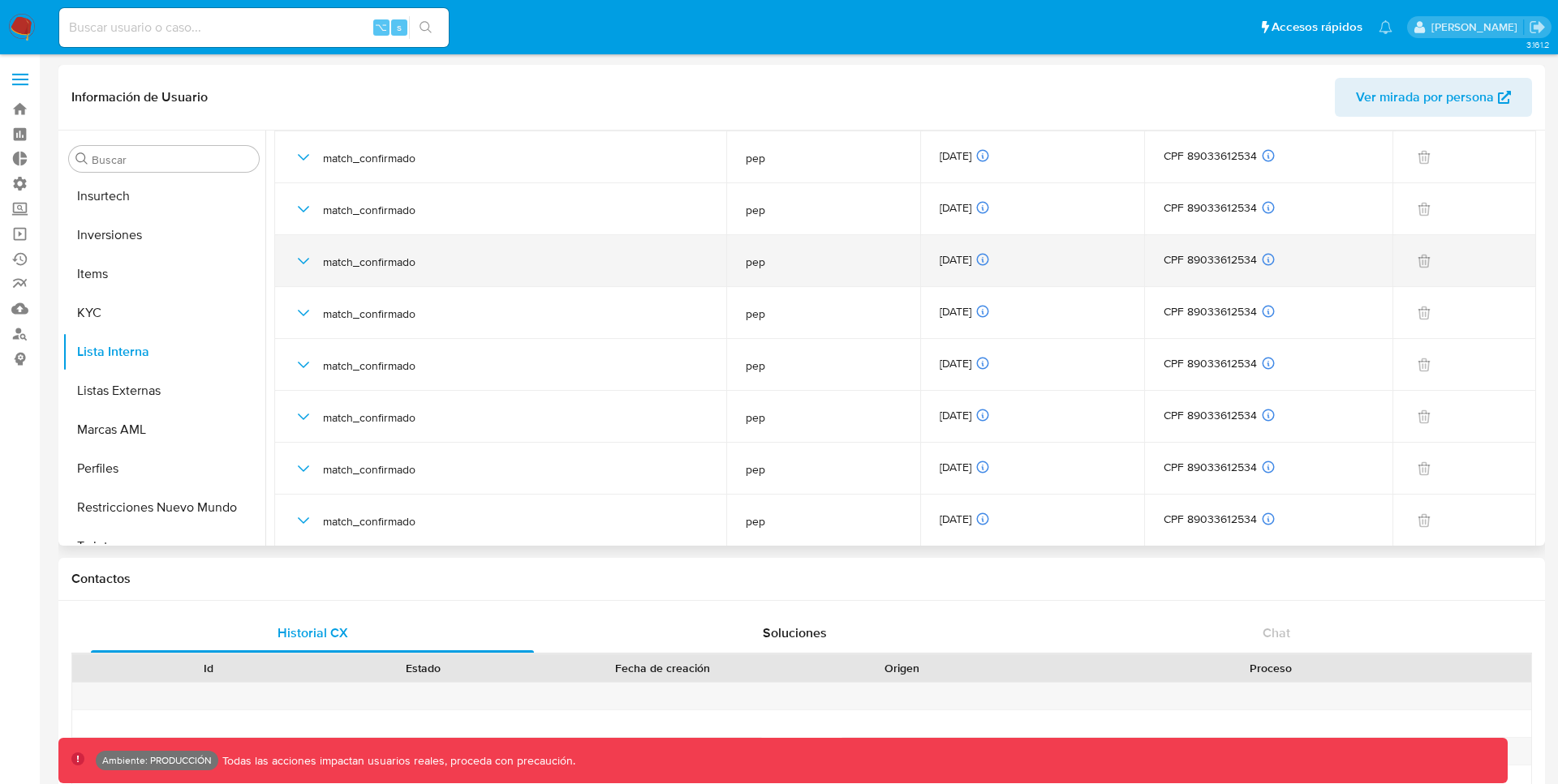
scroll to position [1226, 0]
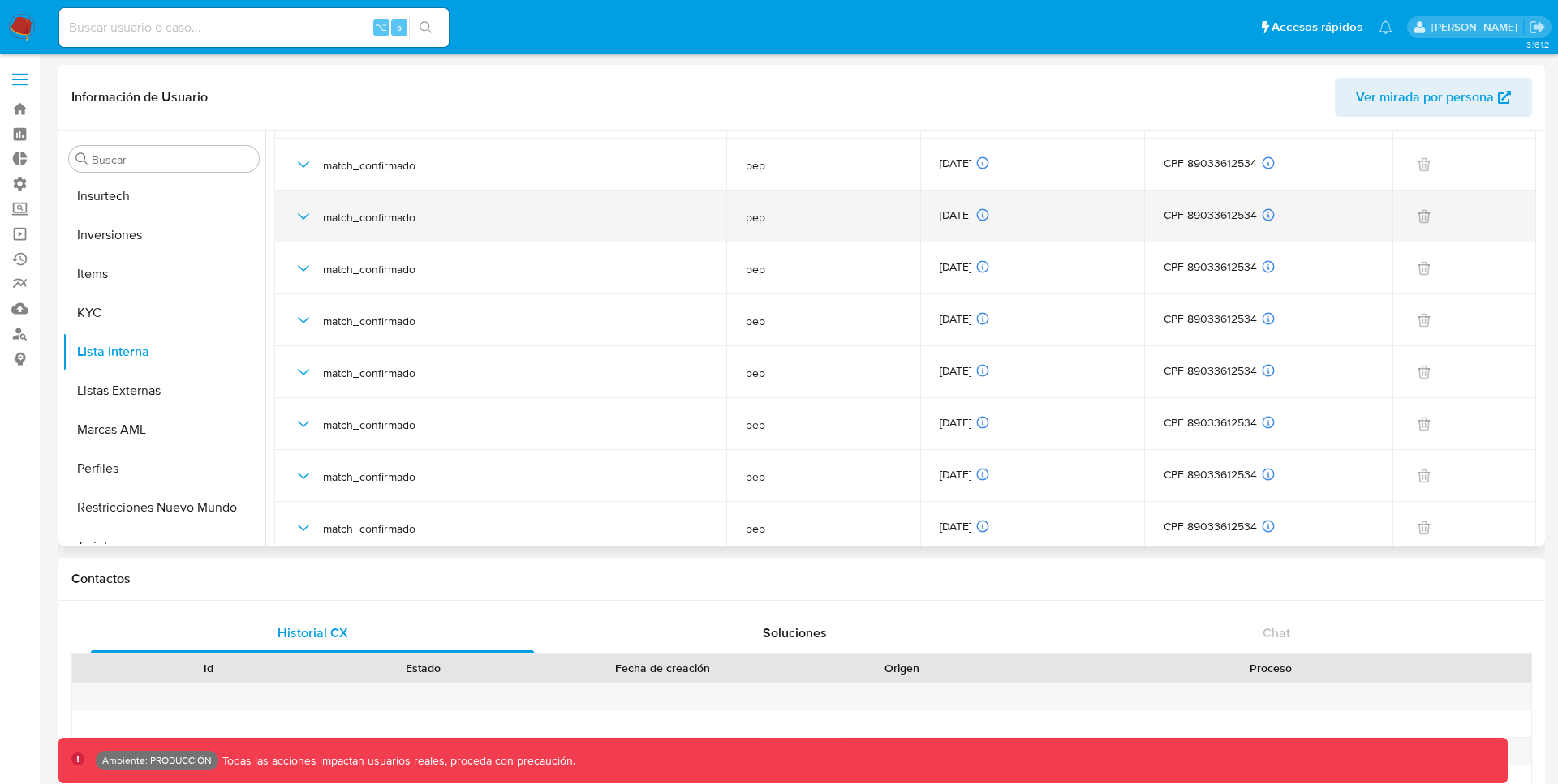
click at [303, 218] on icon "button" at bounding box center [303, 216] width 11 height 6
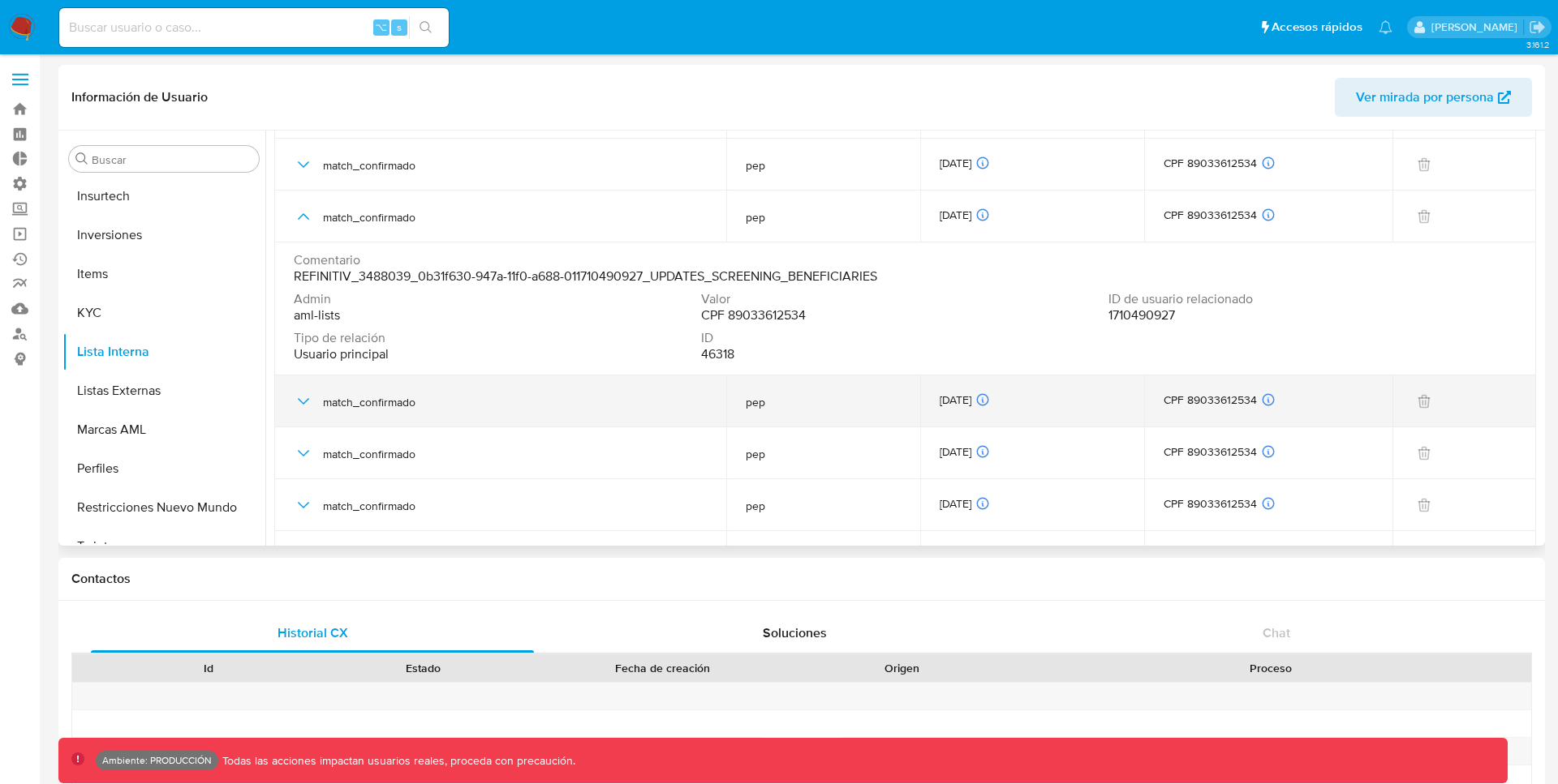
click at [304, 402] on icon "button" at bounding box center [303, 401] width 11 height 6
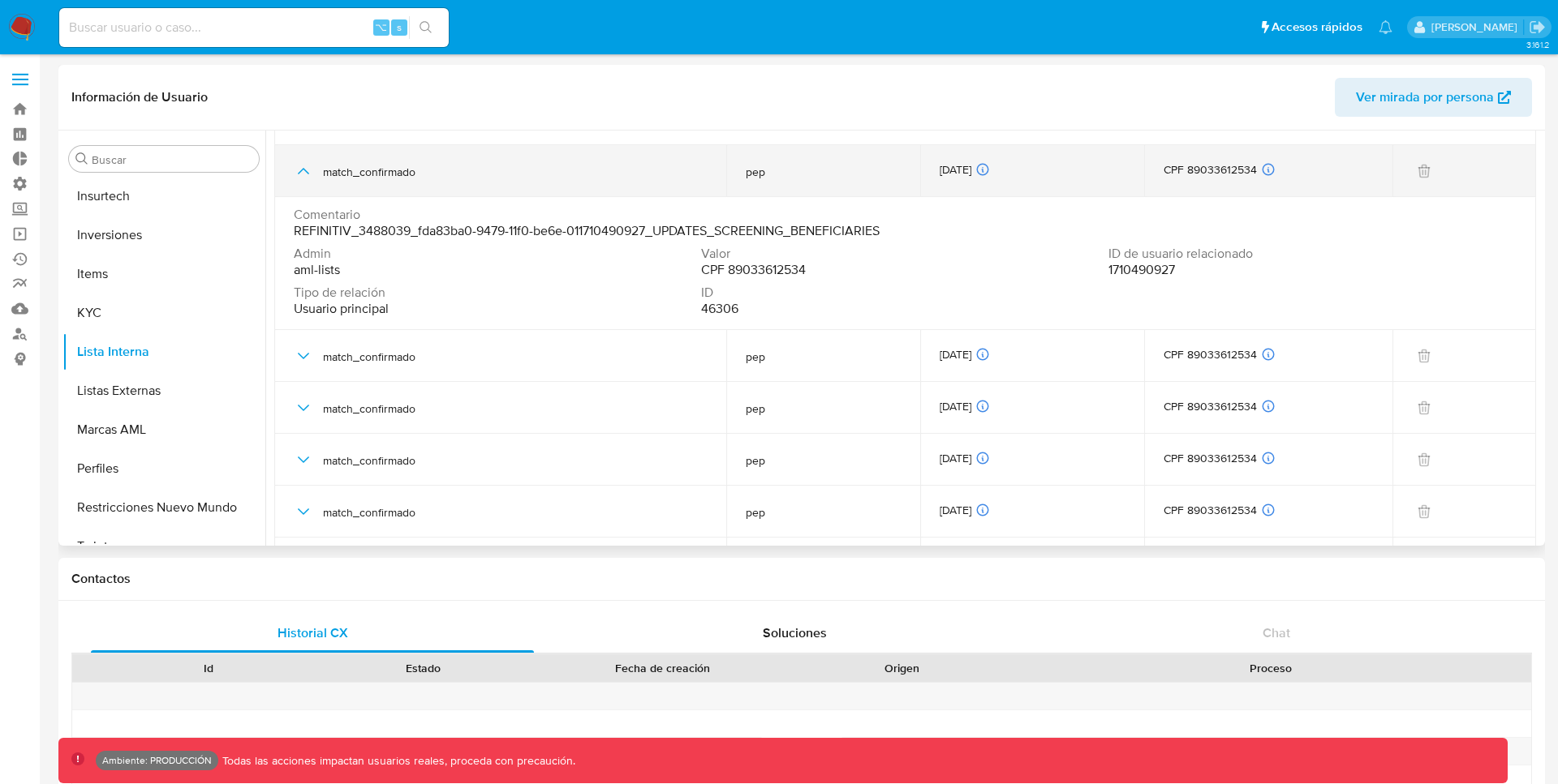
scroll to position [1468, 0]
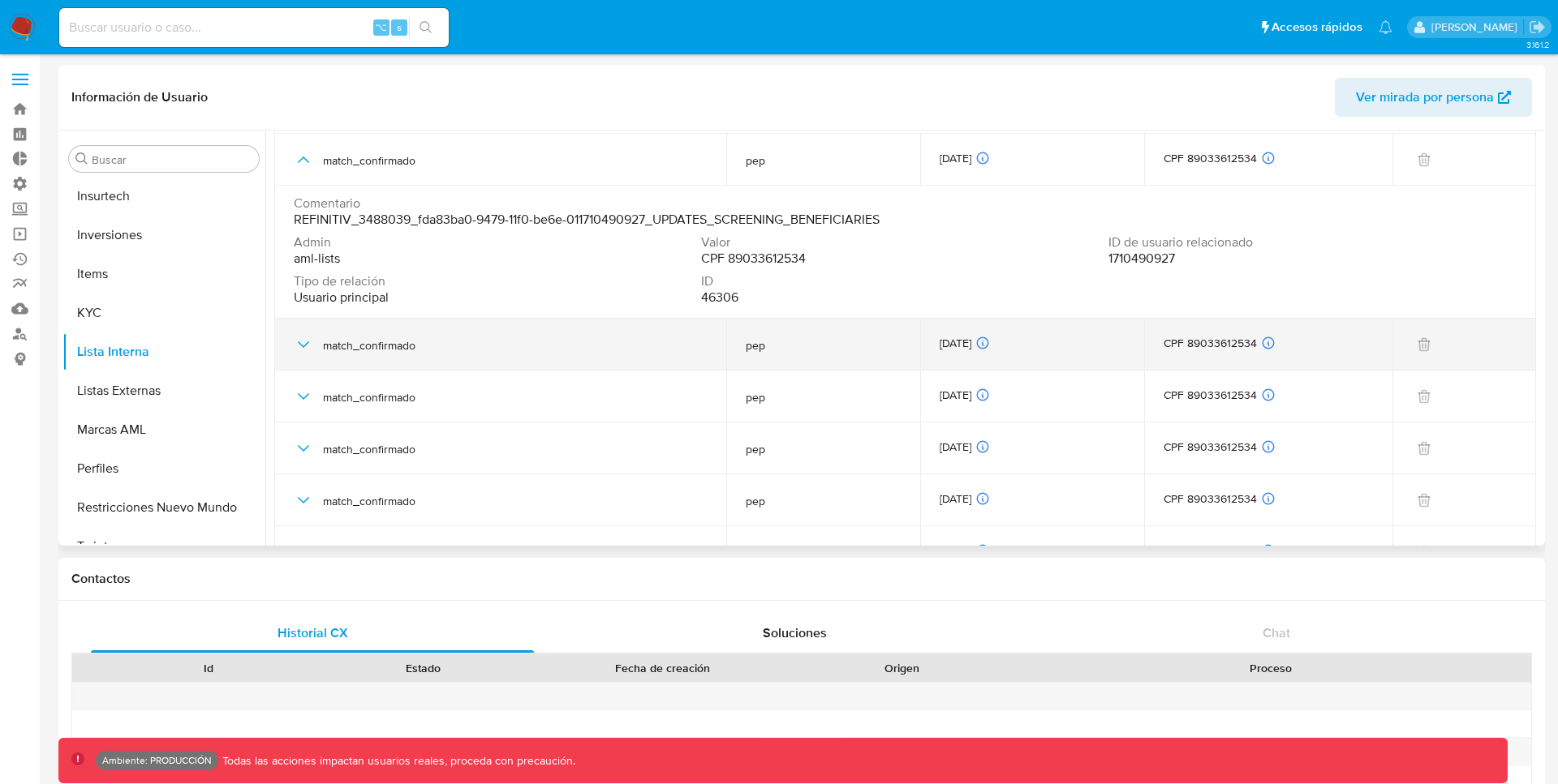
click at [299, 345] on icon "button" at bounding box center [303, 344] width 19 height 19
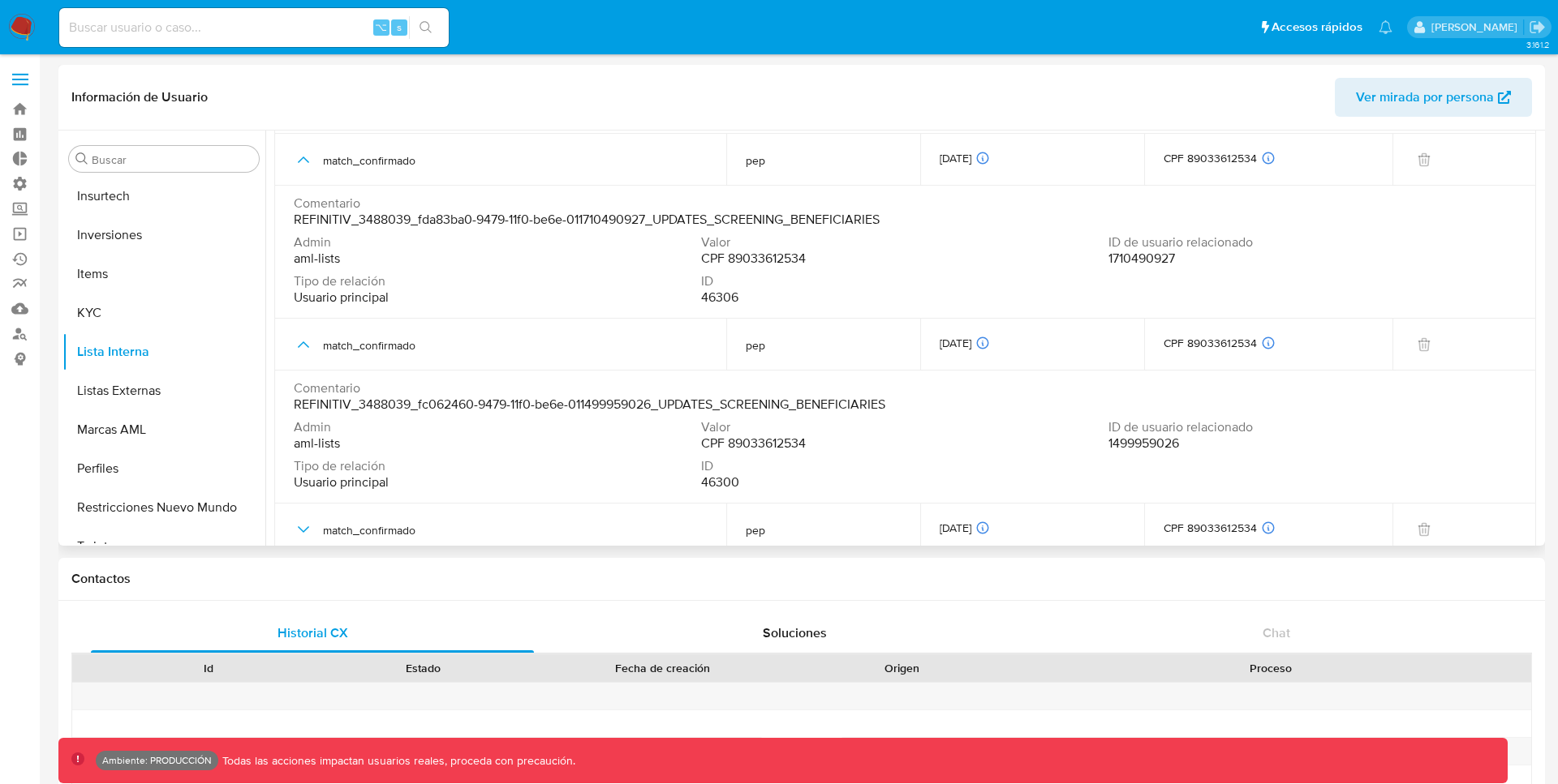
click at [1137, 445] on span "1499959026" at bounding box center [1144, 443] width 71 height 17
click at [1149, 443] on span "1499959026" at bounding box center [1144, 443] width 71 height 17
click at [1139, 259] on span "1710490927" at bounding box center [1142, 259] width 66 height 17
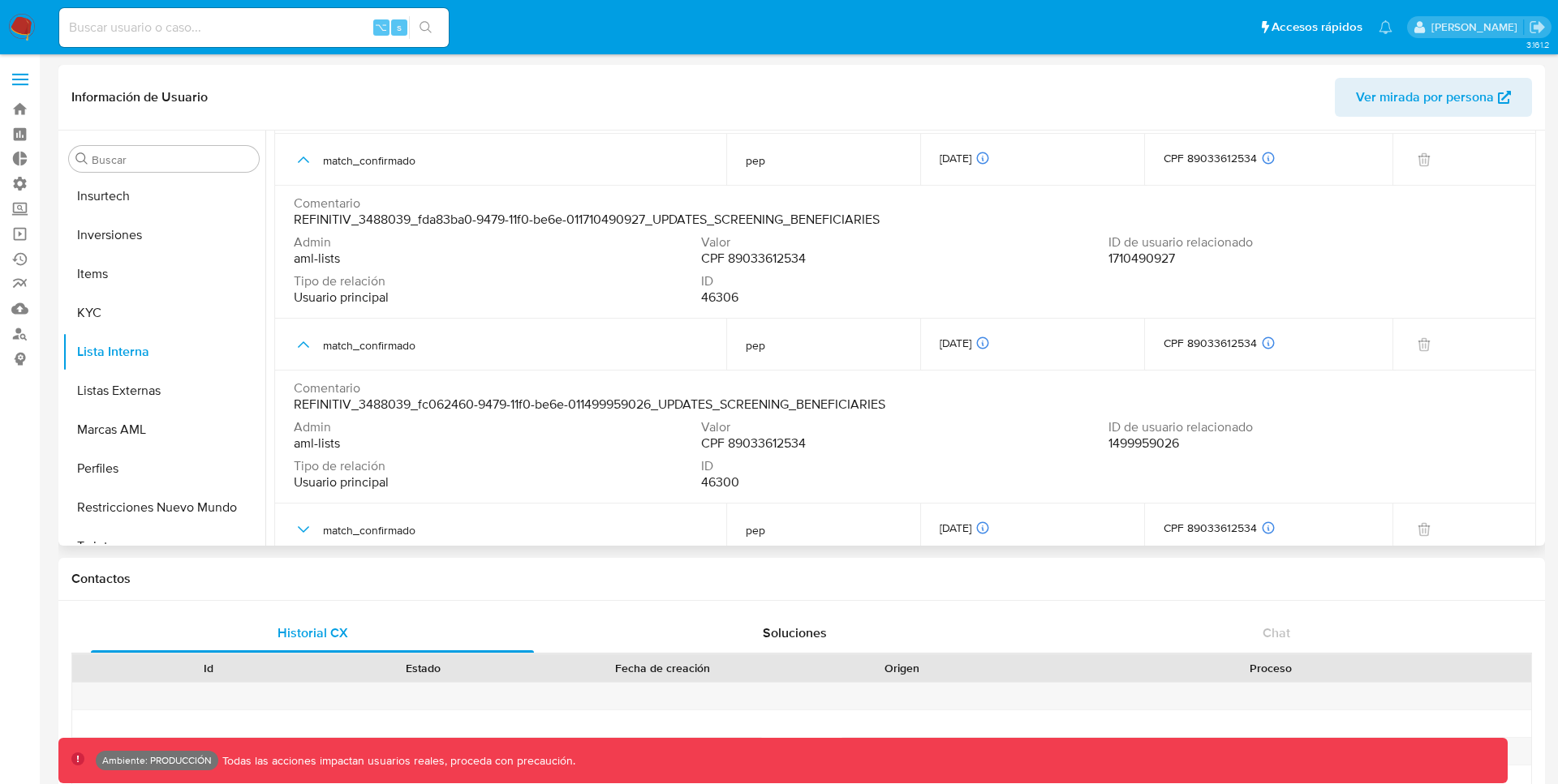
click at [1139, 259] on span "1710490927" at bounding box center [1142, 259] width 66 height 17
